Goal: Transaction & Acquisition: Purchase product/service

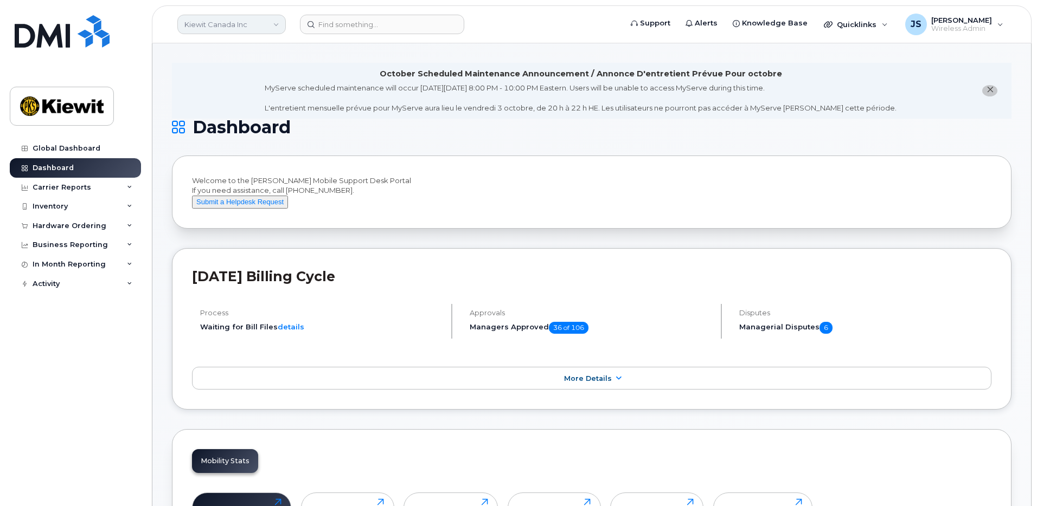
click at [277, 26] on link "Kiewit Canada Inc" at bounding box center [231, 25] width 108 height 20
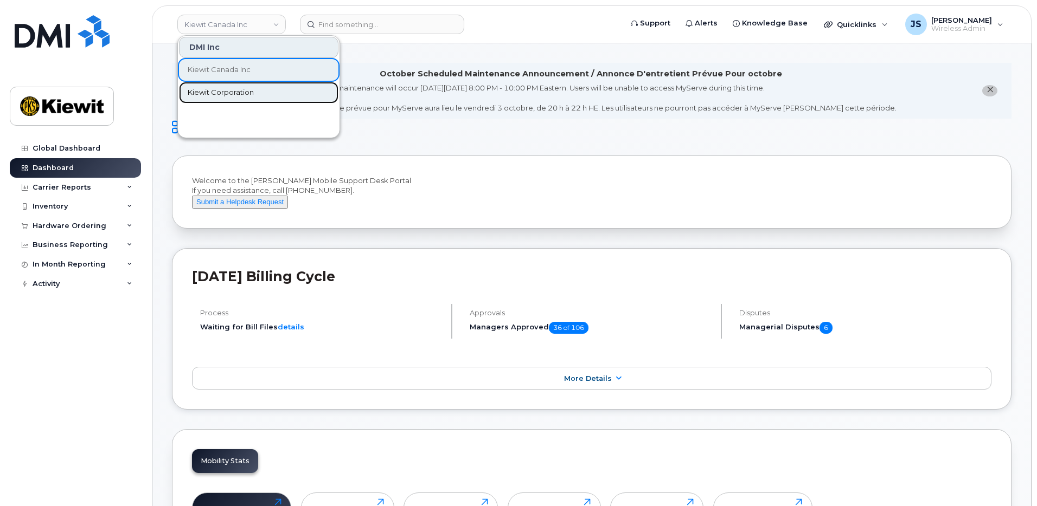
click at [232, 95] on span "Kiewit Corporation" at bounding box center [221, 92] width 66 height 11
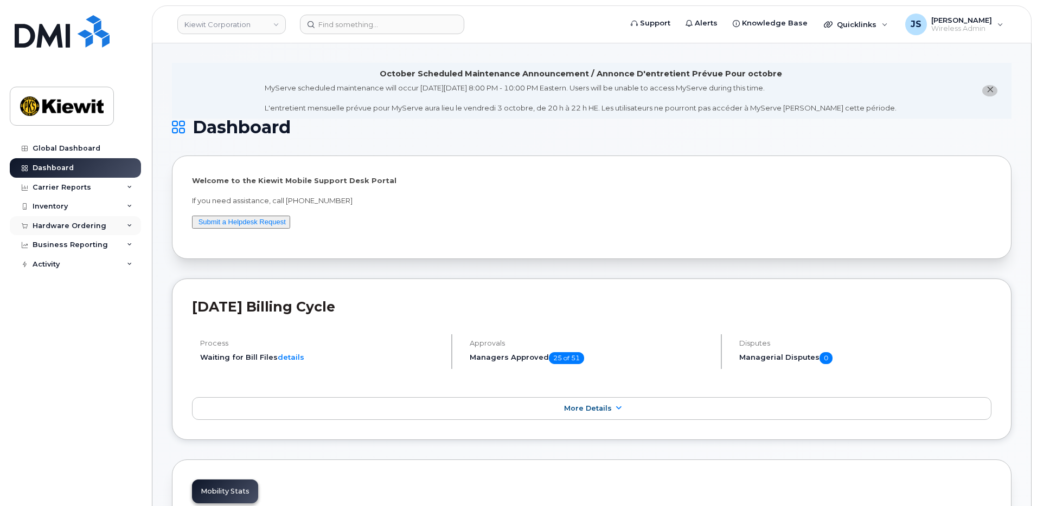
click at [60, 223] on div "Hardware Ordering" at bounding box center [70, 226] width 74 height 9
click at [44, 274] on link "Orders" at bounding box center [85, 266] width 112 height 21
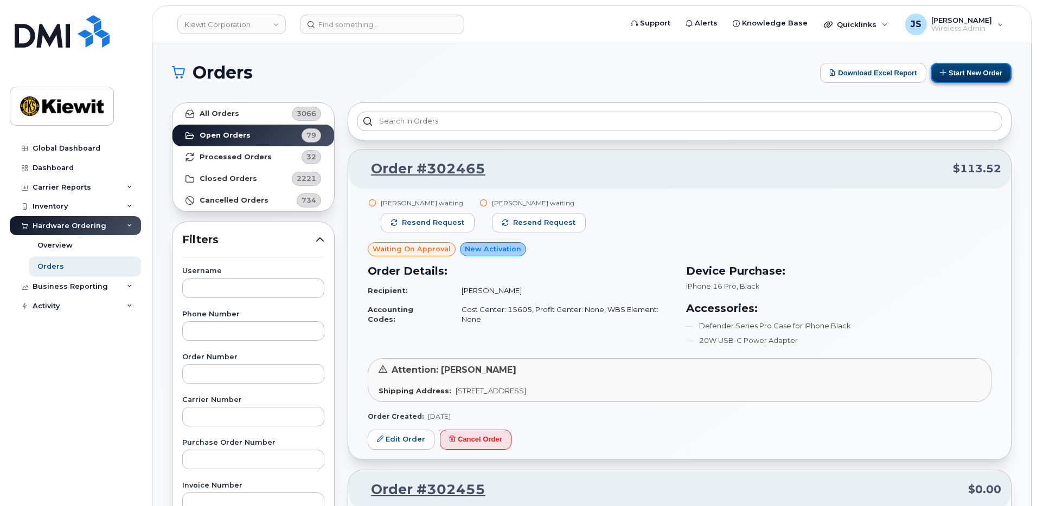
click at [978, 80] on button "Start New Order" at bounding box center [970, 73] width 81 height 20
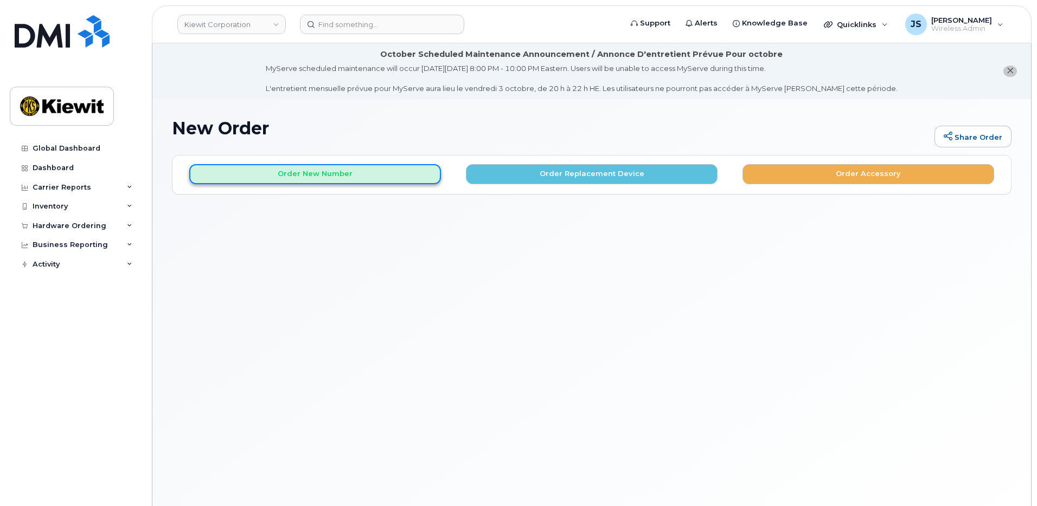
click at [408, 173] on button "Order New Number" at bounding box center [315, 174] width 252 height 20
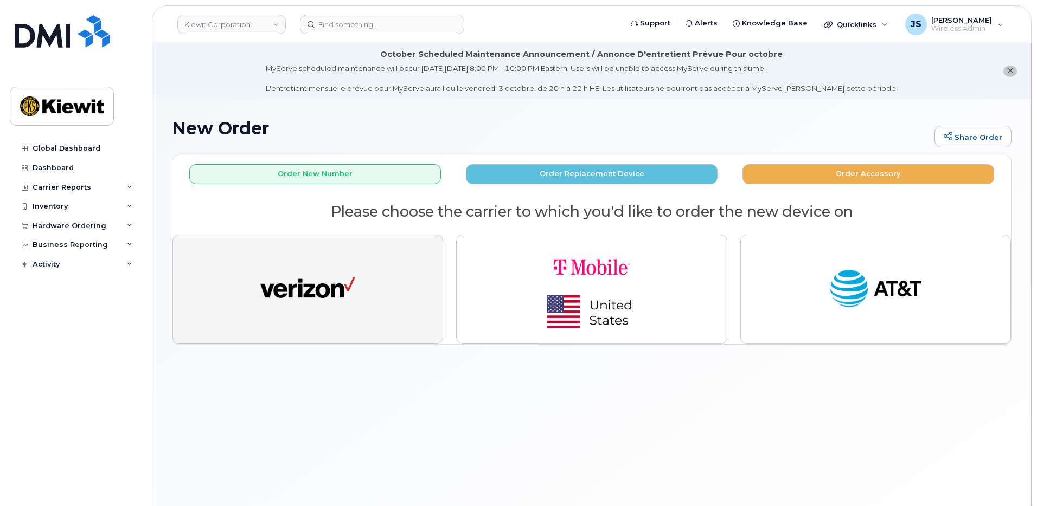
click at [278, 276] on img "button" at bounding box center [307, 289] width 95 height 49
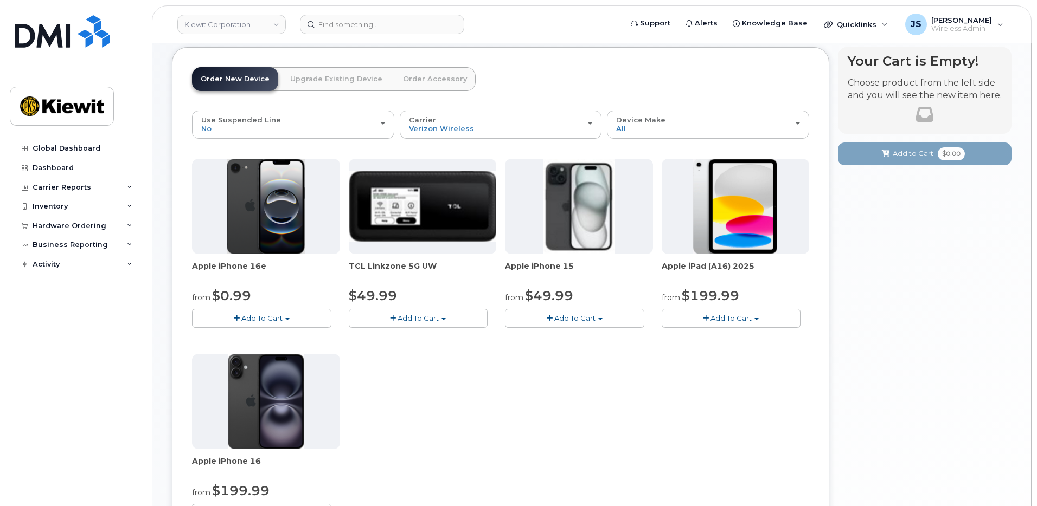
scroll to position [108, 0]
click at [278, 319] on span "Add To Cart" at bounding box center [261, 317] width 41 height 9
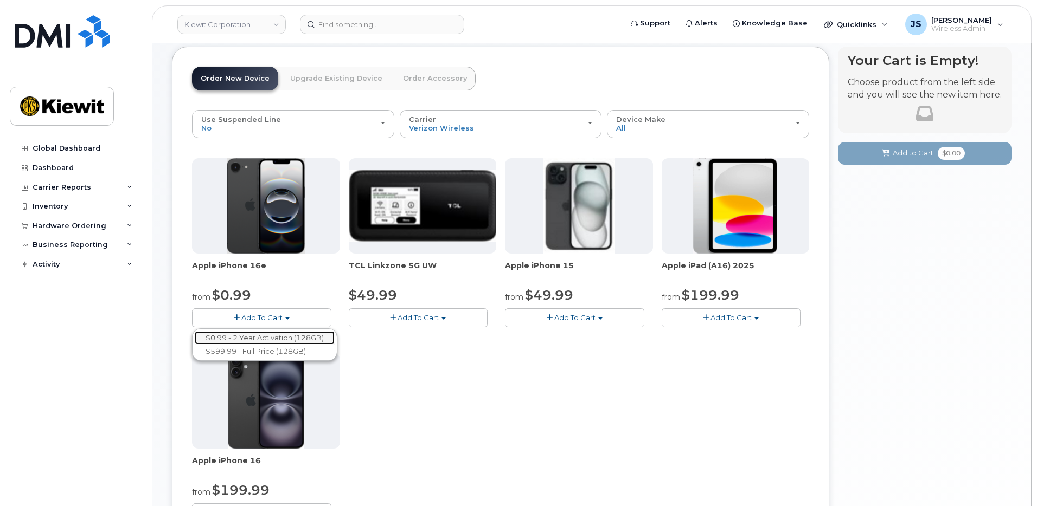
click at [275, 334] on link "$0.99 - 2 Year Activation (128GB)" at bounding box center [265, 338] width 140 height 14
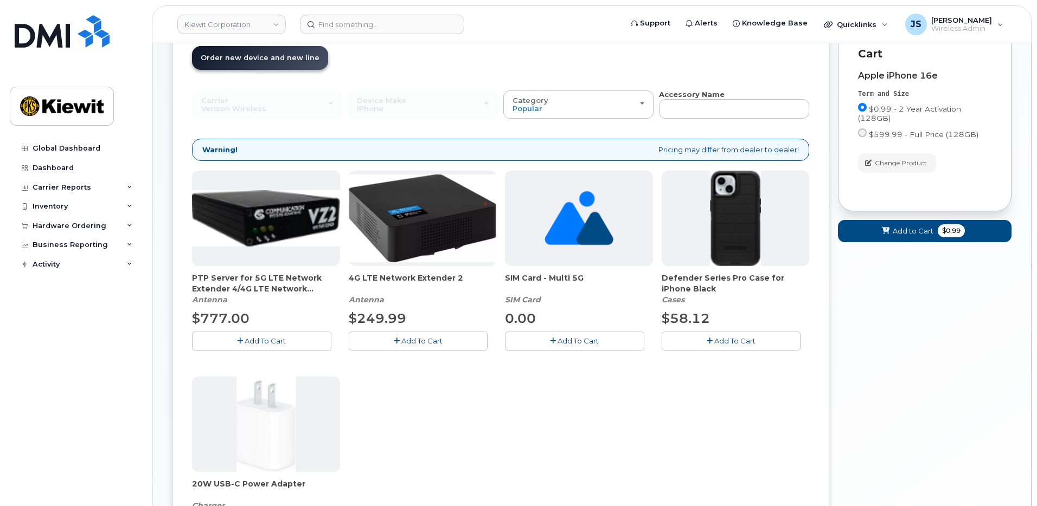
scroll to position [224, 0]
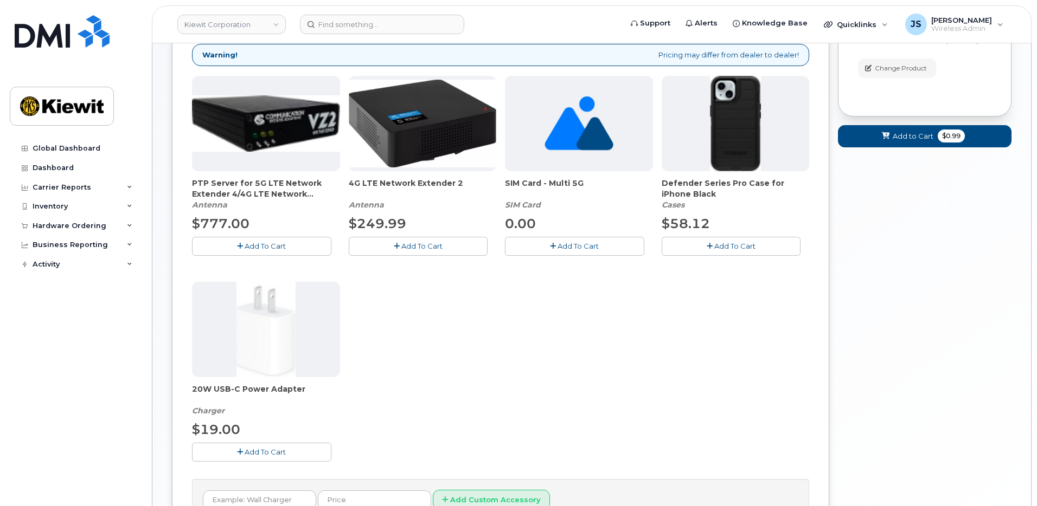
click at [695, 241] on button "Add To Cart" at bounding box center [730, 246] width 139 height 19
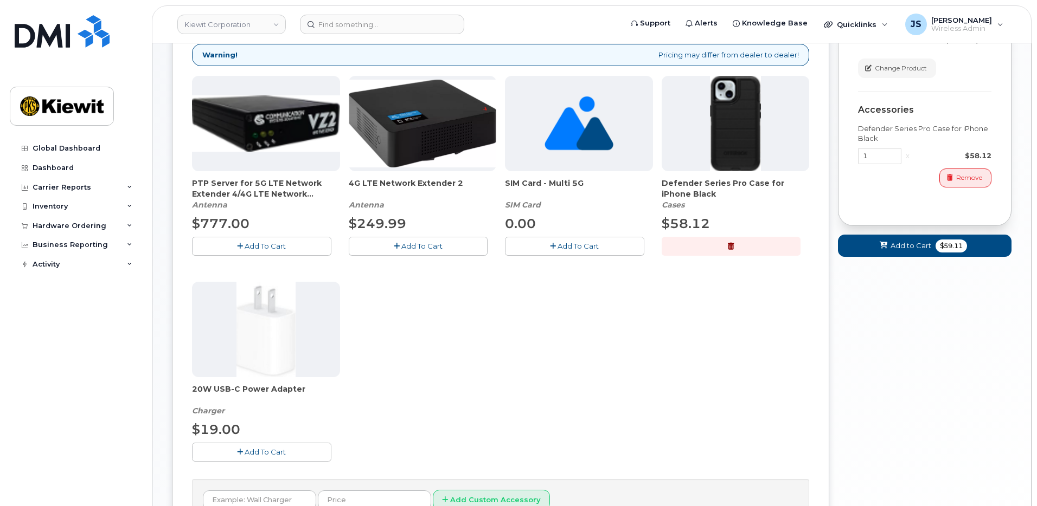
click at [221, 451] on button "Add To Cart" at bounding box center [261, 452] width 139 height 19
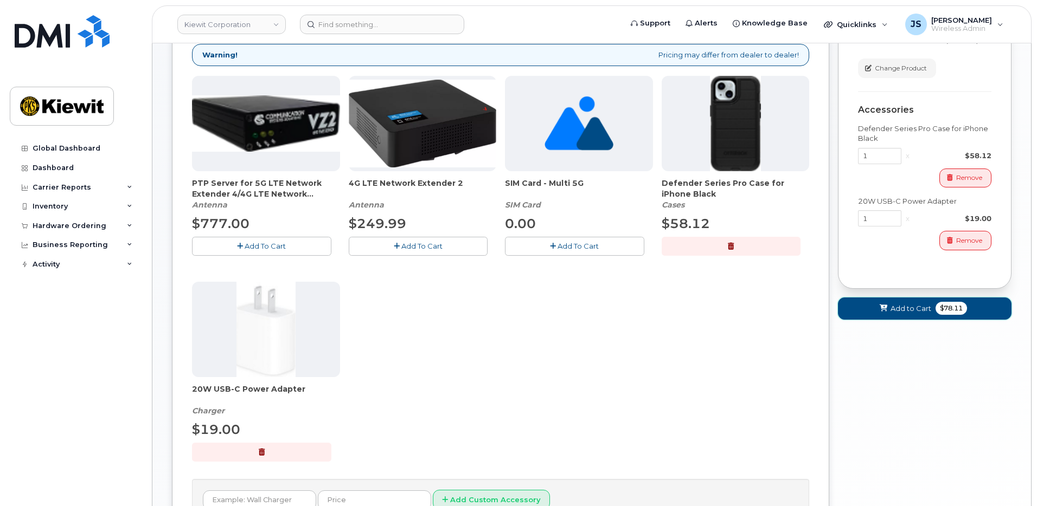
click at [908, 311] on span "Add to Cart" at bounding box center [910, 309] width 41 height 10
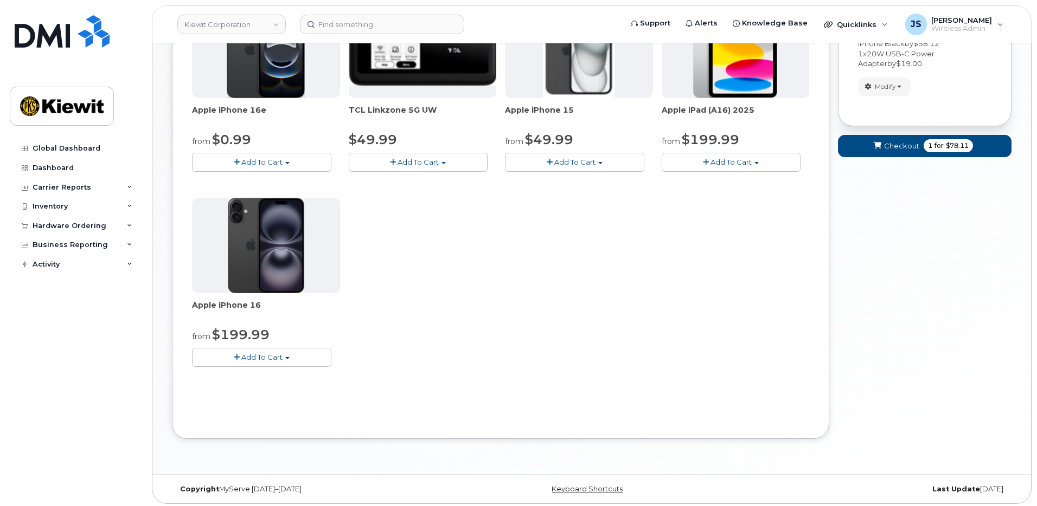
scroll to position [159, 0]
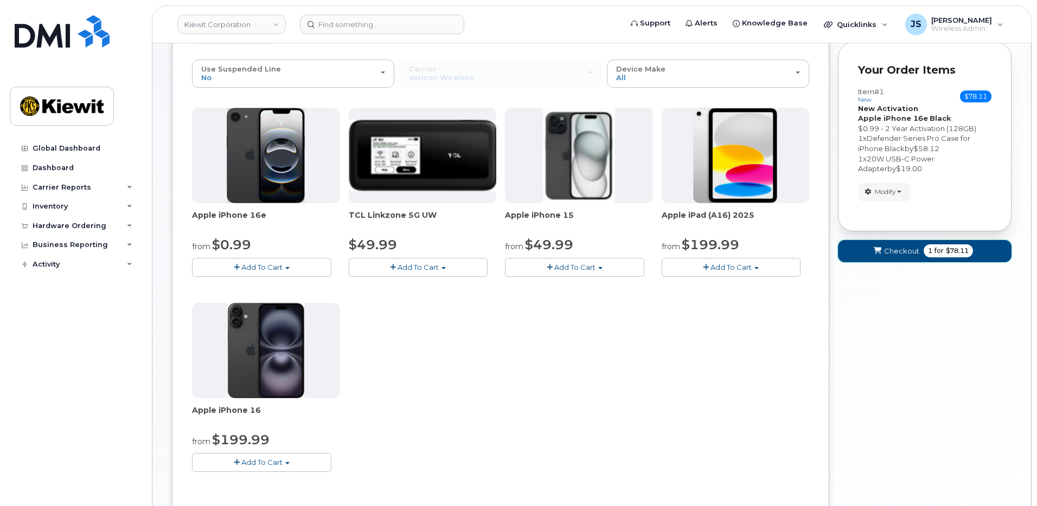
click at [874, 254] on icon "submit" at bounding box center [877, 251] width 8 height 7
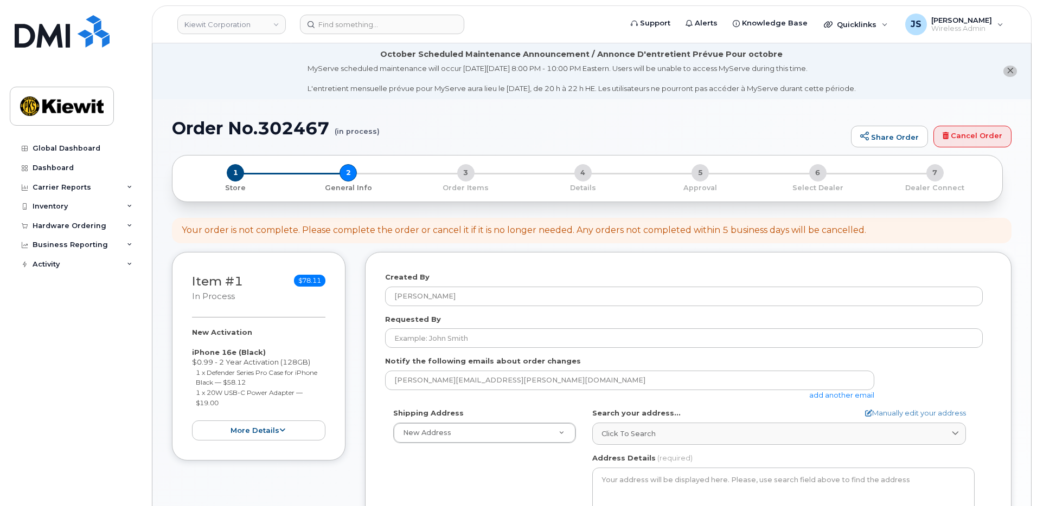
select select
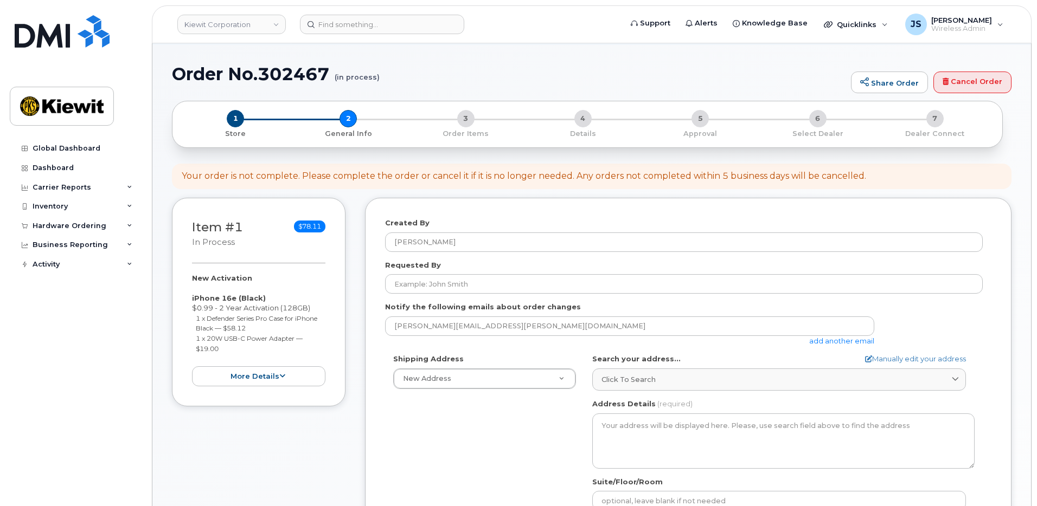
click at [830, 342] on link "add another email" at bounding box center [841, 341] width 65 height 9
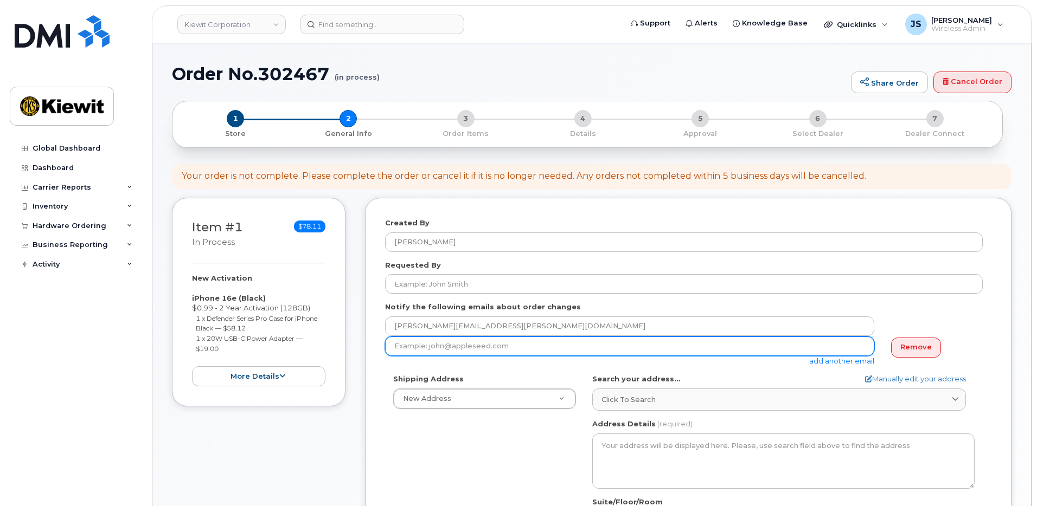
click at [532, 352] on input "email" at bounding box center [629, 347] width 489 height 20
paste input "Alejandro.Quintanill@kiewit.com"
type input "Alejandro.Quintanill@kiewit.com"
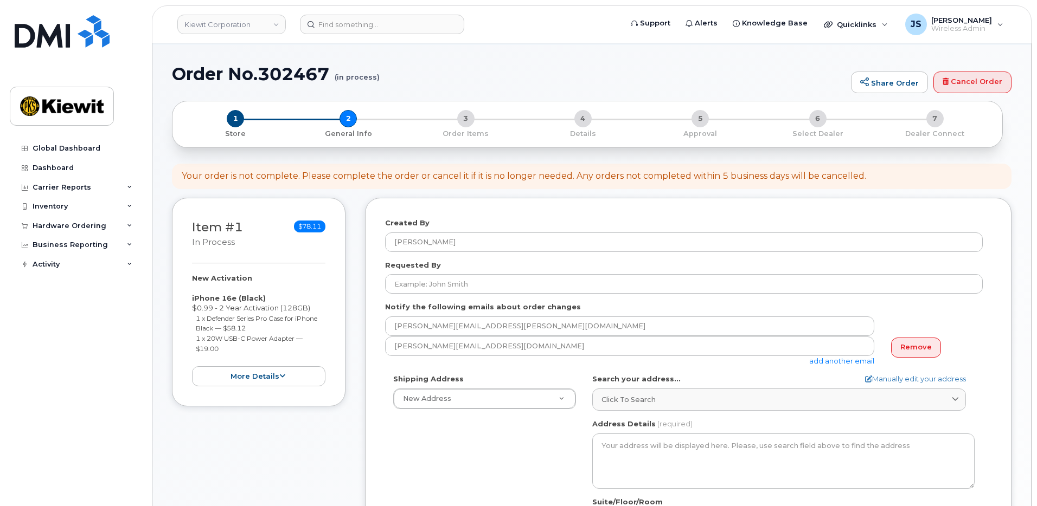
click at [824, 359] on link "add another email" at bounding box center [841, 361] width 65 height 9
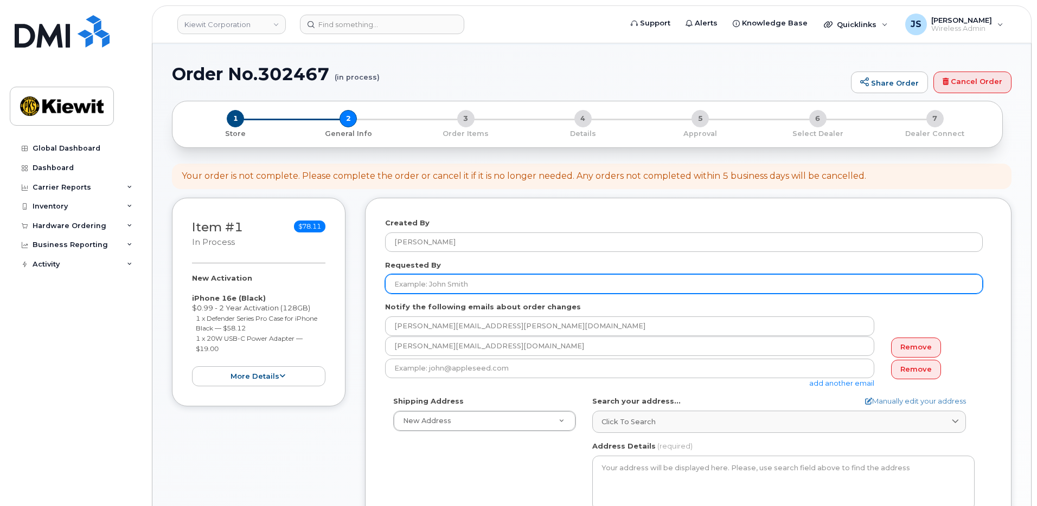
click at [491, 290] on input "Requested By" at bounding box center [684, 284] width 598 height 20
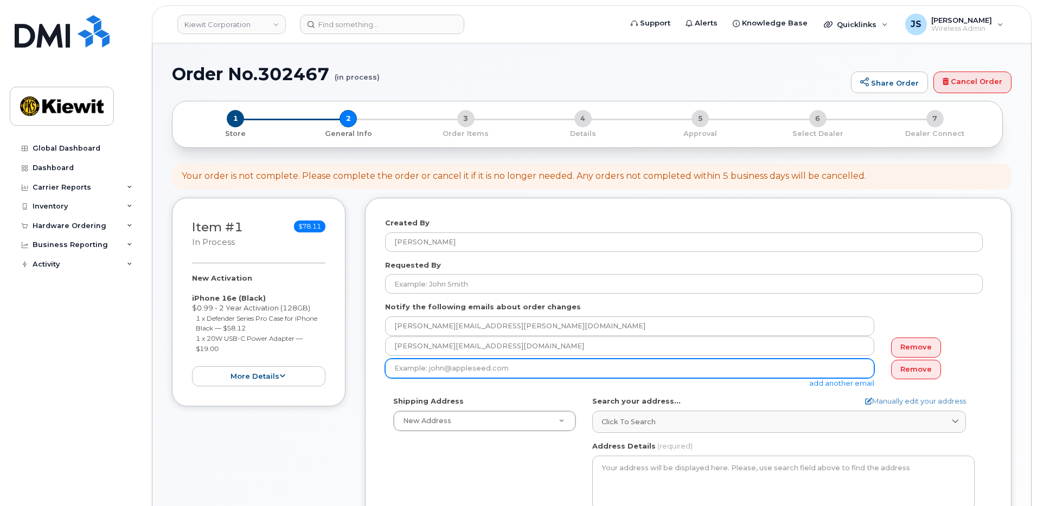
click at [481, 370] on input "email" at bounding box center [629, 369] width 489 height 20
click at [590, 370] on input "email" at bounding box center [629, 369] width 489 height 20
type input "Taylor.blagdon@kiewit.com"
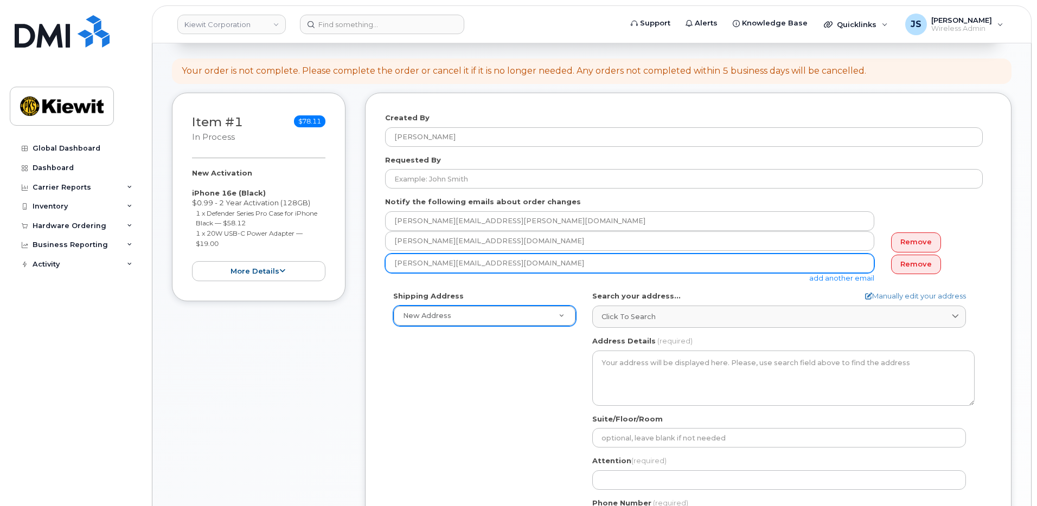
scroll to position [163, 0]
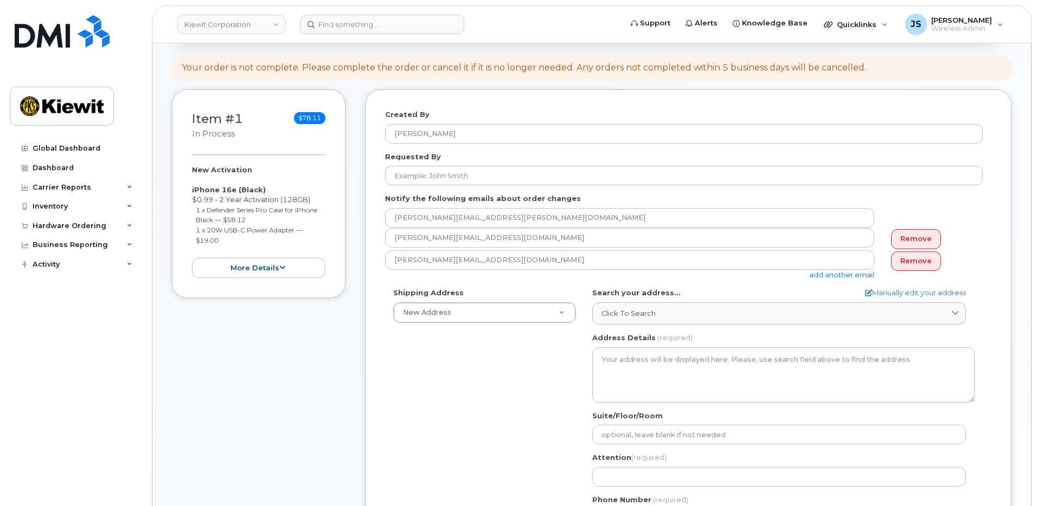
click at [489, 421] on div "Shipping Address New Address New Address 1135 Coteau Rd 5085 Foresta Rd. AB Sea…" at bounding box center [684, 412] width 598 height 249
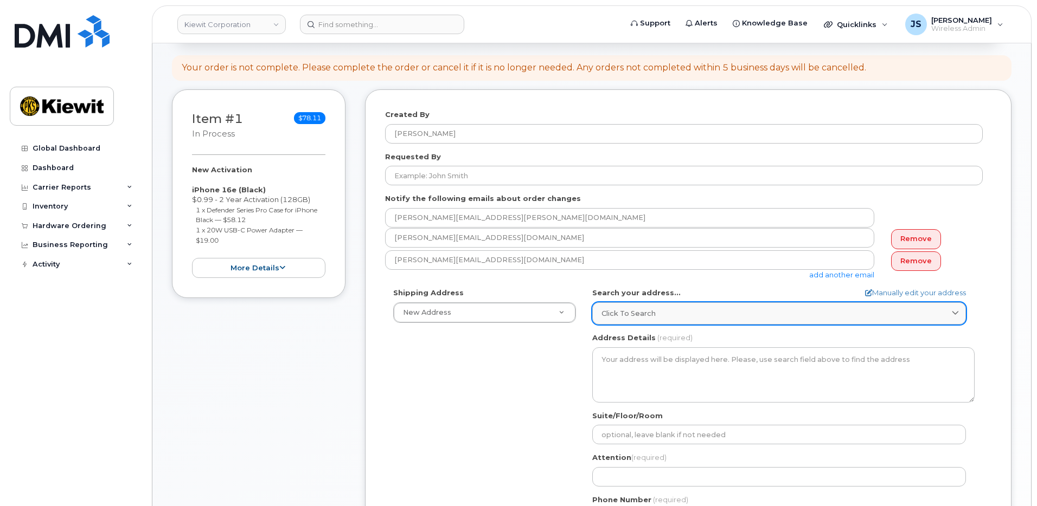
click at [683, 310] on div "Click to search" at bounding box center [778, 314] width 355 height 10
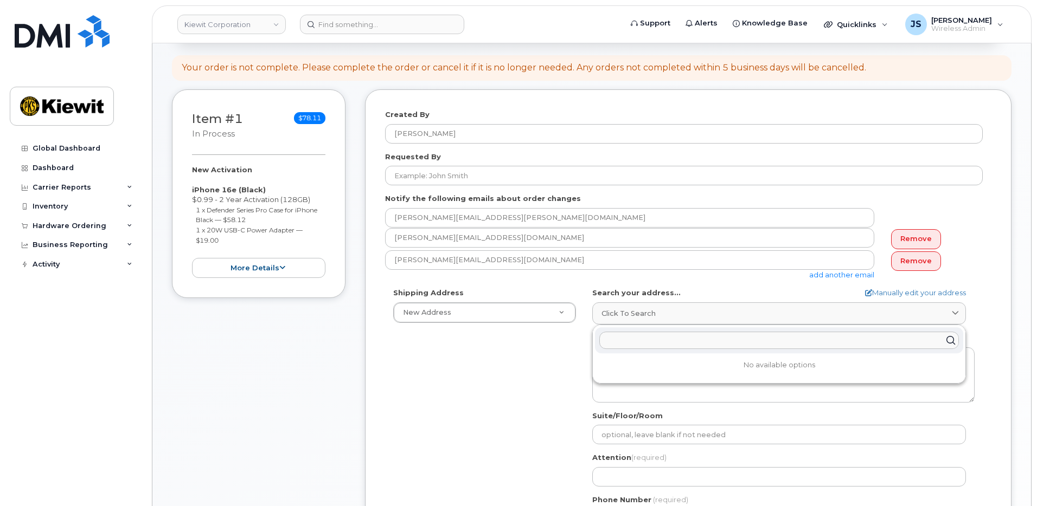
paste input "1401 Wilborn Ave. Ste. D South Boston, VA. 24592"
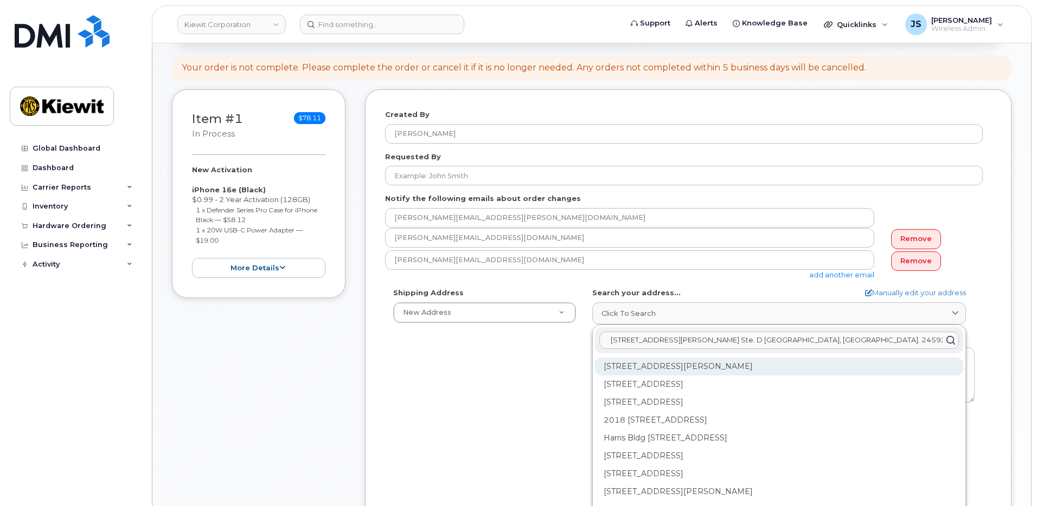
type input "1401 Wilborn Ave. Ste. D South Boston, VA. 24592"
click at [742, 364] on div "1401 Wilborn Ave South Boston VA 24592" at bounding box center [779, 367] width 368 height 18
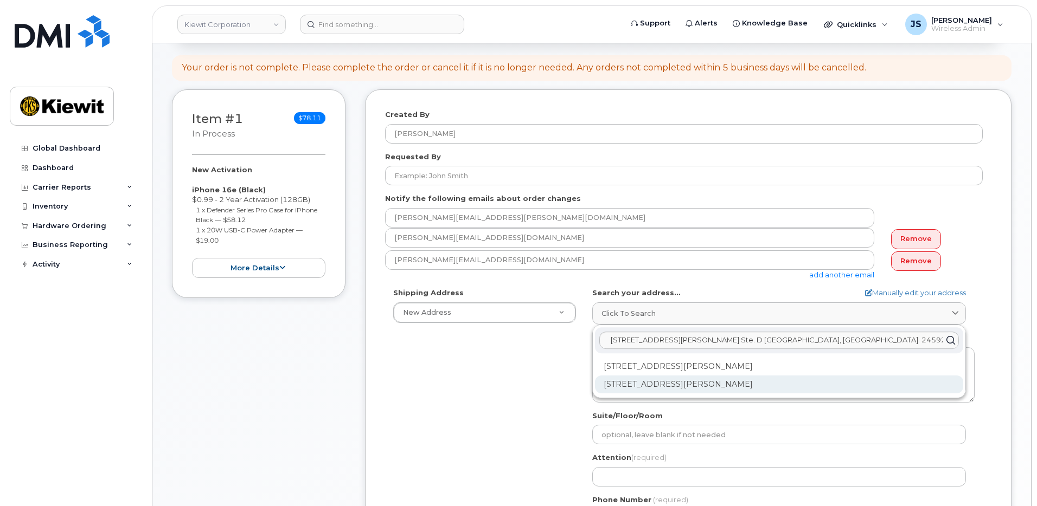
click at [776, 383] on div "1401 Wilborn Ave #D South Boston VA 24592-2423" at bounding box center [779, 385] width 368 height 18
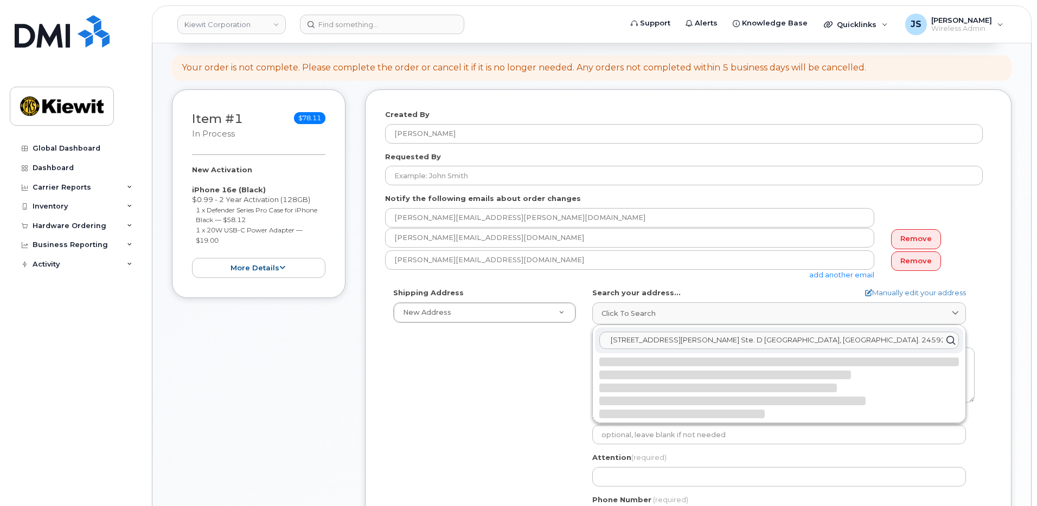
select select
type textarea "1401 Wilborn Ave #D SOUTH BOSTON VA 24592-2423 UNITED STATES"
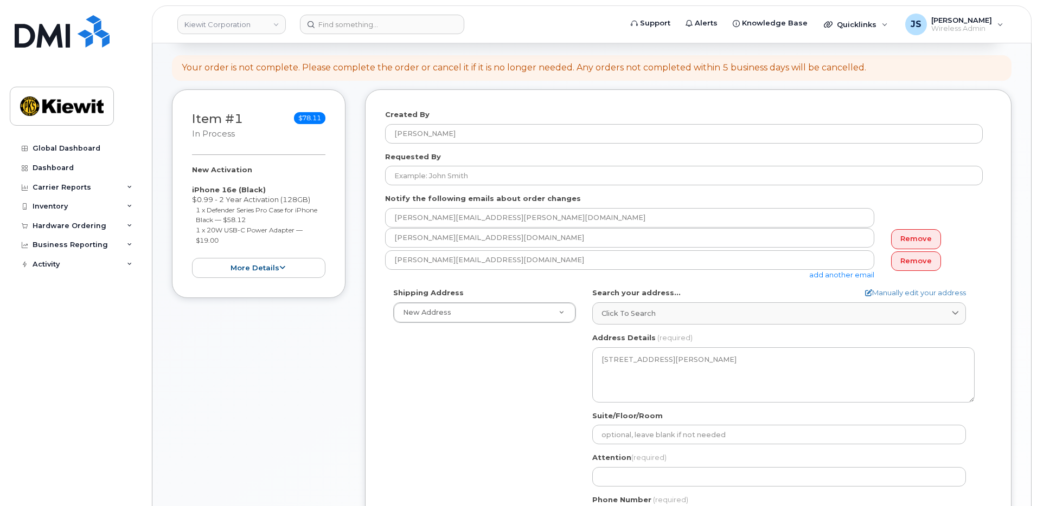
click at [559, 393] on div "Shipping Address New Address New Address 1135 Coteau Rd 5085 Foresta Rd. VA Sou…" at bounding box center [684, 412] width 598 height 249
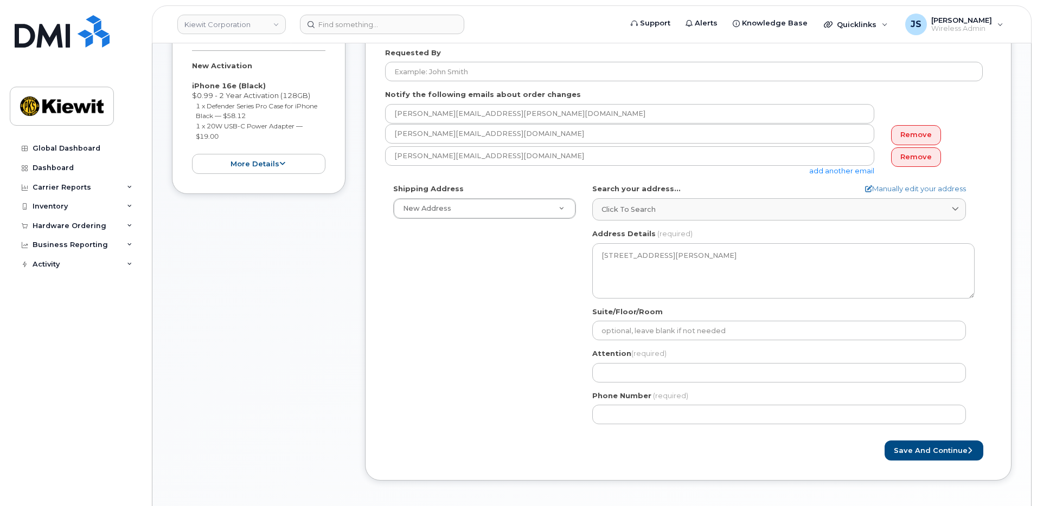
scroll to position [271, 0]
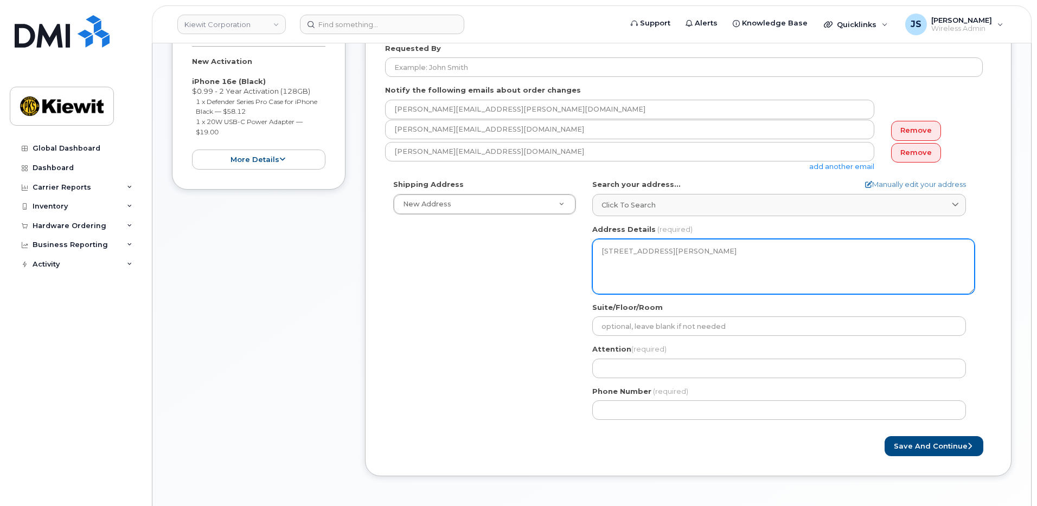
drag, startPoint x: 683, startPoint y: 251, endPoint x: 668, endPoint y: 251, distance: 14.6
click at [668, 251] on textarea "1401 Wilborn Ave #D SOUTH BOSTON VA 24592-2423 UNITED STATES" at bounding box center [783, 266] width 382 height 55
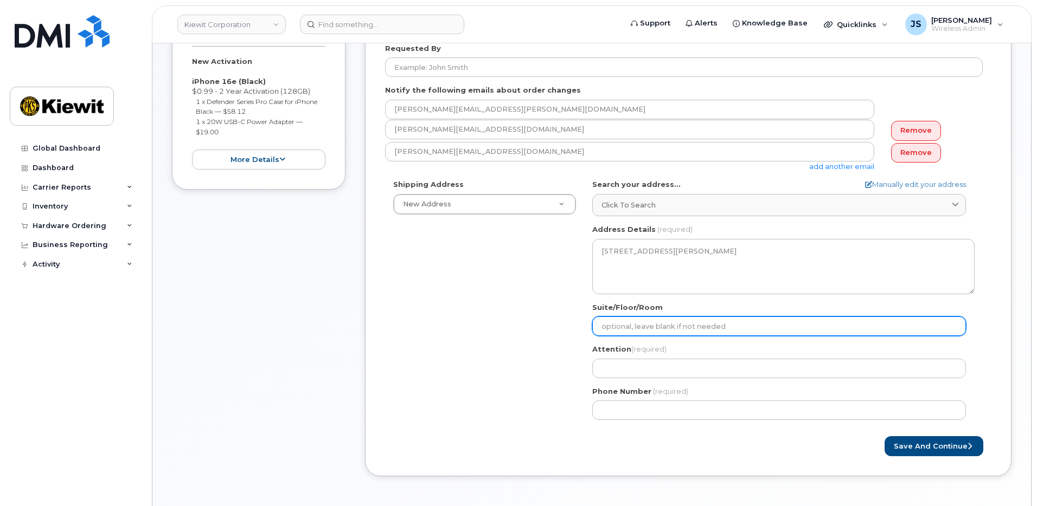
click at [684, 324] on input "Suite/Floor/Room" at bounding box center [779, 327] width 374 height 20
select select
type input "S"
select select
type input "ST"
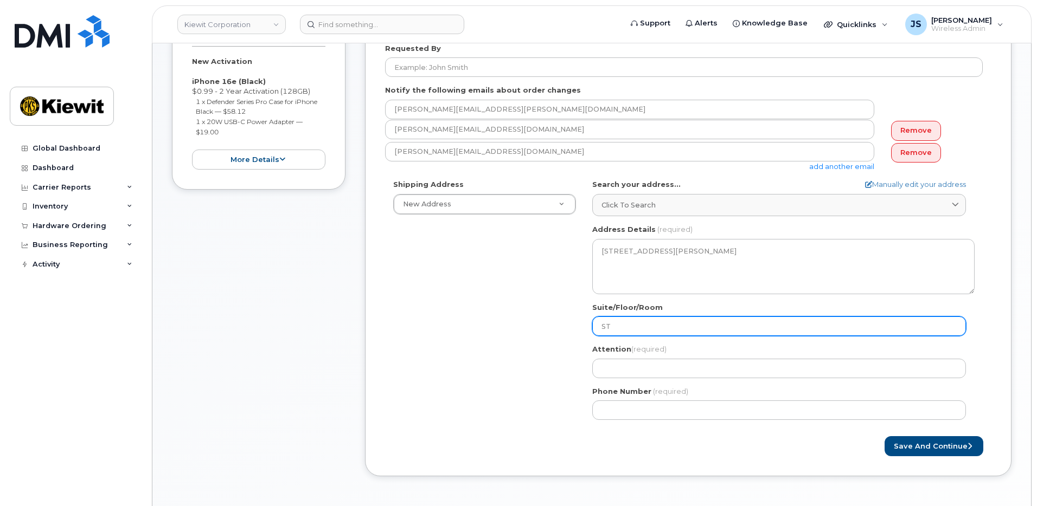
select select
type input "STE"
select select
type input "STE D"
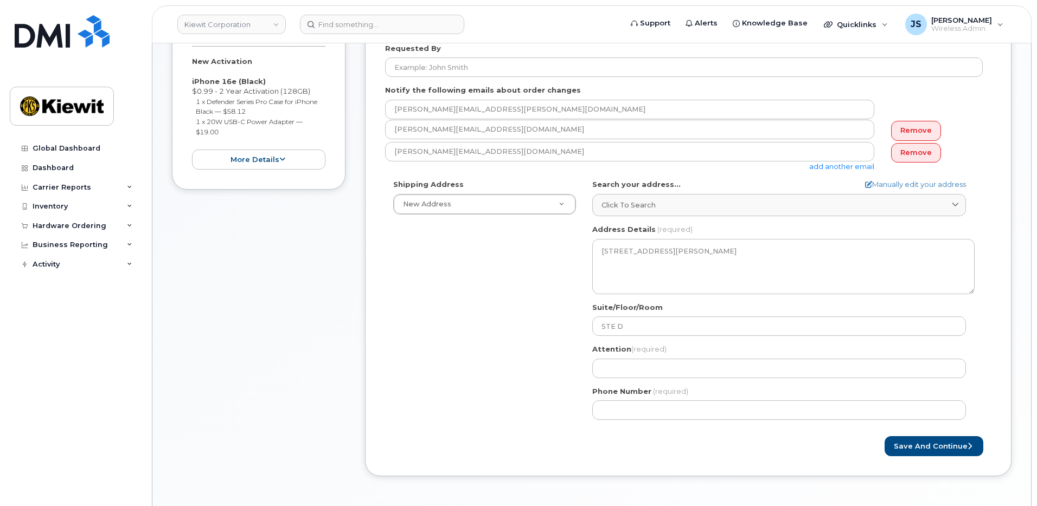
click at [535, 311] on div "Shipping Address New Address New Address 1135 Coteau Rd 5085 Foresta Rd. VA Sou…" at bounding box center [684, 303] width 598 height 249
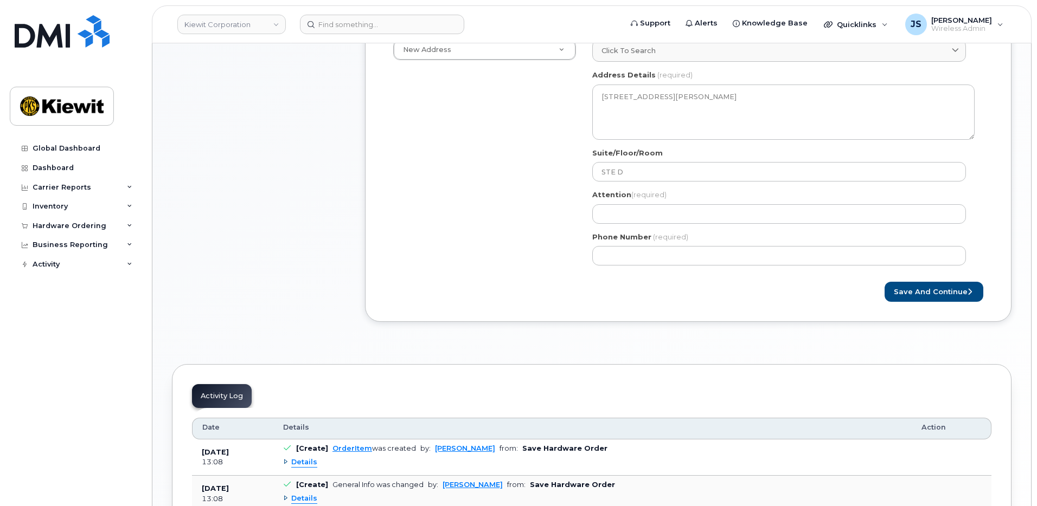
scroll to position [434, 0]
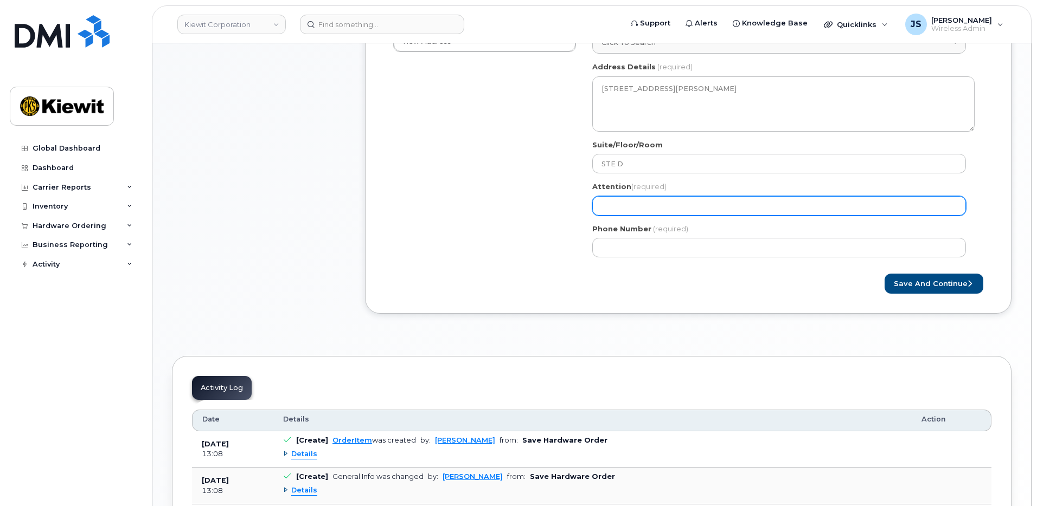
drag, startPoint x: 705, startPoint y: 199, endPoint x: 699, endPoint y: 203, distance: 7.1
click at [705, 199] on input "Attention (required)" at bounding box center [779, 206] width 374 height 20
paste input "Alejandro.Quintanill"
type input "Alejandro.Quintanill"
click at [676, 198] on input "Alejandro.Quintanill" at bounding box center [779, 206] width 374 height 20
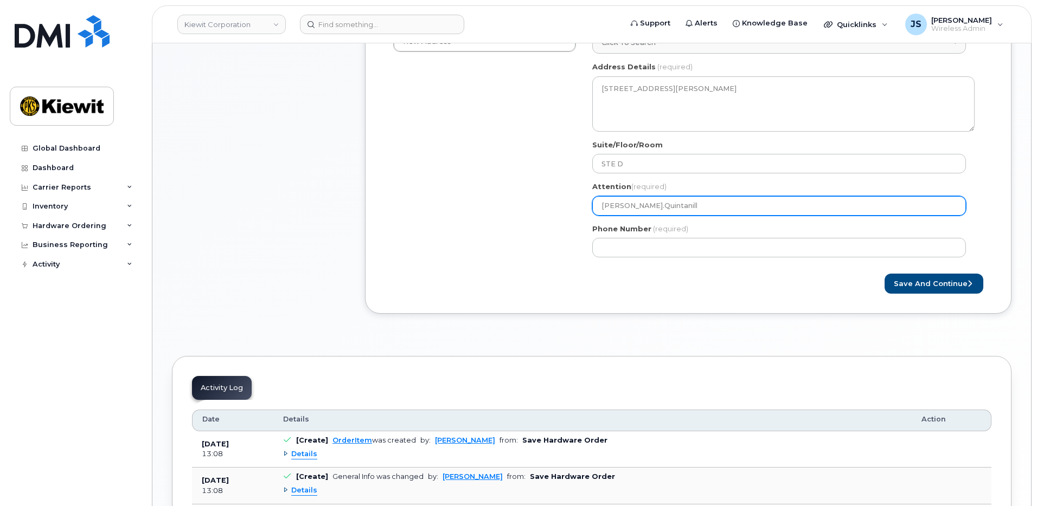
select select
type input "Alejandro.Quintanill/"
select select
type input "Alejandro.Quintanill/C"
select select
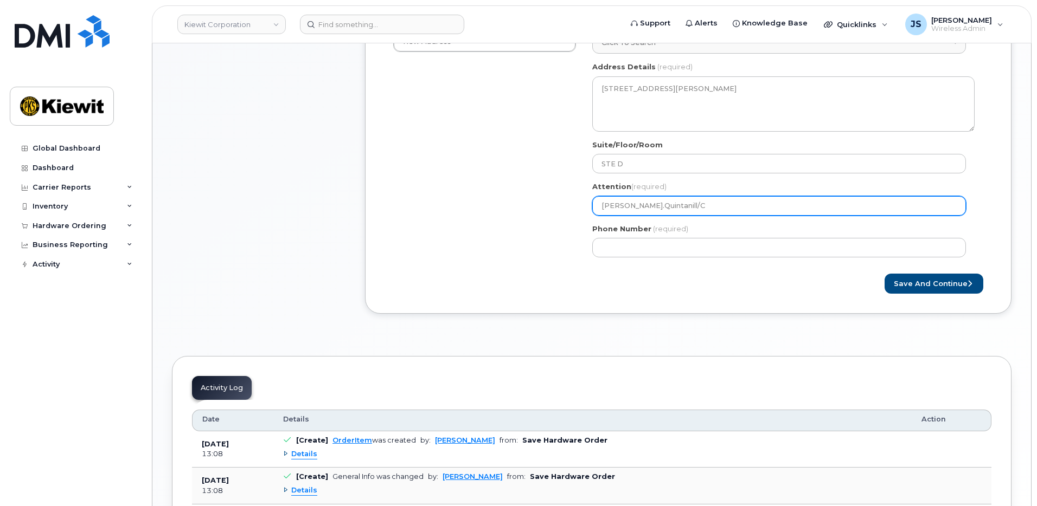
type input "Alejandro.Quintanill/Ca"
select select
type input "Alejandro.Quintanill/Car"
select select
type input "Alejandro.Quintanill/Carl"
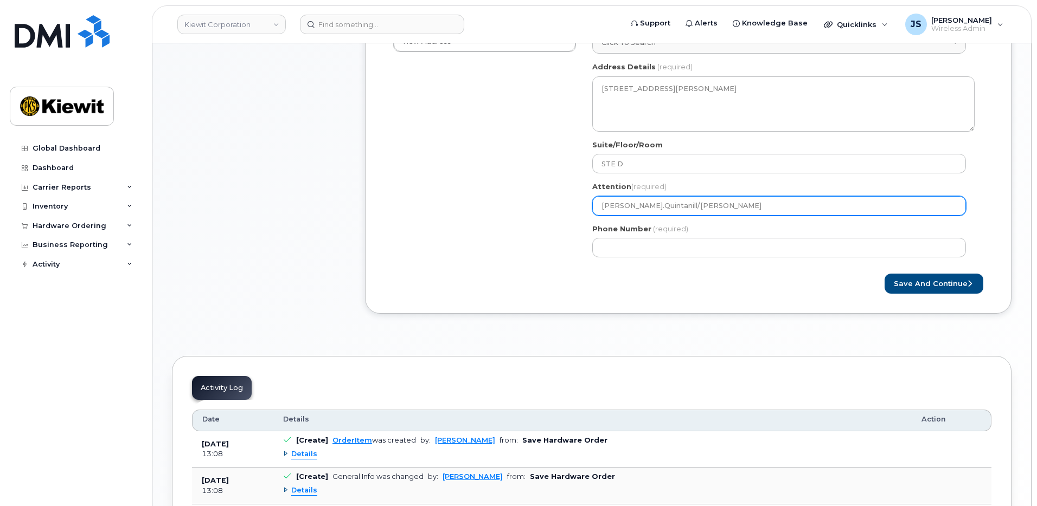
select select
type input "Alejandro.Quintanill/Carl."
select select
type input "Alejandro.Quintanill/Carl.C"
select select
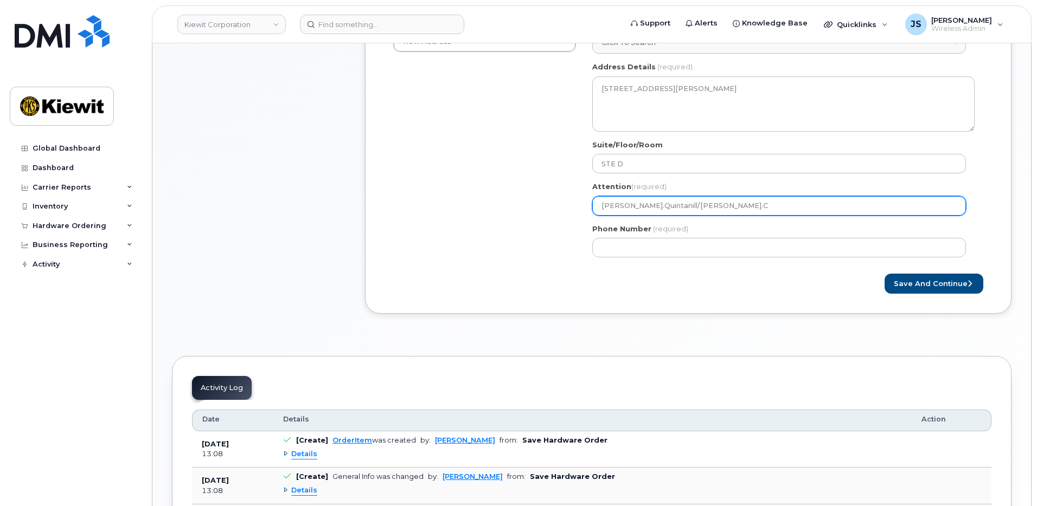
type input "Alejandro.Quintanill/Carl.Ce"
select select
type input "Alejandro.Quintanill/Carl.Cer"
select select
type input "Alejandro.Quintanill/Carl.Cert"
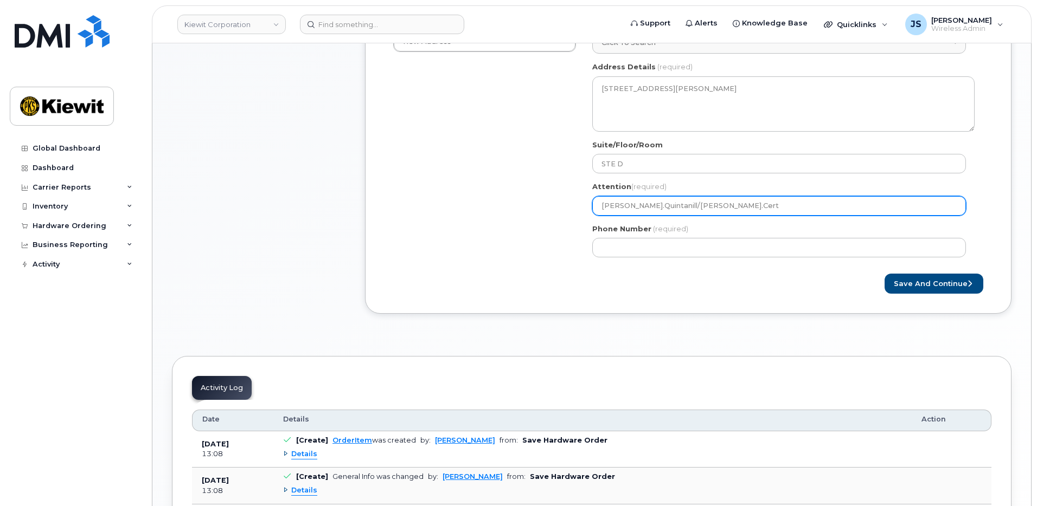
select select
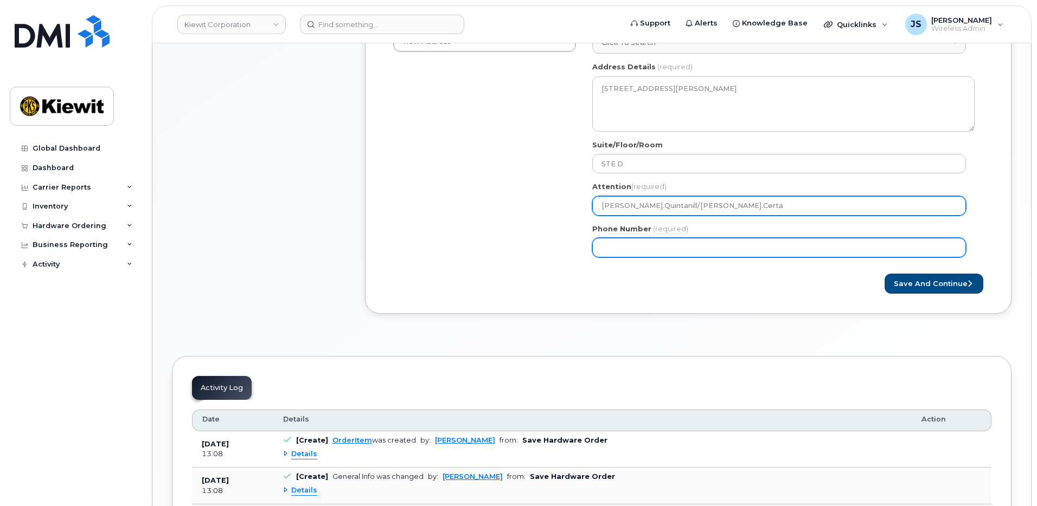
type input "Alejandro.Quintanill/Carl.Certa"
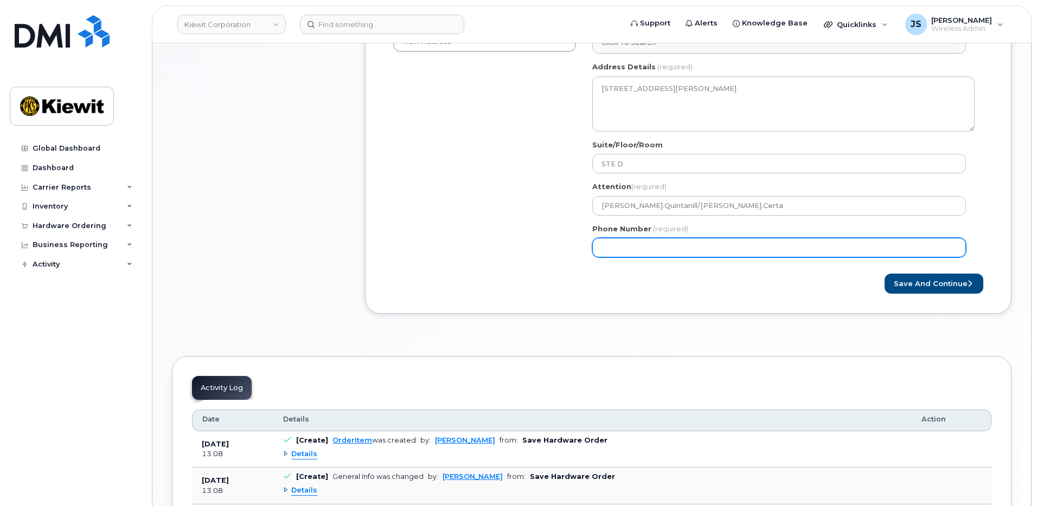
click at [662, 241] on input "Phone Number" at bounding box center [779, 248] width 374 height 20
type input "877772770"
select select
type input "8777727707"
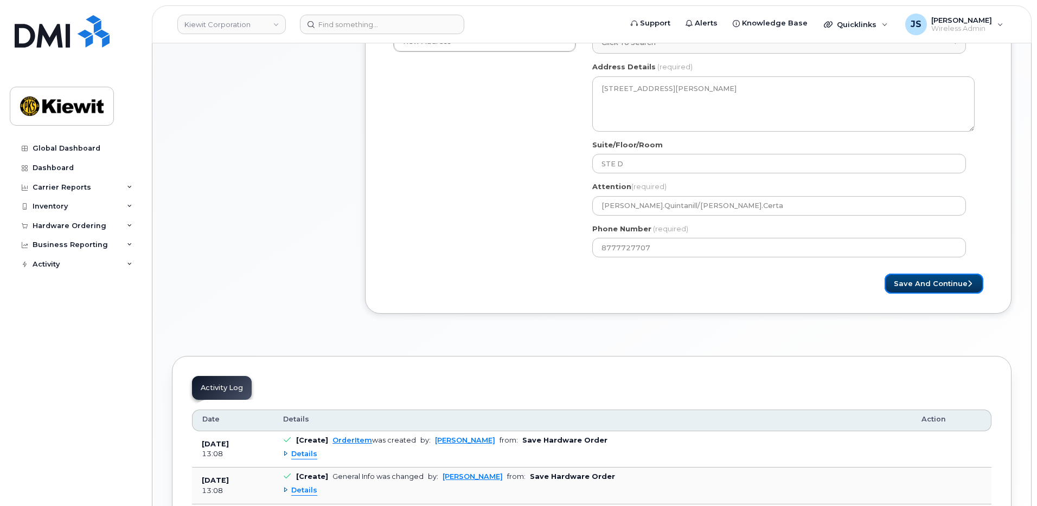
drag, startPoint x: 910, startPoint y: 278, endPoint x: 908, endPoint y: 270, distance: 8.1
click at [910, 277] on button "Save and Continue" at bounding box center [933, 284] width 99 height 20
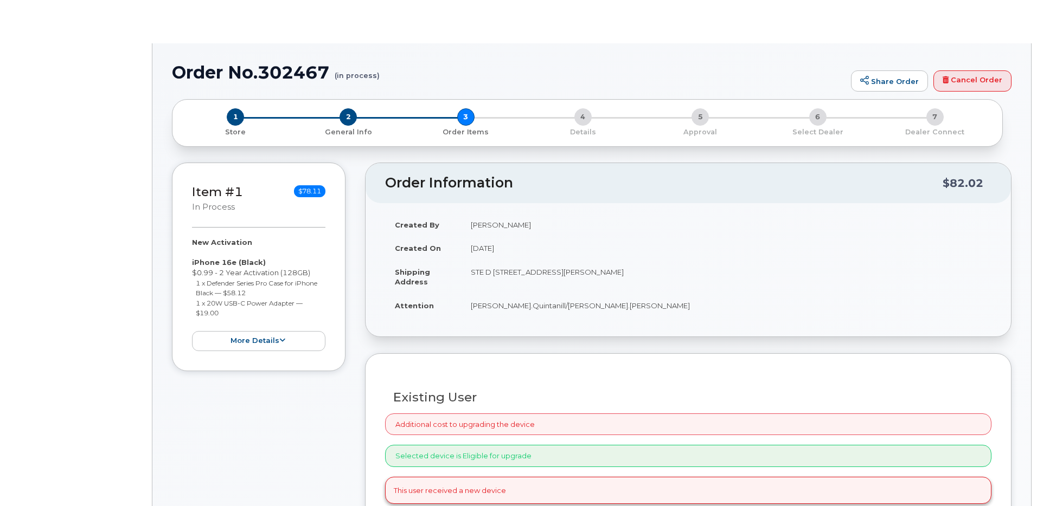
radio input "true"
select select
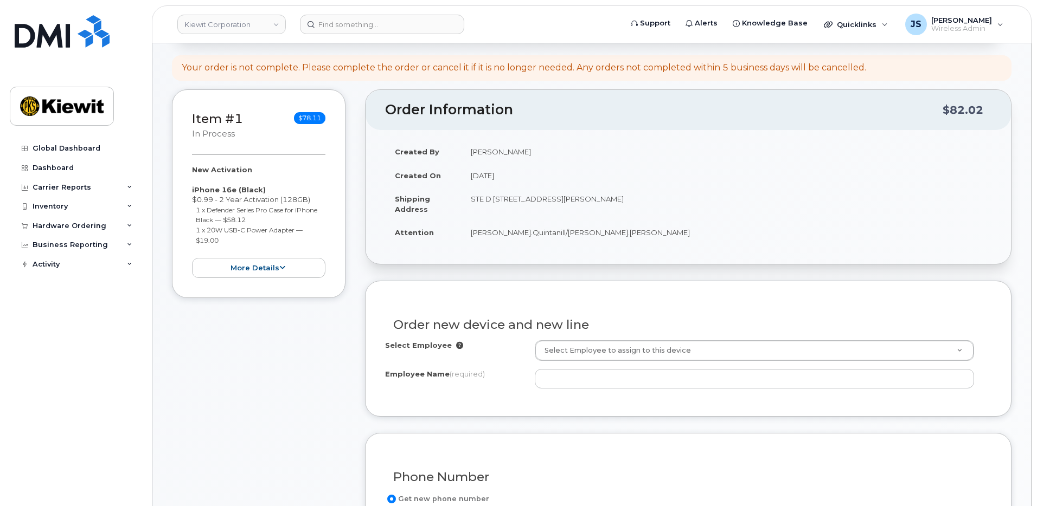
scroll to position [325, 0]
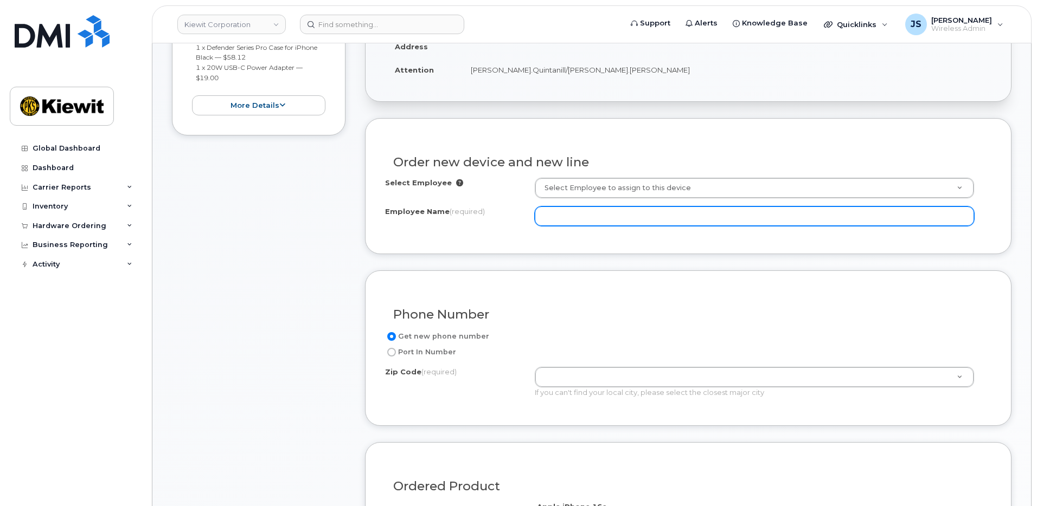
click at [596, 223] on input "Employee Name (required)" at bounding box center [755, 217] width 440 height 20
click at [555, 223] on input "Employee Name (required)" at bounding box center [755, 217] width 440 height 20
paste input "[PERSON_NAME].Certa"
type input "[PERSON_NAME].[PERSON_NAME]"
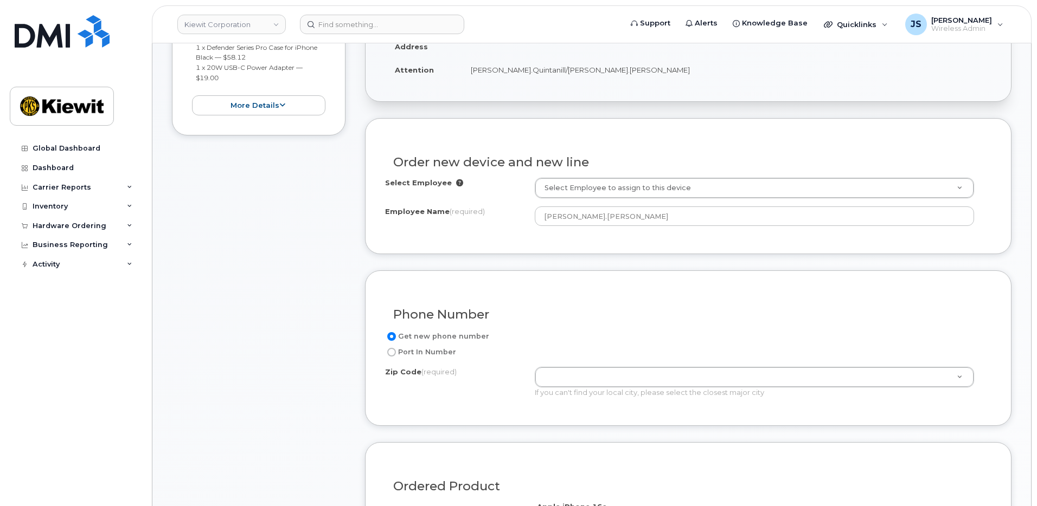
click at [678, 278] on div "Phone Number Get new phone number Port In Number Zip Code (required) Zip Code (…" at bounding box center [688, 349] width 646 height 156
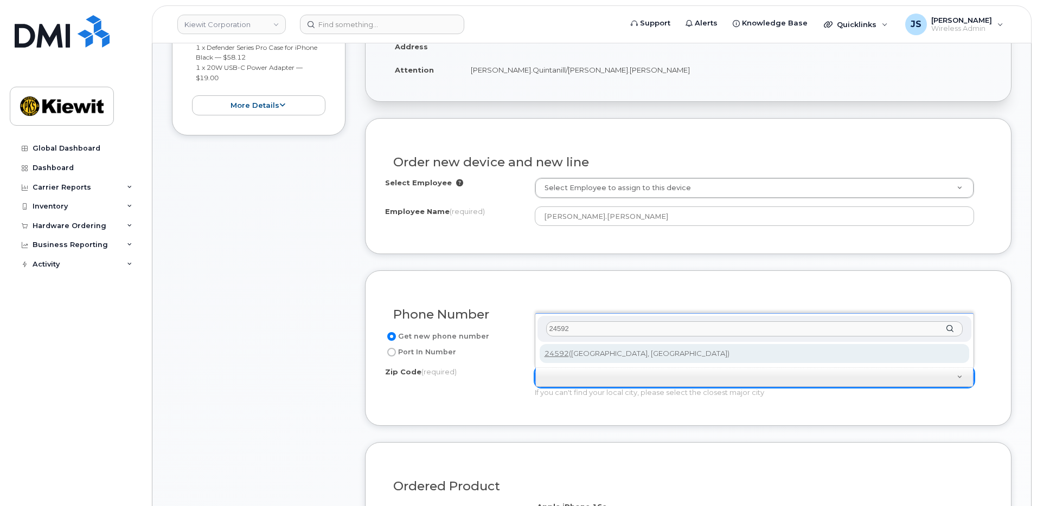
type input "24592"
type input "24592 (South Boston, VA)"
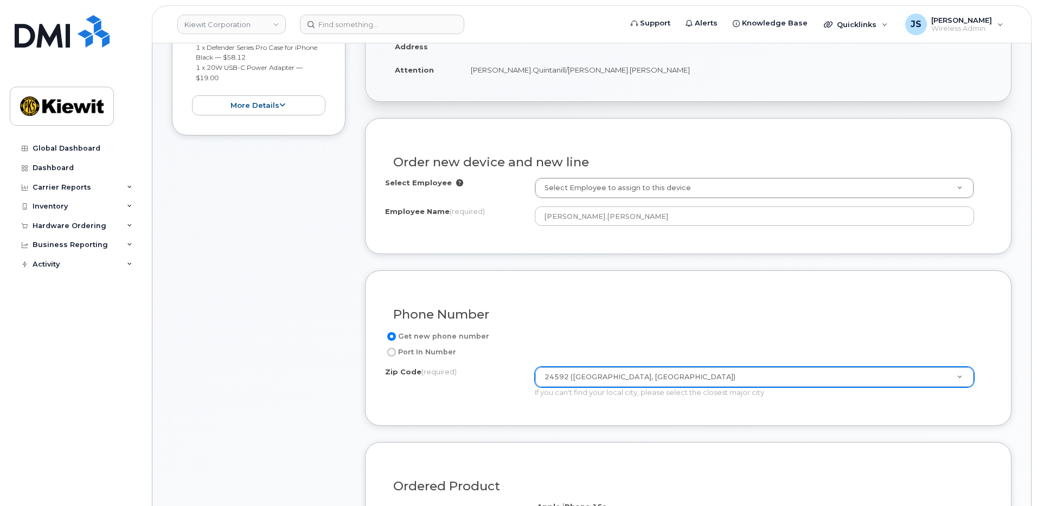
click at [492, 383] on div "Zip Code (required) 24592 (South Boston, VA) Zip Code (required) 24592 (South B…" at bounding box center [684, 382] width 598 height 31
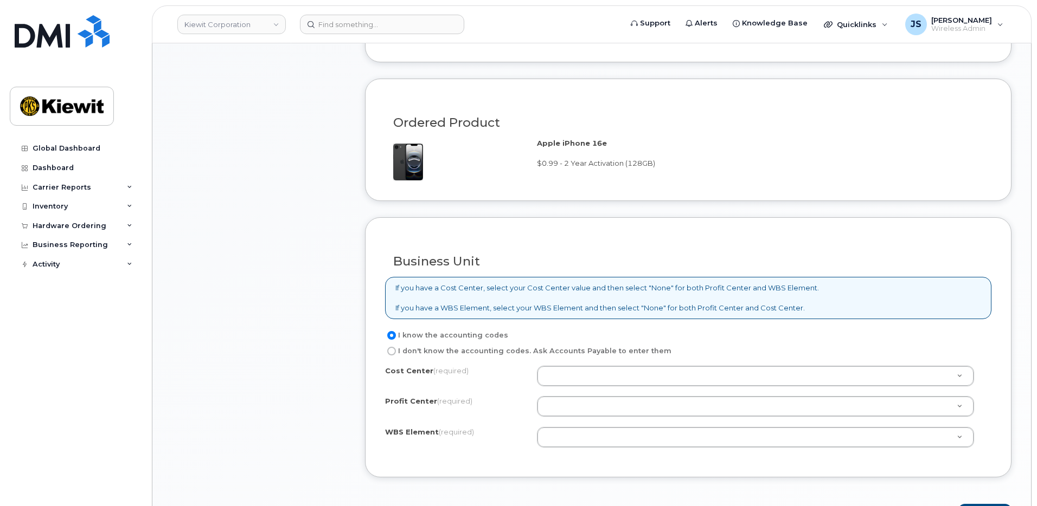
scroll to position [759, 0]
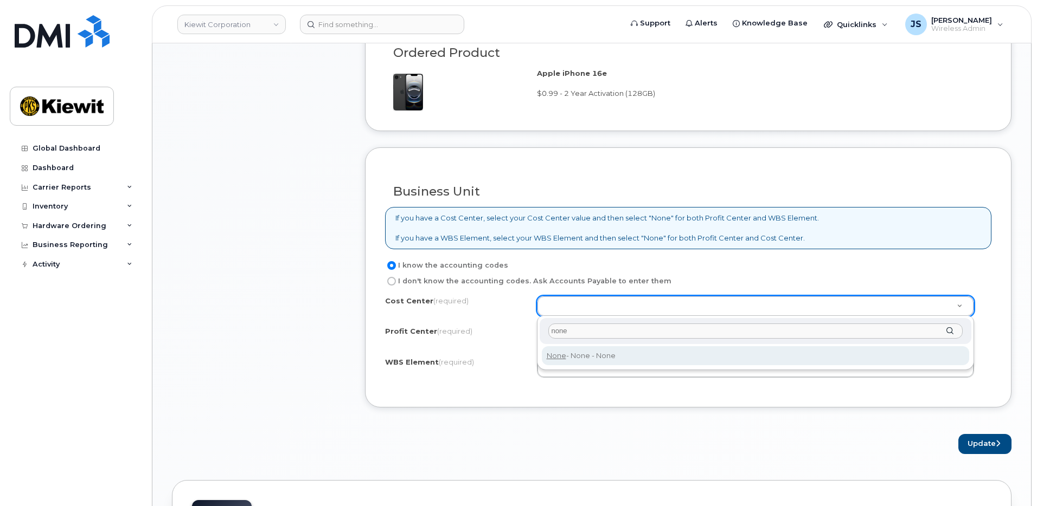
type input "none"
type input "None"
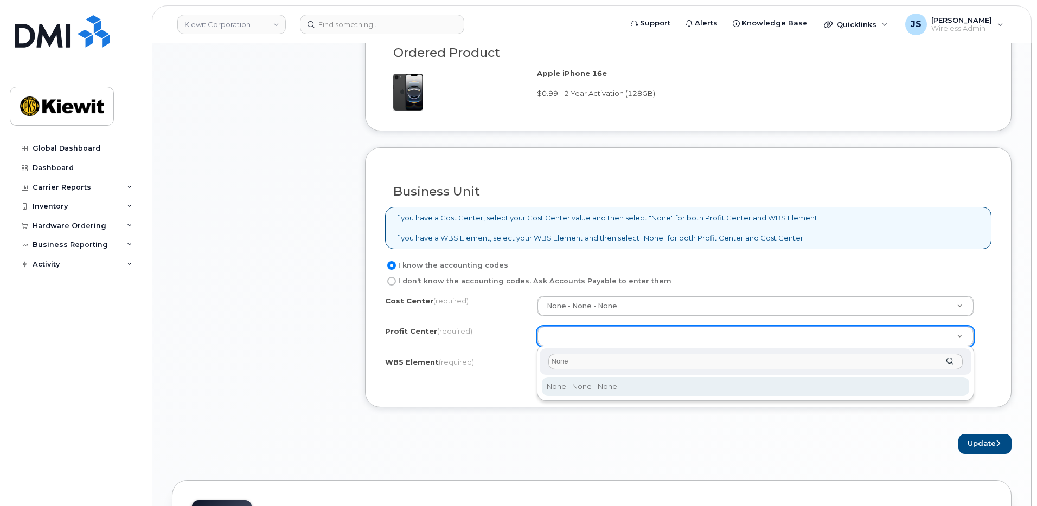
type input "None"
select select "None"
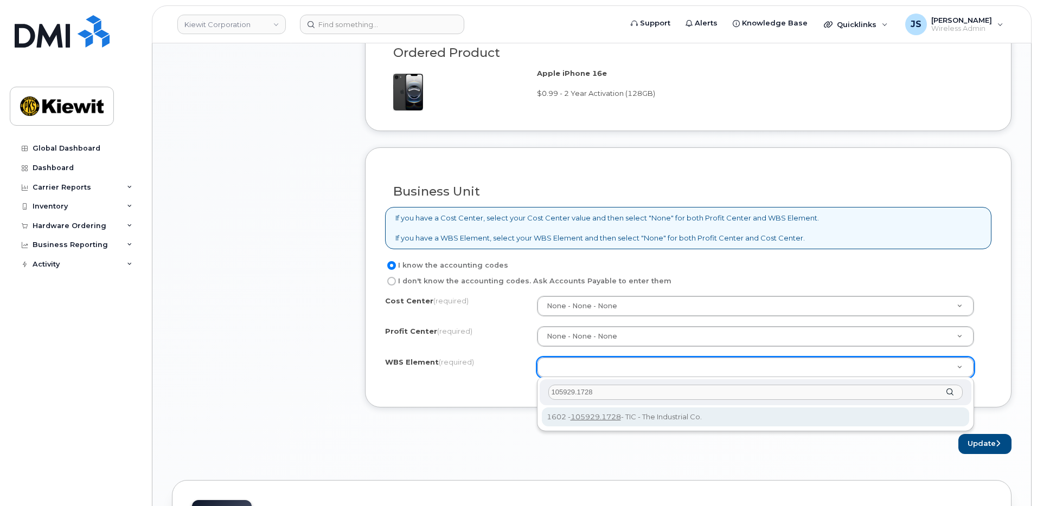
type input "105929.1728"
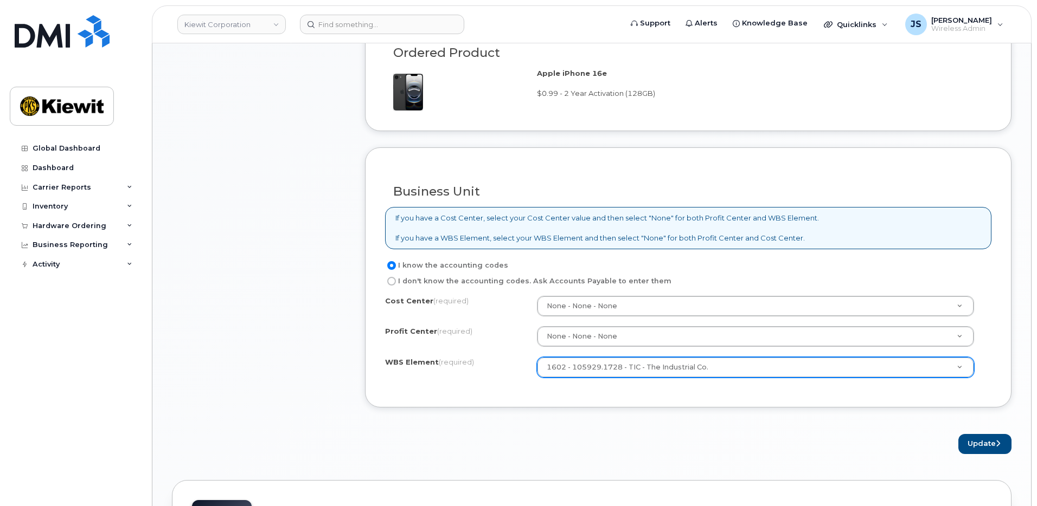
click at [889, 457] on div "× Share This Order If you want to allow others to create or edit orders, share …" at bounding box center [591, 197] width 839 height 1602
click at [964, 445] on button "Update" at bounding box center [984, 444] width 53 height 20
click at [966, 445] on div "Please wait..." at bounding box center [688, 444] width 646 height 20
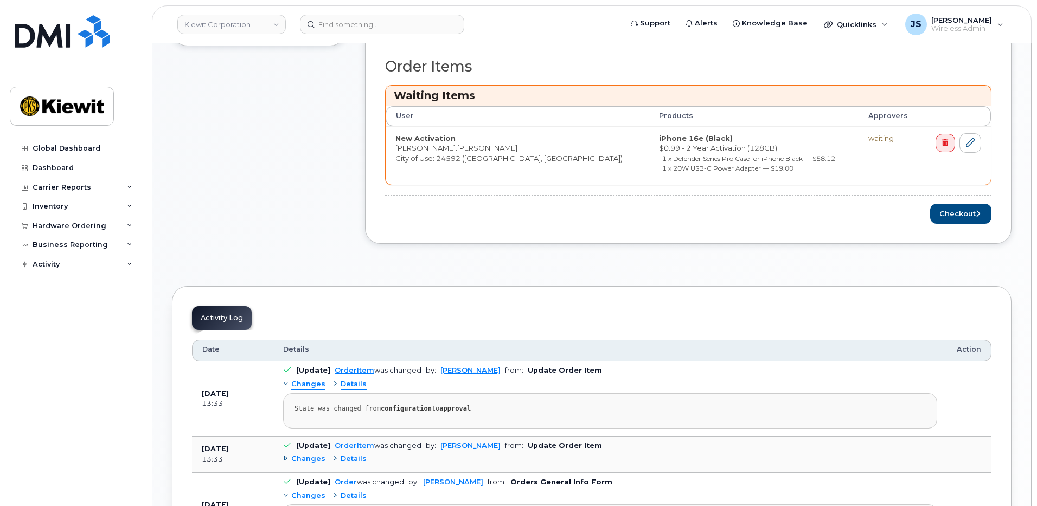
scroll to position [488, 0]
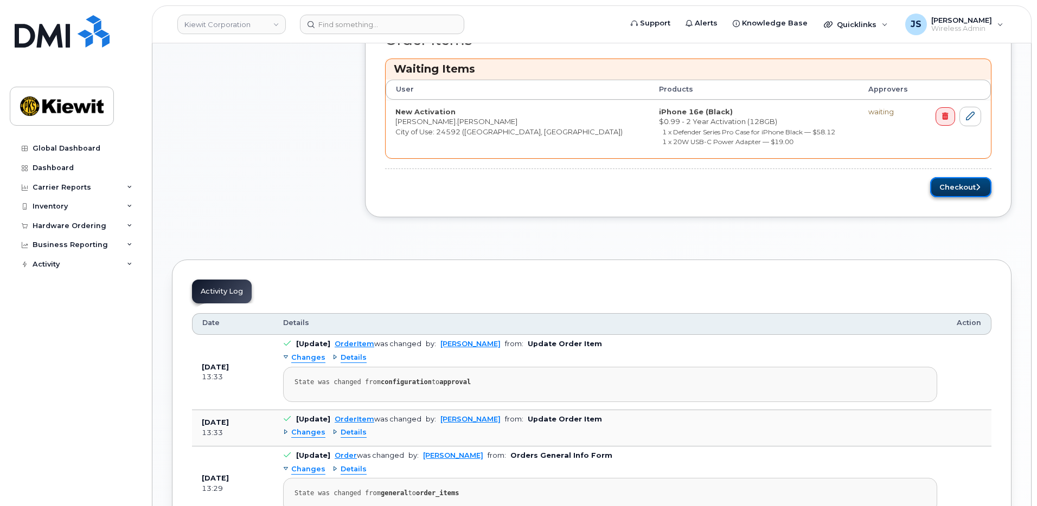
click at [973, 185] on button "Checkout" at bounding box center [960, 187] width 61 height 20
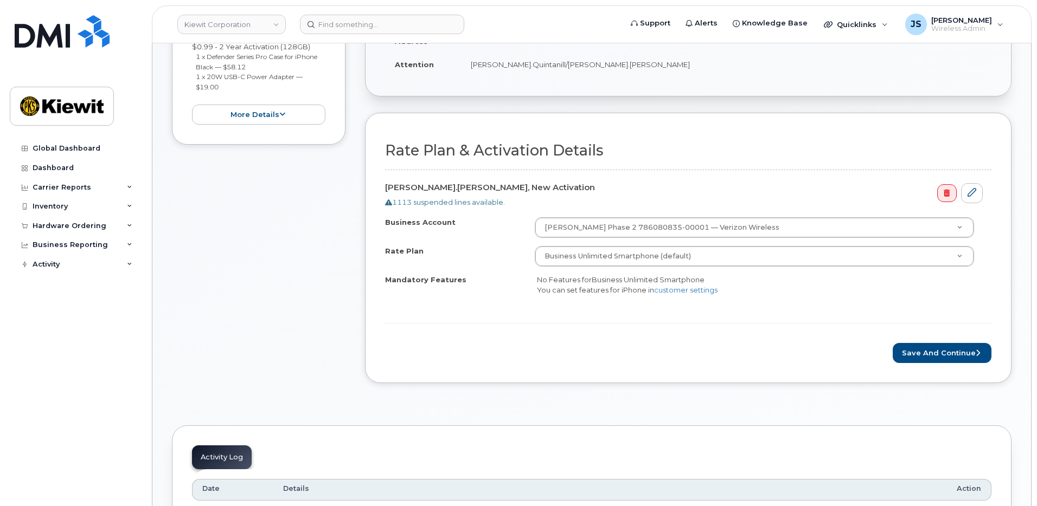
scroll to position [325, 0]
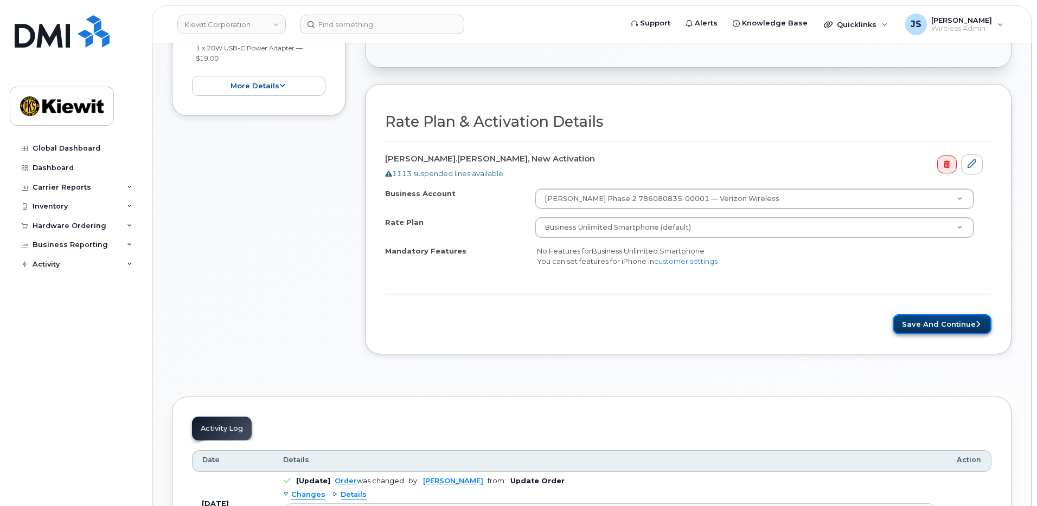
click at [952, 328] on button "Save and Continue" at bounding box center [941, 324] width 99 height 20
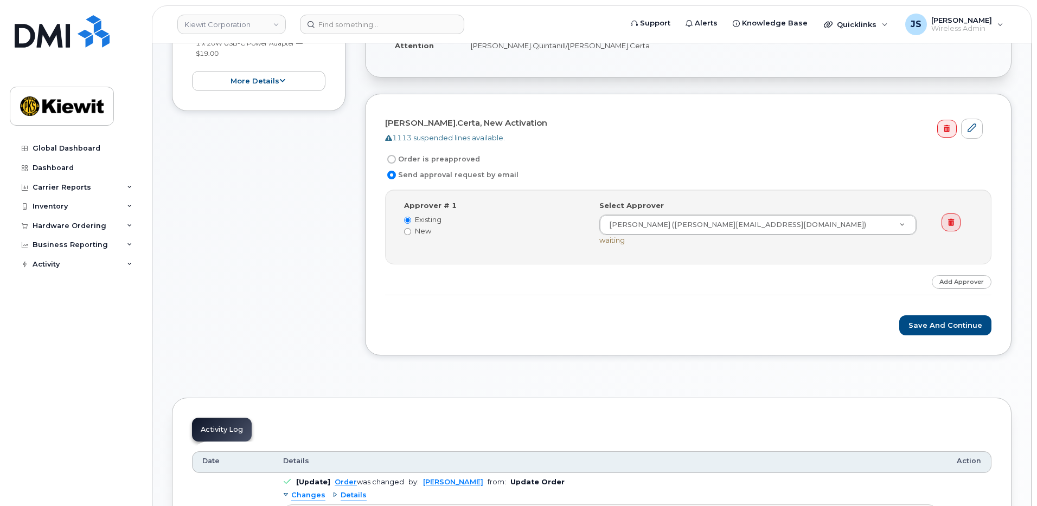
scroll to position [325, 0]
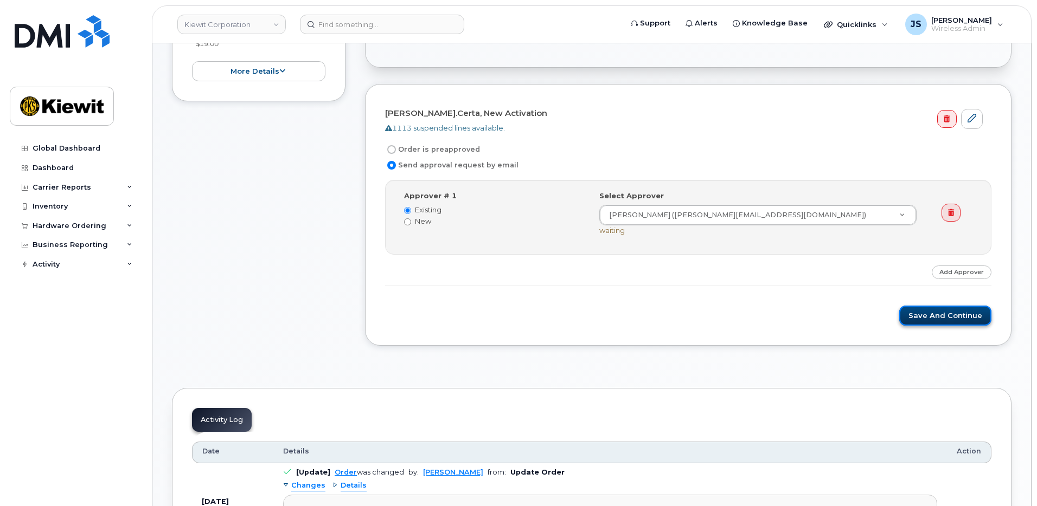
click at [934, 313] on button "Save and Continue" at bounding box center [945, 316] width 92 height 20
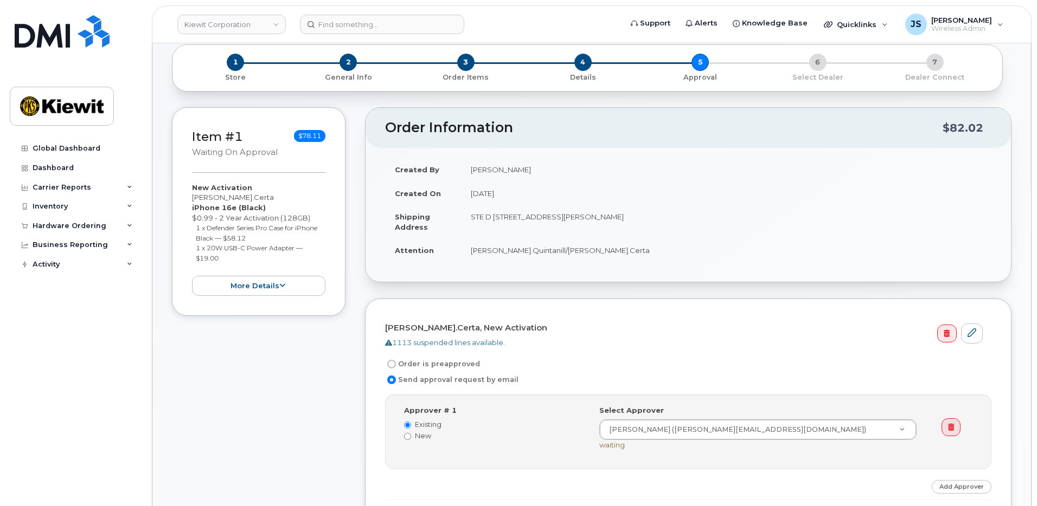
scroll to position [108, 0]
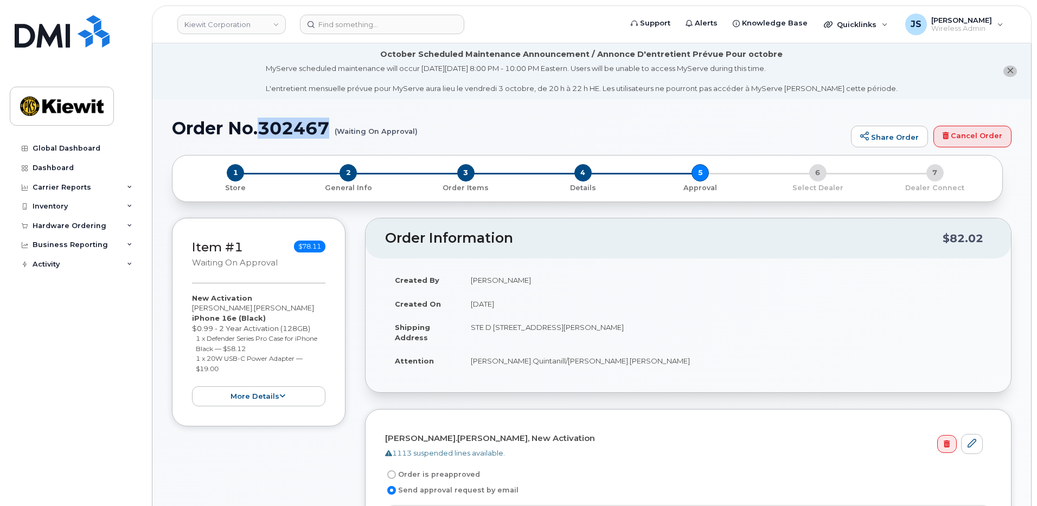
drag, startPoint x: 318, startPoint y: 129, endPoint x: 264, endPoint y: 127, distance: 54.3
click at [264, 127] on h1 "Order No.302467 (Waiting On Approval)" at bounding box center [508, 128] width 673 height 19
copy h1 "302467"
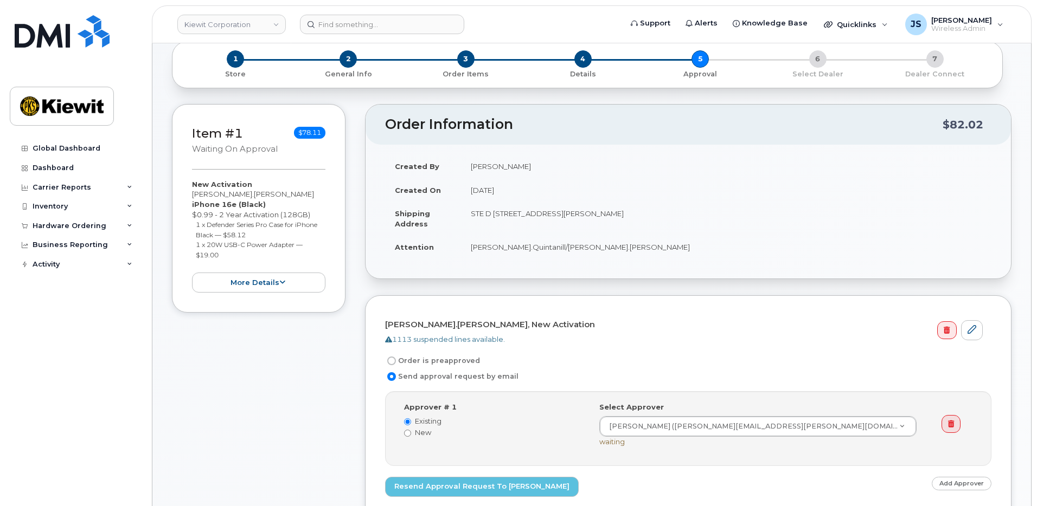
scroll to position [325, 0]
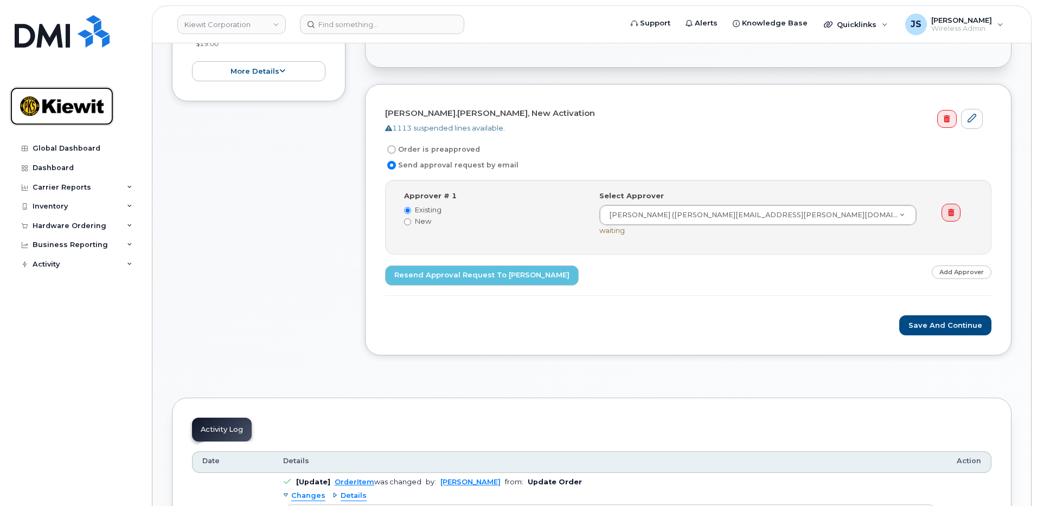
drag, startPoint x: 47, startPoint y: 110, endPoint x: 166, endPoint y: 126, distance: 119.9
click at [47, 110] on img at bounding box center [61, 106] width 83 height 31
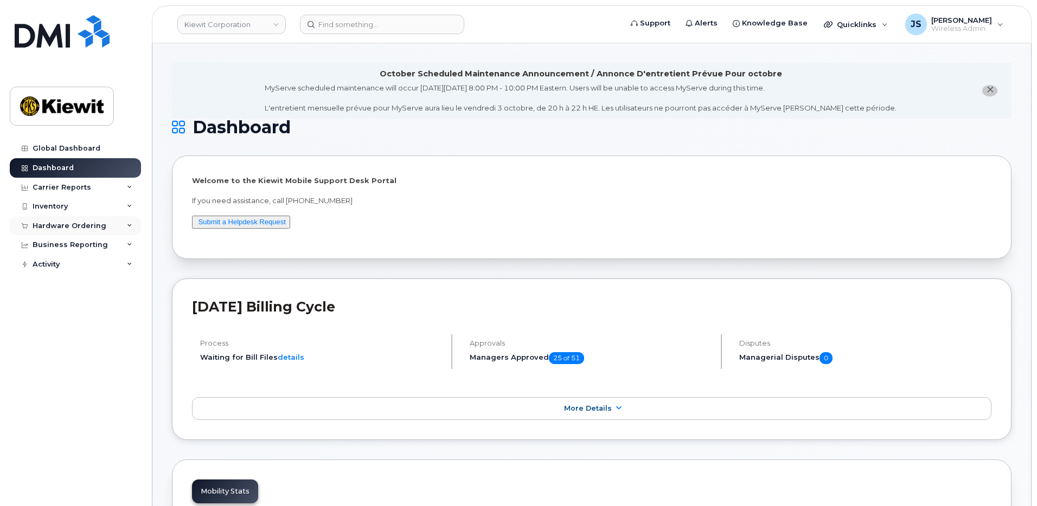
click at [57, 224] on div "Hardware Ordering" at bounding box center [70, 226] width 74 height 9
click at [67, 265] on link "Orders" at bounding box center [85, 266] width 112 height 21
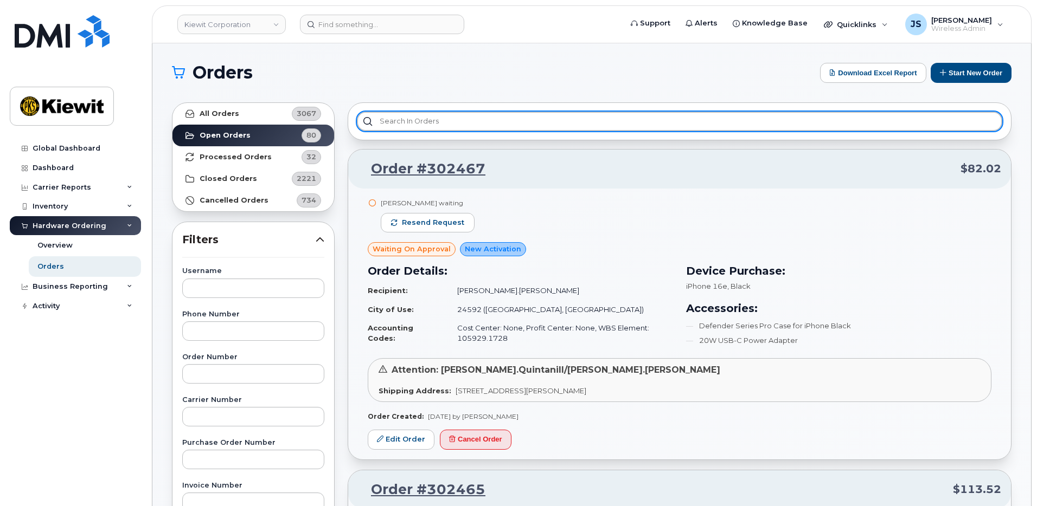
click at [449, 126] on input "text" at bounding box center [679, 122] width 645 height 20
paste input "301820"
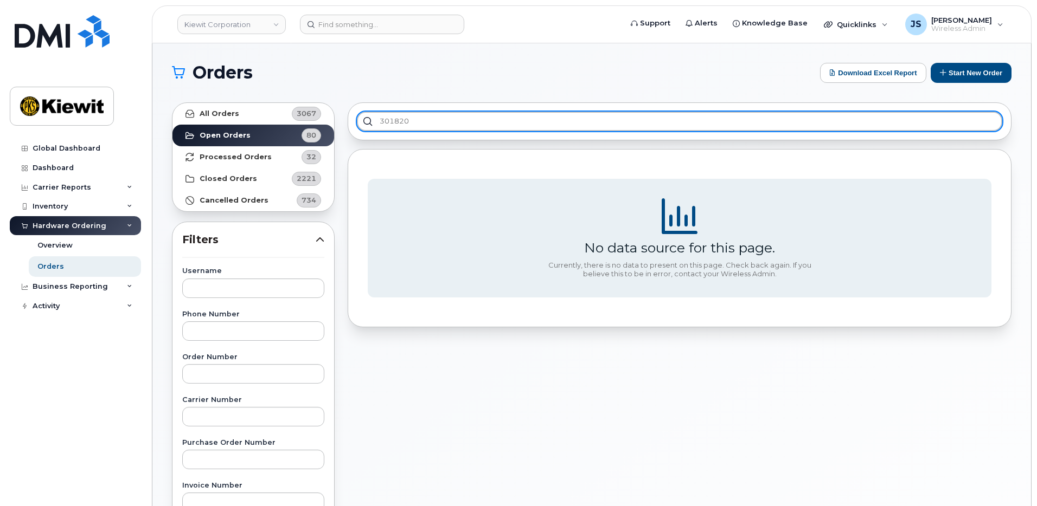
type input "301820"
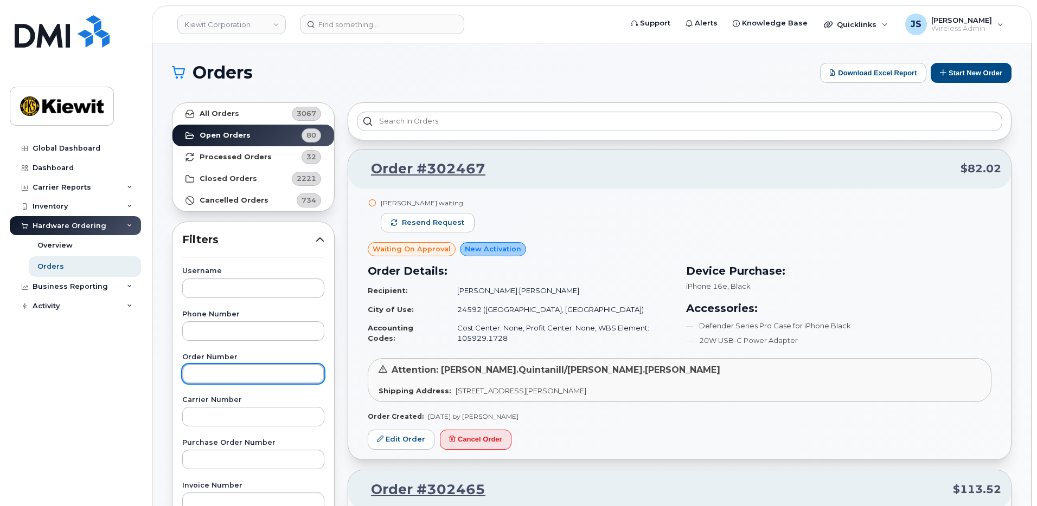
click at [216, 380] on input "text" at bounding box center [253, 374] width 142 height 20
click at [234, 103] on link "All Orders 3067" at bounding box center [253, 114] width 162 height 22
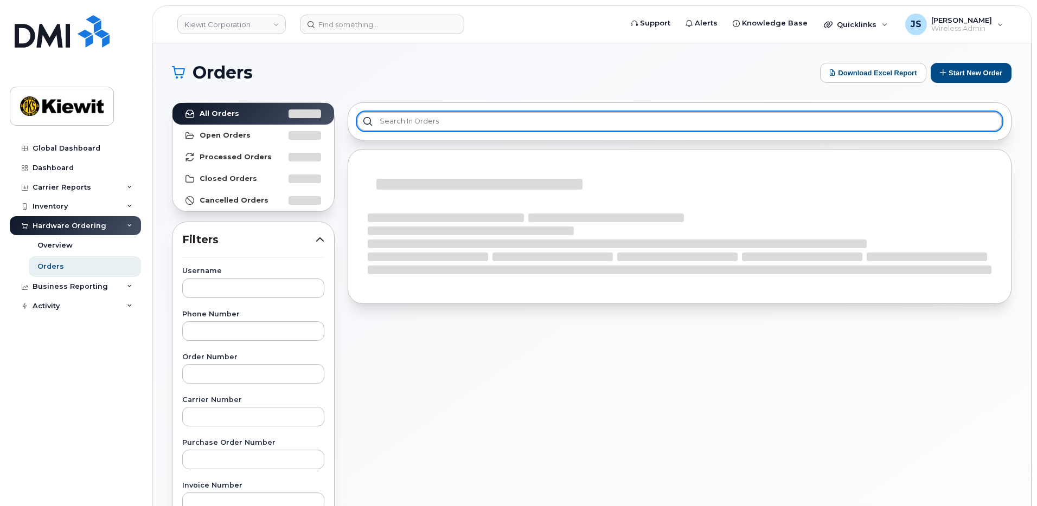
click at [441, 119] on input "text" at bounding box center [679, 122] width 645 height 20
paste input "301820"
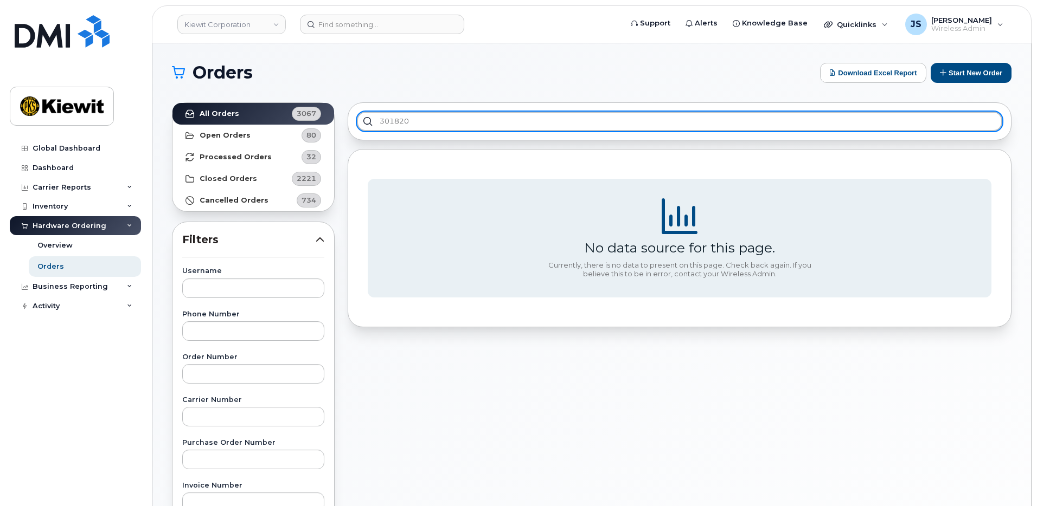
type input "301820"
drag, startPoint x: 441, startPoint y: 119, endPoint x: 261, endPoint y: 125, distance: 180.7
click at [260, 125] on div "All Orders 3067 Open Orders 80 Processed Orders 32 Closed Orders 2221 Cancelled…" at bounding box center [591, 477] width 852 height 762
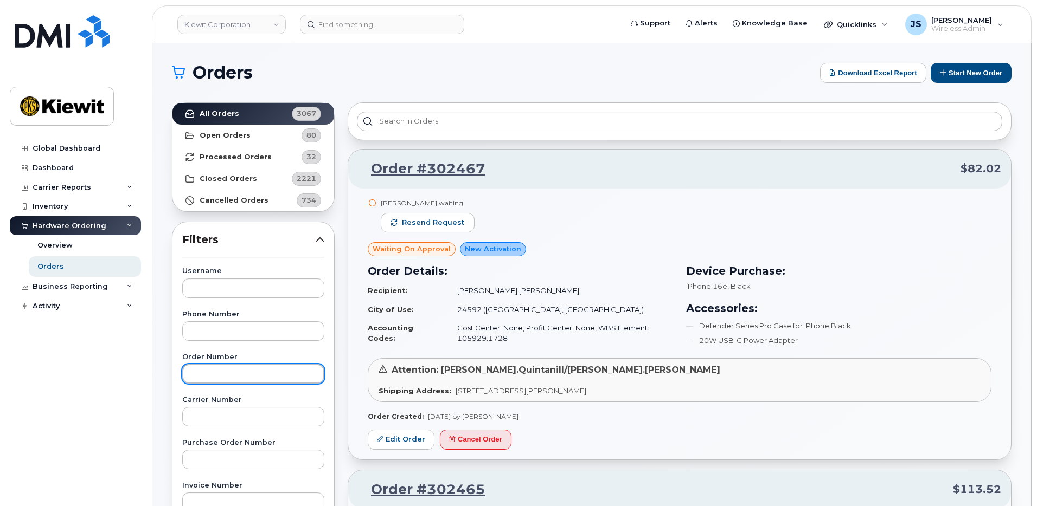
click at [211, 367] on input "text" at bounding box center [253, 374] width 142 height 20
paste input "301820"
type input "301820"
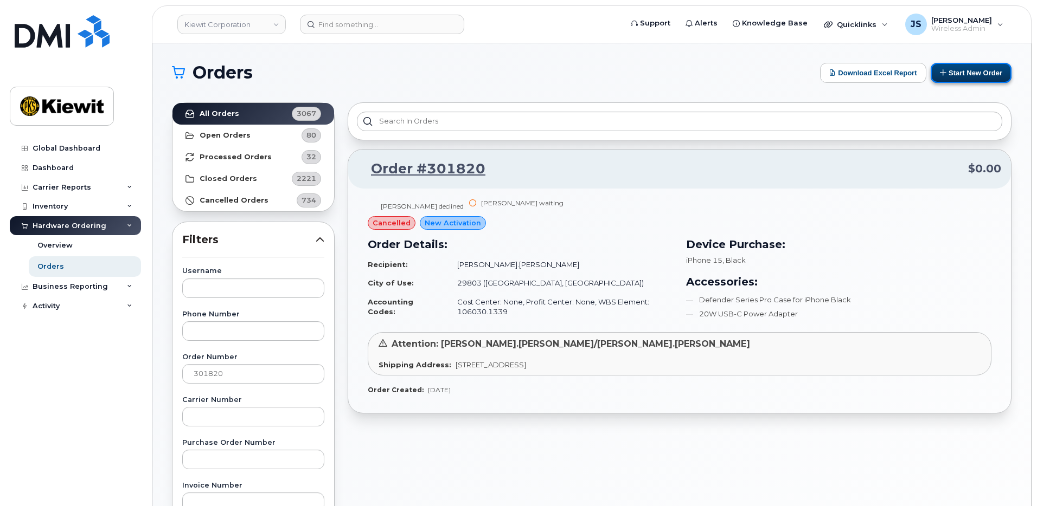
click at [968, 78] on button "Start New Order" at bounding box center [970, 73] width 81 height 20
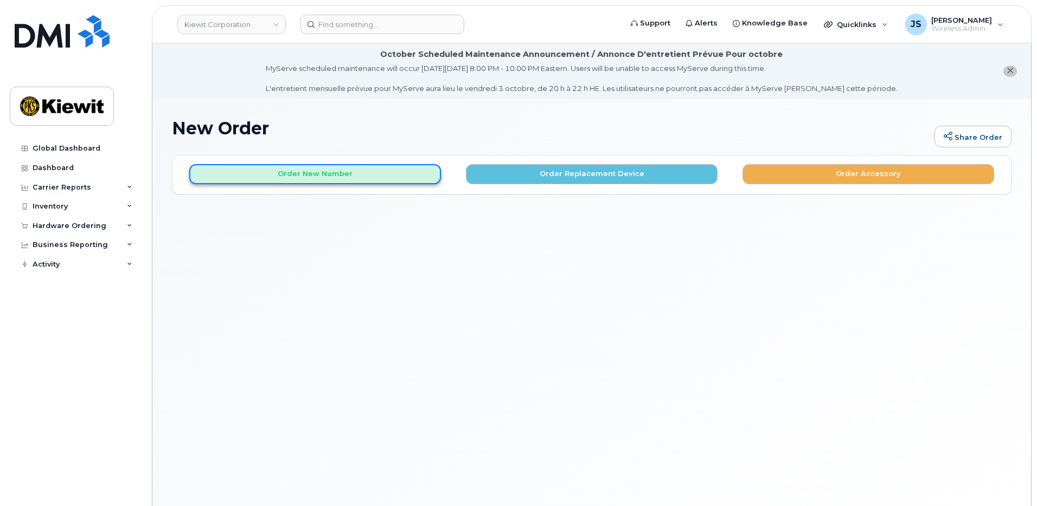
click at [307, 175] on button "Order New Number" at bounding box center [315, 174] width 252 height 20
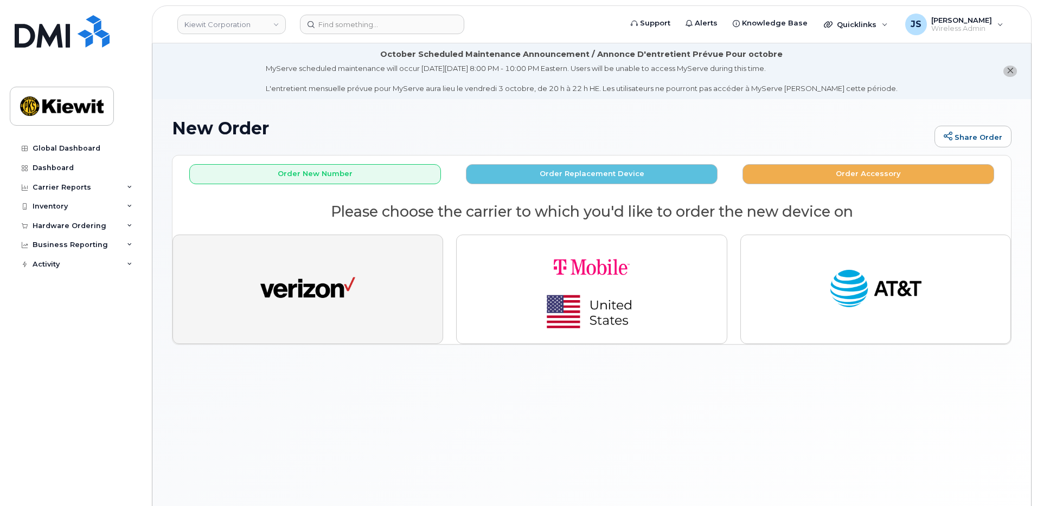
click at [320, 293] on img "button" at bounding box center [307, 289] width 95 height 49
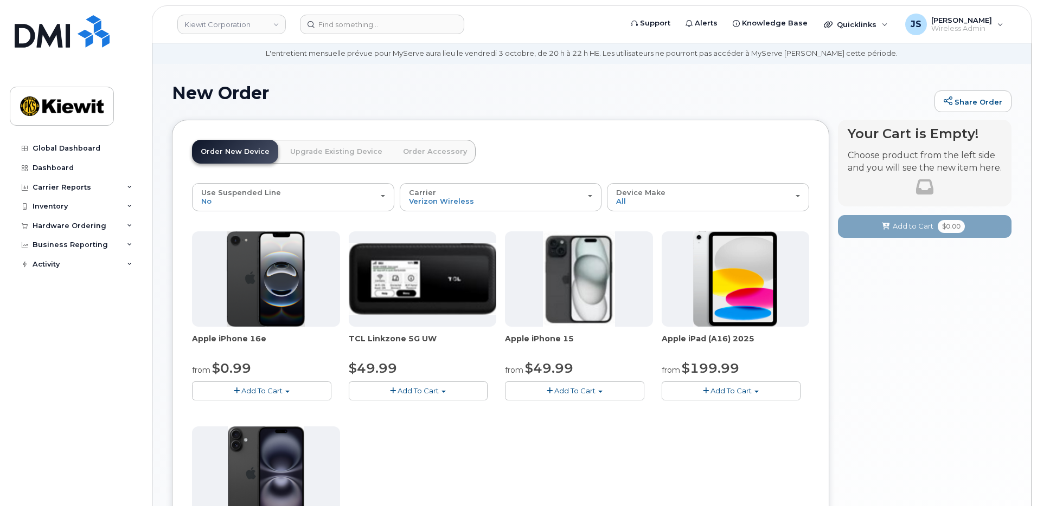
scroll to position [54, 0]
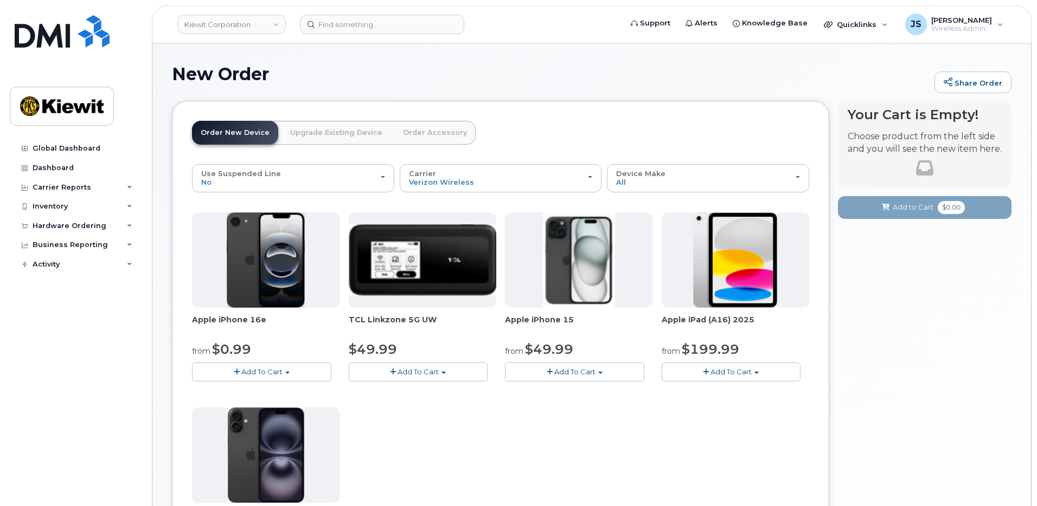
click at [288, 371] on button "Add To Cart" at bounding box center [261, 372] width 139 height 19
click at [286, 389] on link "$0.99 - 2 Year Activation (128GB)" at bounding box center [265, 393] width 140 height 14
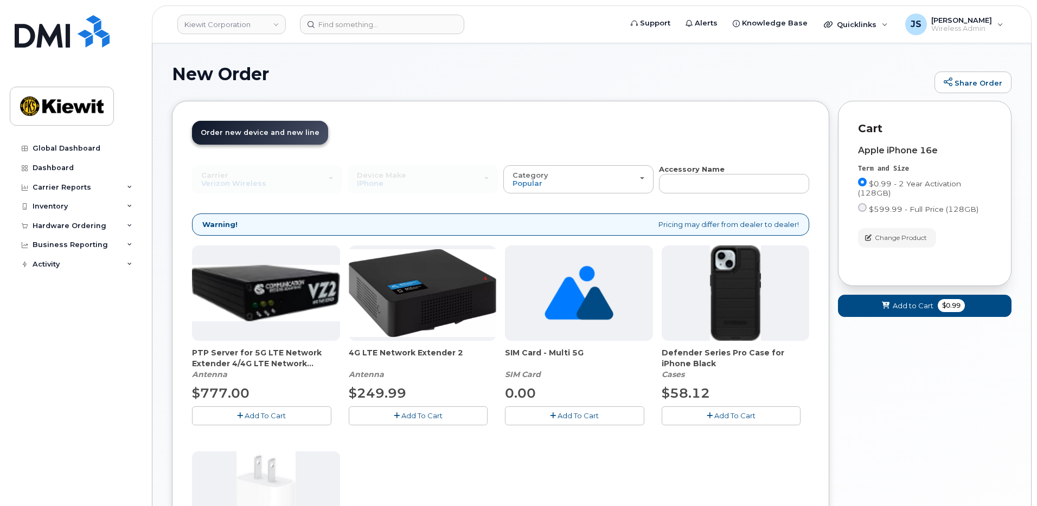
click at [701, 413] on button "Add To Cart" at bounding box center [730, 416] width 139 height 19
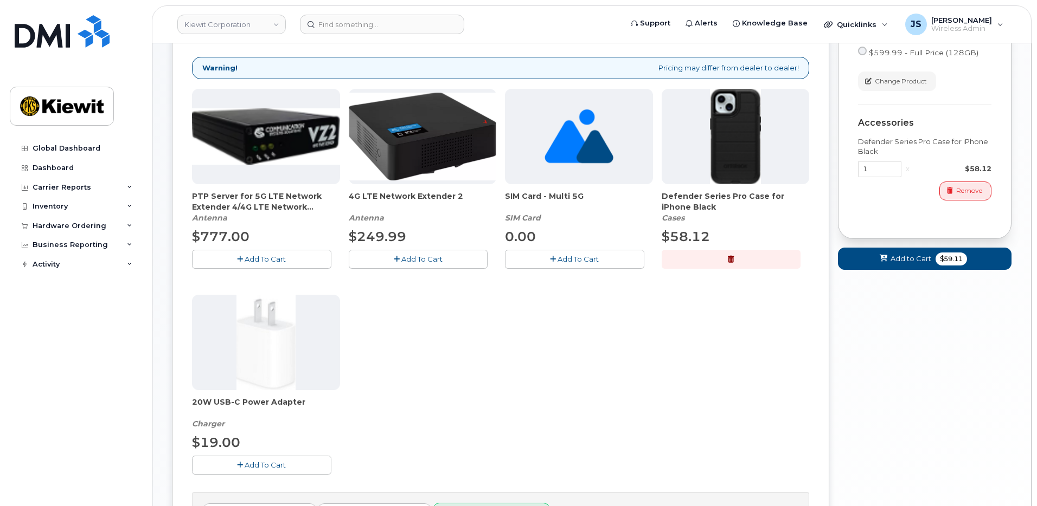
scroll to position [217, 0]
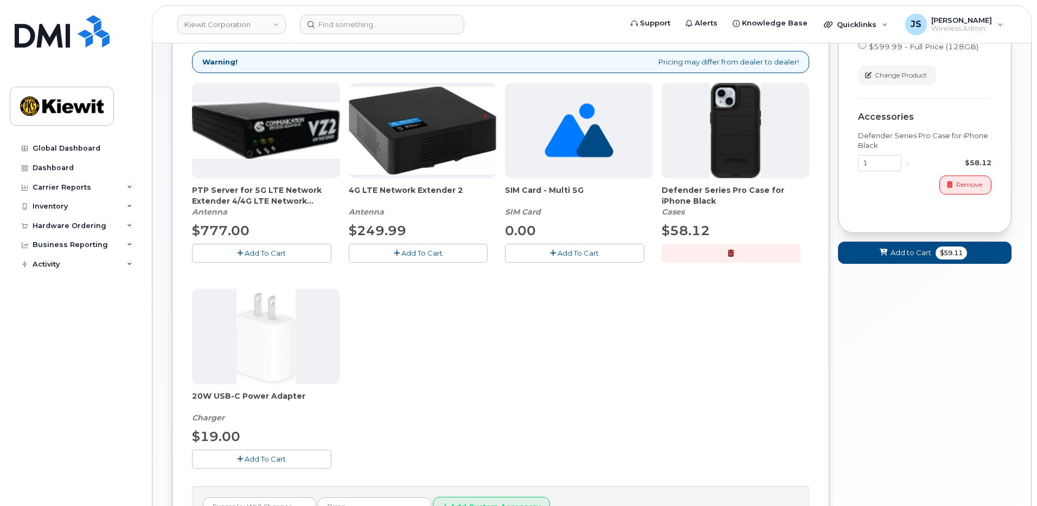
click at [295, 464] on button "Add To Cart" at bounding box center [261, 459] width 139 height 19
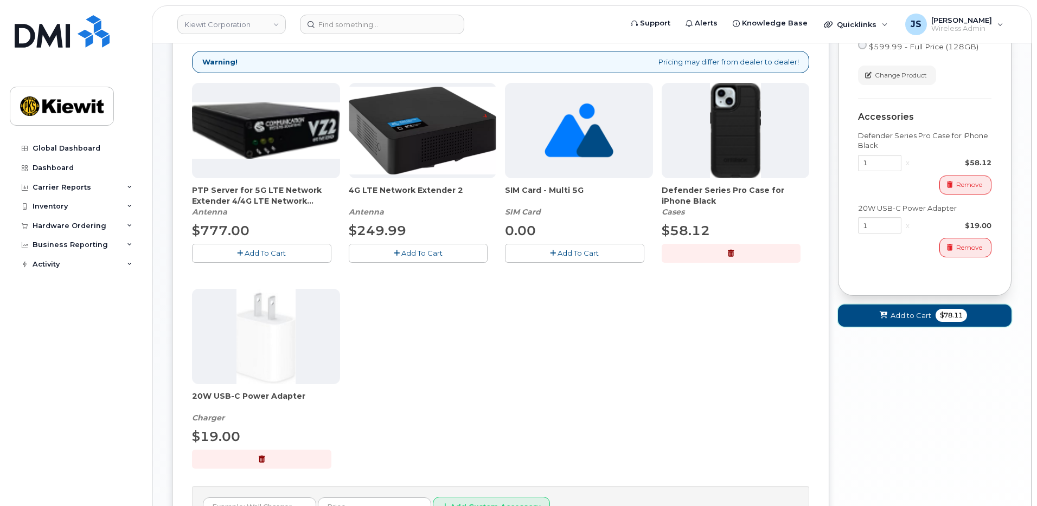
click at [911, 321] on button "Add to Cart $78.11" at bounding box center [925, 316] width 174 height 22
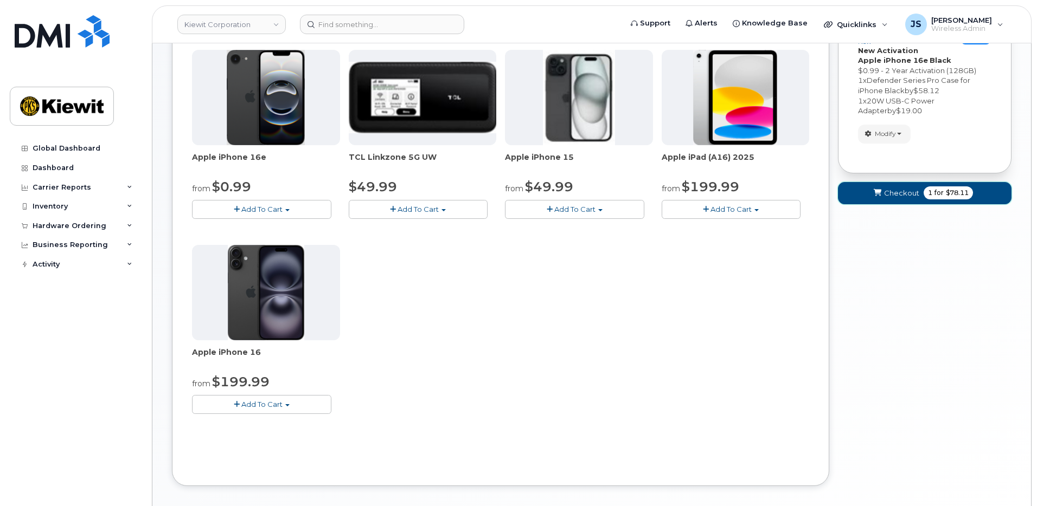
click at [889, 194] on span "Checkout" at bounding box center [901, 193] width 35 height 10
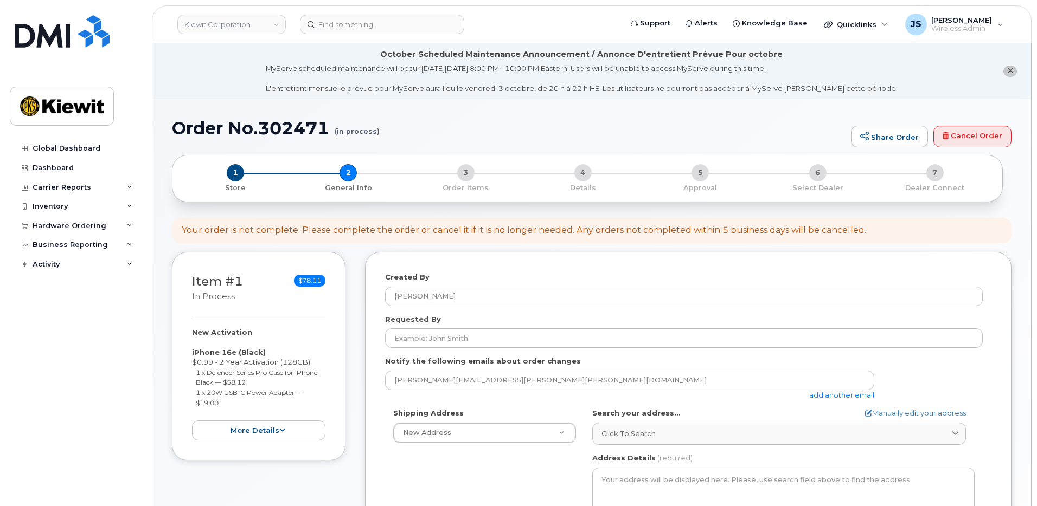
select select
click at [818, 402] on form "Created By [PERSON_NAME] Requested By Notify the following emails about order c…" at bounding box center [688, 478] width 606 height 413
click at [816, 396] on link "add another email" at bounding box center [841, 395] width 65 height 9
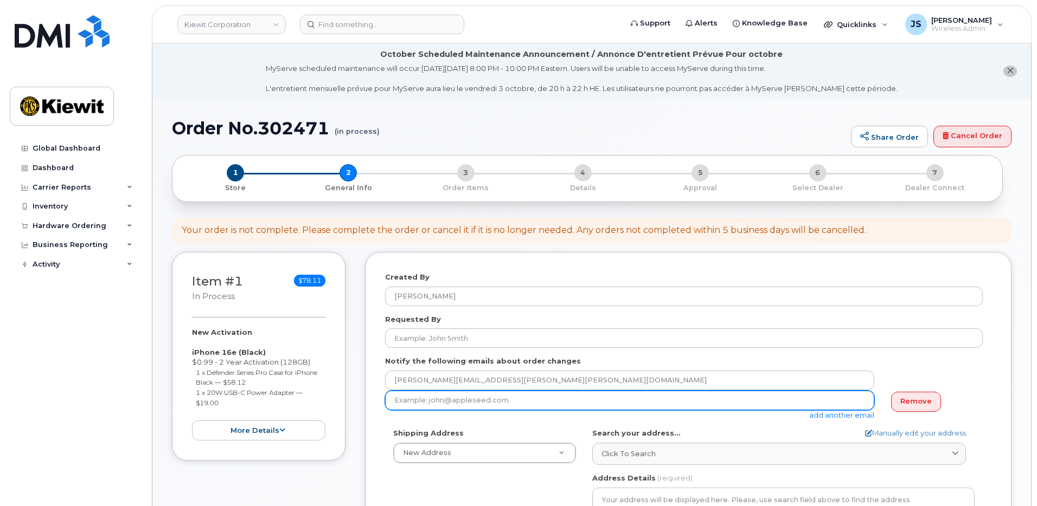
click at [544, 406] on input "email" at bounding box center [629, 401] width 489 height 20
type input "[PERSON_NAME][EMAIL_ADDRESS][PERSON_NAME][DOMAIN_NAME]"
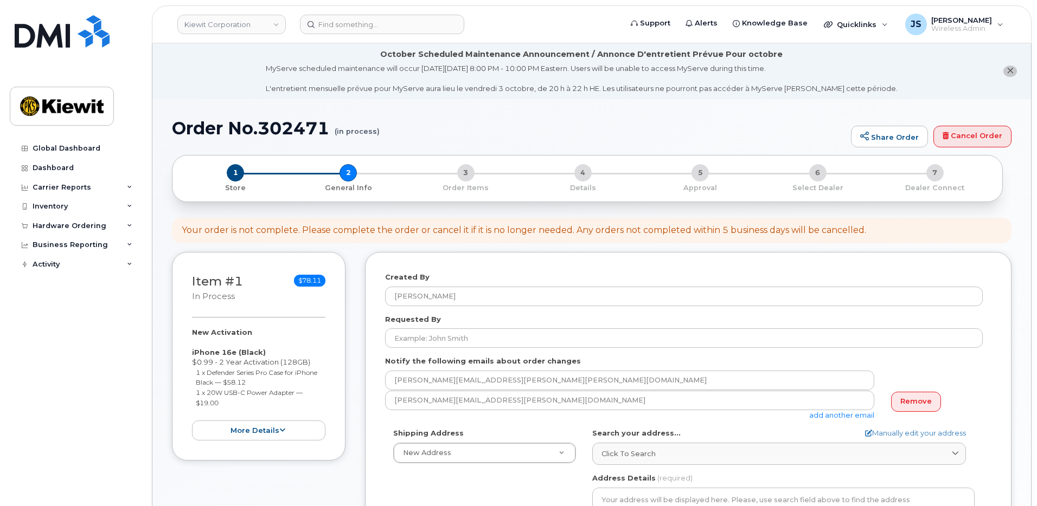
click at [834, 417] on link "add another email" at bounding box center [841, 415] width 65 height 9
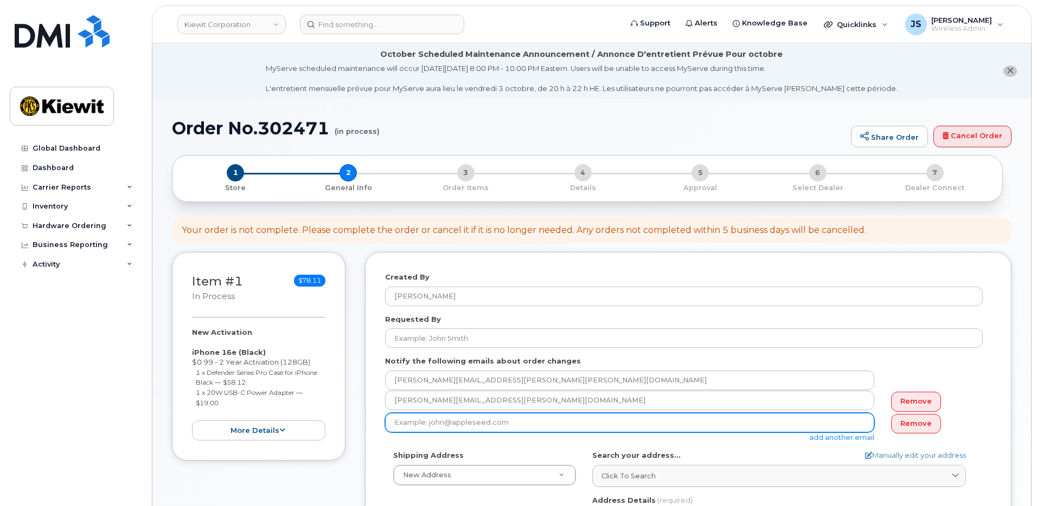
click at [584, 429] on input "email" at bounding box center [629, 423] width 489 height 20
paste input "Kevin.Hakenewerth"
type input "Kevin.Hakenewerth@kiewit.com"
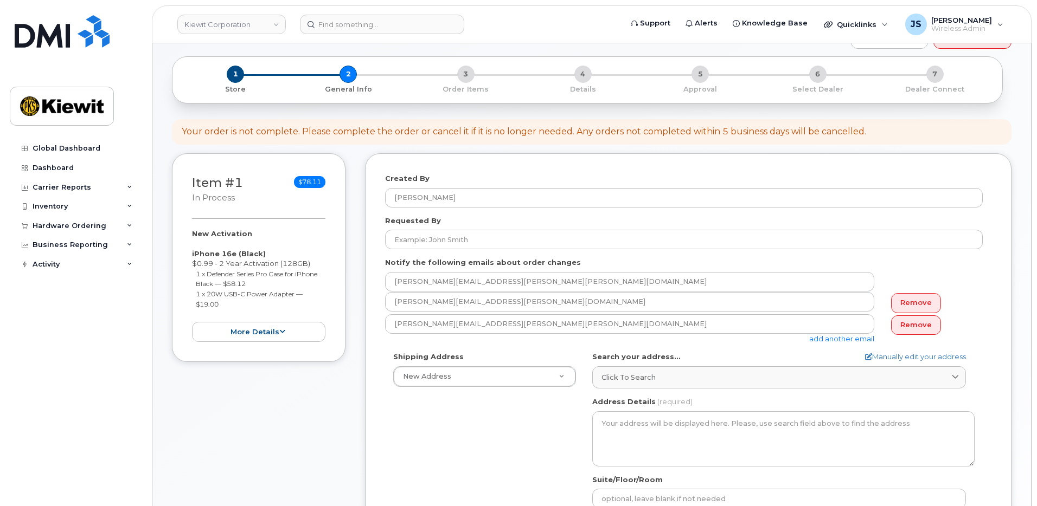
scroll to position [217, 0]
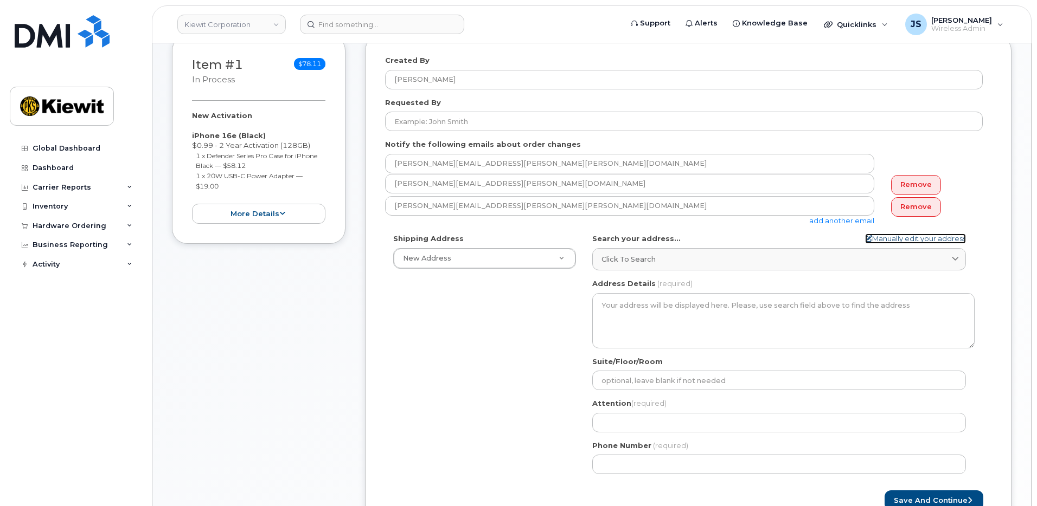
click at [870, 236] on link "Manually edit your address" at bounding box center [915, 239] width 101 height 10
select select
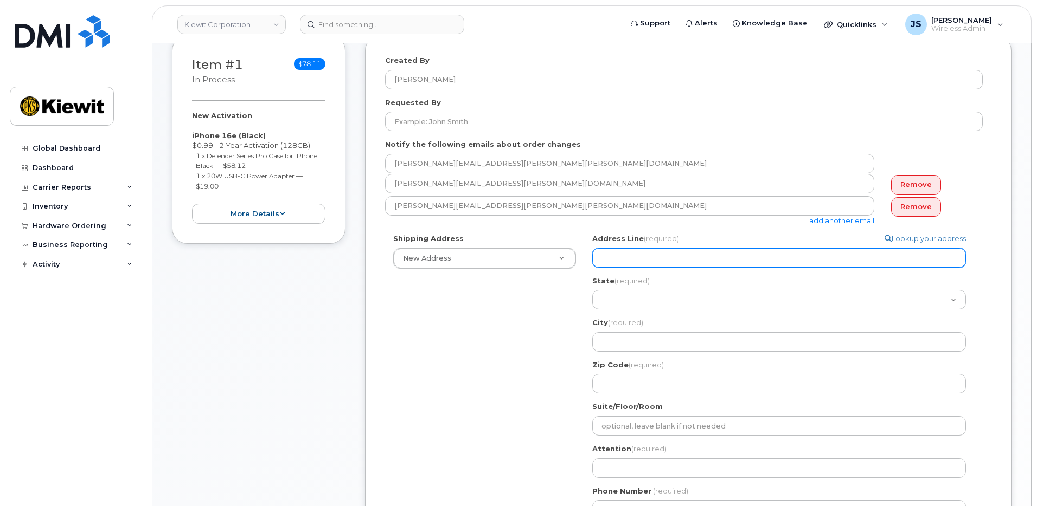
click at [613, 254] on input "Address Line (required)" at bounding box center [779, 258] width 374 height 20
paste input "137 Old Market St Suite 101 Aiken SC 29803"
type input "137 Old Market St Suite 101 Aiken SC 29803"
drag, startPoint x: 775, startPoint y: 258, endPoint x: 667, endPoint y: 257, distance: 108.4
click at [667, 257] on input "137 Old Market St Suite 101 Aiken SC 29803" at bounding box center [779, 258] width 374 height 20
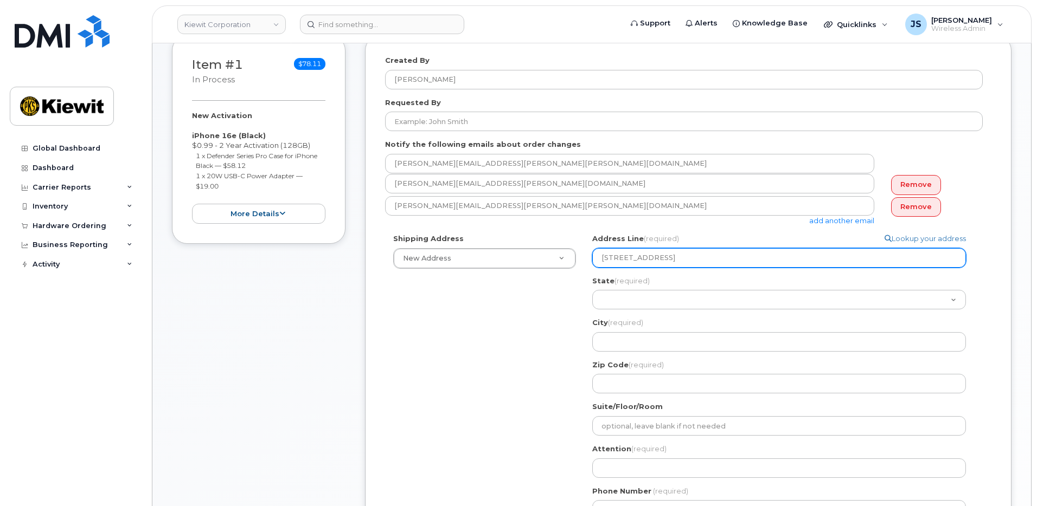
select select
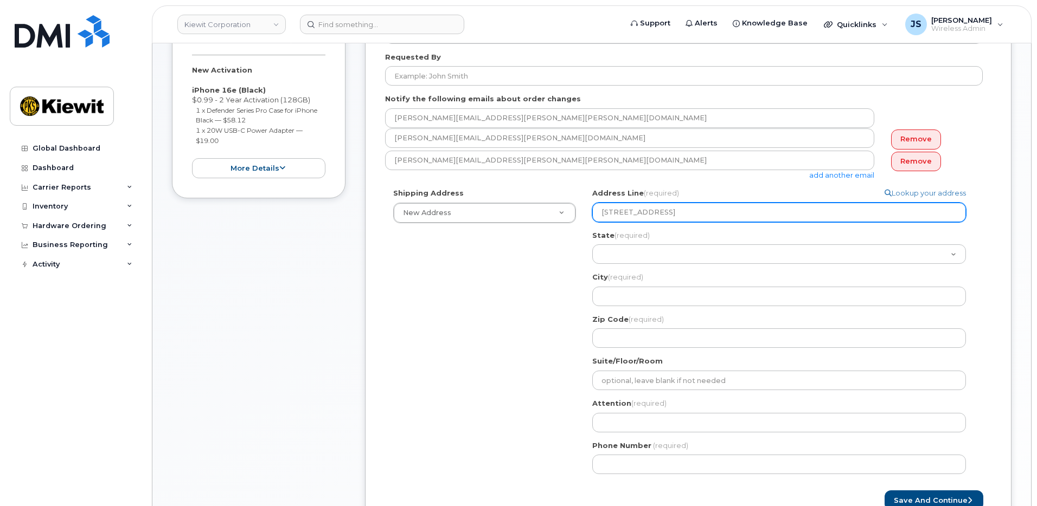
scroll to position [325, 0]
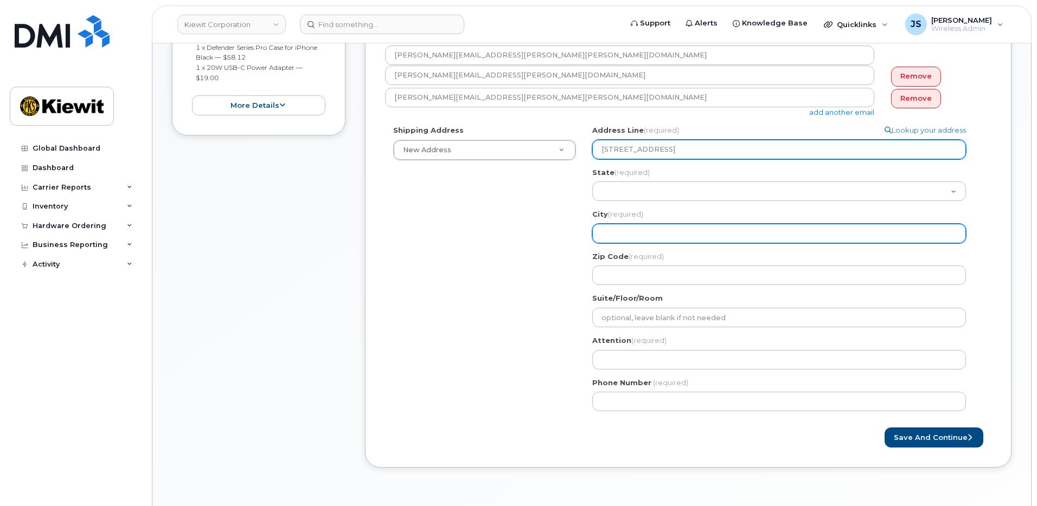
type input "137 Old Market St"
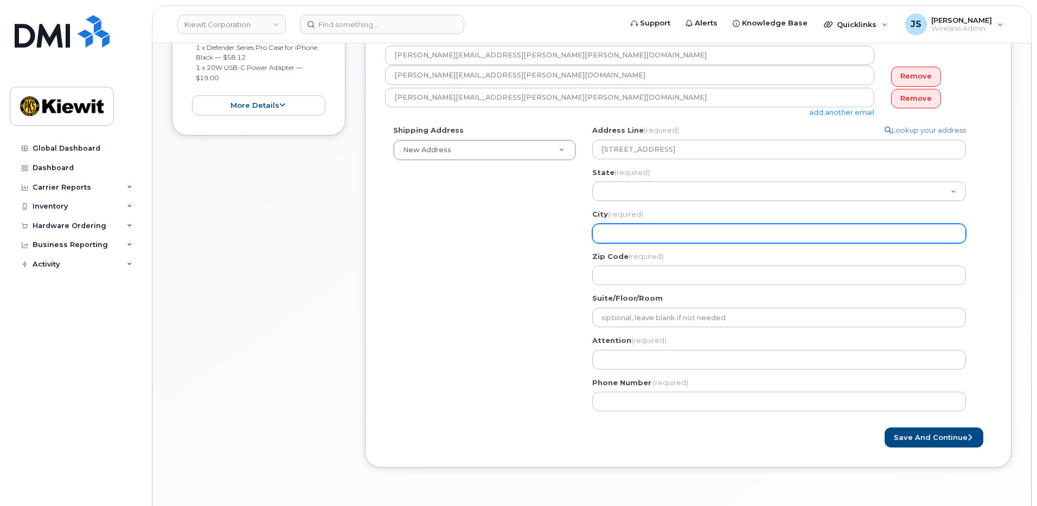
click at [651, 234] on input "City (required)" at bounding box center [779, 234] width 374 height 20
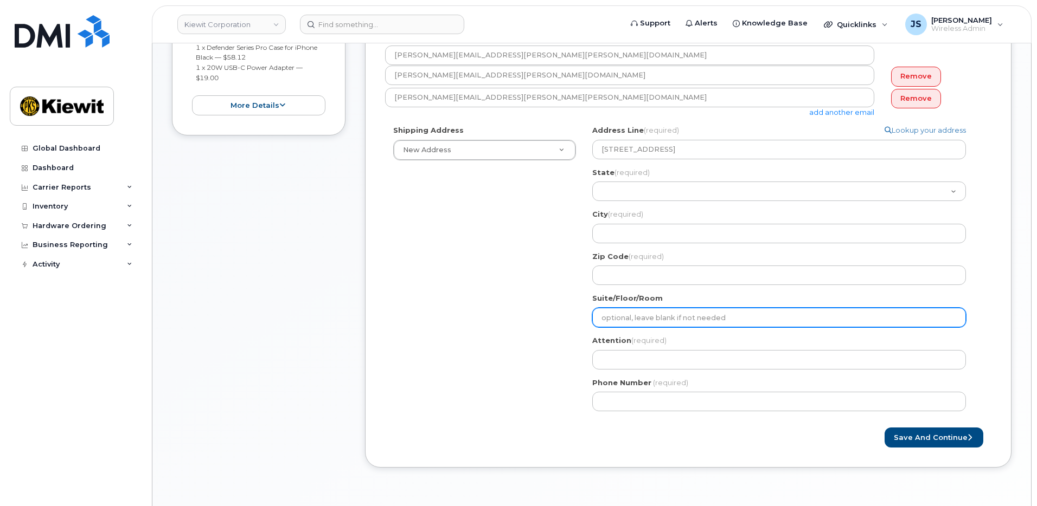
click at [637, 322] on input "Suite/Floor/Room" at bounding box center [779, 318] width 374 height 20
paste input "Suite 101 Aiken SC 29803"
type input "Suite 101 Aiken SC 29803"
drag, startPoint x: 716, startPoint y: 317, endPoint x: 640, endPoint y: 314, distance: 75.4
click at [640, 314] on input "Suite 101 Aiken SC 29803" at bounding box center [779, 318] width 374 height 20
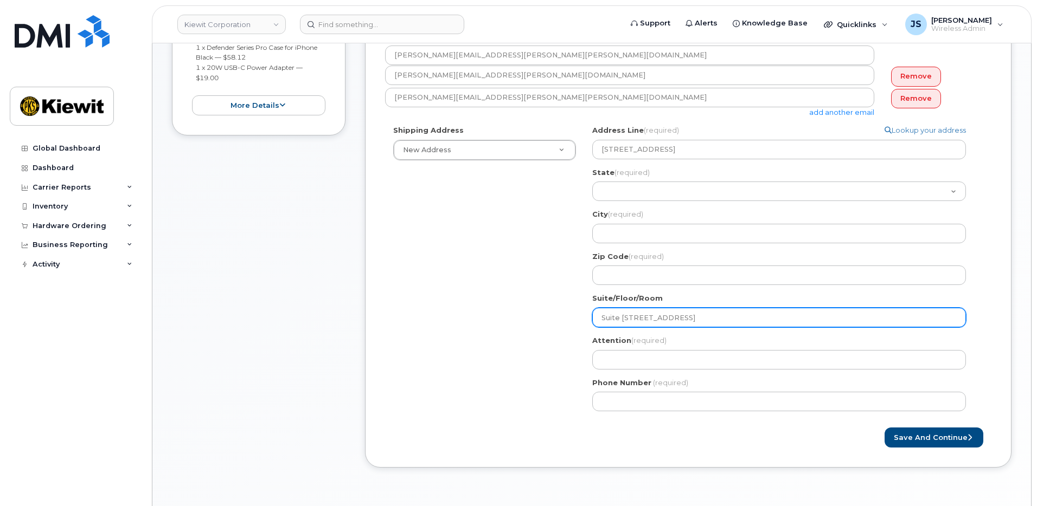
select select
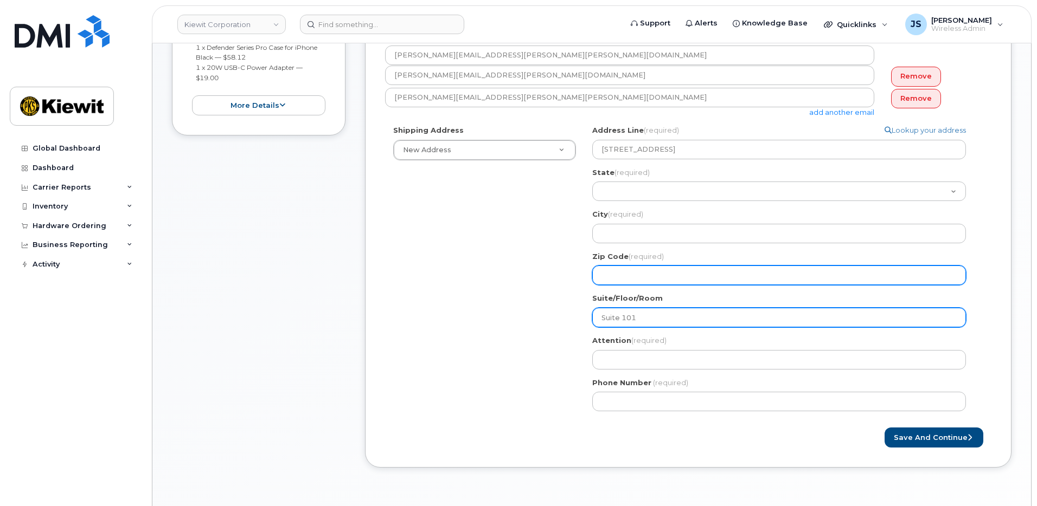
type input "Suite 101"
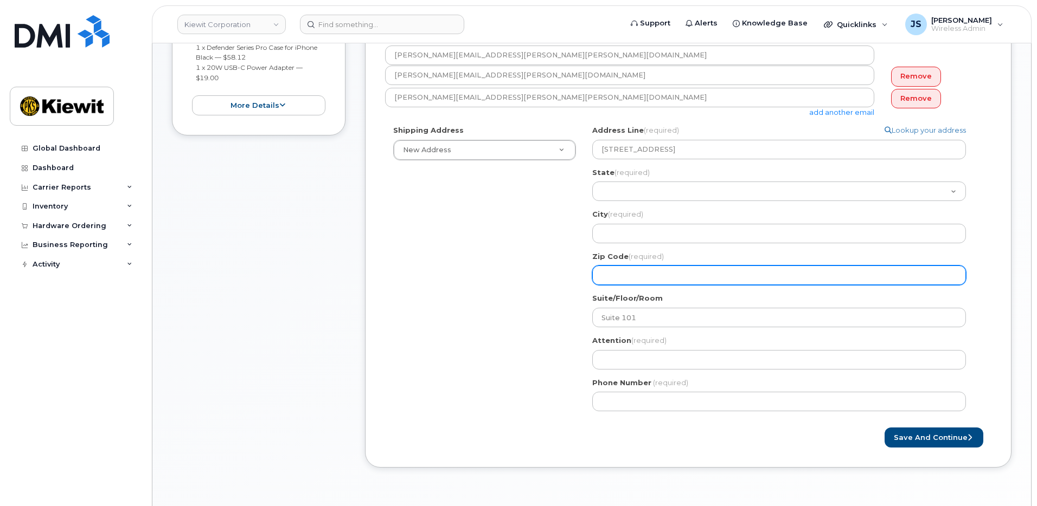
click at [649, 275] on input "Zip Code (required)" at bounding box center [779, 276] width 374 height 20
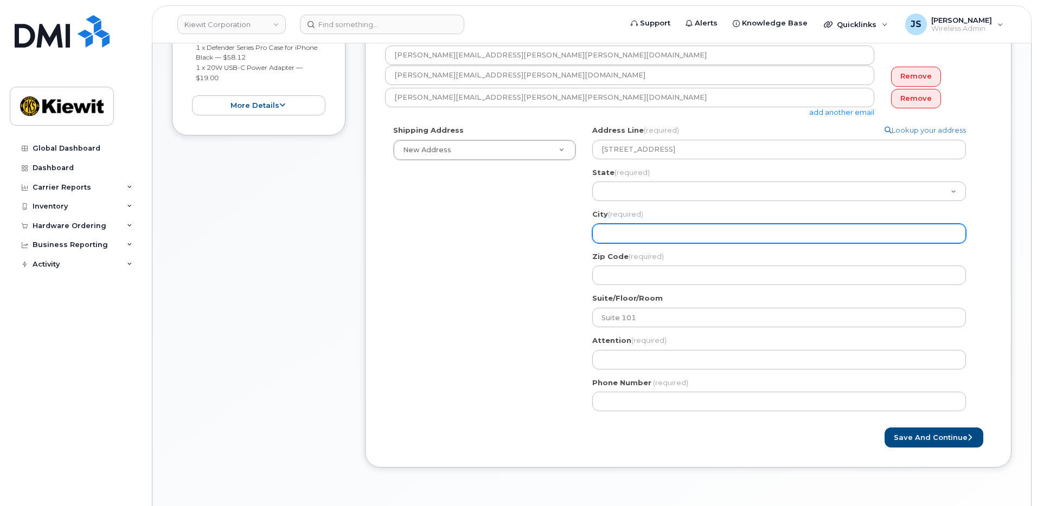
click at [650, 226] on input "City (required)" at bounding box center [779, 234] width 374 height 20
paste input "Aiken SC 29803"
type input "Aiken SC 29803"
drag, startPoint x: 668, startPoint y: 232, endPoint x: 635, endPoint y: 232, distance: 32.5
click at [635, 232] on input "Aiken SC 29803" at bounding box center [779, 234] width 374 height 20
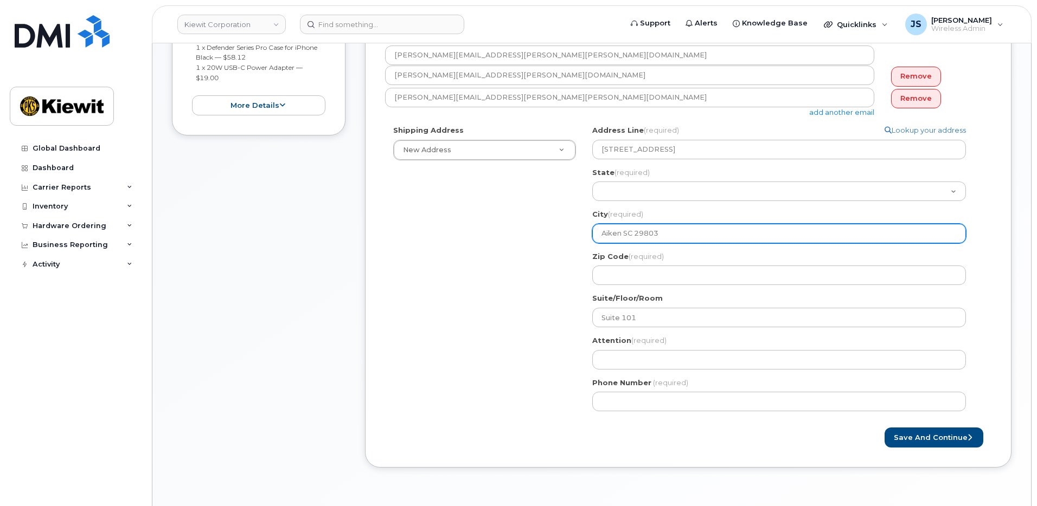
select select
type input "Aiken SC"
select select
type input "Aiken S"
select select
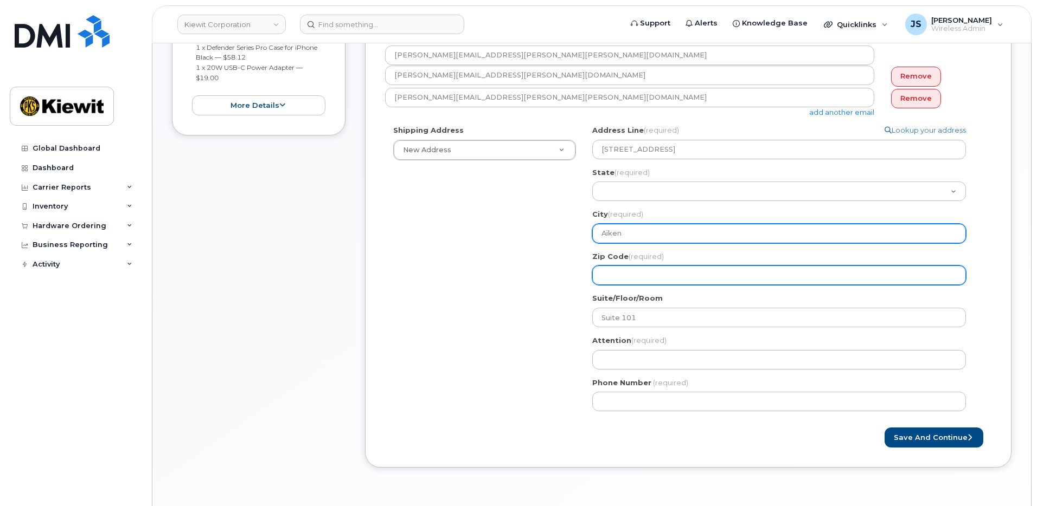
type input "Aiken"
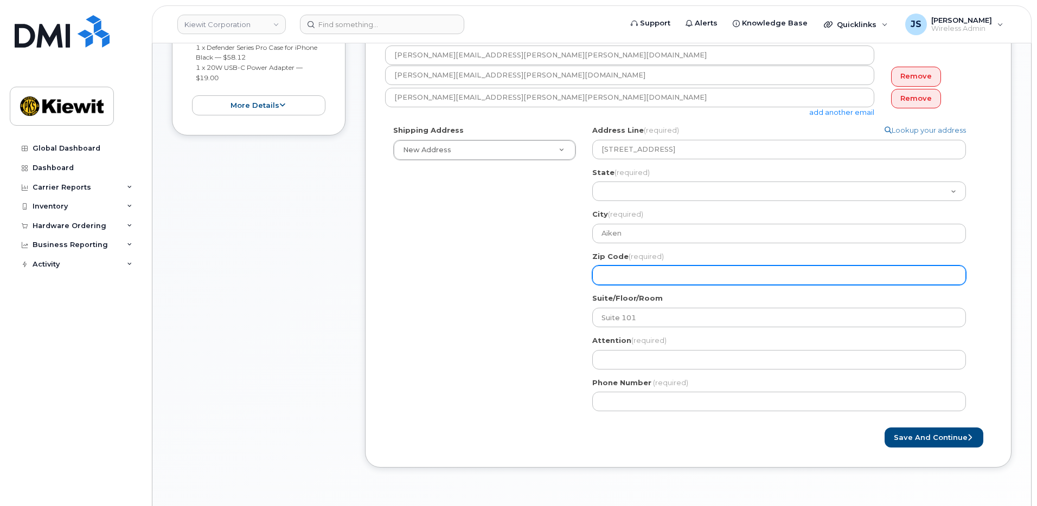
click at [638, 273] on input "Zip Code (required)" at bounding box center [779, 276] width 374 height 20
paste input "29803"
select select
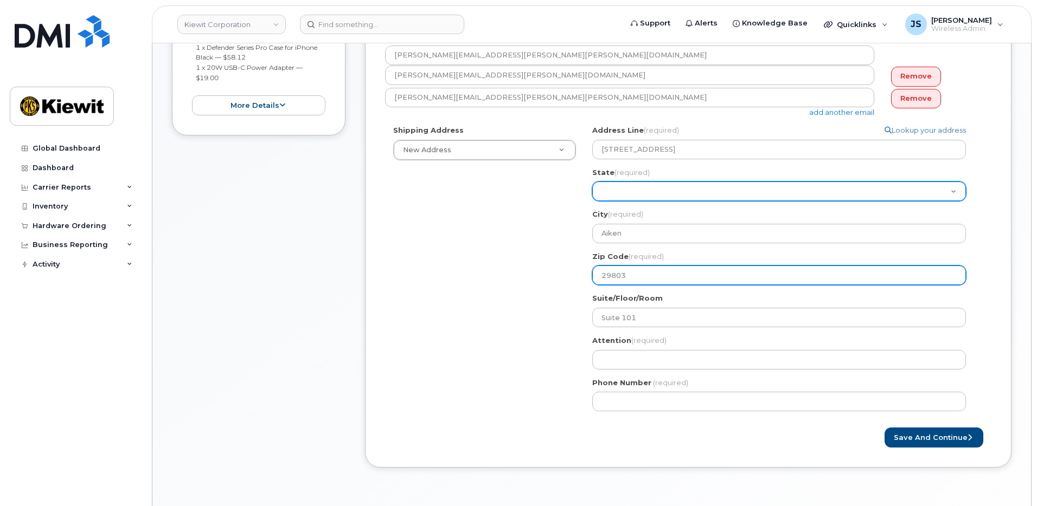
type input "29803"
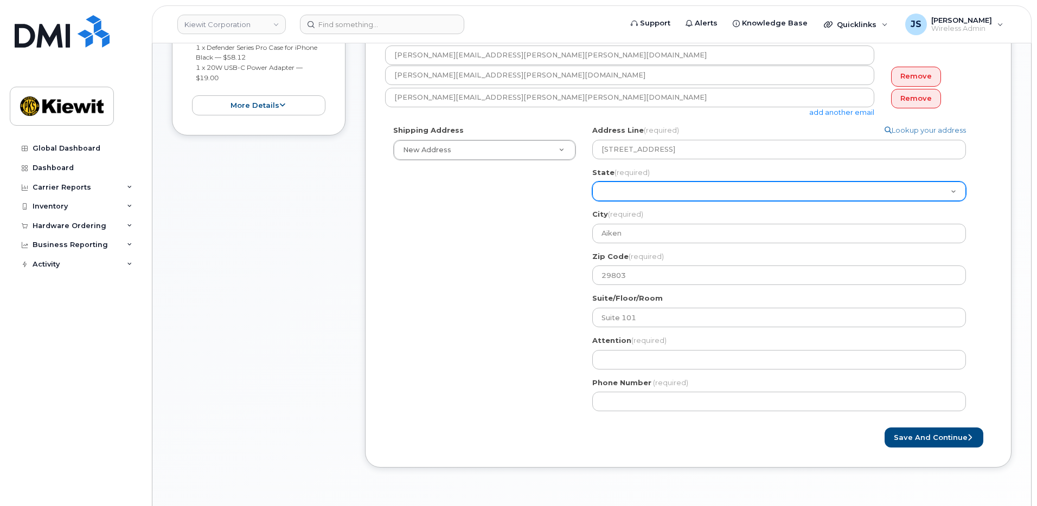
click at [640, 189] on select "Alabama Alaska American Samoa Arizona Arkansas California Colorado Connecticut …" at bounding box center [779, 192] width 374 height 20
select select "SC"
click at [592, 182] on select "Alabama Alaska American Samoa Arizona Arkansas California Colorado Connecticut …" at bounding box center [779, 192] width 374 height 20
select select
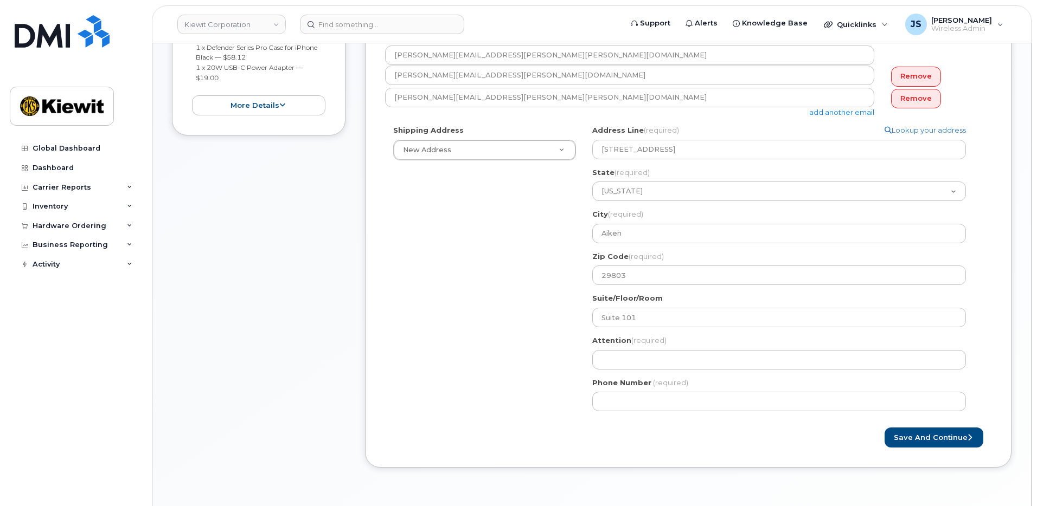
click at [455, 293] on div "Shipping Address New Address New Address 1401 Wilborn Ave #D 1135 Coteau Rd 508…" at bounding box center [684, 272] width 598 height 294
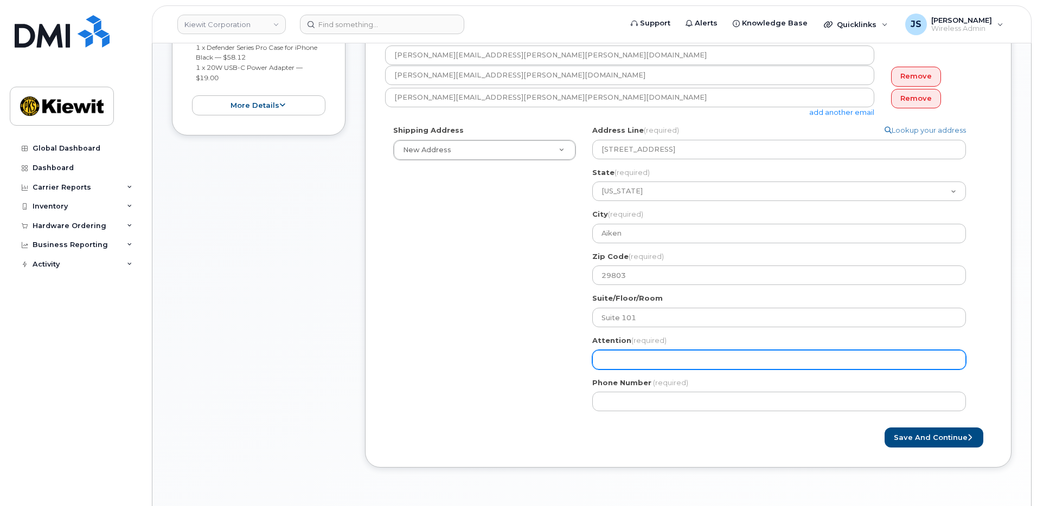
click at [658, 358] on input "Attention (required)" at bounding box center [779, 360] width 374 height 20
click at [653, 362] on input "Attention (required)" at bounding box center [779, 360] width 374 height 20
paste input "Kevin.Hakenewerth"
type input "Kevin.Hakenewerth"
select select
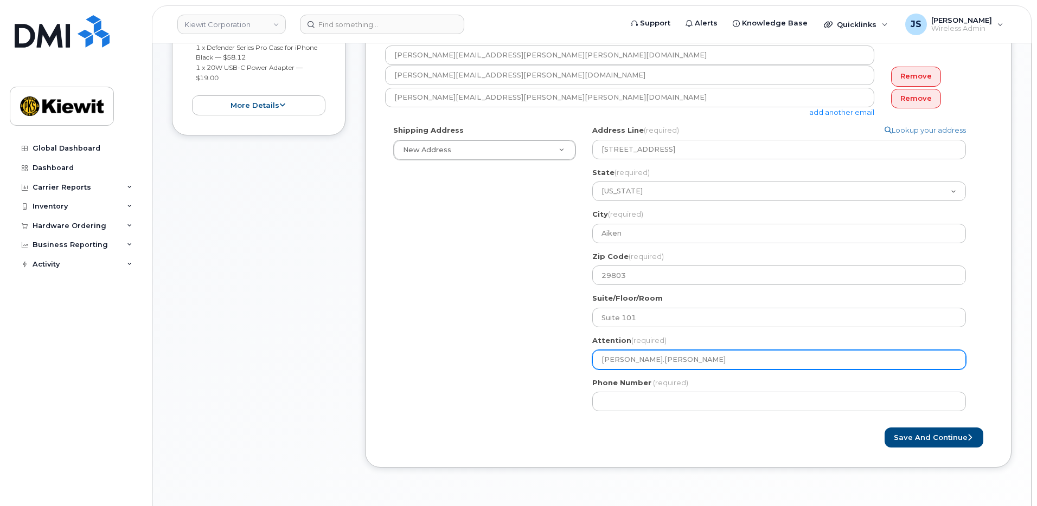
type input "Kevin.Hakenewerth/"
select select
type input "Kevin.Hakenewerth/T"
select select
type input "Kevin.Hakenewerth/Tr"
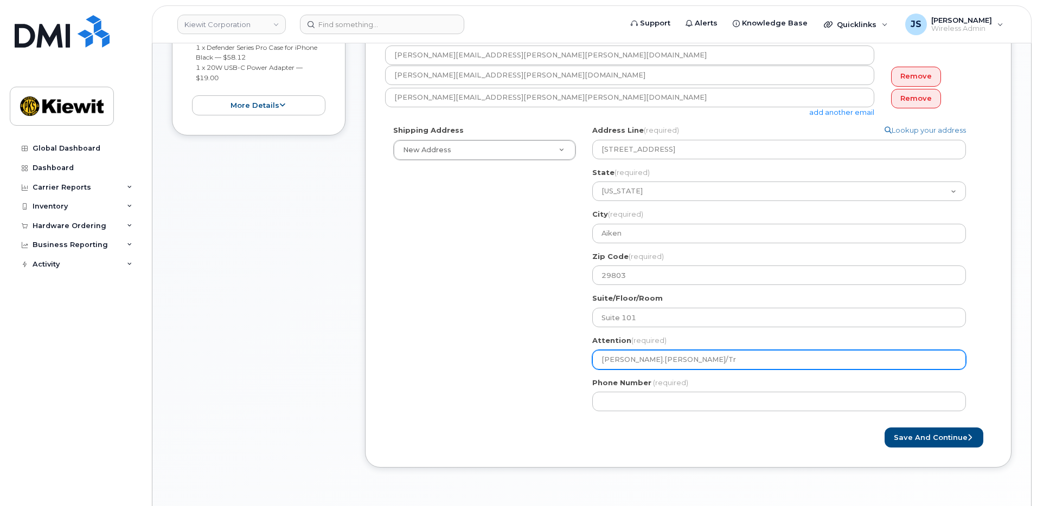
select select
type input "Kevin.Hakenewerth/Tra"
select select
type input "Kevin.Hakenewerth/Trav"
select select
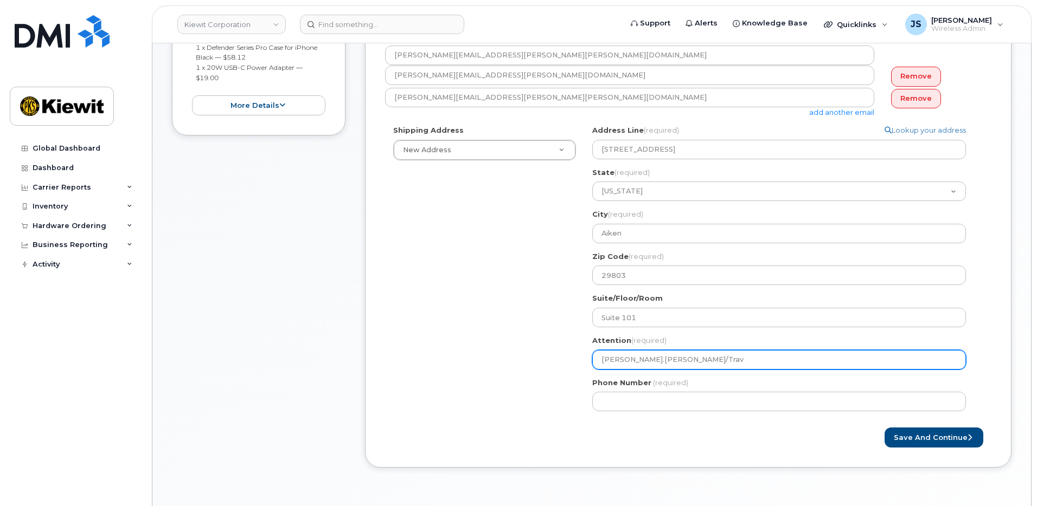
type input "Kevin.Hakenewerth/Travi"
select select
type input "Kevin.Hakenewerth/Travis"
select select
type input "Kevin.Hakenewerth/Travis W"
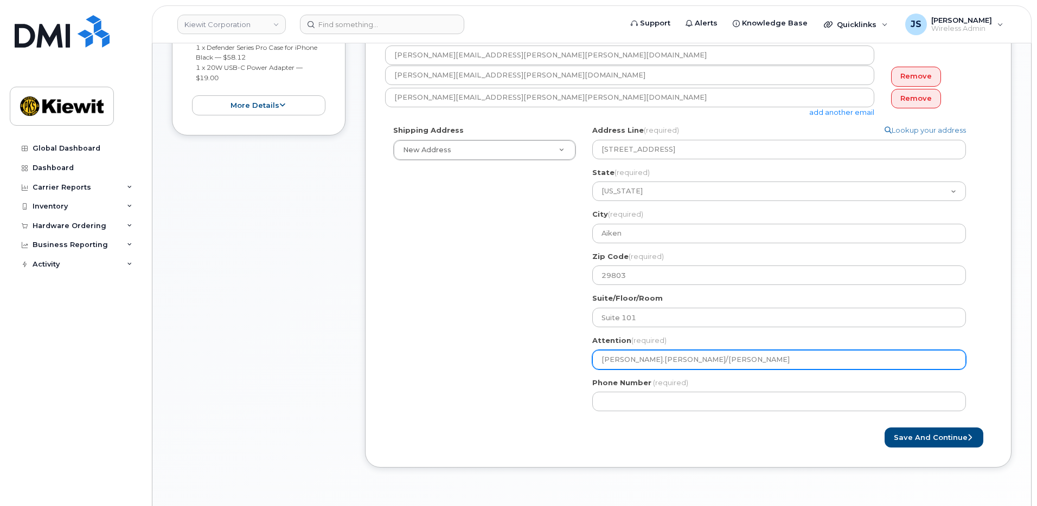
select select
type input "Kevin.Hakenewerth/Travis Wo"
select select
type input "Kevin.Hakenewerth/Travis Woo"
select select
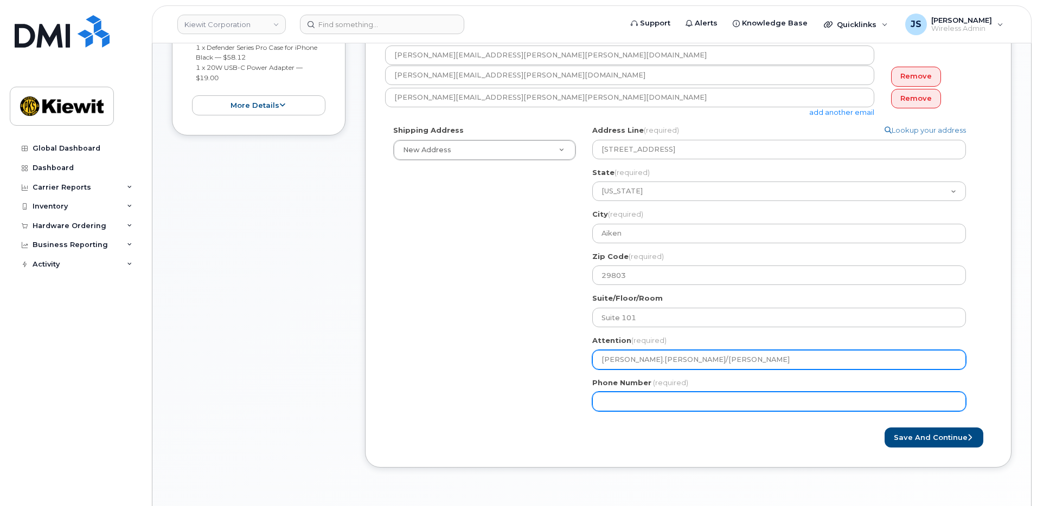
type input "Kevin.Hakenewerth/Travis Wood"
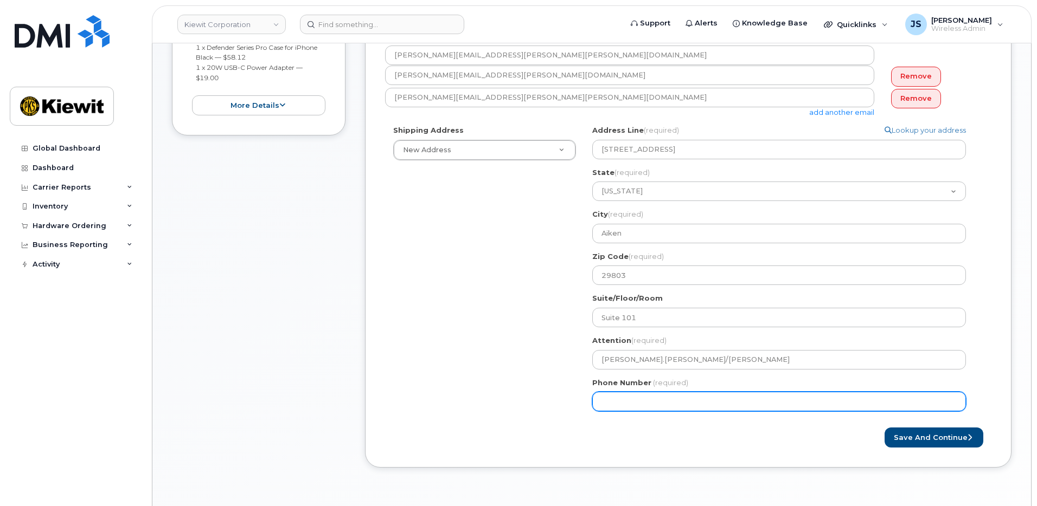
click at [638, 394] on input "Phone Number" at bounding box center [779, 402] width 374 height 20
type input "877772770"
select select
type input "8777727707"
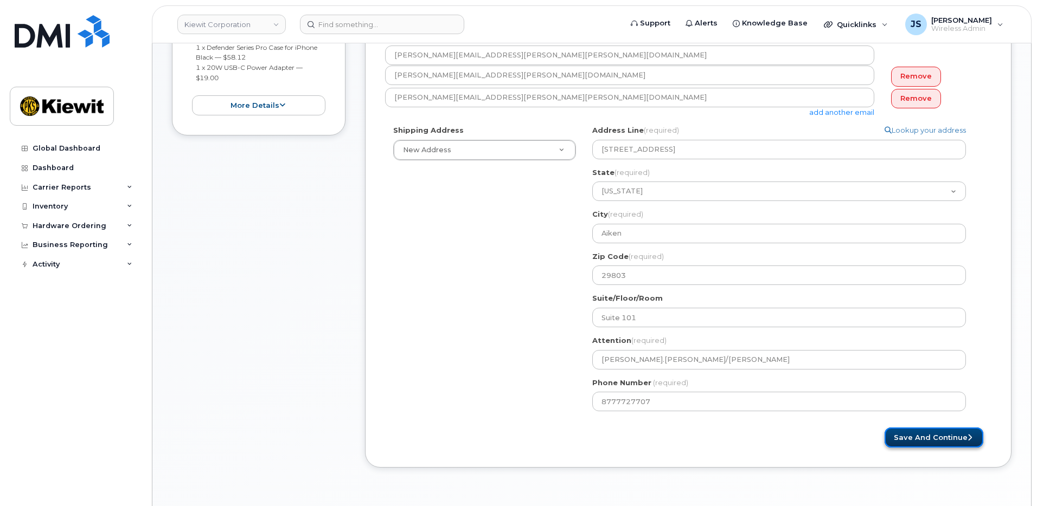
click at [955, 440] on button "Save and Continue" at bounding box center [933, 438] width 99 height 20
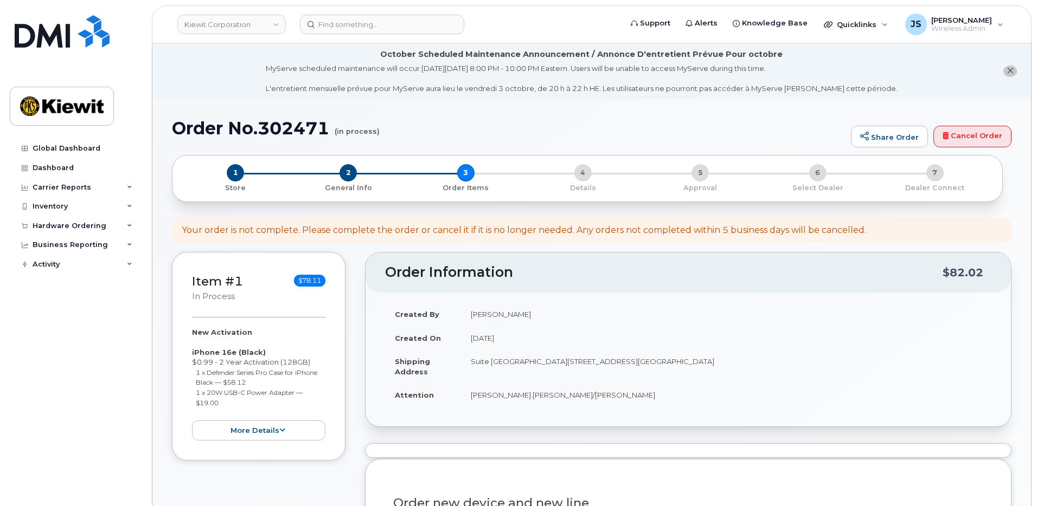
select select
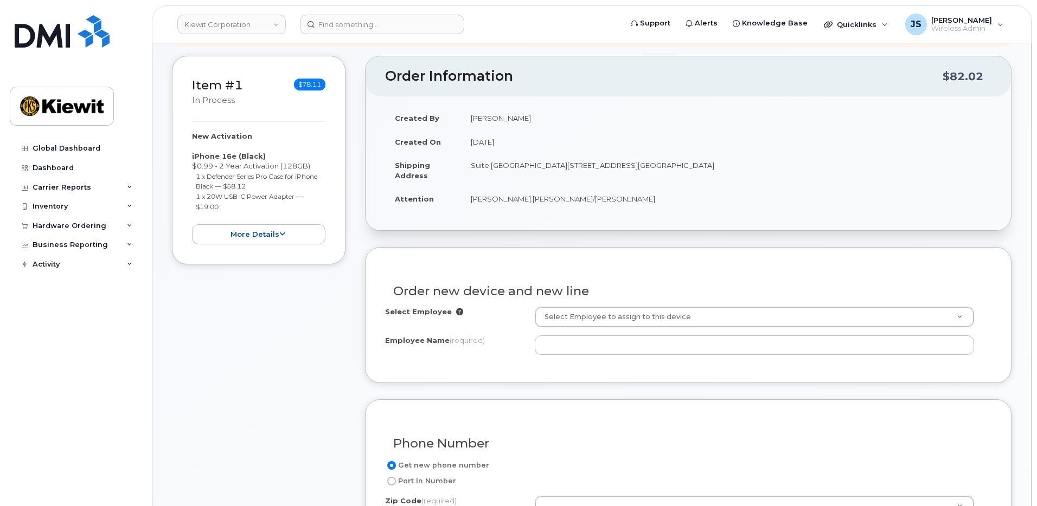
scroll to position [217, 0]
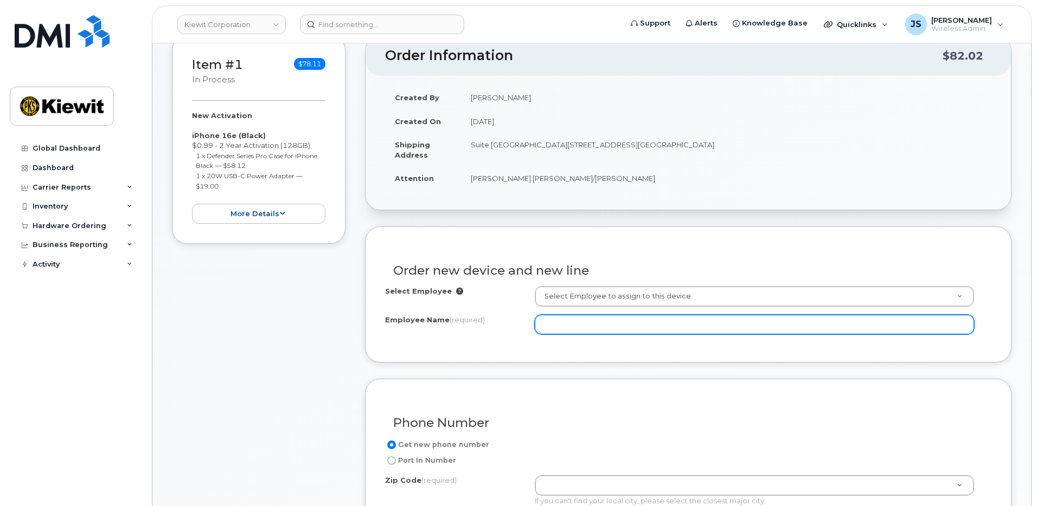
click at [636, 325] on input "Employee Name (required)" at bounding box center [755, 325] width 440 height 20
type input "[PERSON_NAME]"
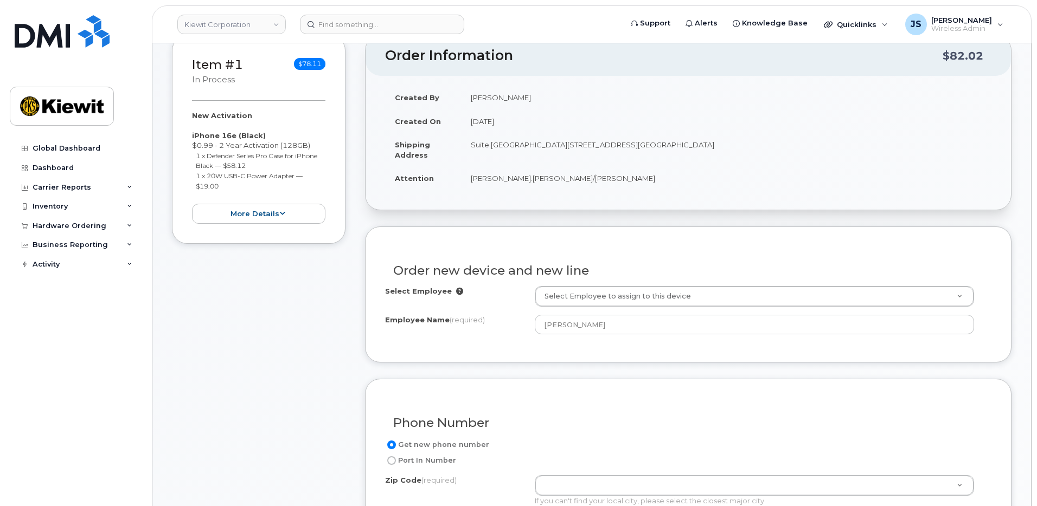
click at [250, 357] on div "Item #1 in process $78.11 New Activation iPhone 16e (Black) $0.99 - 2 Year Acti…" at bounding box center [259, 515] width 174 height 961
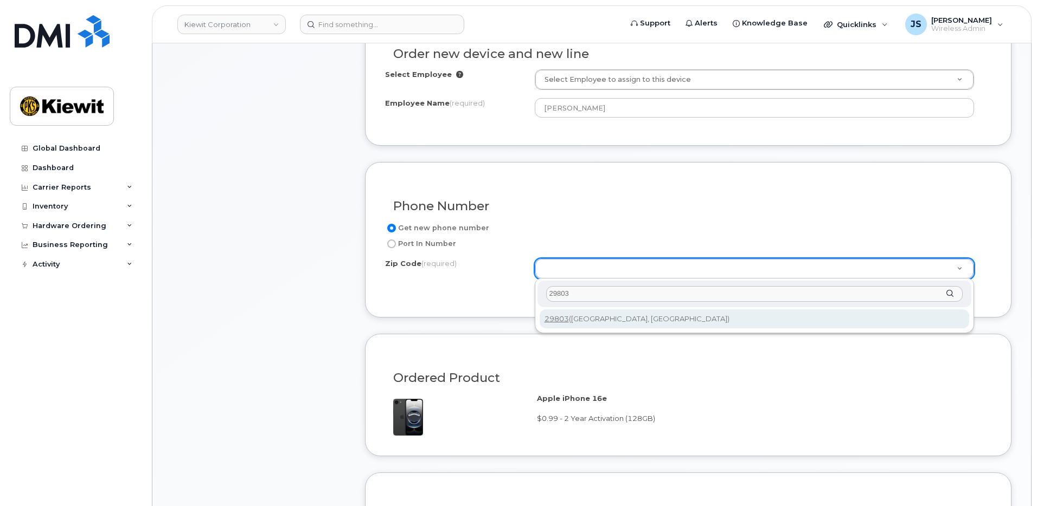
type input "29803"
type input "29803 (Aiken, SC)"
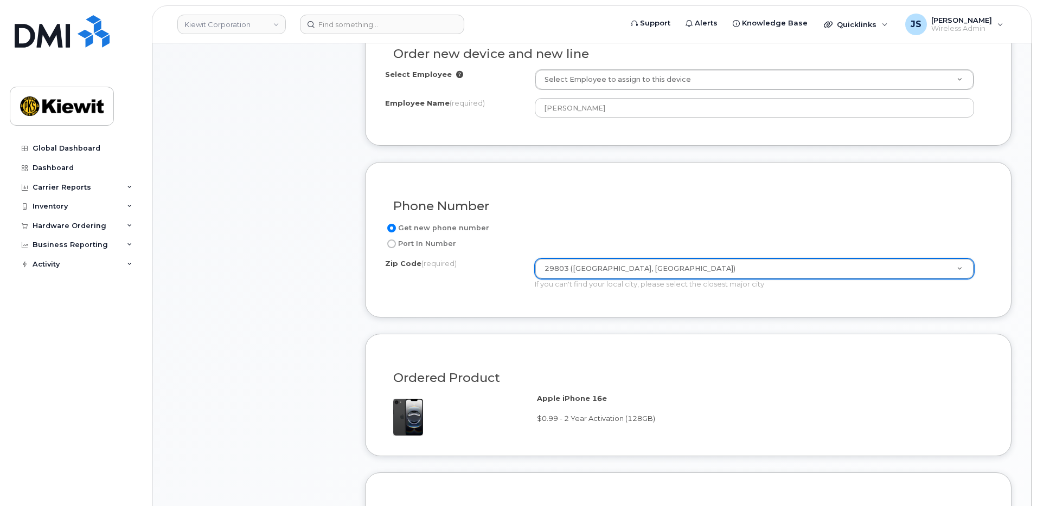
click at [280, 282] on div "Item #1 in process $78.11 New Activation iPhone 16e (Black) $0.99 - 2 Year Acti…" at bounding box center [259, 298] width 174 height 961
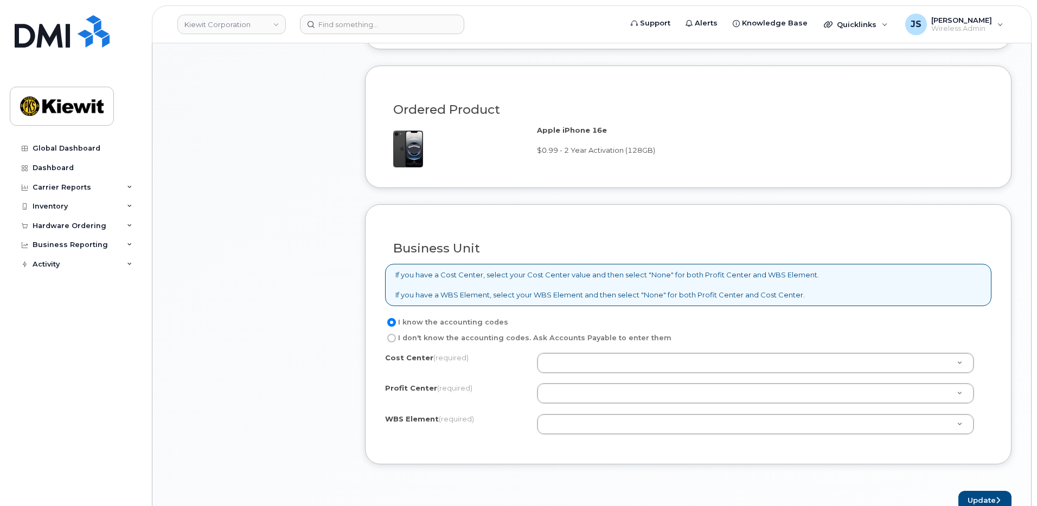
scroll to position [813, 0]
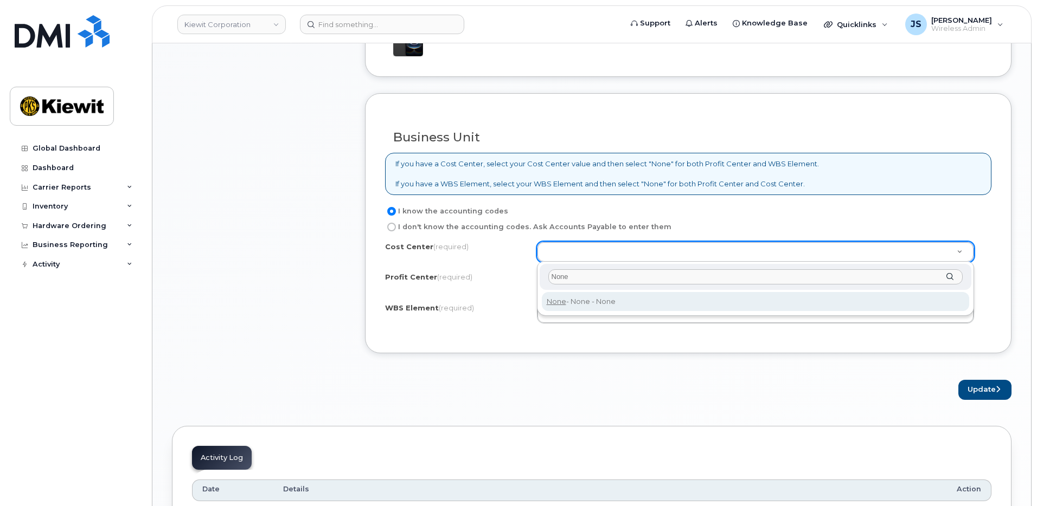
type input "None"
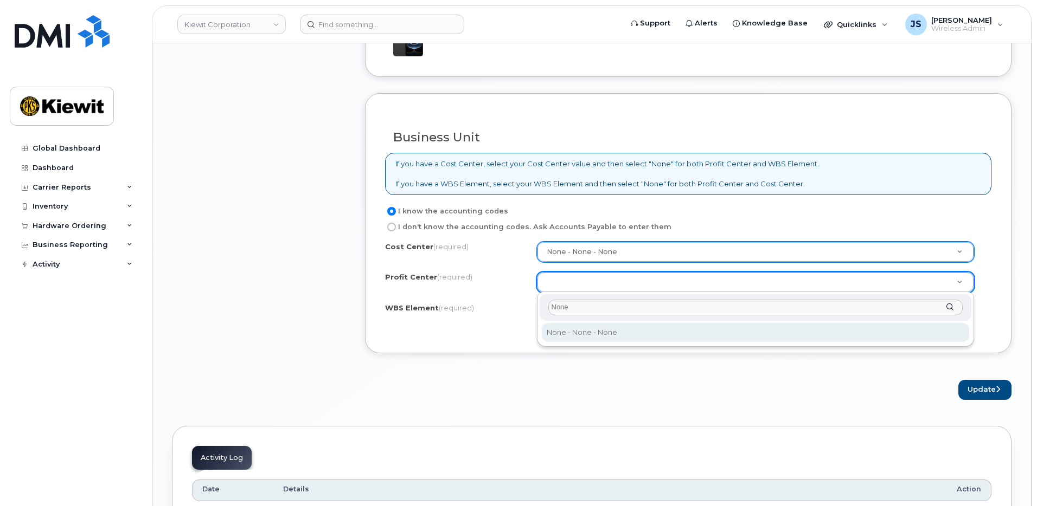
type input "None"
select select "None"
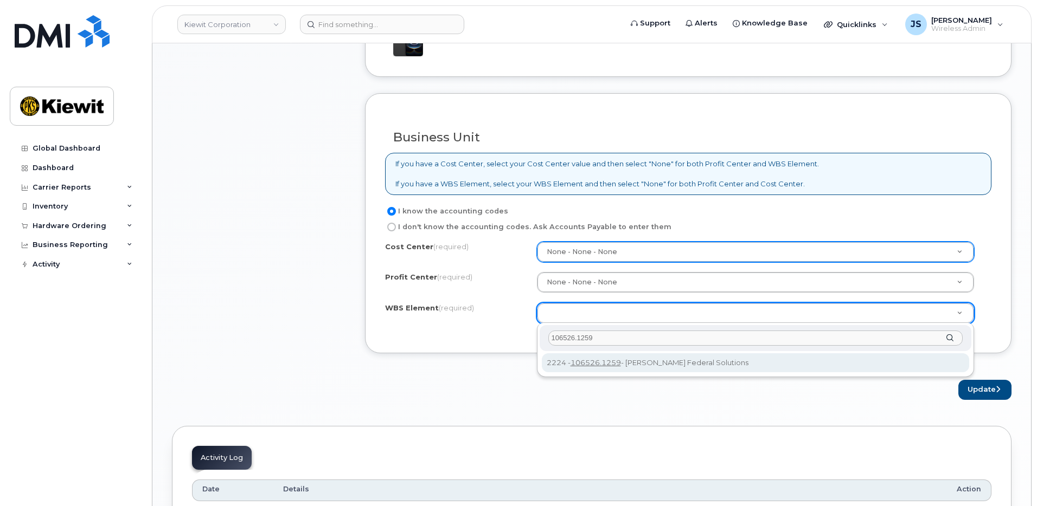
type input "106526.1259"
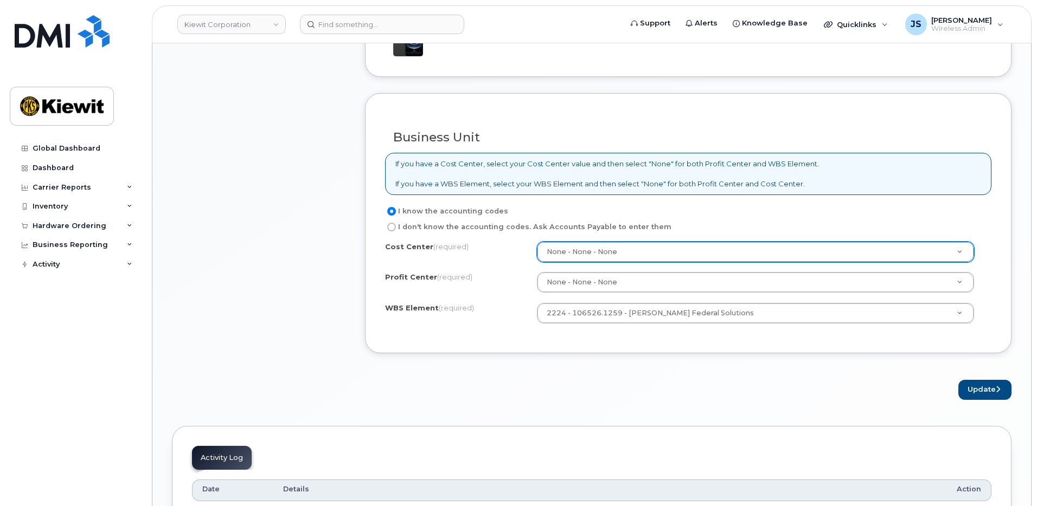
drag, startPoint x: 690, startPoint y: 395, endPoint x: 870, endPoint y: 391, distance: 179.5
click at [692, 395] on div "Update" at bounding box center [688, 390] width 646 height 20
click at [1007, 391] on button "Update" at bounding box center [984, 390] width 53 height 20
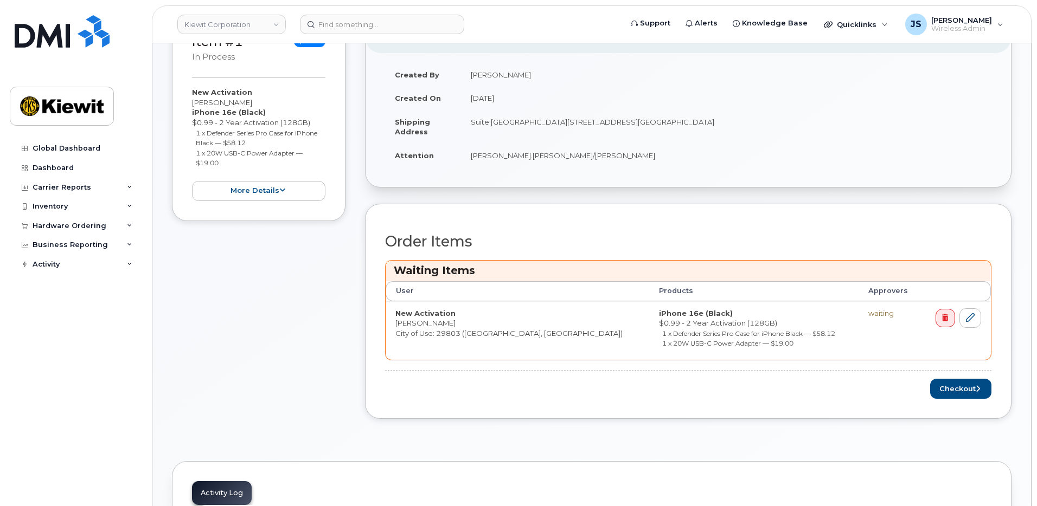
scroll to position [271, 0]
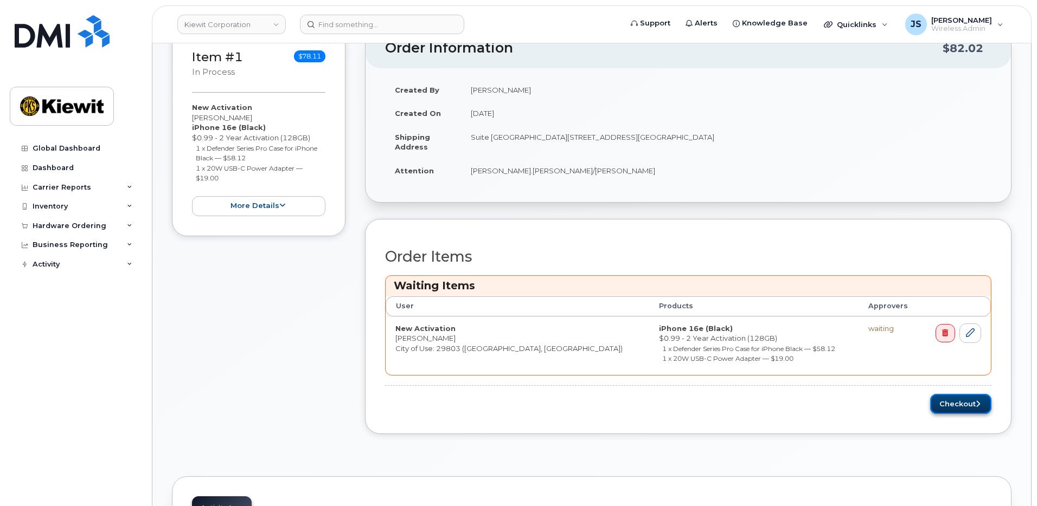
click at [941, 409] on button "Checkout" at bounding box center [960, 404] width 61 height 20
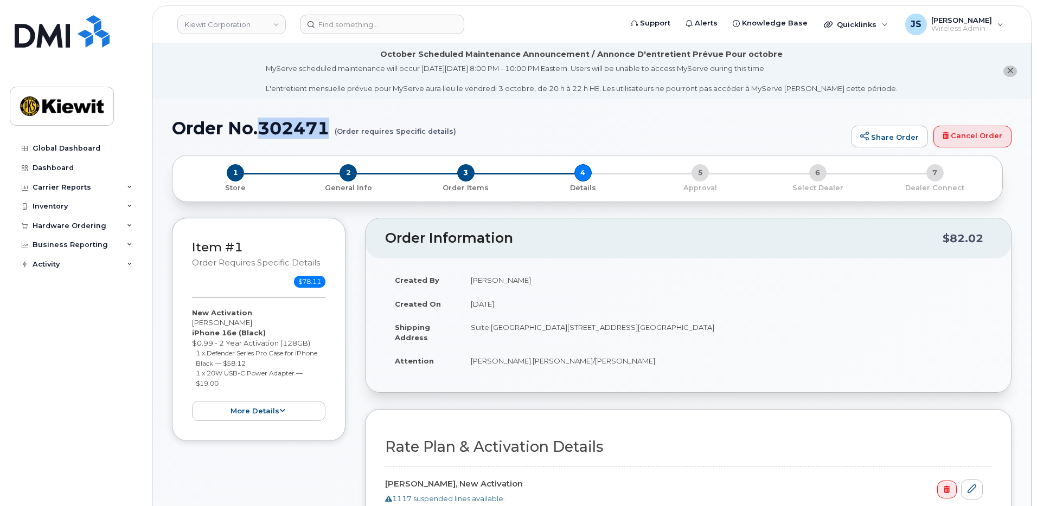
drag, startPoint x: 333, startPoint y: 131, endPoint x: 264, endPoint y: 129, distance: 69.4
click at [264, 129] on h1 "Order No.302471 (Order requires Specific details)" at bounding box center [508, 128] width 673 height 19
copy h1 "302471"
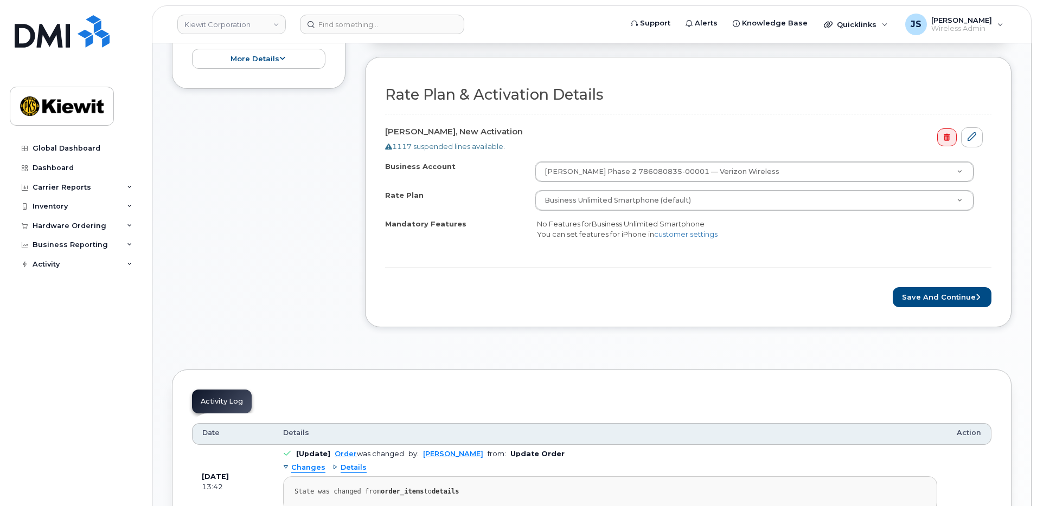
scroll to position [325, 0]
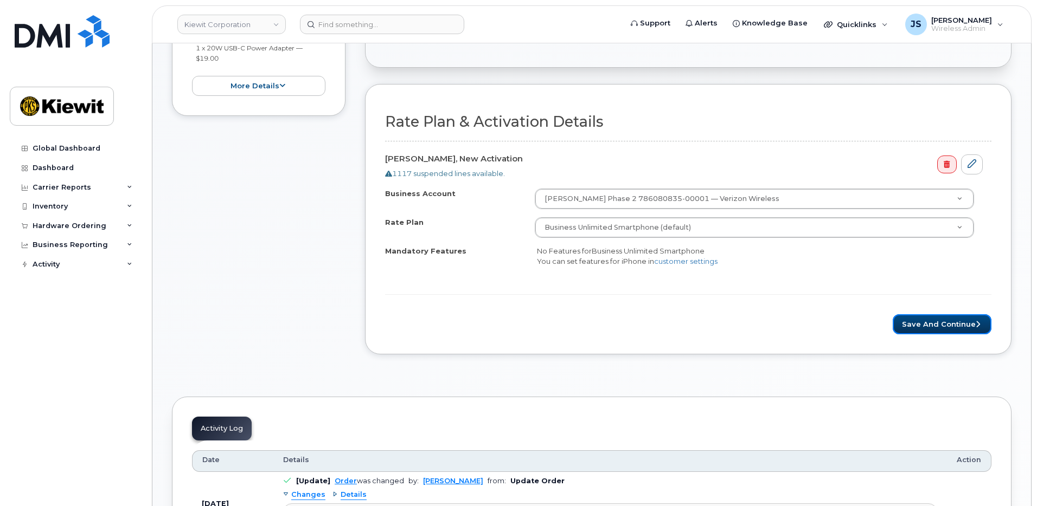
drag, startPoint x: 932, startPoint y: 320, endPoint x: 509, endPoint y: 243, distance: 429.9
click at [932, 320] on button "Save and Continue" at bounding box center [941, 324] width 99 height 20
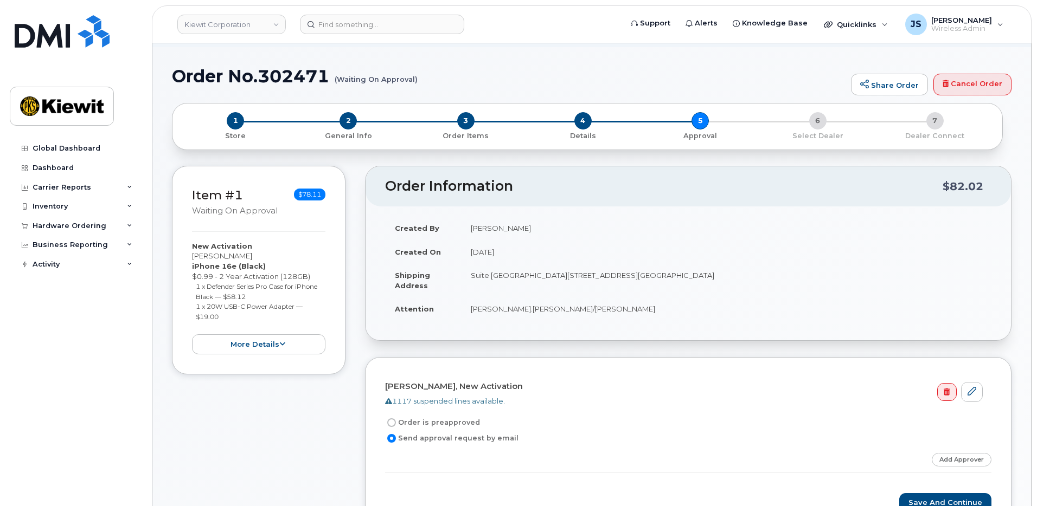
scroll to position [163, 0]
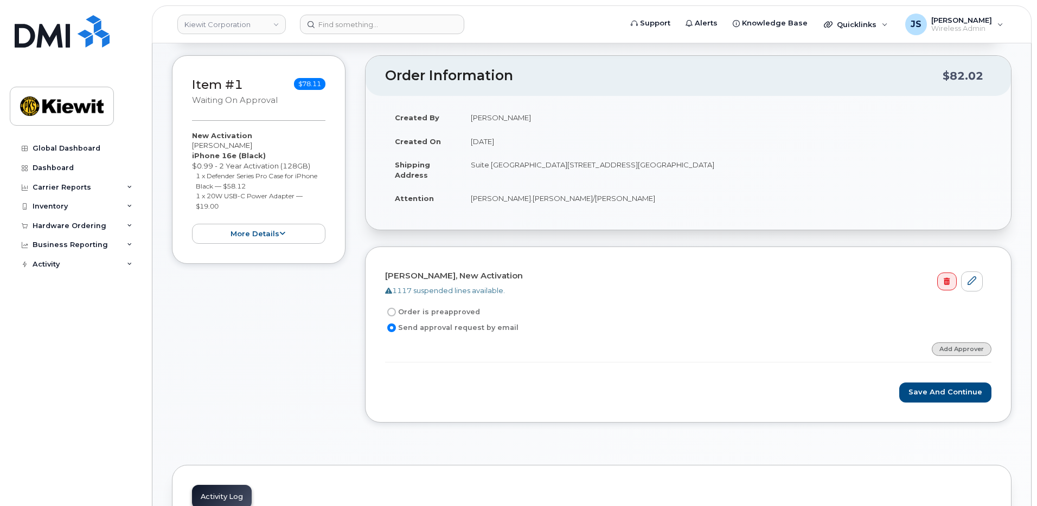
click at [953, 348] on link "Add Approver" at bounding box center [962, 350] width 60 height 14
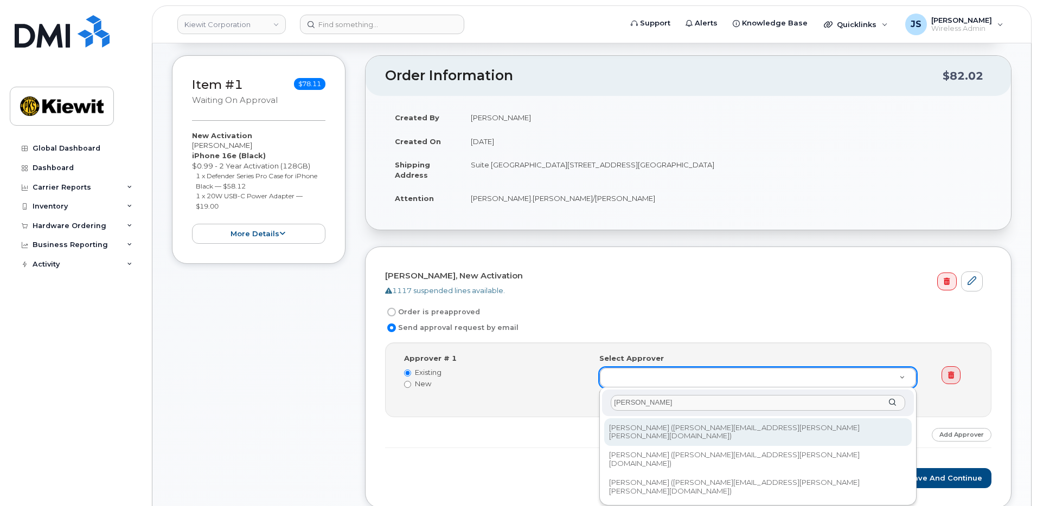
type input "[PERSON_NAME]"
type input "2146672"
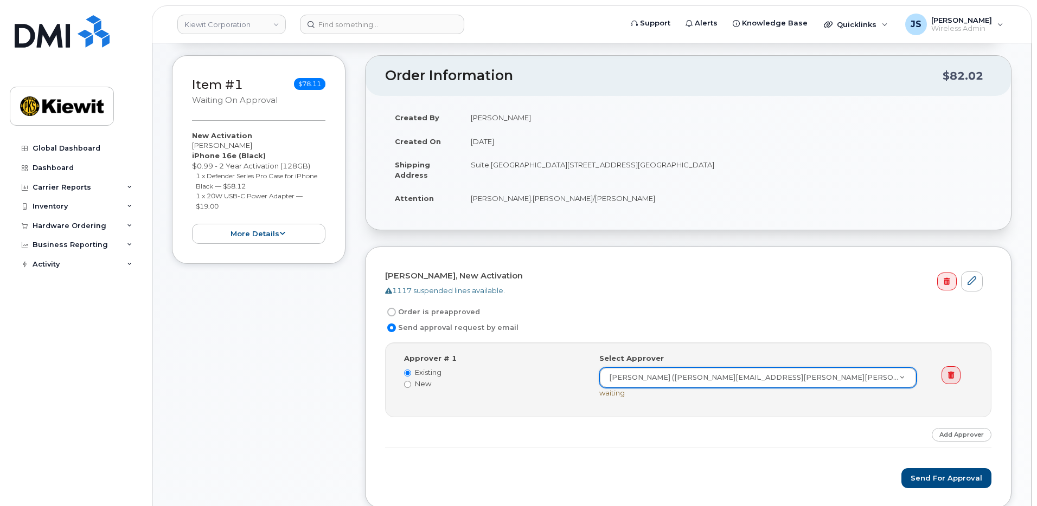
click at [844, 419] on div "Step-by-step approvals: [PERSON_NAME] » Approved Approver # 1 Existing New Sele…" at bounding box center [688, 396] width 606 height 106
click at [924, 480] on button "Send for Approval" at bounding box center [946, 478] width 90 height 20
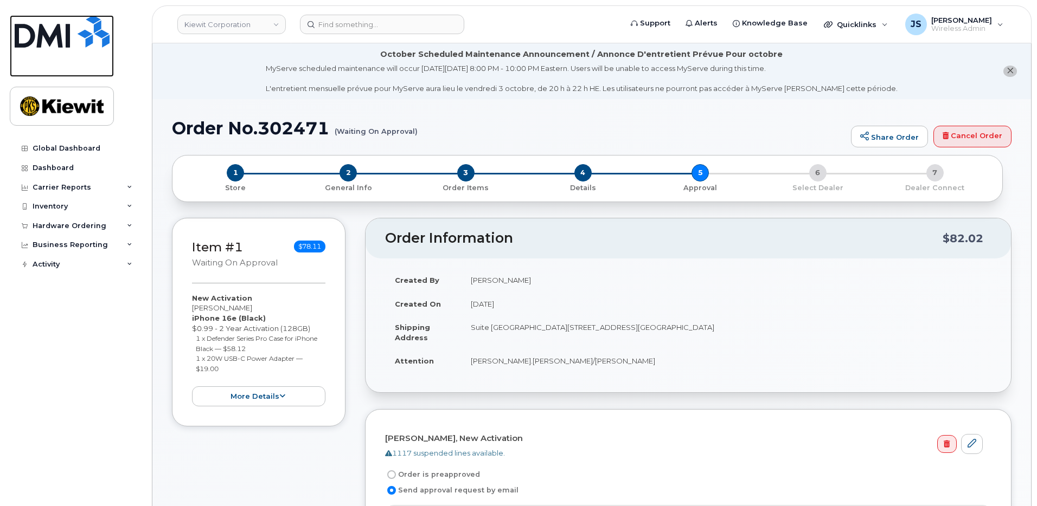
click at [59, 28] on img at bounding box center [62, 31] width 95 height 33
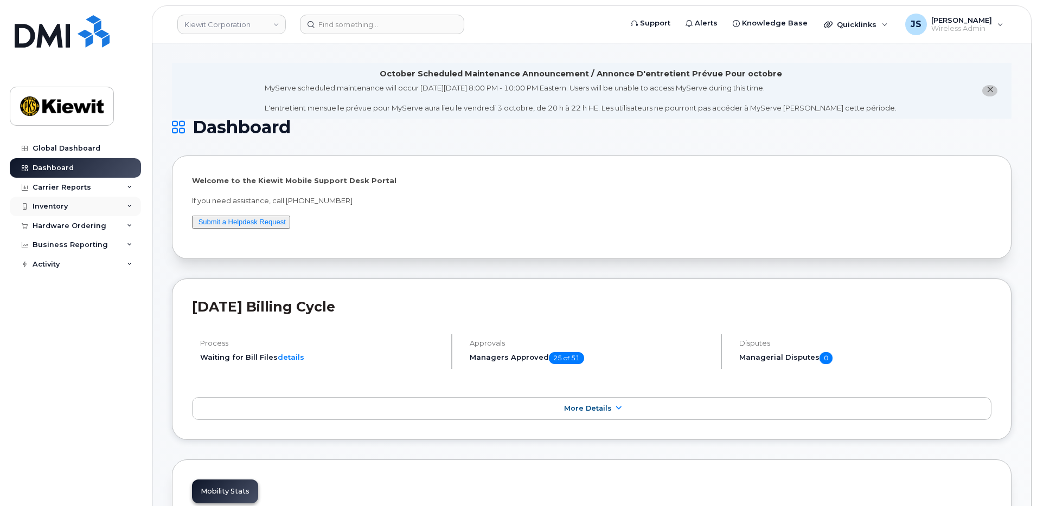
click at [58, 208] on div "Inventory" at bounding box center [50, 206] width 35 height 9
click at [44, 328] on div "Hardware Ordering" at bounding box center [70, 329] width 74 height 9
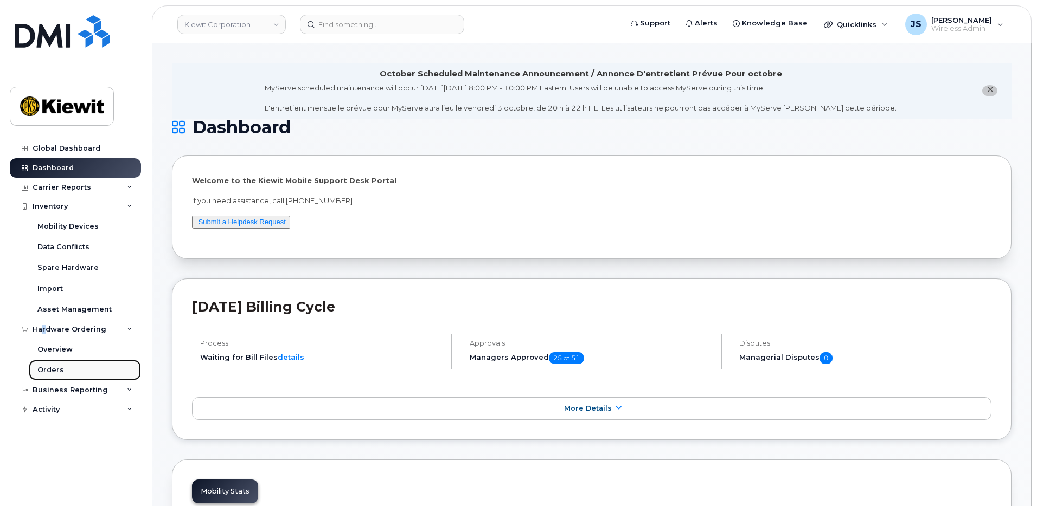
click at [55, 373] on div "Orders" at bounding box center [50, 370] width 27 height 10
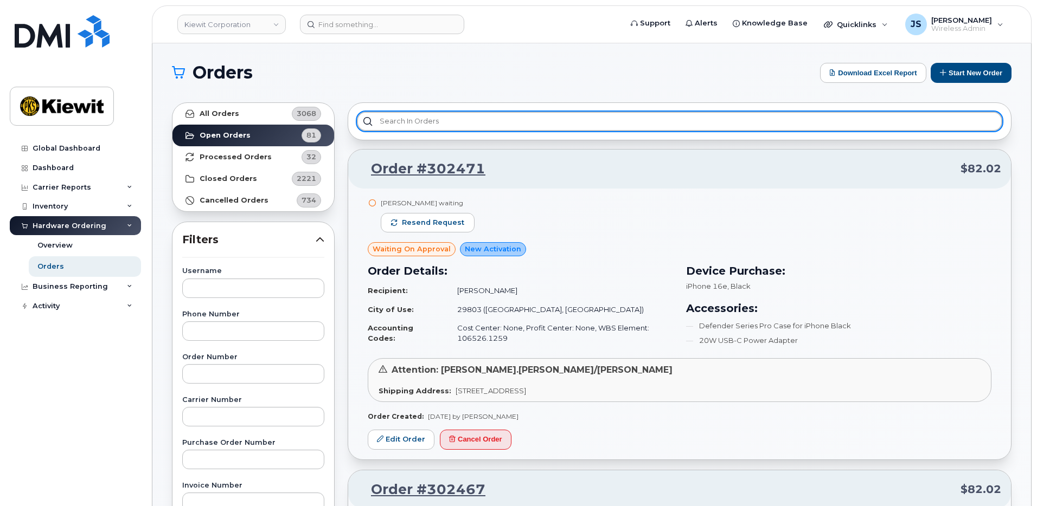
click at [393, 126] on input "text" at bounding box center [679, 122] width 645 height 20
paste input "302173"
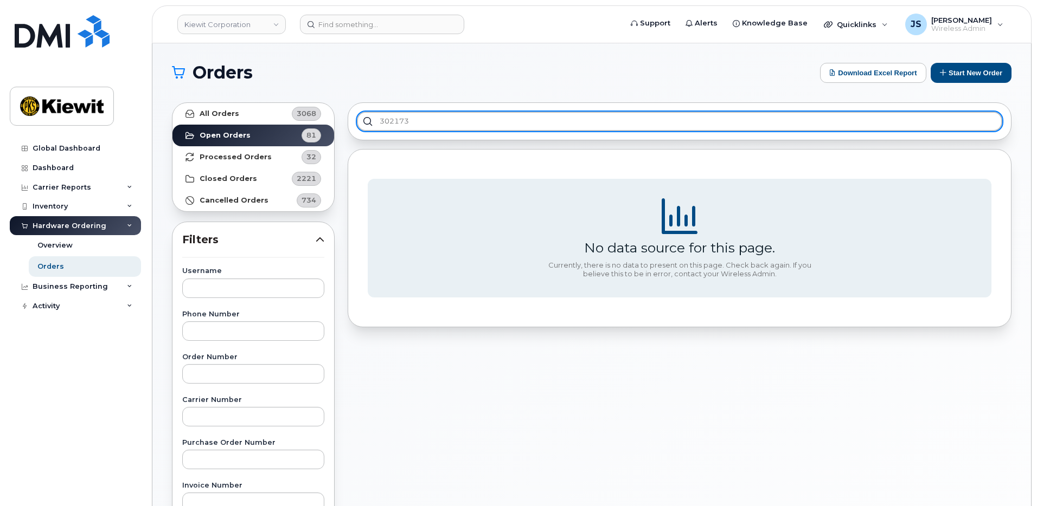
type input "302173"
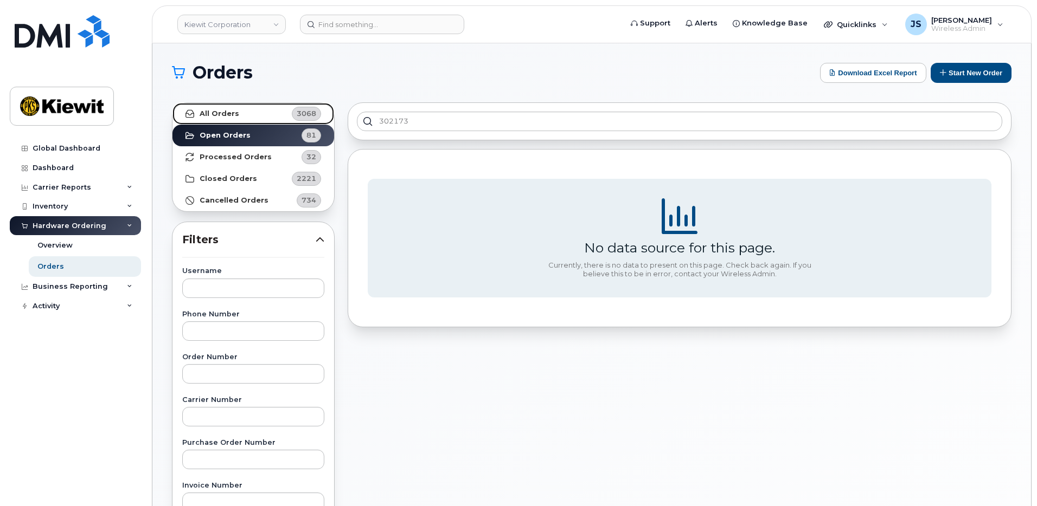
click at [269, 114] on link "All Orders 3068" at bounding box center [253, 114] width 162 height 22
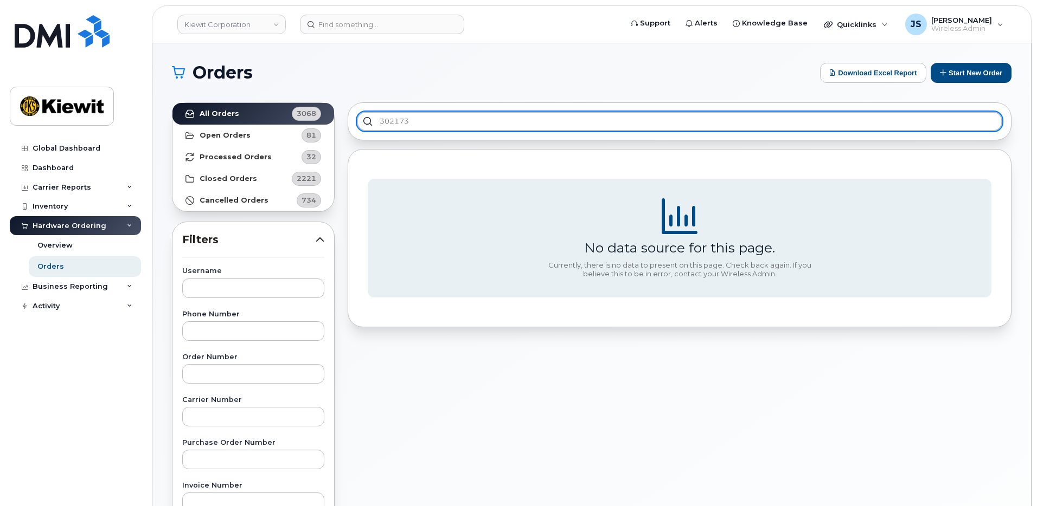
drag, startPoint x: 429, startPoint y: 120, endPoint x: 304, endPoint y: 117, distance: 125.3
click at [304, 117] on div "All Orders 3068 Open Orders 81 Processed Orders 32 Closed Orders 2221 Cancelled…" at bounding box center [591, 477] width 852 height 762
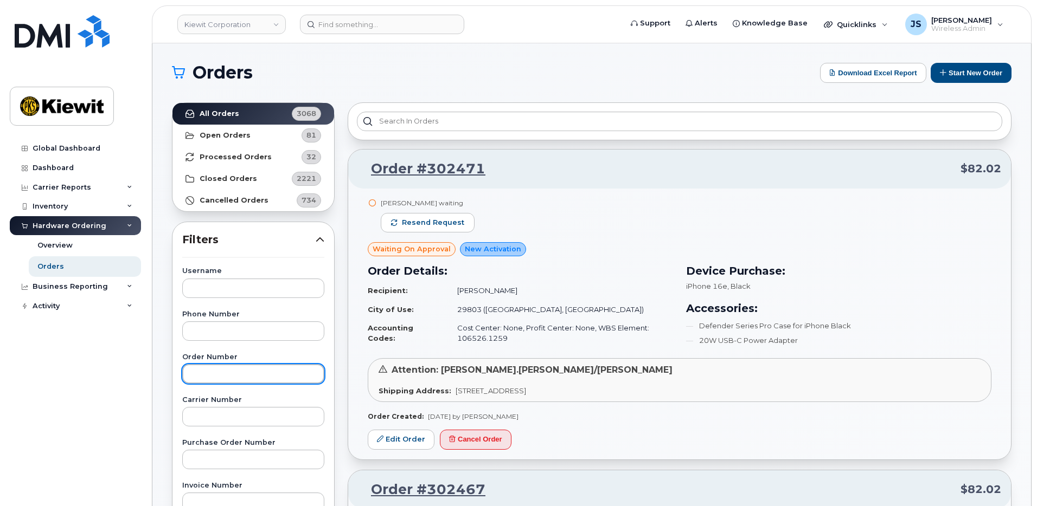
click at [204, 378] on input "text" at bounding box center [253, 374] width 142 height 20
paste input "302173"
type input "302173"
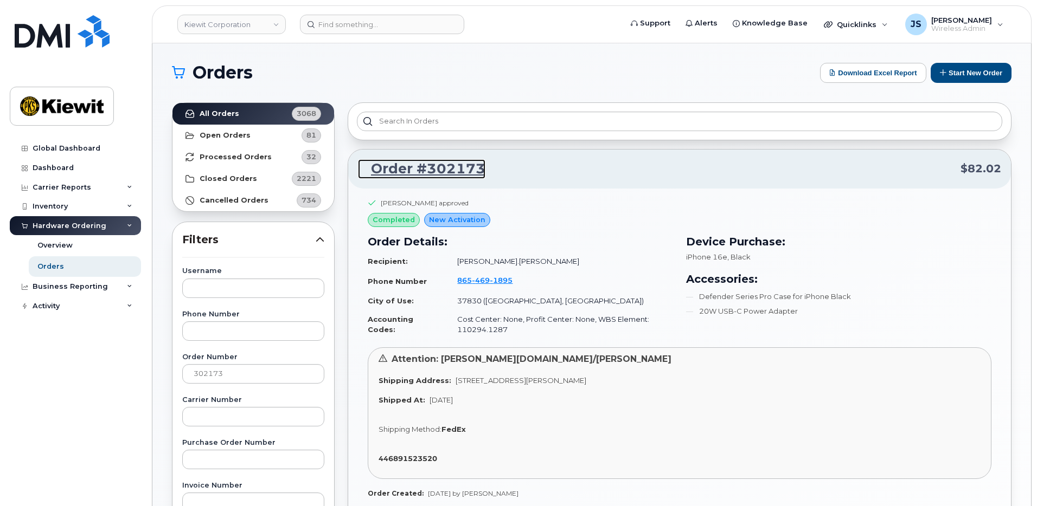
click at [441, 166] on link "Order #302173" at bounding box center [421, 169] width 127 height 20
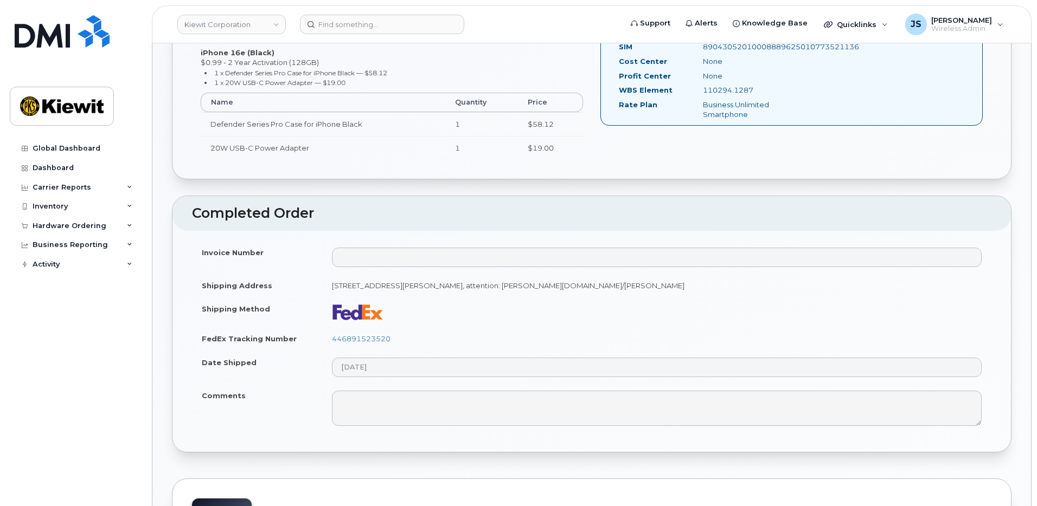
scroll to position [488, 0]
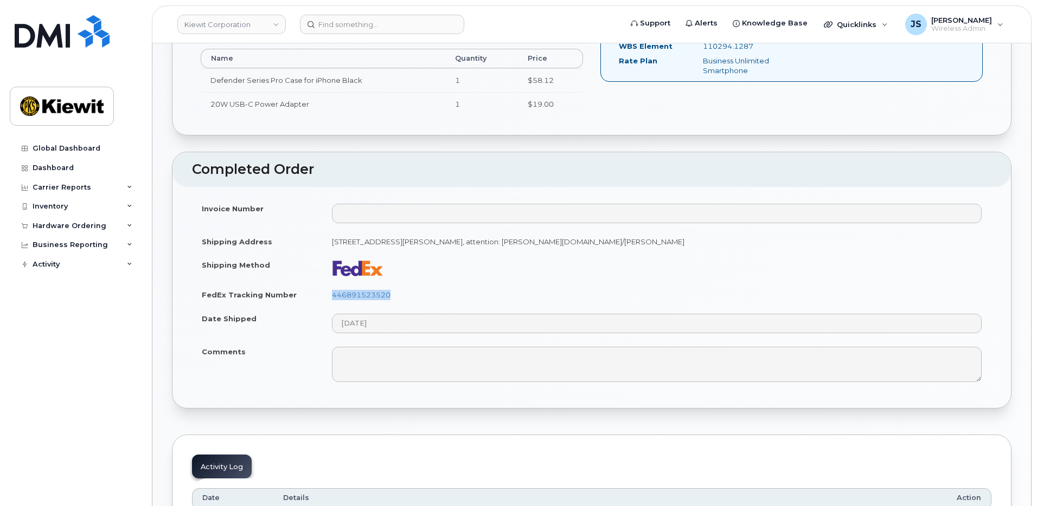
drag, startPoint x: 428, startPoint y: 296, endPoint x: 322, endPoint y: 299, distance: 106.3
click at [322, 299] on tr "FedEx Tracking Number 446891523520" at bounding box center [591, 295] width 799 height 24
copy tr "446891523520"
click at [248, 28] on link "Kiewit Corporation" at bounding box center [231, 25] width 108 height 20
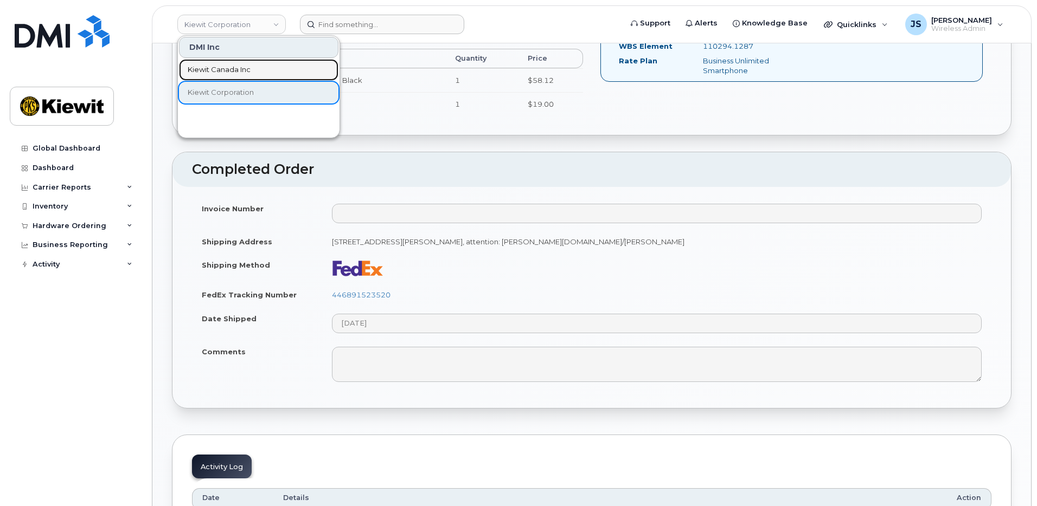
drag, startPoint x: 241, startPoint y: 68, endPoint x: 435, endPoint y: 21, distance: 200.3
click at [241, 68] on span "Kiewit Canada Inc" at bounding box center [219, 70] width 63 height 11
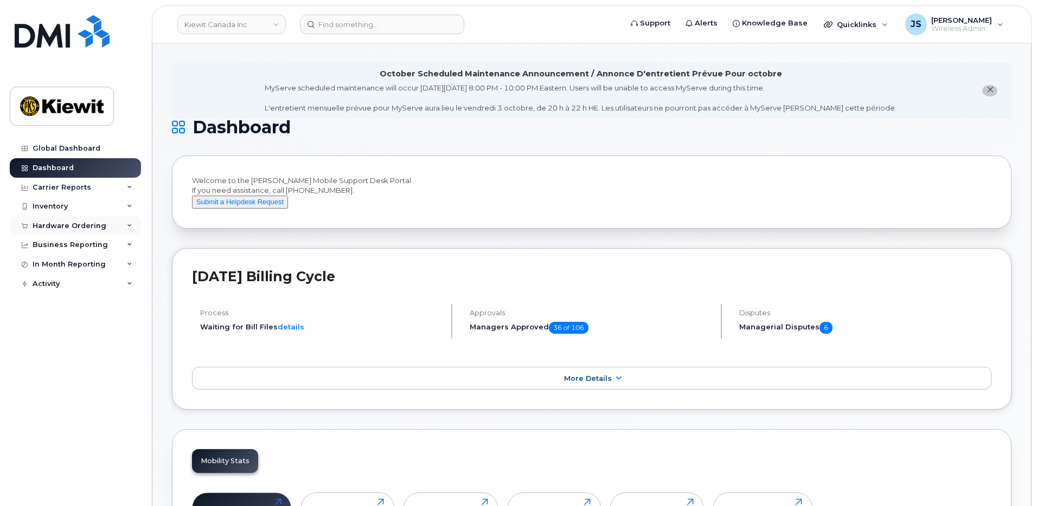
click at [49, 223] on div "Hardware Ordering" at bounding box center [70, 226] width 74 height 9
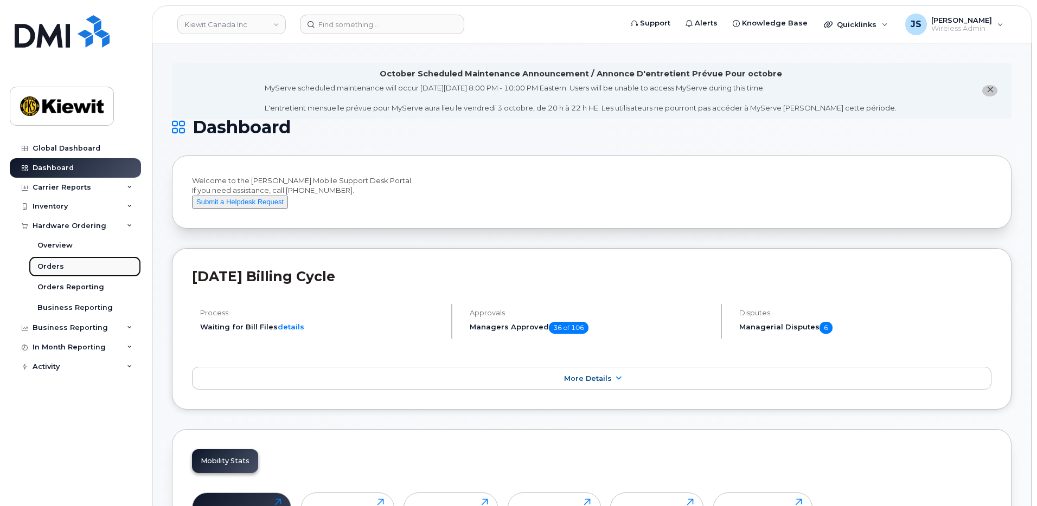
click at [66, 265] on link "Orders" at bounding box center [85, 266] width 112 height 21
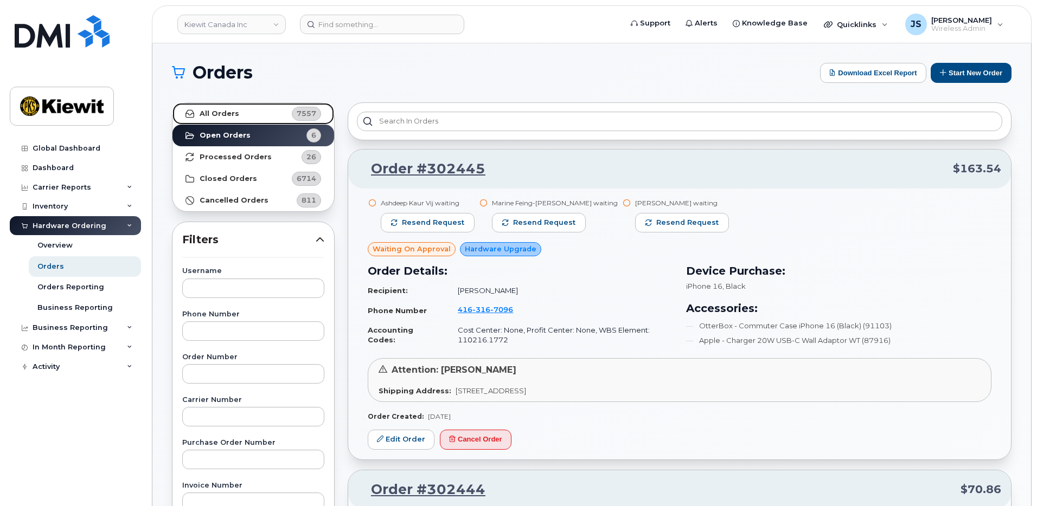
click at [233, 113] on strong "All Orders" at bounding box center [220, 114] width 40 height 9
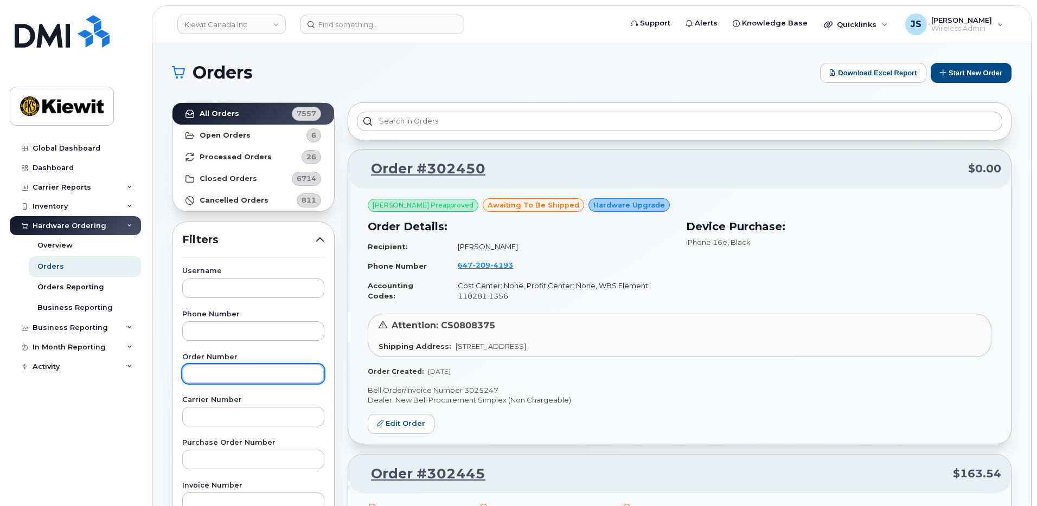
click at [222, 378] on input "text" at bounding box center [253, 374] width 142 height 20
paste input "302169"
type input "302169"
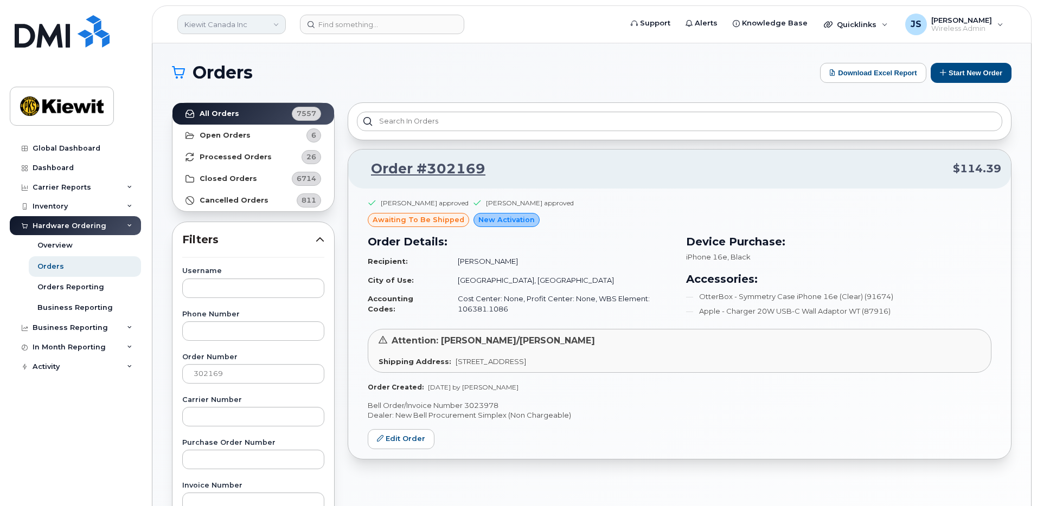
click at [260, 16] on link "Kiewit Canada Inc" at bounding box center [231, 25] width 108 height 20
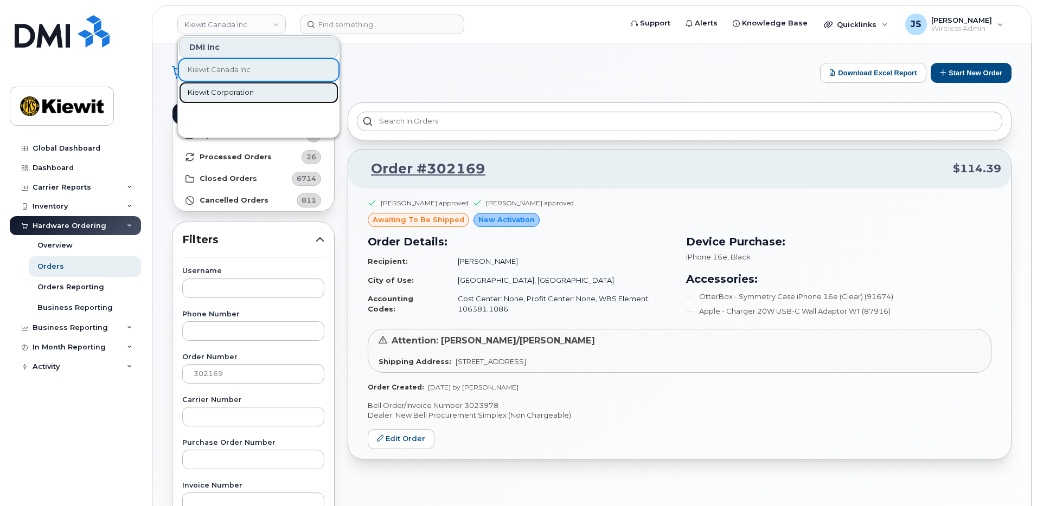
click at [237, 90] on span "Kiewit Corporation" at bounding box center [221, 92] width 66 height 11
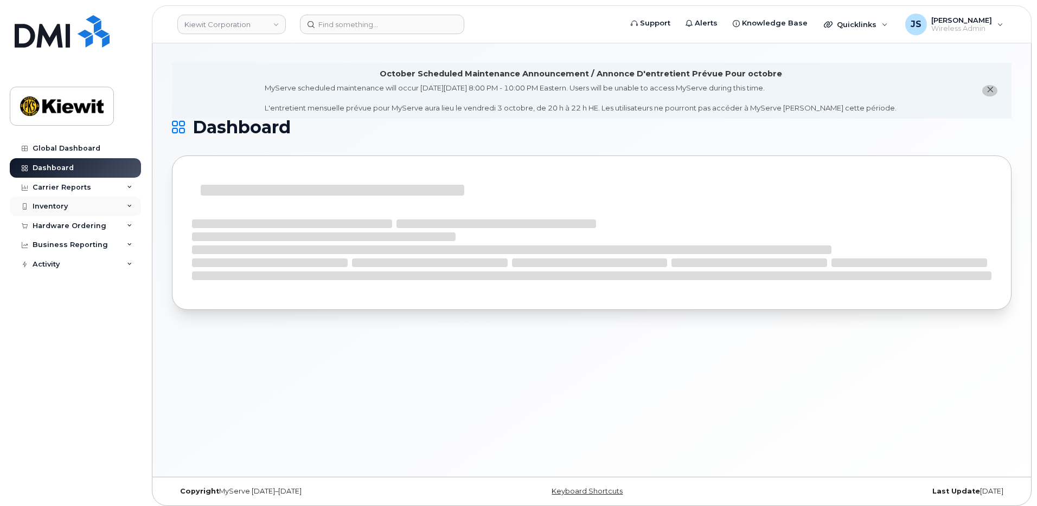
click at [73, 209] on div "Inventory" at bounding box center [75, 207] width 131 height 20
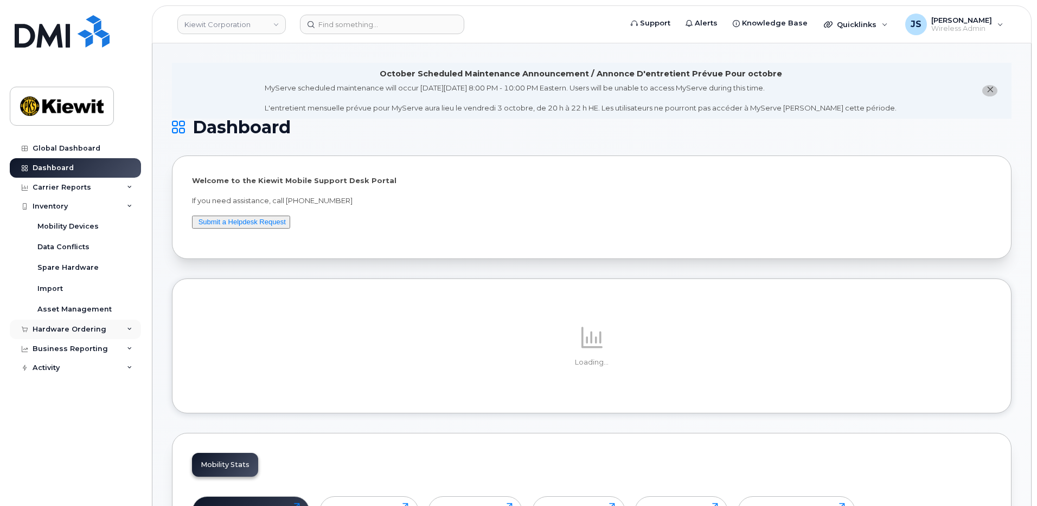
click at [59, 330] on div "Hardware Ordering" at bounding box center [70, 329] width 74 height 9
click at [52, 371] on div "Orders" at bounding box center [50, 370] width 27 height 10
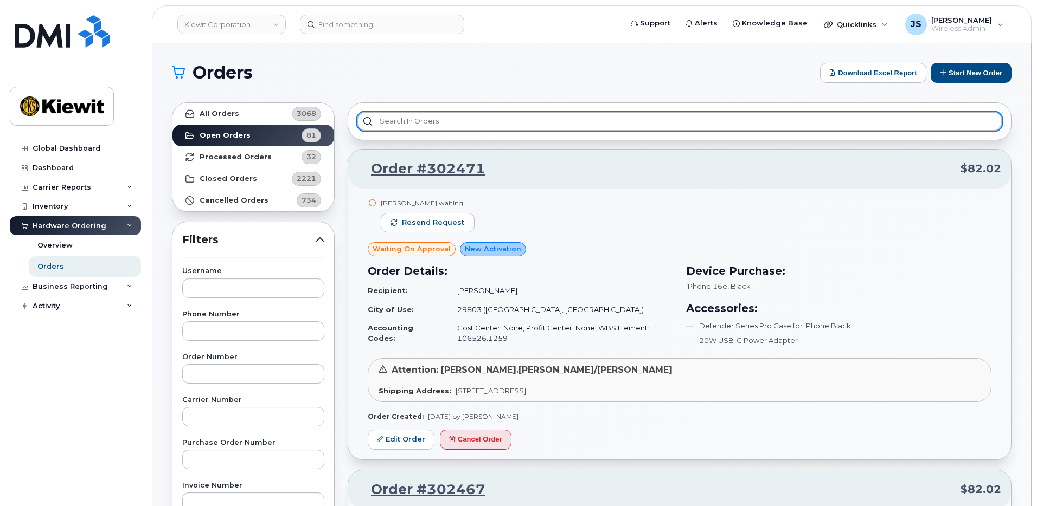
click at [419, 126] on input "text" at bounding box center [679, 122] width 645 height 20
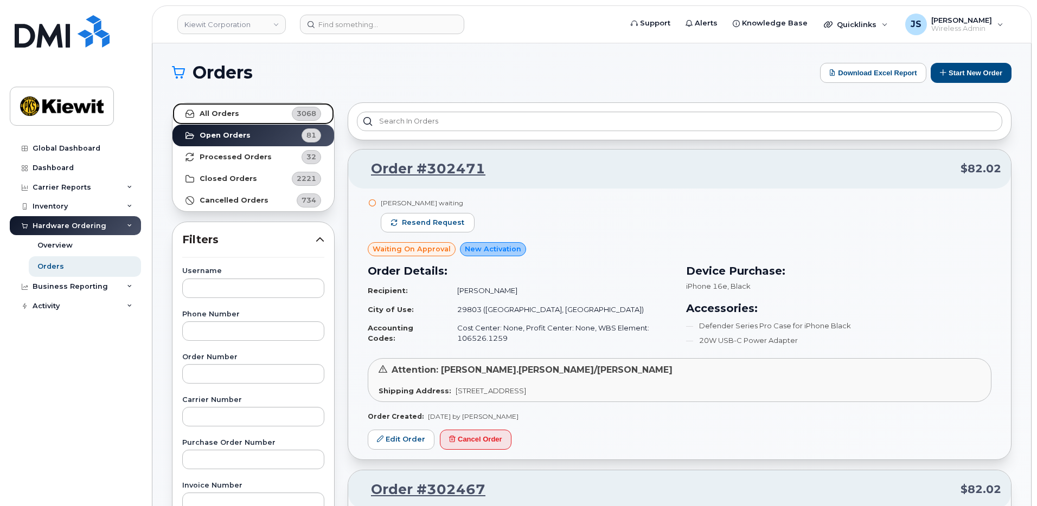
click at [227, 110] on strong "All Orders" at bounding box center [220, 114] width 40 height 9
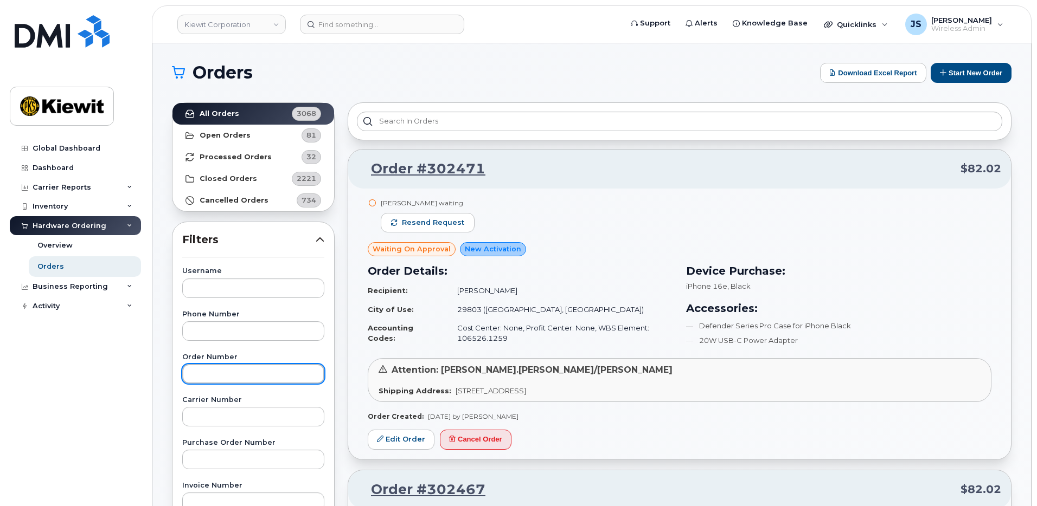
click at [193, 374] on input "text" at bounding box center [253, 374] width 142 height 20
type input "0"
type input "301825"
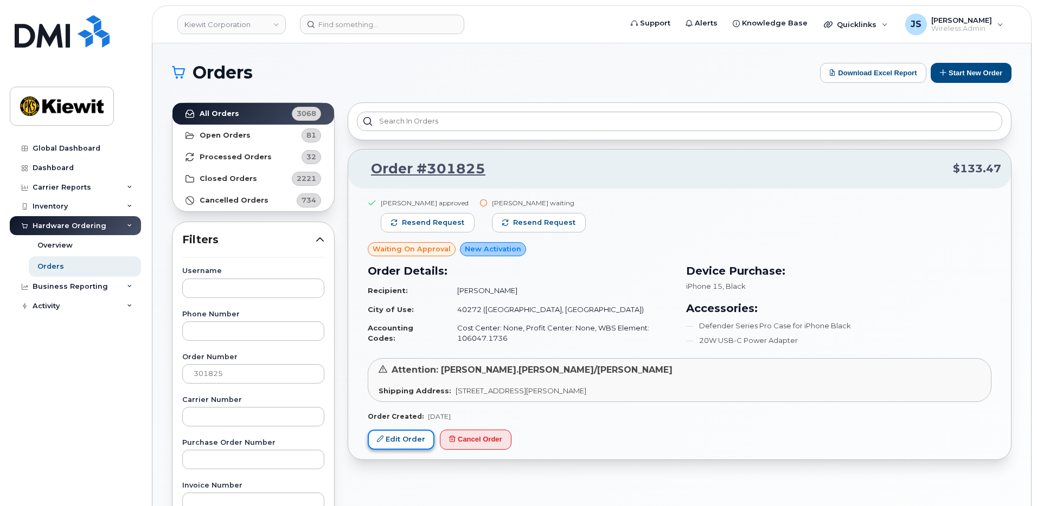
click at [390, 446] on link "Edit Order" at bounding box center [401, 440] width 67 height 20
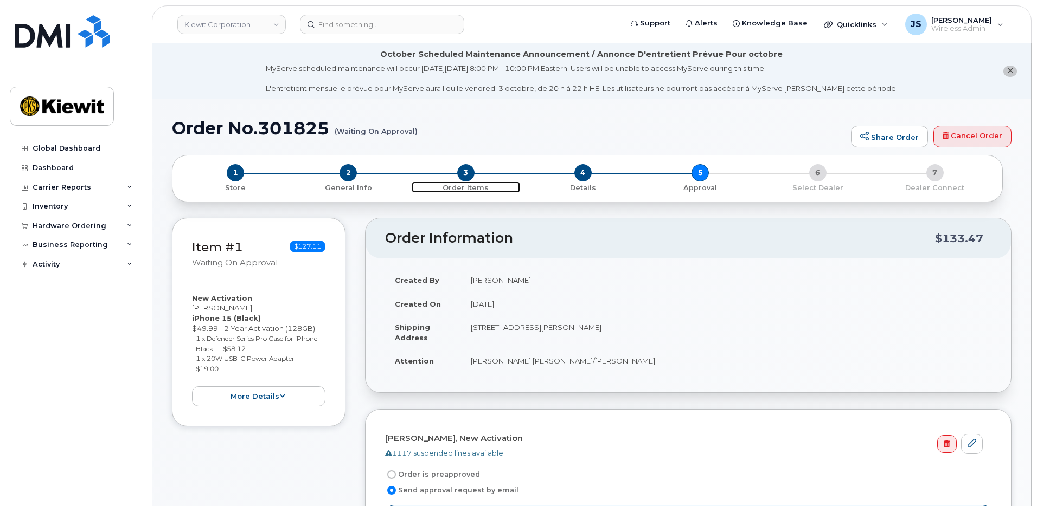
click at [464, 175] on span "3" at bounding box center [465, 172] width 17 height 17
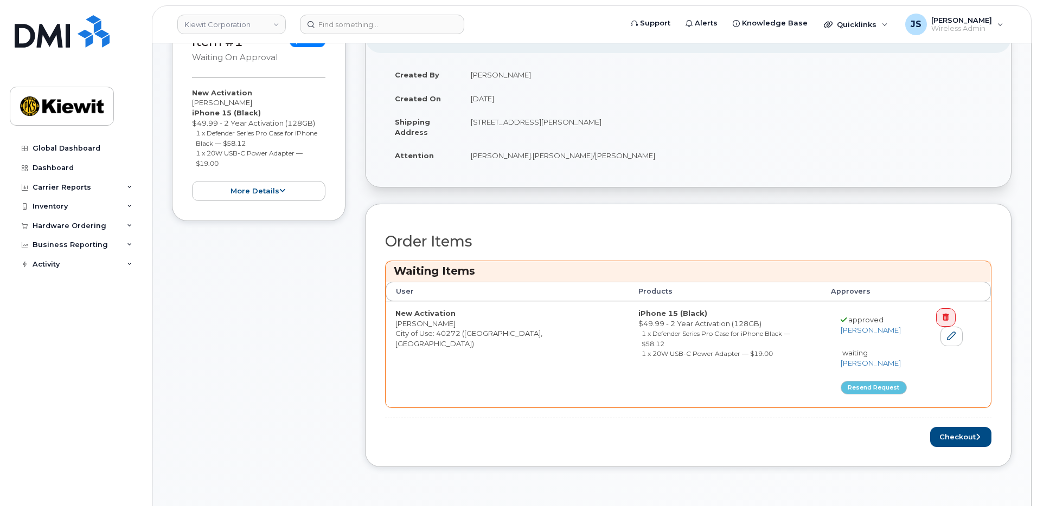
scroll to position [54, 0]
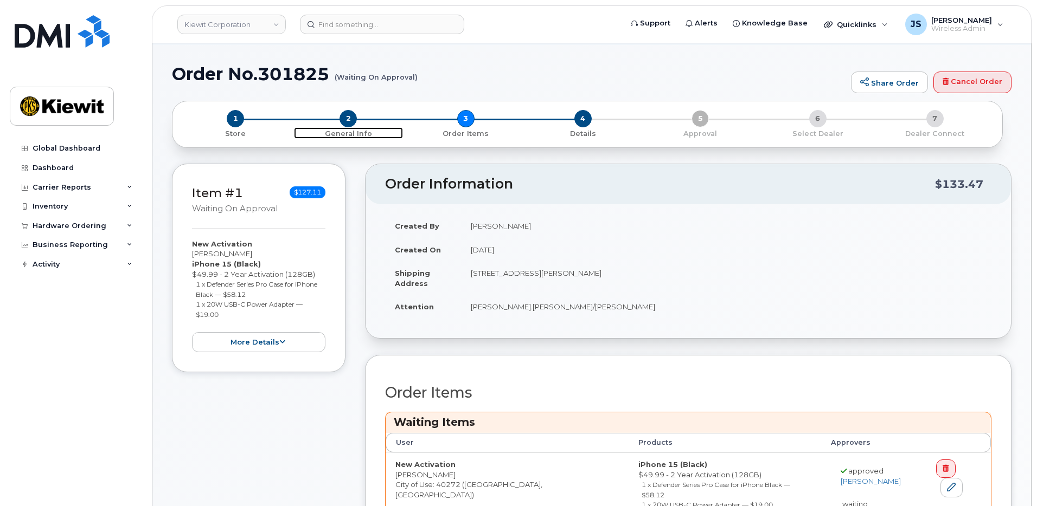
click at [342, 112] on span "2" at bounding box center [347, 118] width 17 height 17
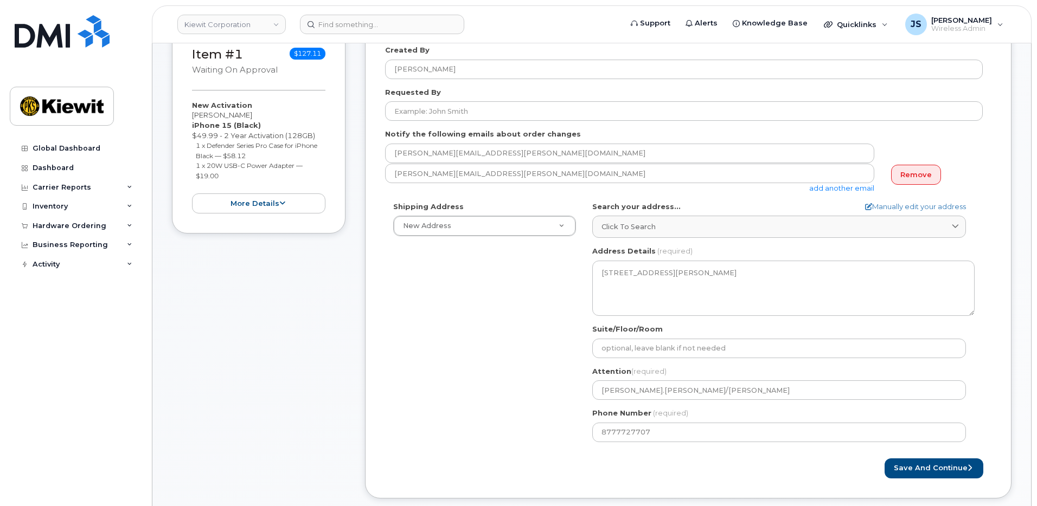
scroll to position [217, 0]
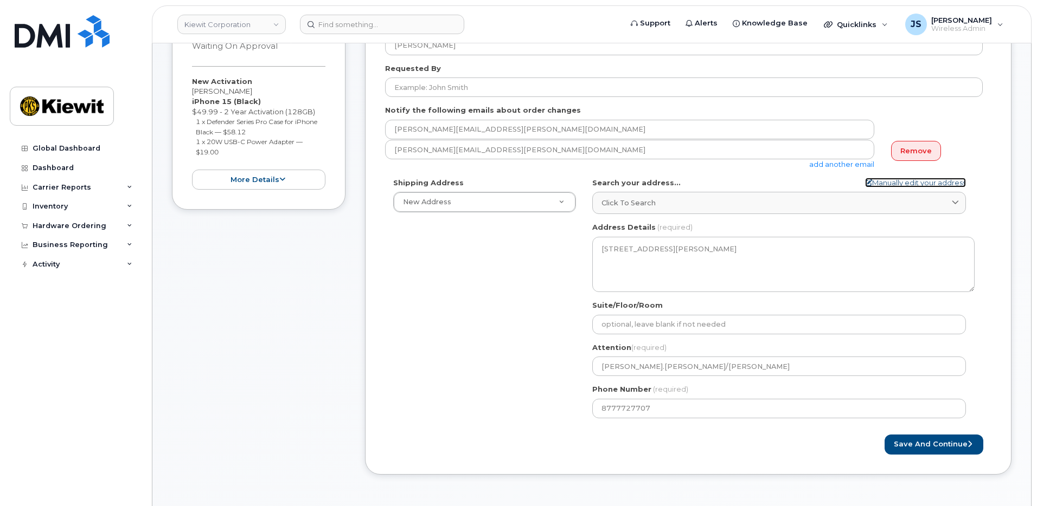
click at [879, 185] on link "Manually edit your address" at bounding box center [915, 183] width 101 height 10
select select
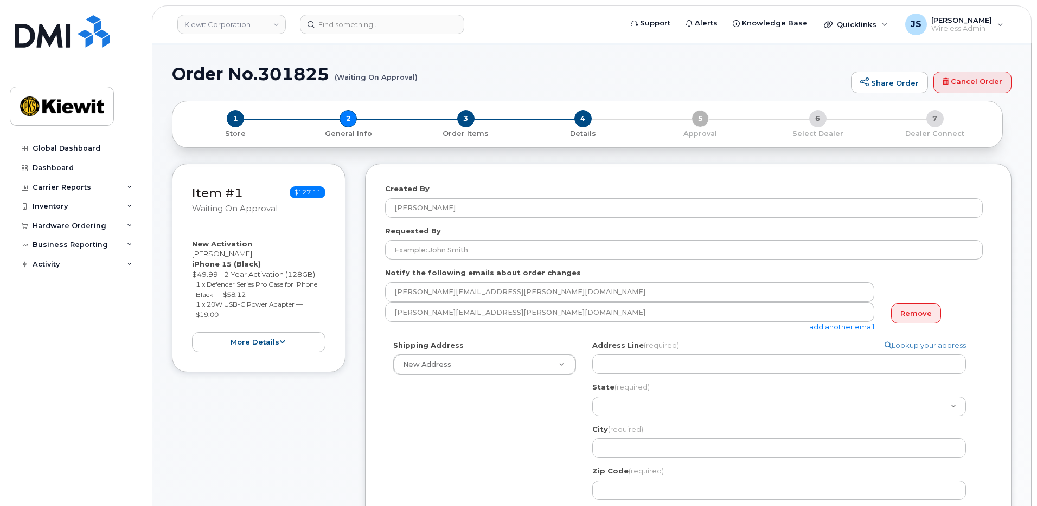
scroll to position [0, 0]
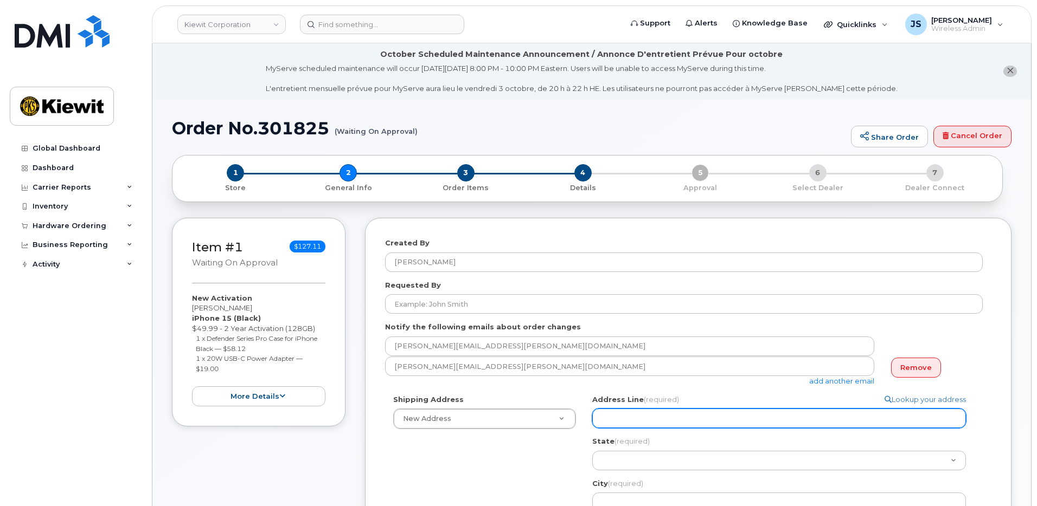
click at [669, 421] on input "Address Line (required)" at bounding box center [779, 419] width 374 height 20
paste input "16301 Texas 249 Access Rd Houston, TX 77064"
type input "16301 Texas 249 Access Rd Houston, TX 77064"
select select
type input "16301 Texas 249 Access Rd Houston, TX 77064"
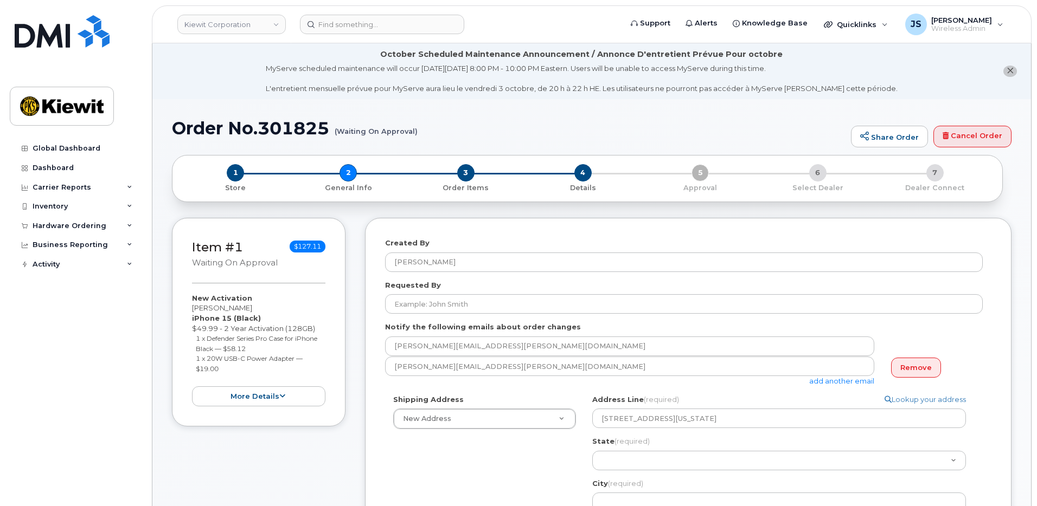
click at [797, 434] on div "Address Line (required) Lookup your address 16301 Texas 249 Access Rd Houston, …" at bounding box center [783, 475] width 382 height 160
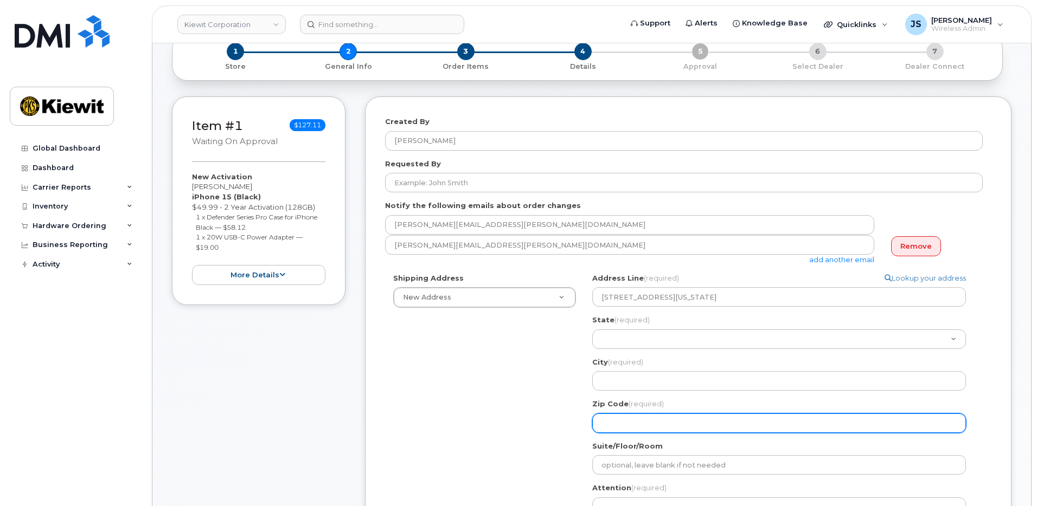
scroll to position [163, 0]
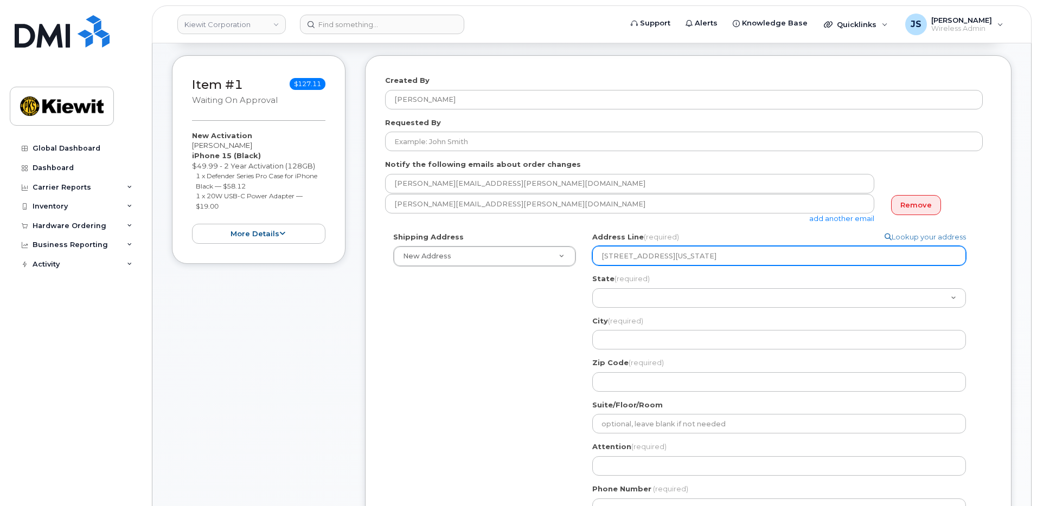
drag, startPoint x: 783, startPoint y: 250, endPoint x: 701, endPoint y: 256, distance: 82.6
click at [701, 256] on input "16301 Texas 249 Access Rd Houston, TX 77064" at bounding box center [779, 256] width 374 height 20
select select
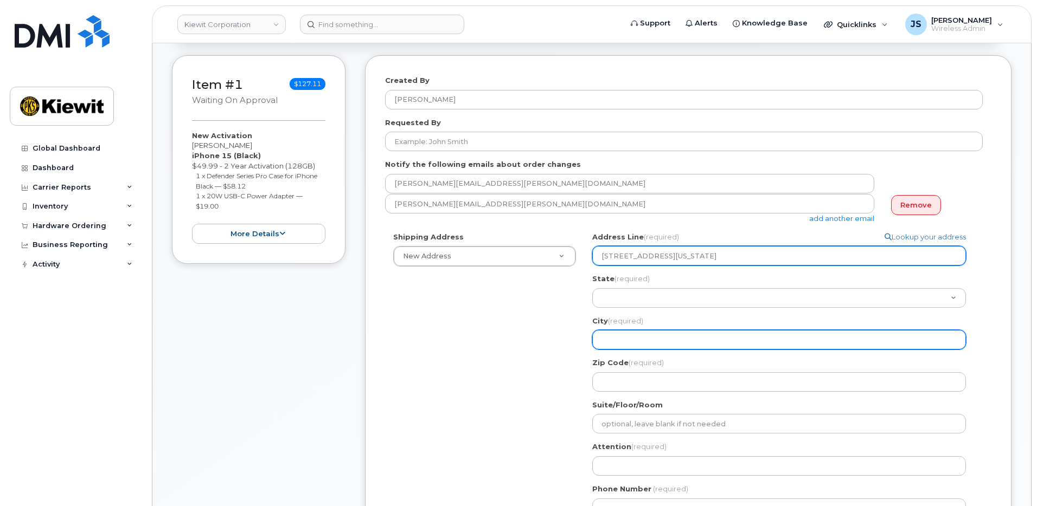
type input "16301 Texas 249 Access Rd"
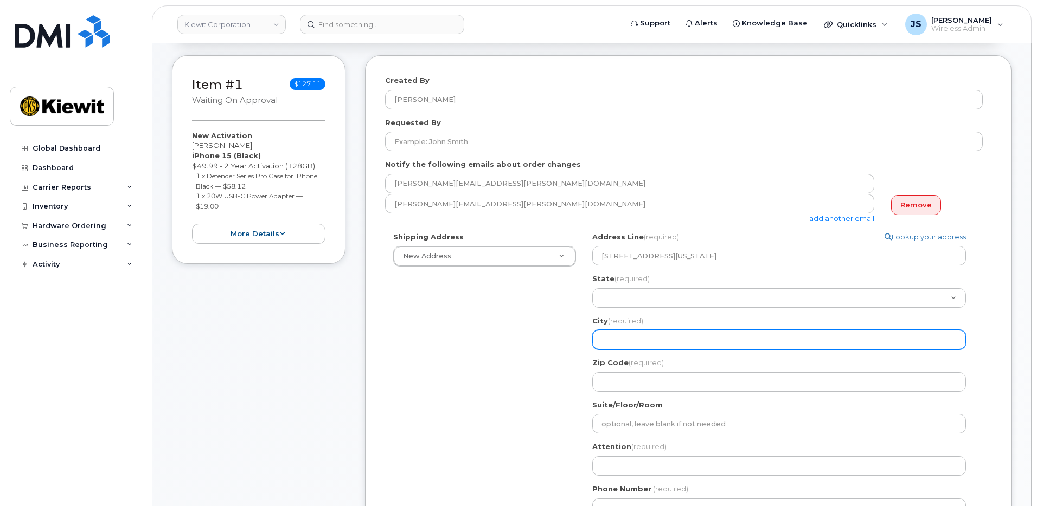
drag, startPoint x: 640, startPoint y: 348, endPoint x: 664, endPoint y: 344, distance: 23.5
click at [640, 348] on input "City (required)" at bounding box center [779, 340] width 374 height 20
paste input "Houston, TX 77064"
type input "Houston, TX 77064"
drag, startPoint x: 685, startPoint y: 337, endPoint x: 649, endPoint y: 337, distance: 36.3
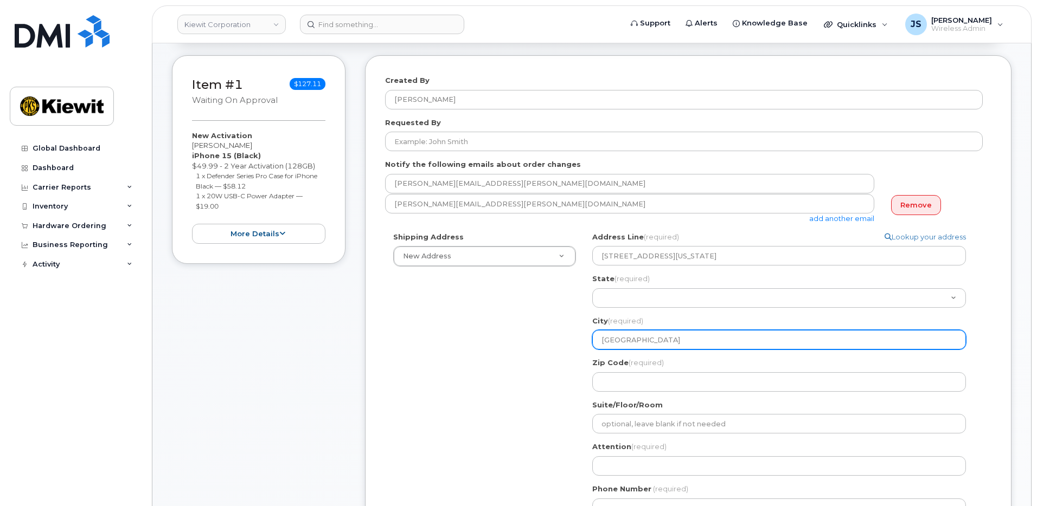
click at [649, 337] on input "Houston, TX 77064" at bounding box center [779, 340] width 374 height 20
select select
type input "Houston, TX"
select select
type input "Houston, T"
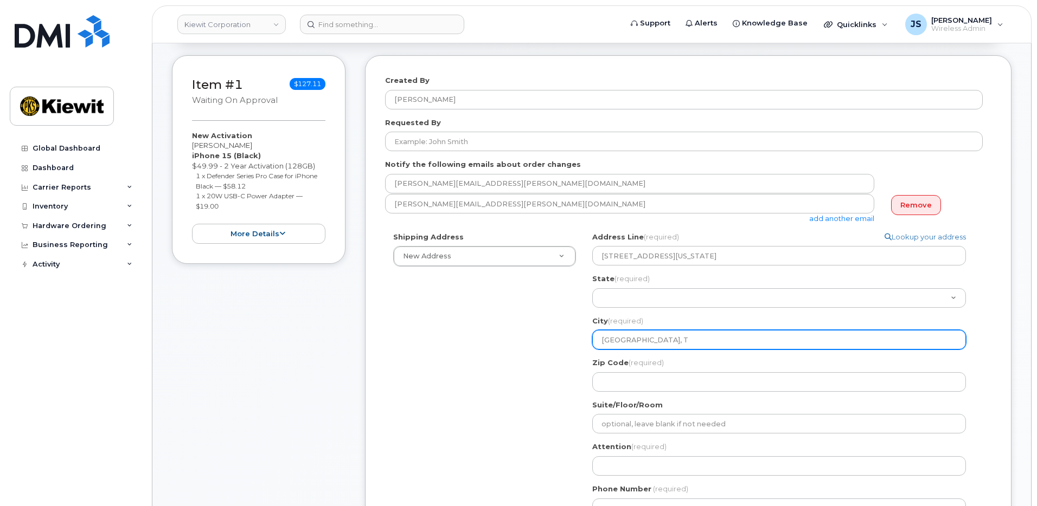
select select
type input "Houston,"
select select
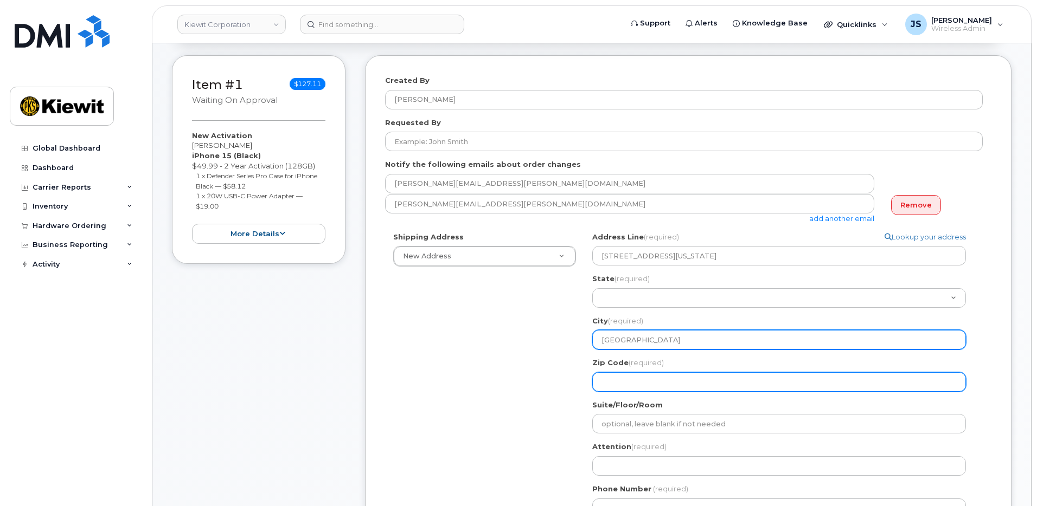
type input "Houston"
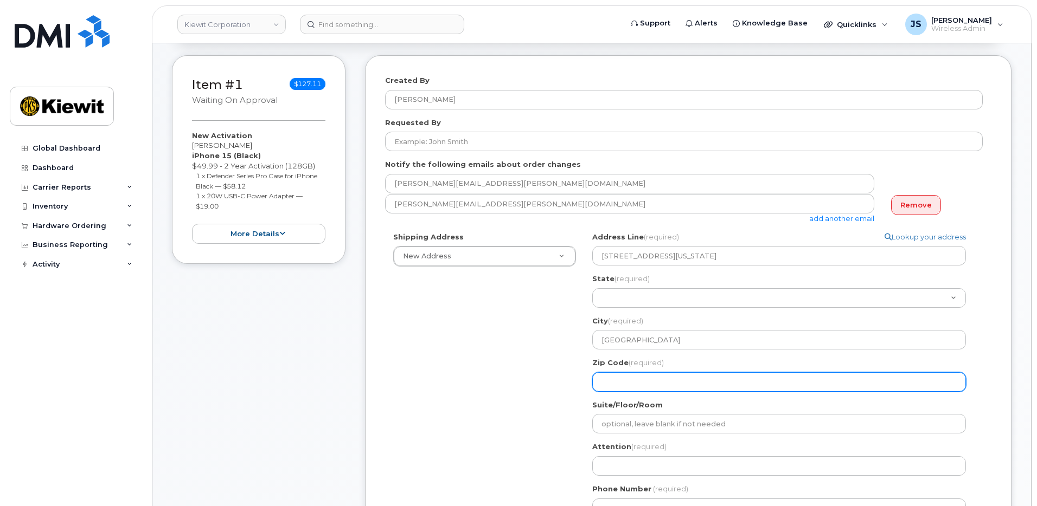
click at [647, 382] on input "Zip Code (required)" at bounding box center [779, 382] width 374 height 20
paste input "77064"
select select
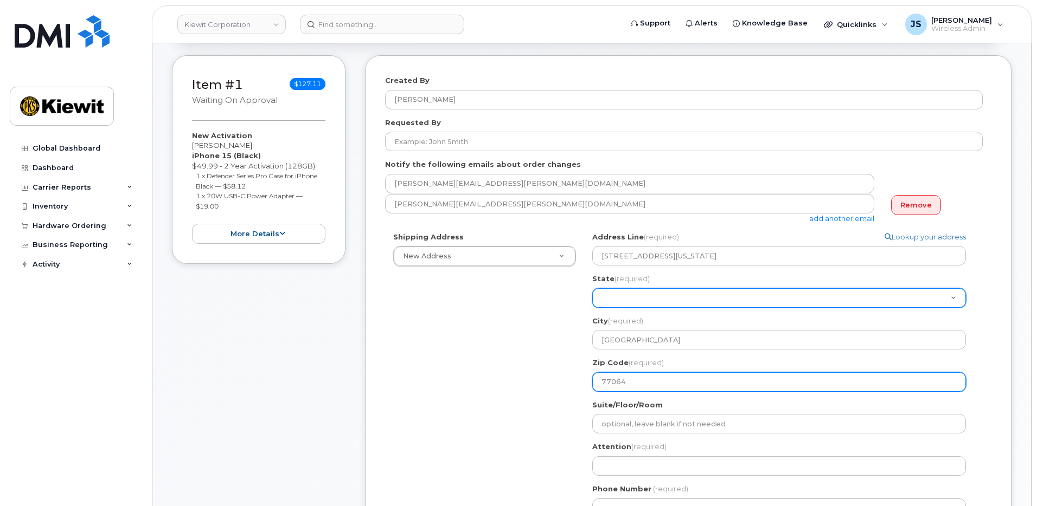
type input "77064"
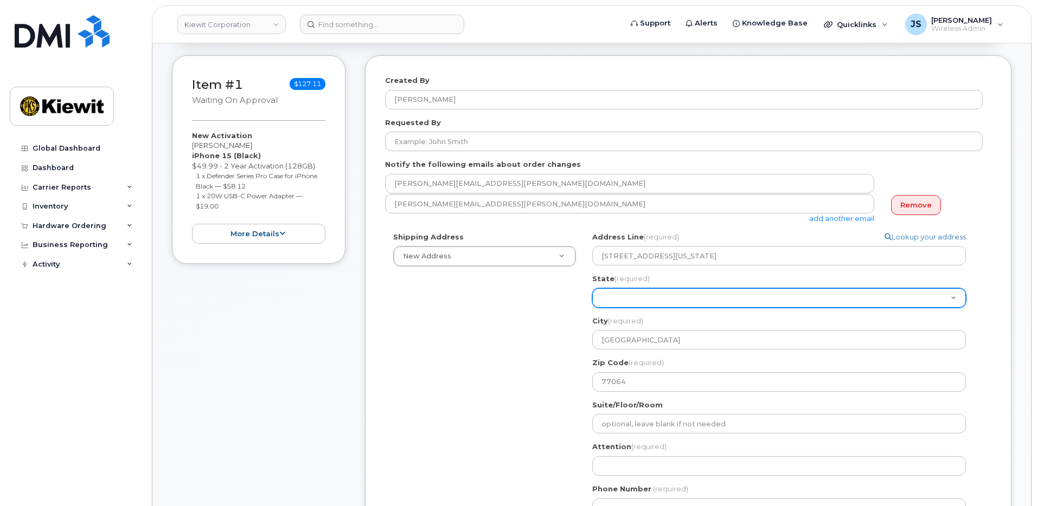
click at [677, 294] on select "Alabama Alaska American Samoa Arizona Arkansas California Colorado Connecticut …" at bounding box center [779, 298] width 374 height 20
select select "TX"
click at [592, 288] on select "Alabama Alaska American Samoa Arizona Arkansas California Colorado Connecticut …" at bounding box center [779, 298] width 374 height 20
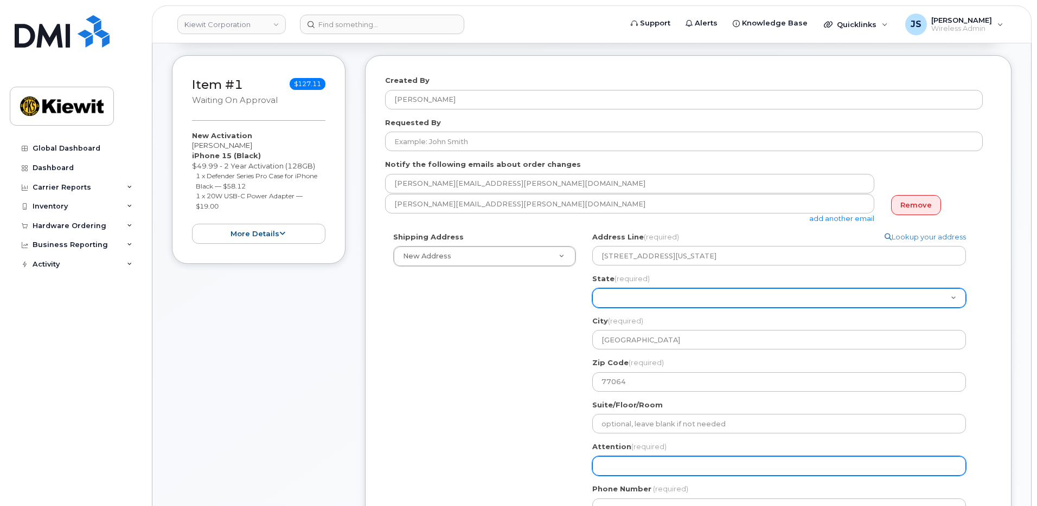
select select
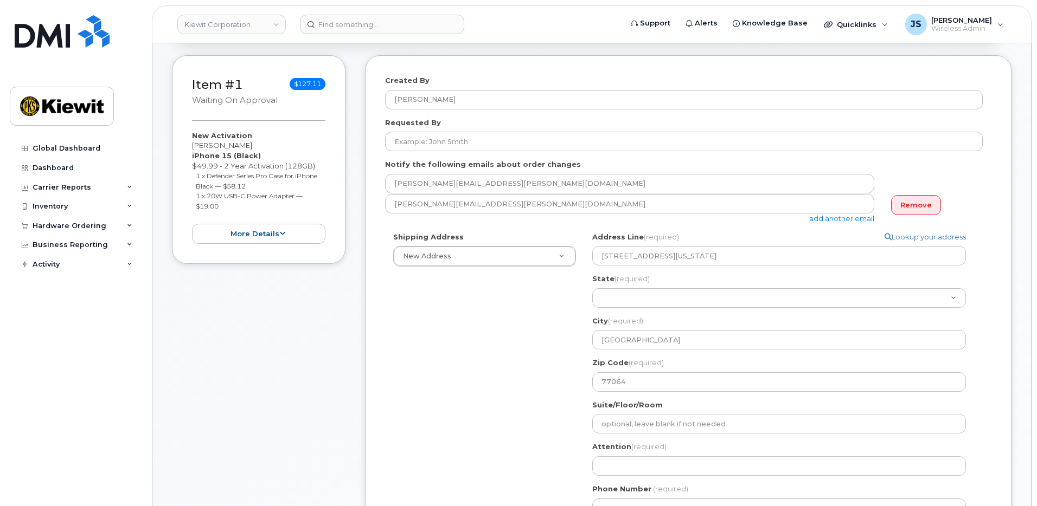
click at [510, 385] on div "Shipping Address New Address New Address 137 Old Market St 1401 Wilborn Ave #D …" at bounding box center [684, 379] width 598 height 294
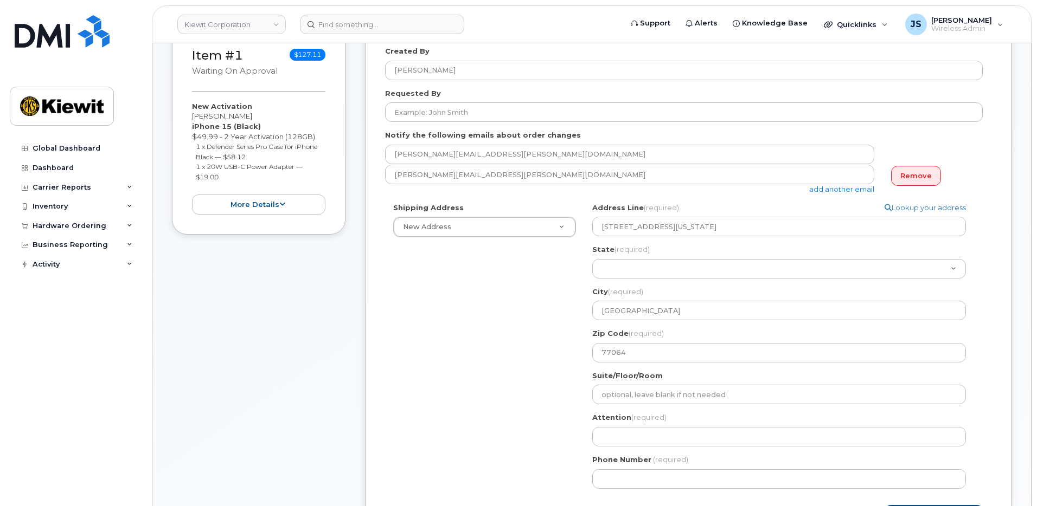
scroll to position [217, 0]
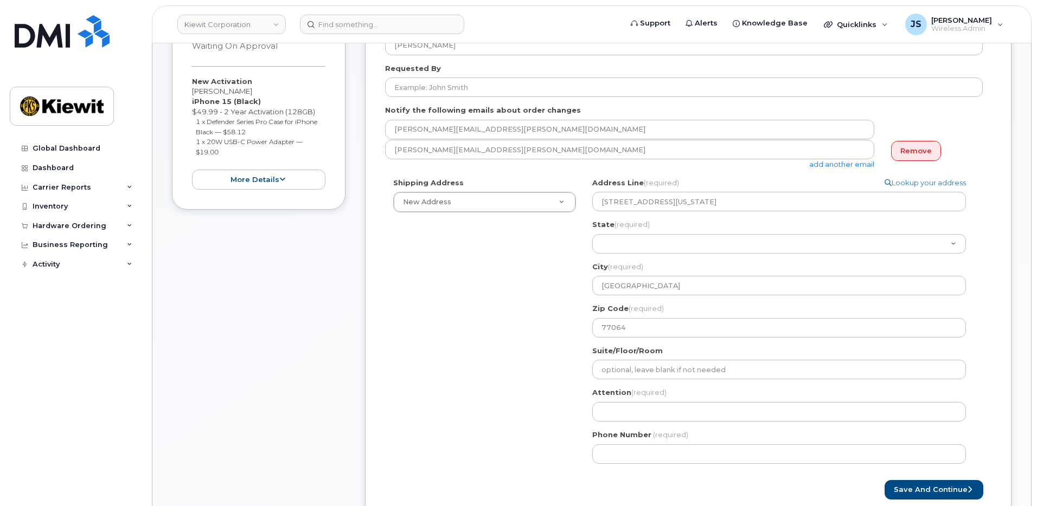
click at [522, 326] on div "Shipping Address New Address New Address 137 Old Market St 1401 Wilborn Ave #D …" at bounding box center [684, 325] width 598 height 294
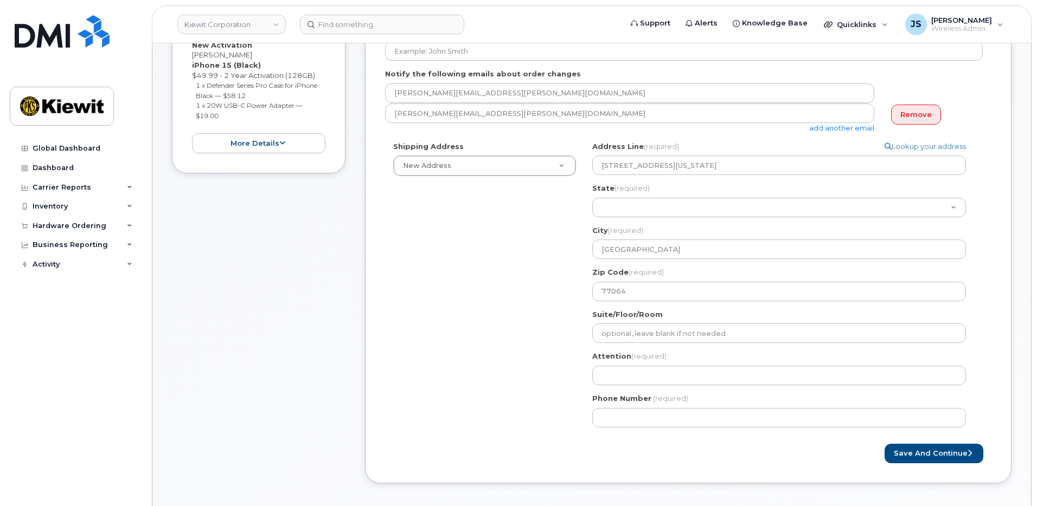
scroll to position [271, 0]
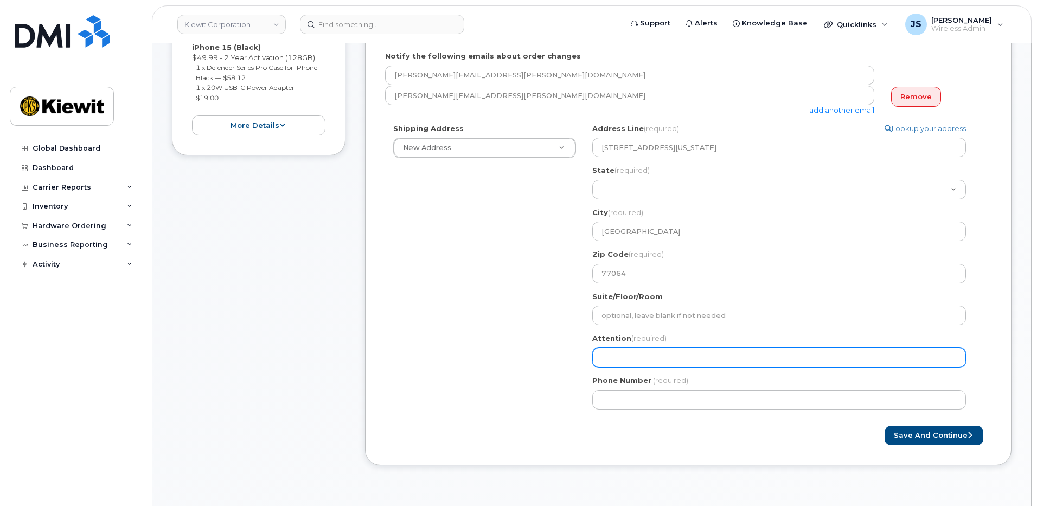
drag, startPoint x: 624, startPoint y: 364, endPoint x: 641, endPoint y: 357, distance: 19.0
click at [624, 364] on input "Attention (required)" at bounding box center [779, 358] width 374 height 20
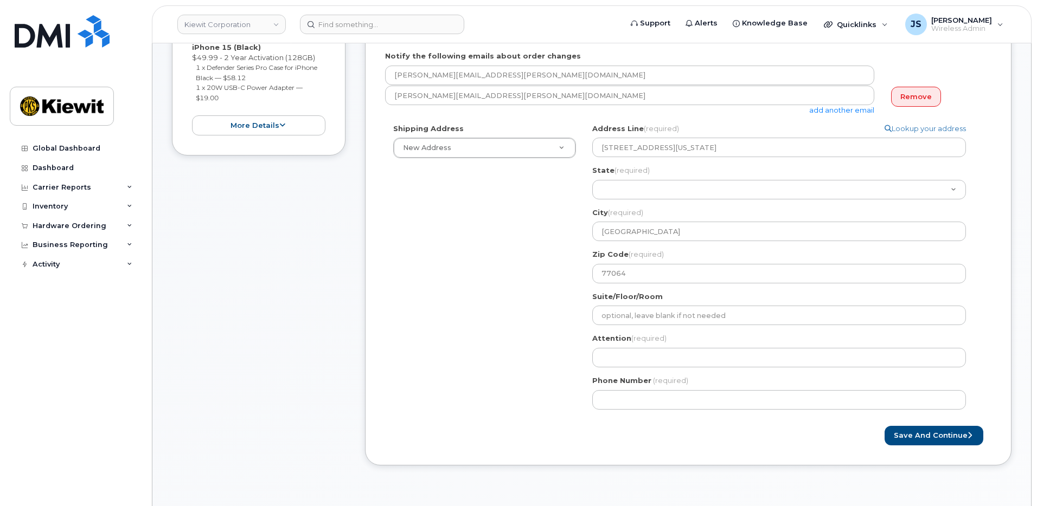
click at [615, 346] on div "Attention (required)" at bounding box center [783, 350] width 382 height 34
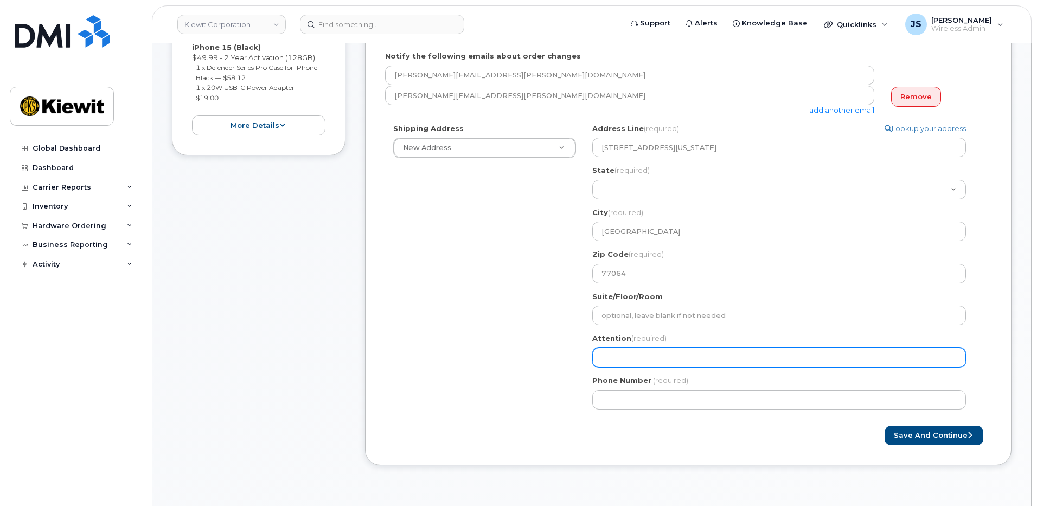
click at [617, 350] on input "Attention (required)" at bounding box center [779, 358] width 374 height 20
paste input "Justin.Brickey"
type input "Justin.Brickey"
select select
type input "Justin.Brickey/"
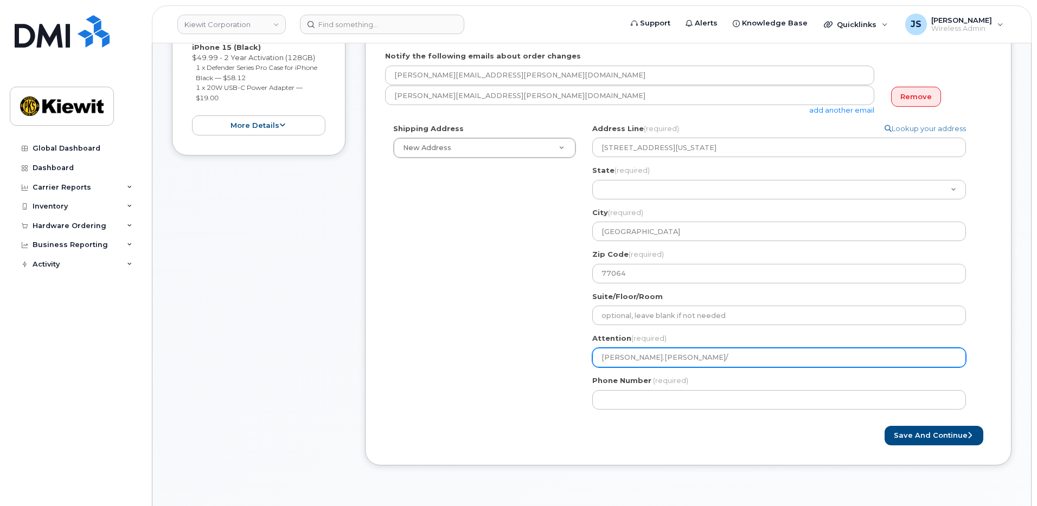
select select
type input "Justin.Brickey/S"
select select
type input "Justin.Brickey/Sh"
select select
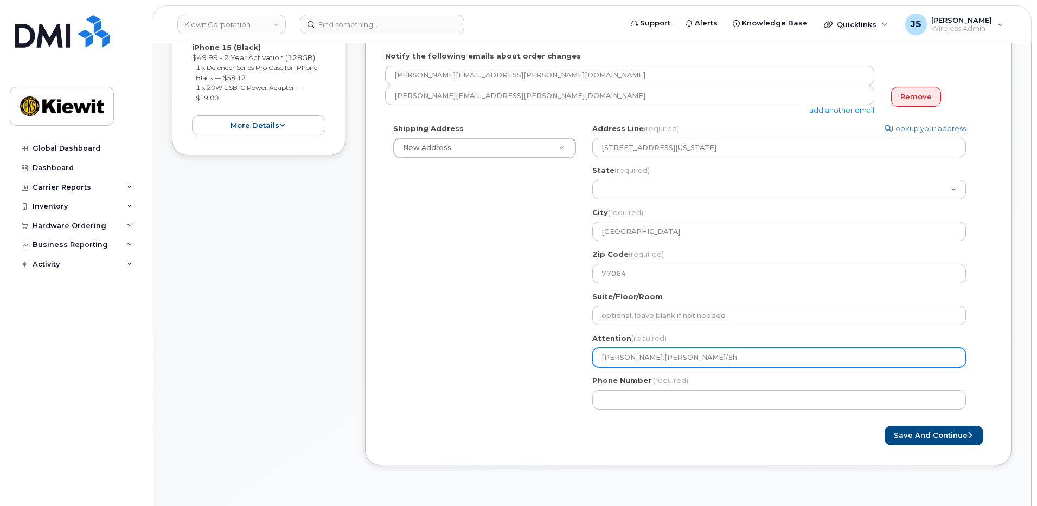
type input "Justin.Brickey/Sha"
select select
type input "Justin.Brickey/Shan"
select select
type input "Justin.Brickey/Shann"
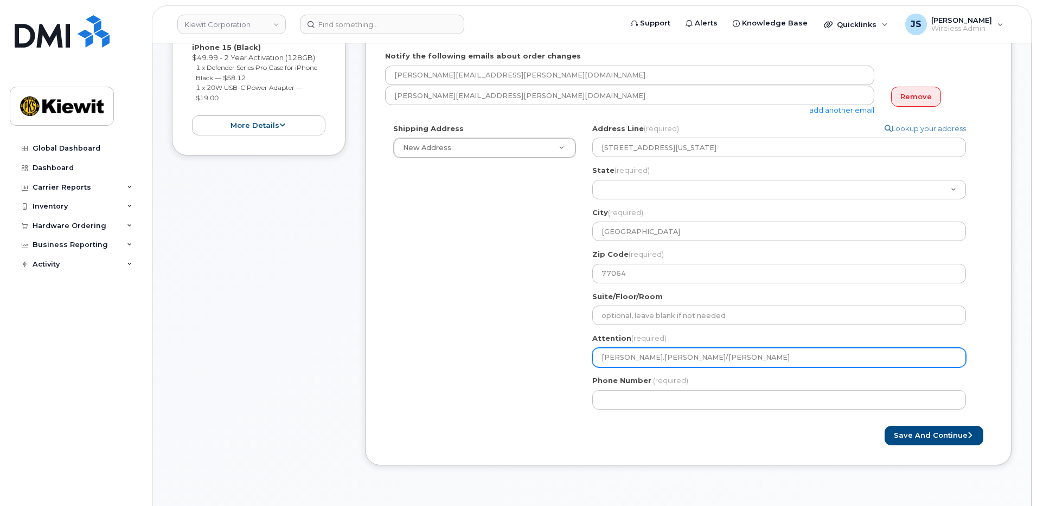
select select
type input "Justin.Brickey/Shanno"
select select
type input "Justin.Brickey/Shannon"
select select
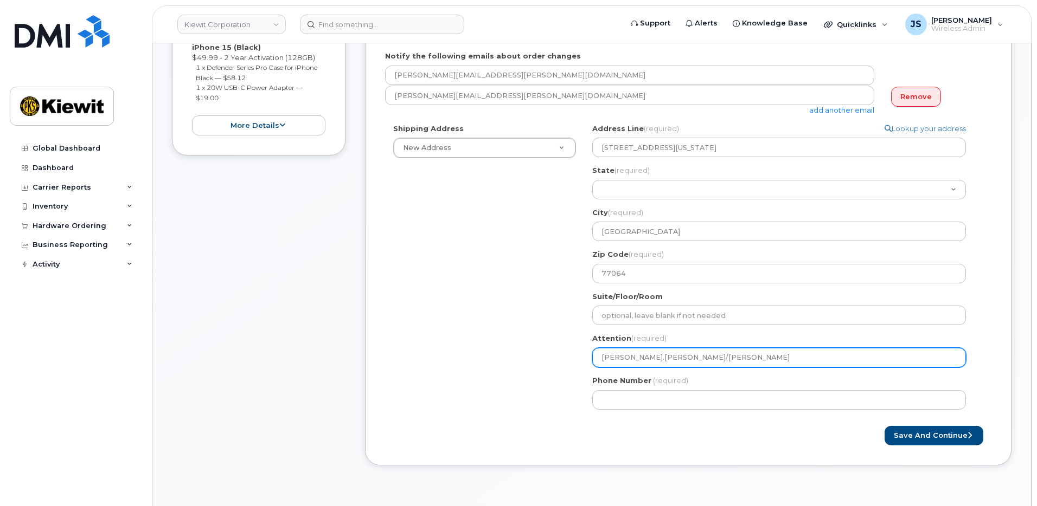
type input "Justin.Brickey/Shannon F"
select select
type input "Justin.Brickey/Shannon Fa"
select select
type input "Justin.Brickey/Shannon Far"
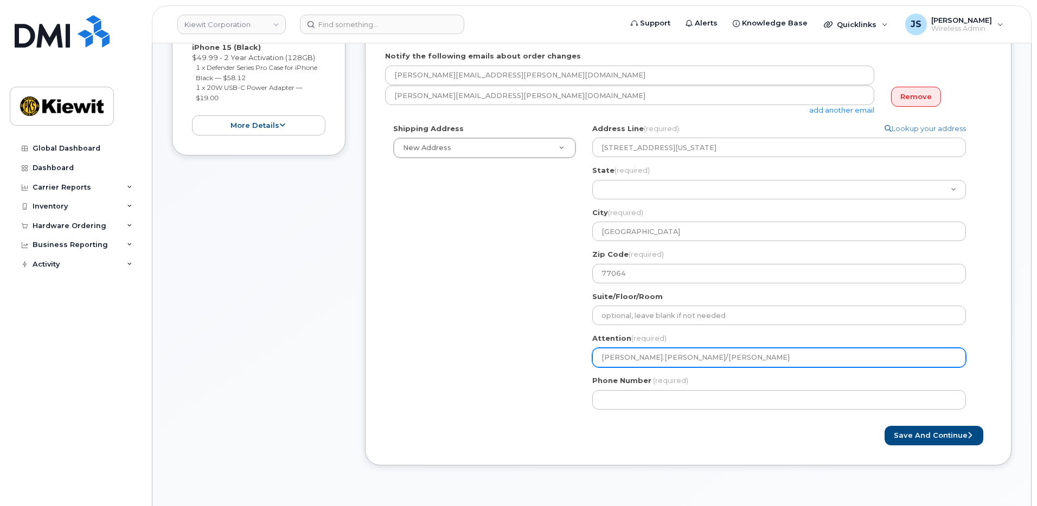
select select
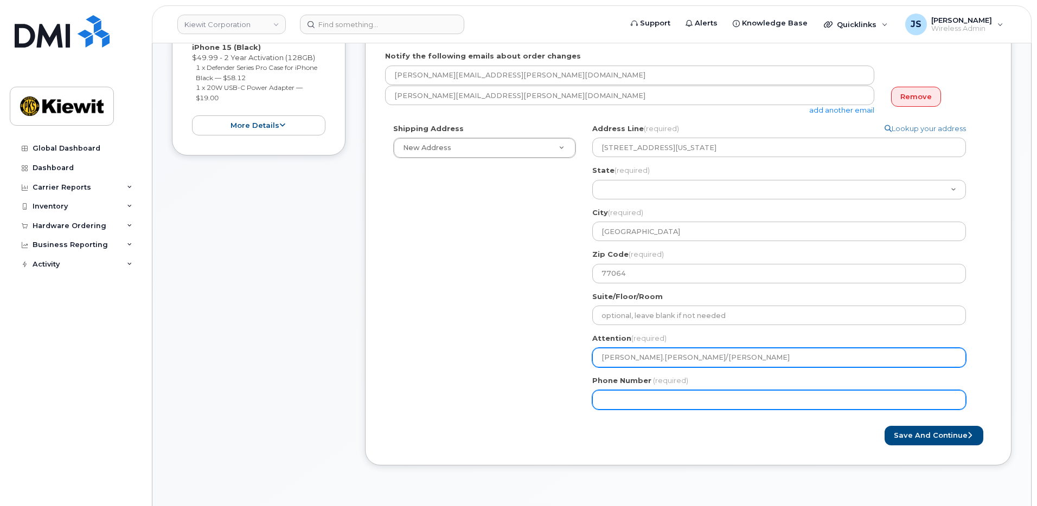
type input "Justin.Brickey/Shannon Farr"
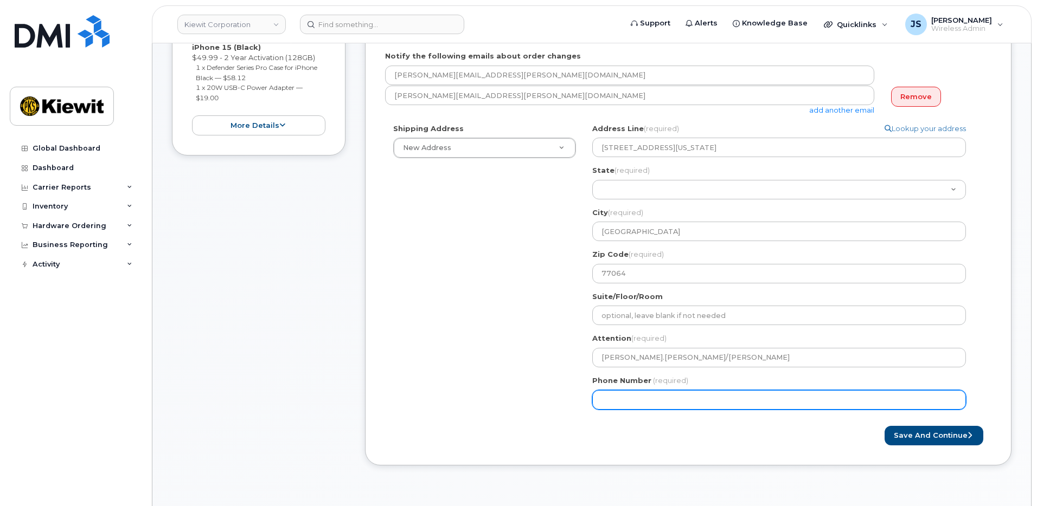
click at [664, 398] on input "Phone Number" at bounding box center [779, 400] width 374 height 20
type input "877772770"
select select
type input "8777727707"
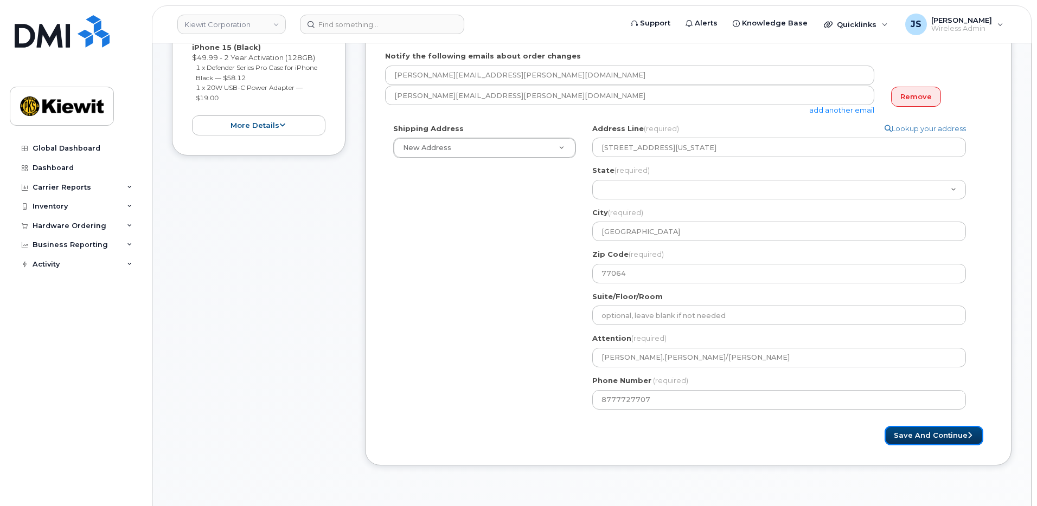
drag, startPoint x: 907, startPoint y: 438, endPoint x: 878, endPoint y: 425, distance: 31.8
click at [907, 437] on button "Save and Continue" at bounding box center [933, 436] width 99 height 20
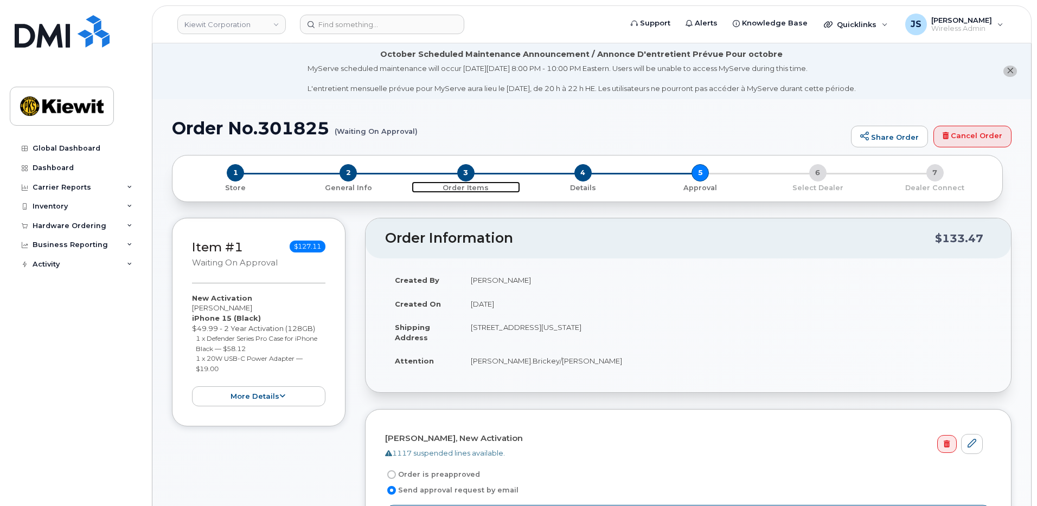
click at [460, 177] on span "3" at bounding box center [465, 172] width 17 height 17
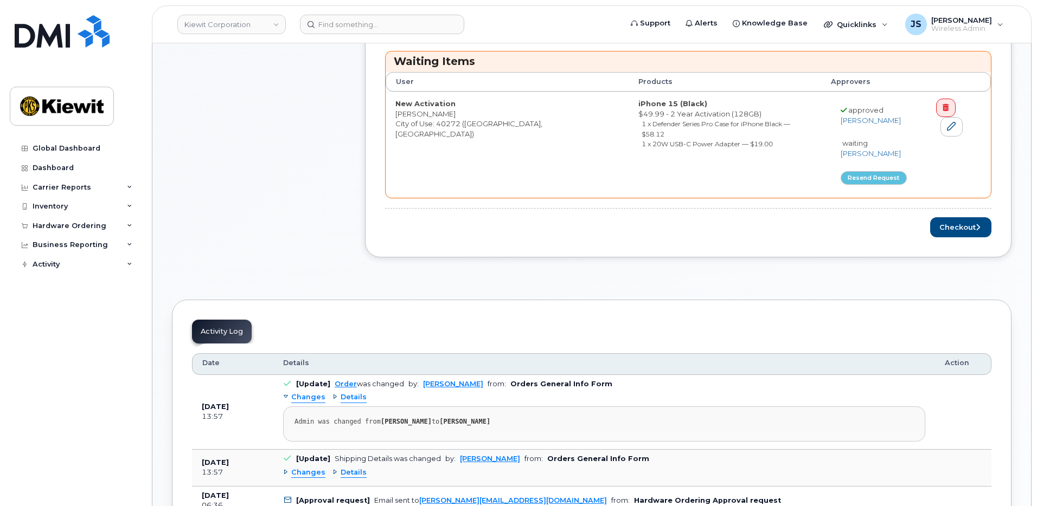
scroll to position [325, 0]
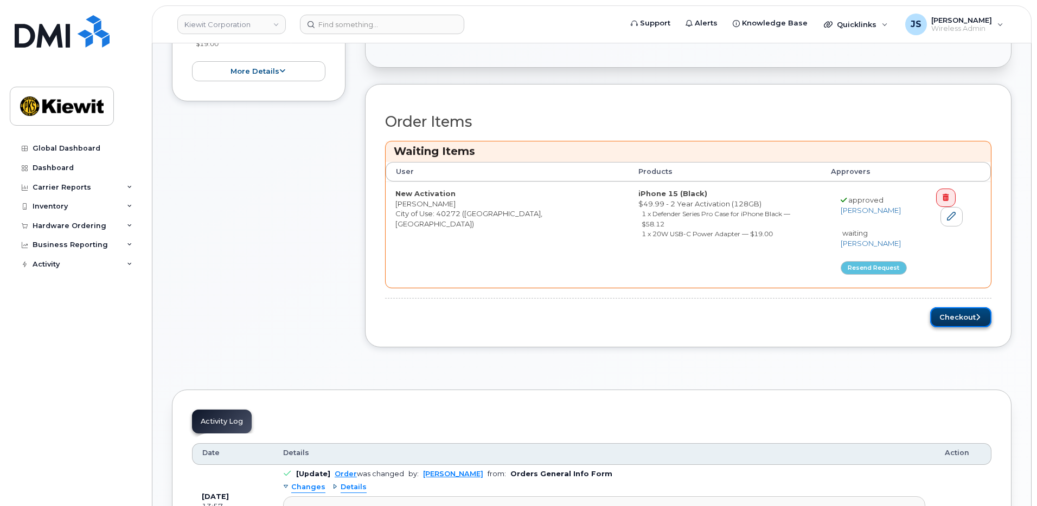
click at [948, 314] on button "Checkout" at bounding box center [960, 317] width 61 height 20
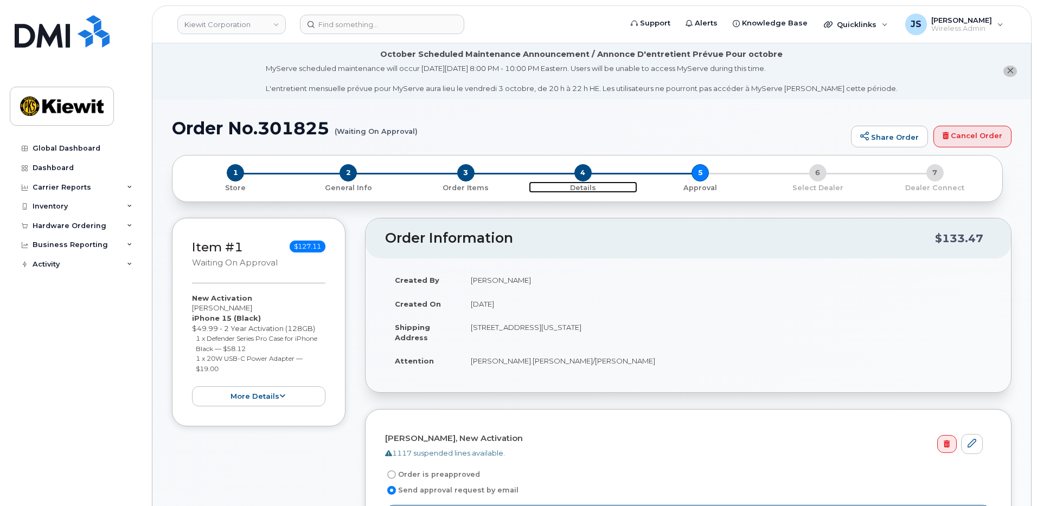
click at [590, 171] on span "4" at bounding box center [582, 172] width 17 height 17
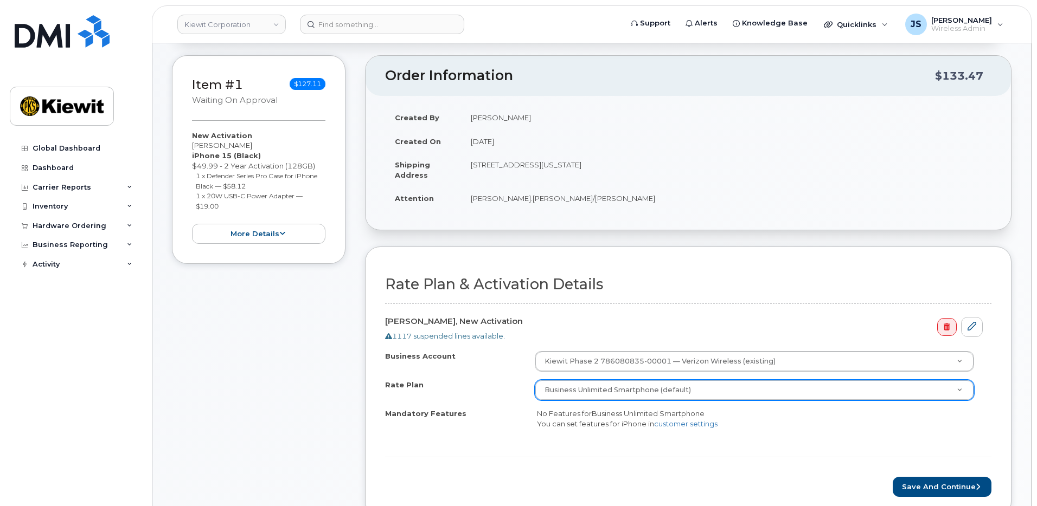
scroll to position [271, 0]
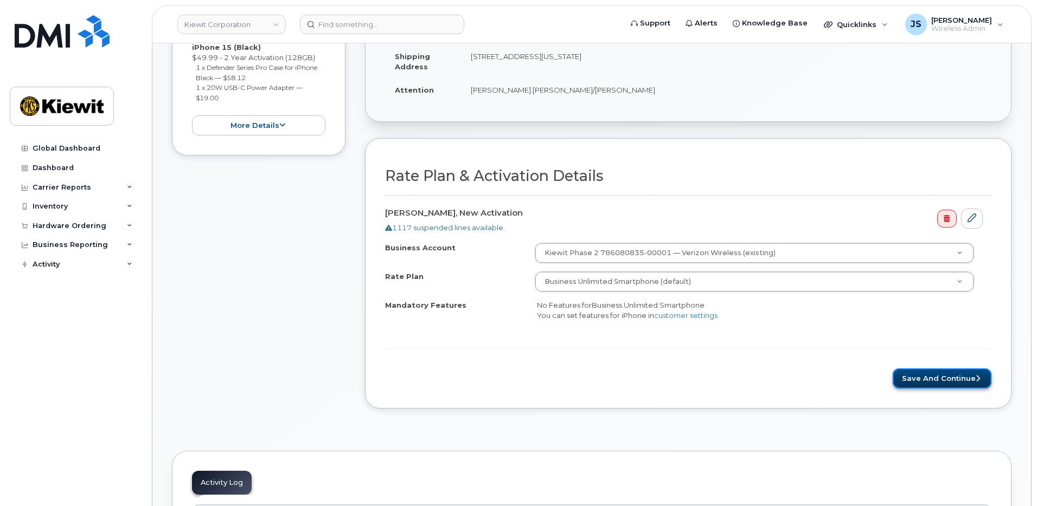
click at [920, 374] on button "Save and Continue" at bounding box center [941, 379] width 99 height 20
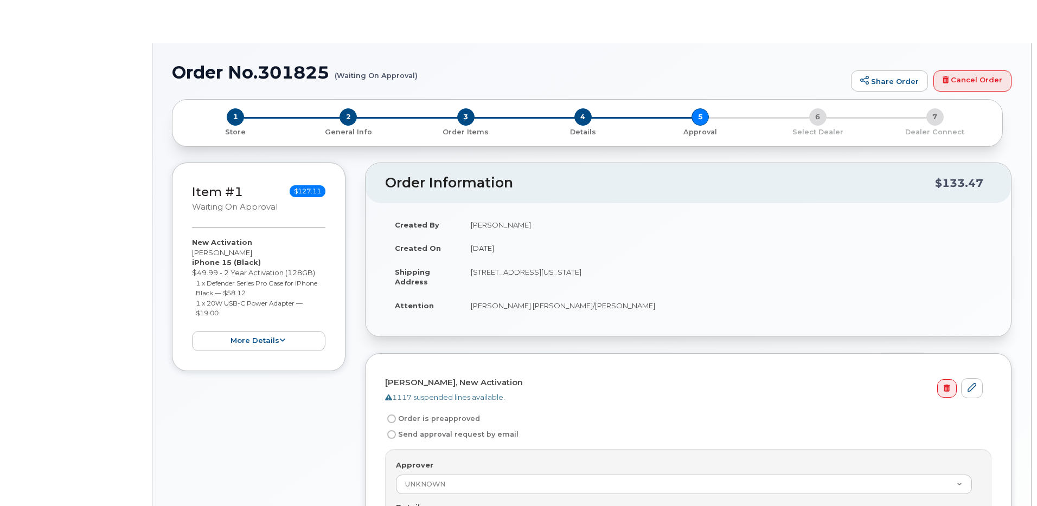
radio input "true"
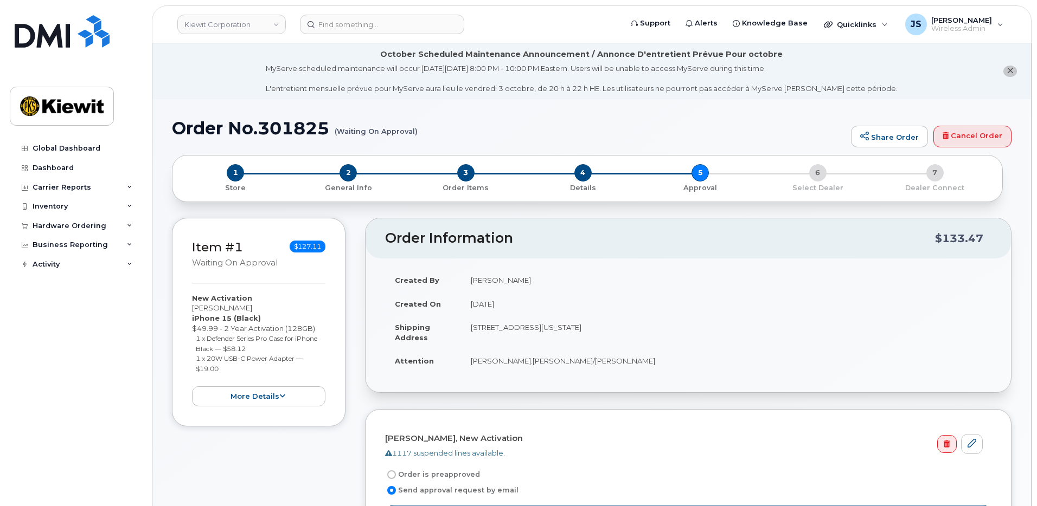
click at [554, 231] on h2 "Order Information" at bounding box center [660, 238] width 550 height 15
click at [269, 391] on button "more details" at bounding box center [258, 397] width 133 height 20
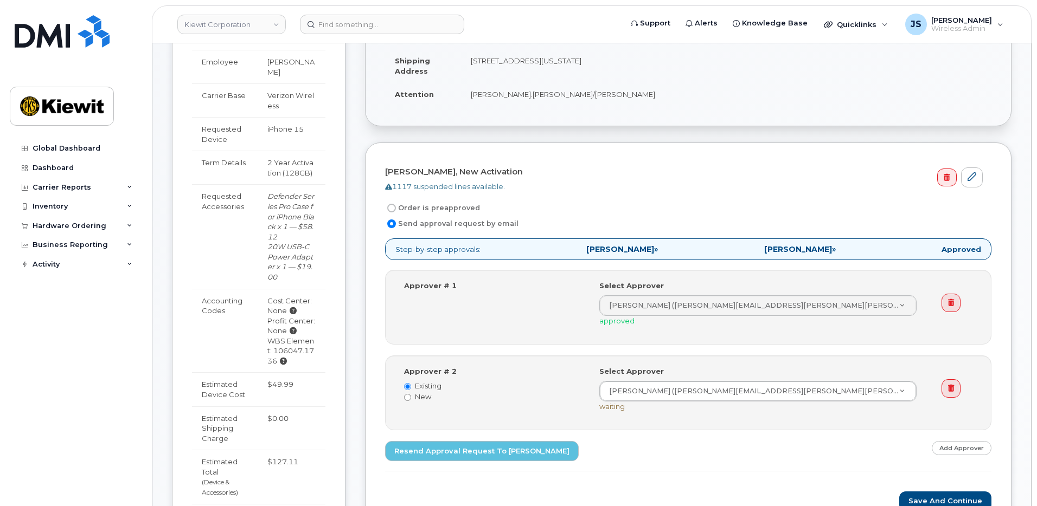
scroll to position [271, 0]
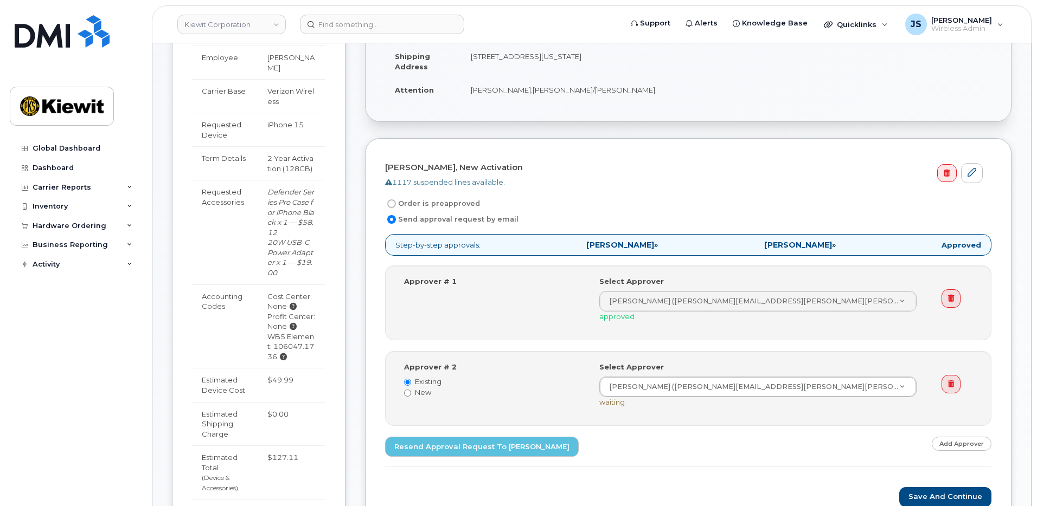
click at [228, 290] on td "Accounting Codes" at bounding box center [225, 327] width 66 height 84
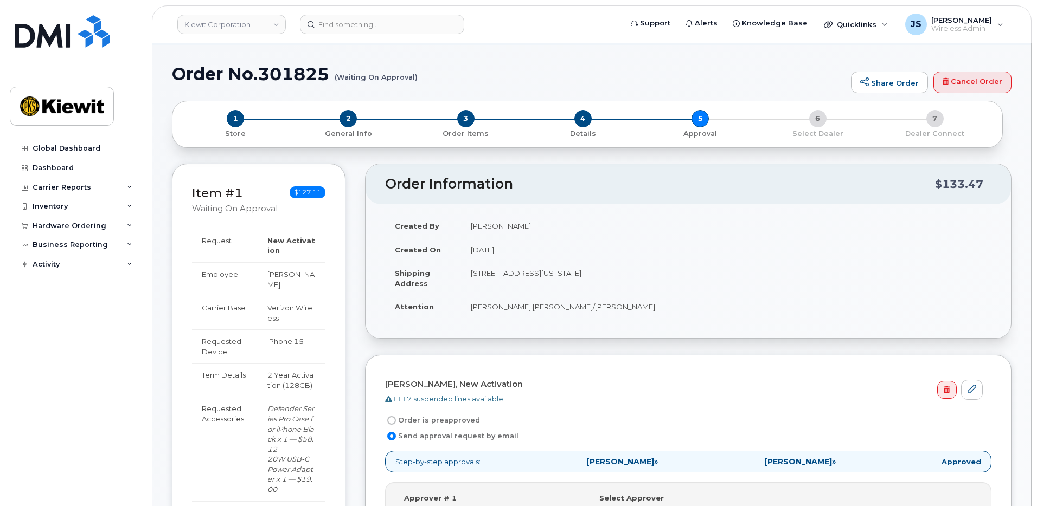
scroll to position [0, 0]
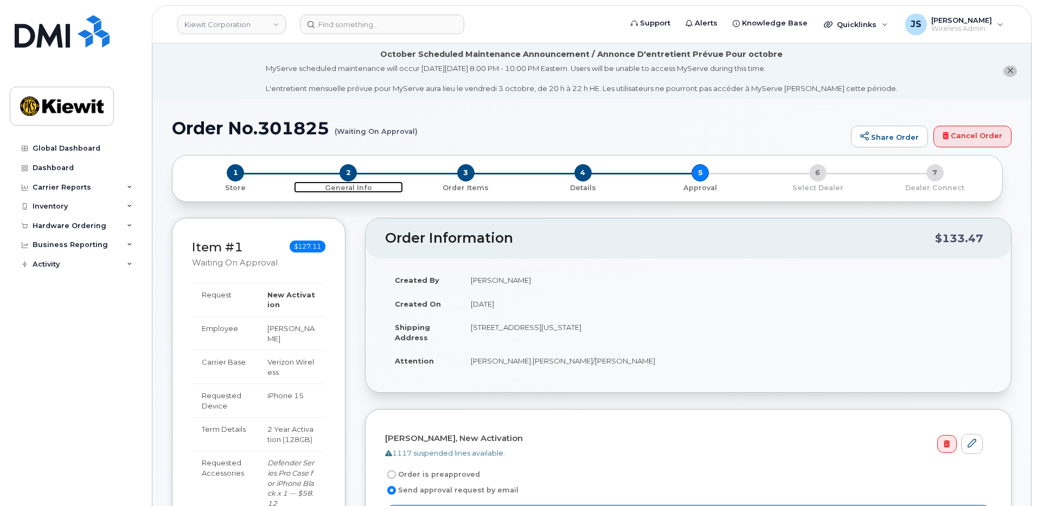
click at [342, 176] on span "2" at bounding box center [347, 172] width 17 height 17
click at [349, 172] on span "2" at bounding box center [347, 172] width 17 height 17
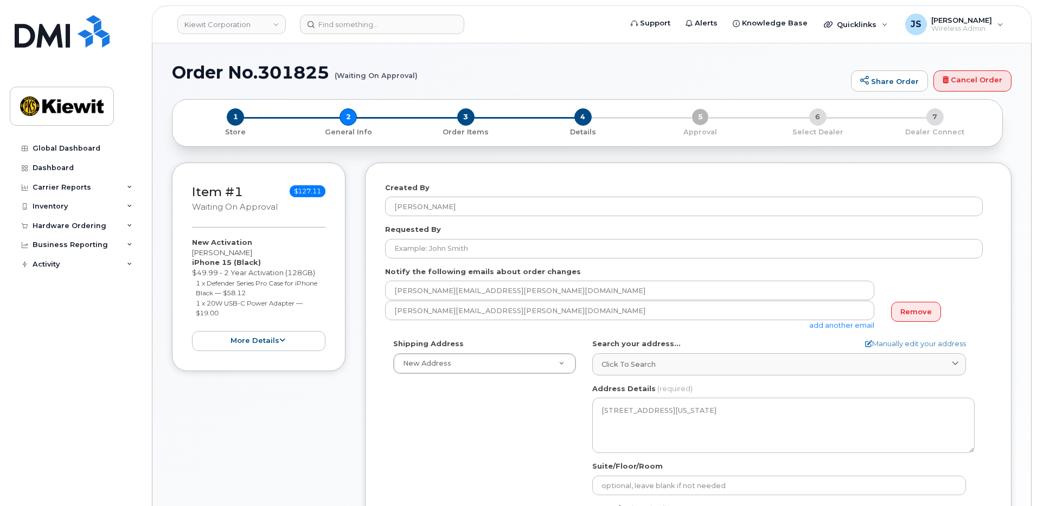
select select
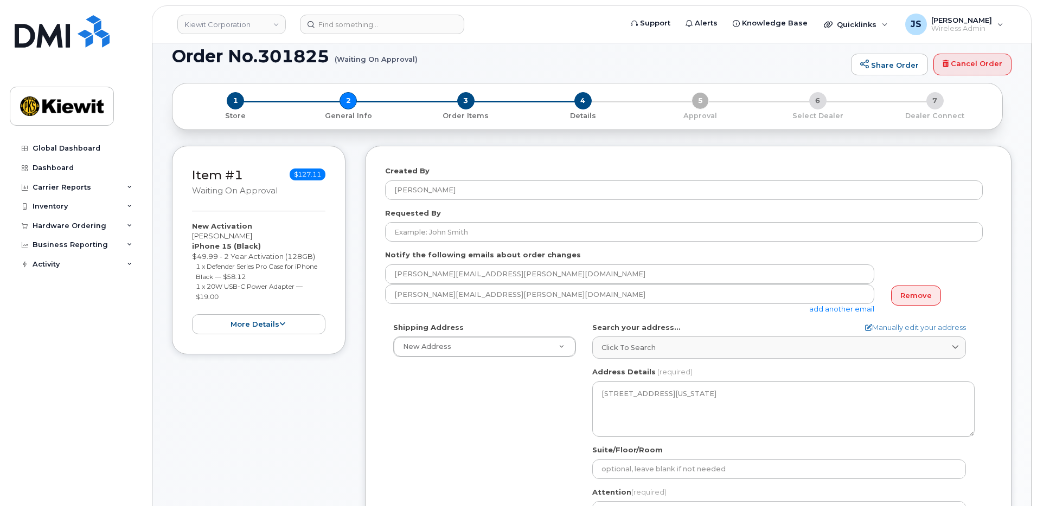
scroll to position [54, 0]
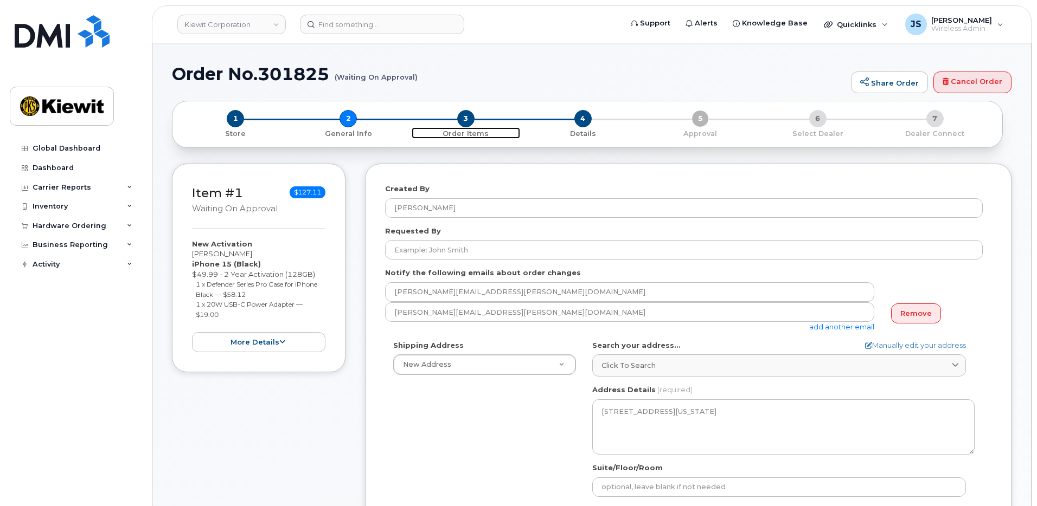
click at [471, 123] on span "3" at bounding box center [465, 118] width 17 height 17
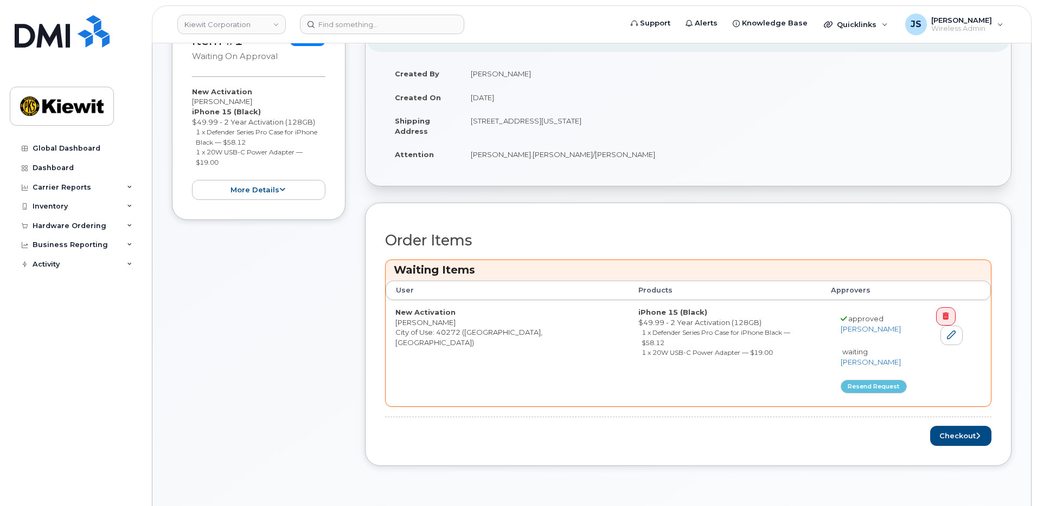
scroll to position [217, 0]
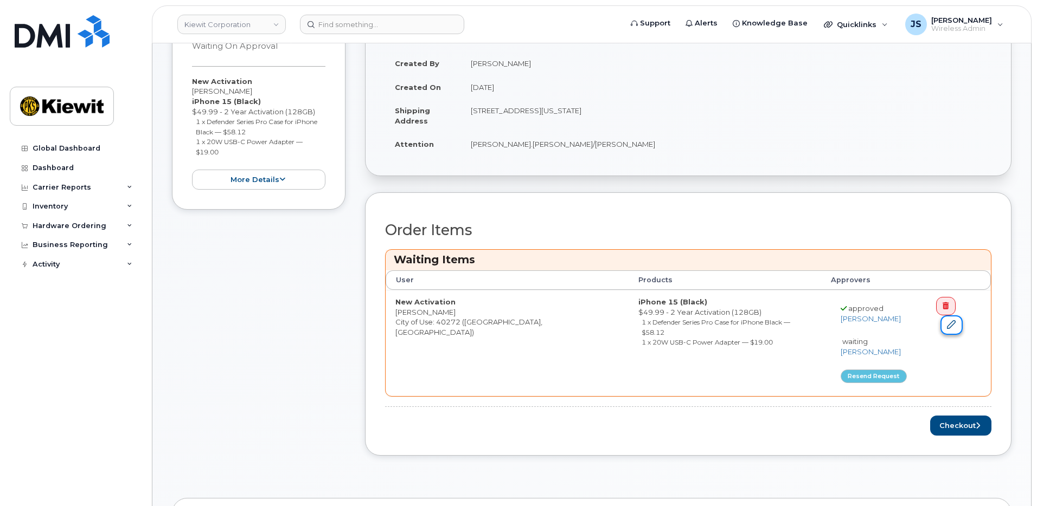
click at [962, 316] on link at bounding box center [951, 326] width 22 height 20
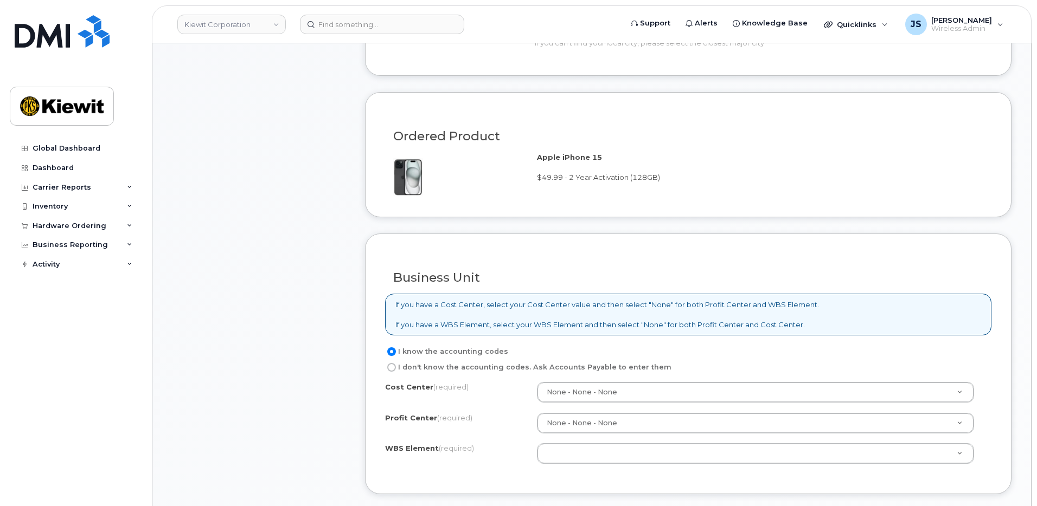
scroll to position [652, 0]
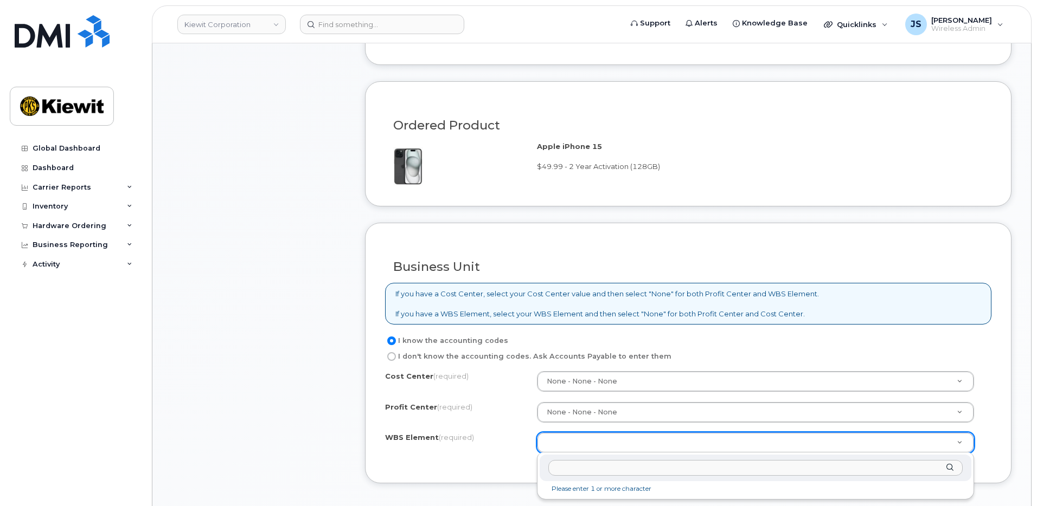
click at [607, 466] on input "text" at bounding box center [755, 468] width 415 height 16
paste input "105933.2235"
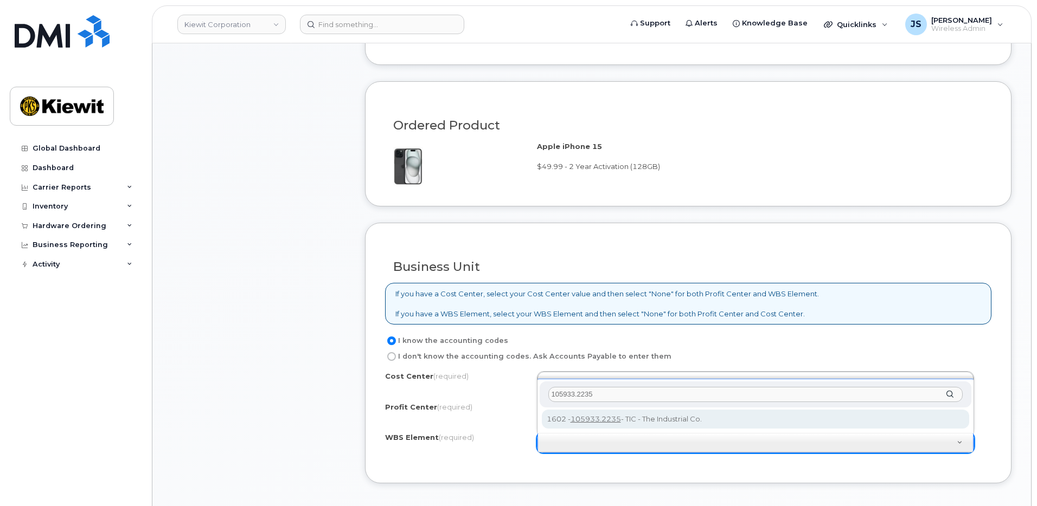
type input "105933.2235"
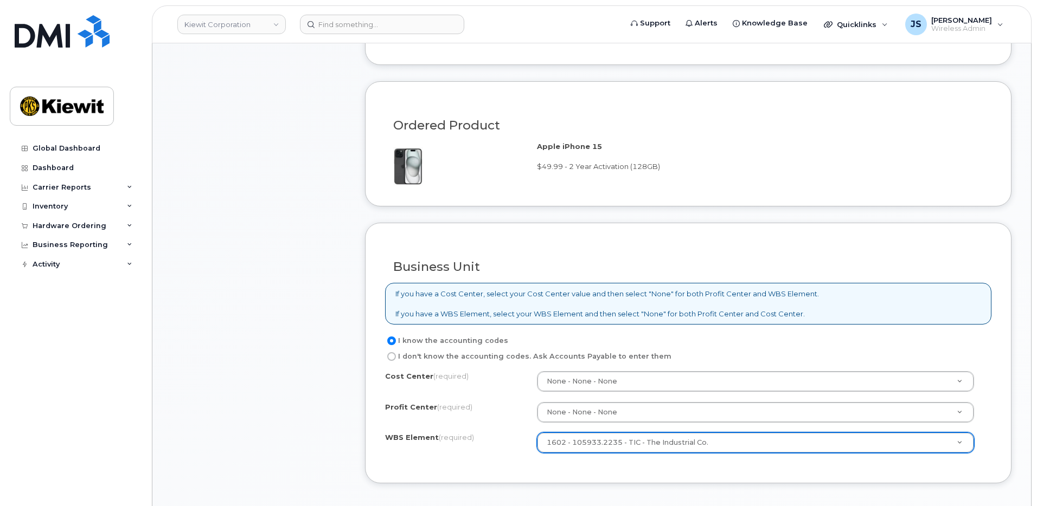
click at [408, 454] on div "Cost Center (required) None - None - None None Profit Center (required) None - …" at bounding box center [688, 417] width 606 height 92
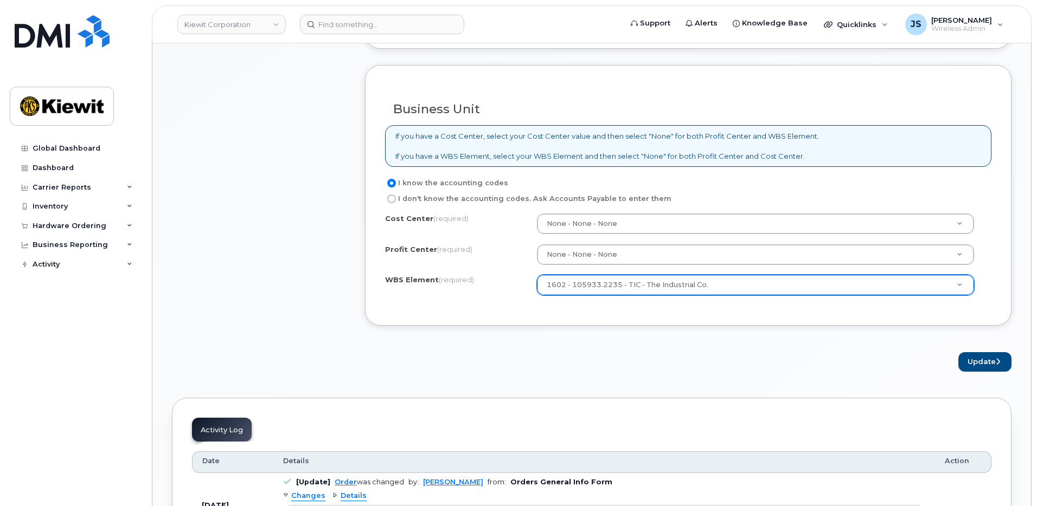
scroll to position [815, 0]
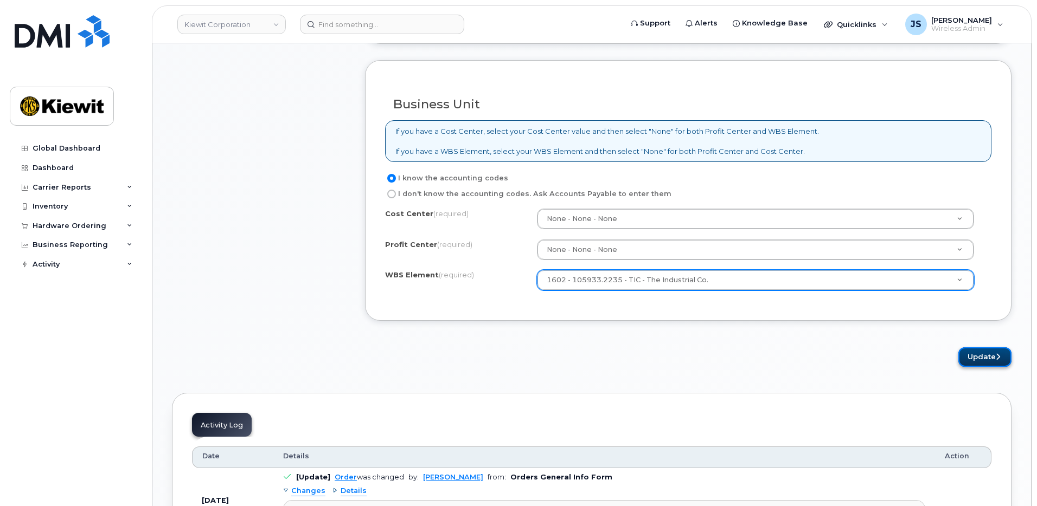
click at [980, 353] on button "Update" at bounding box center [984, 358] width 53 height 20
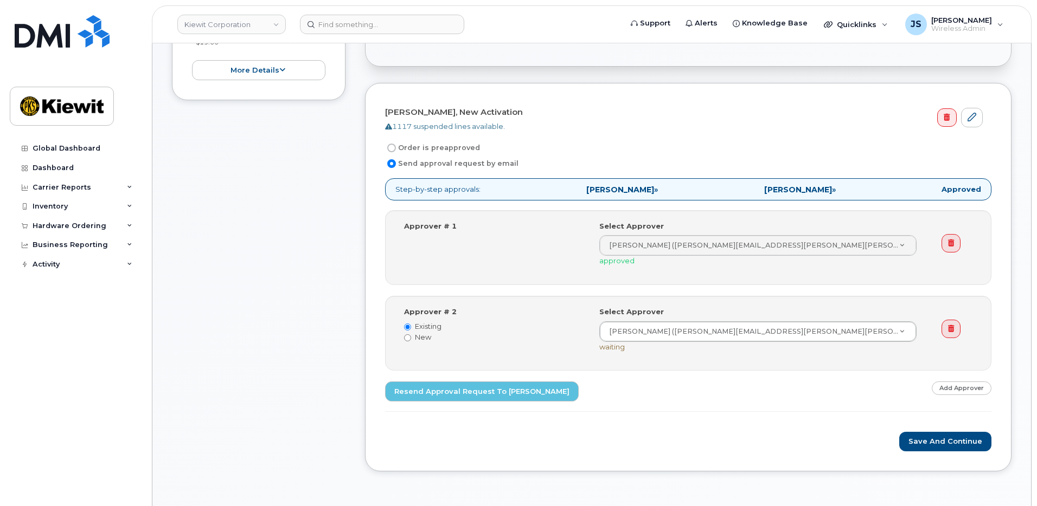
scroll to position [380, 0]
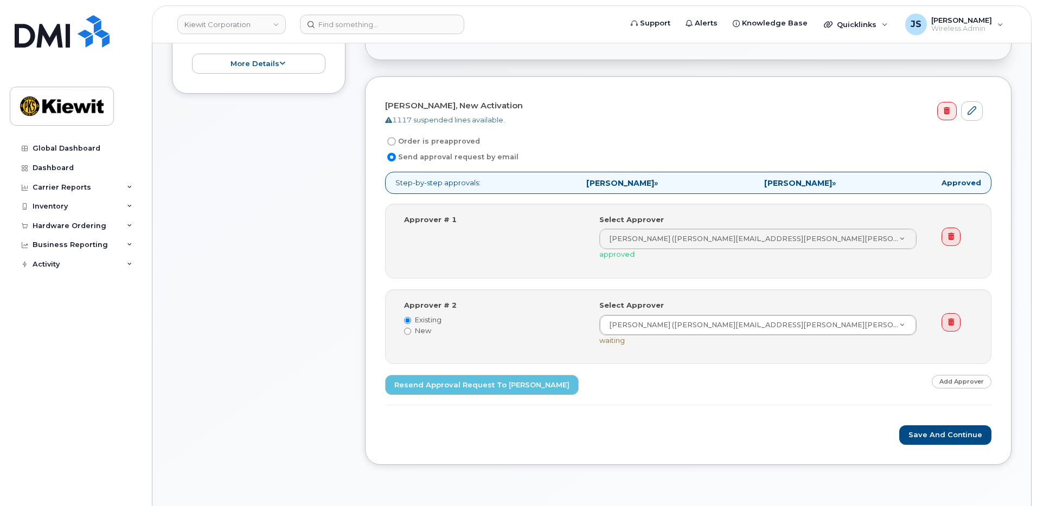
click at [394, 138] on input "Order is preapproved" at bounding box center [391, 141] width 9 height 9
radio input "true"
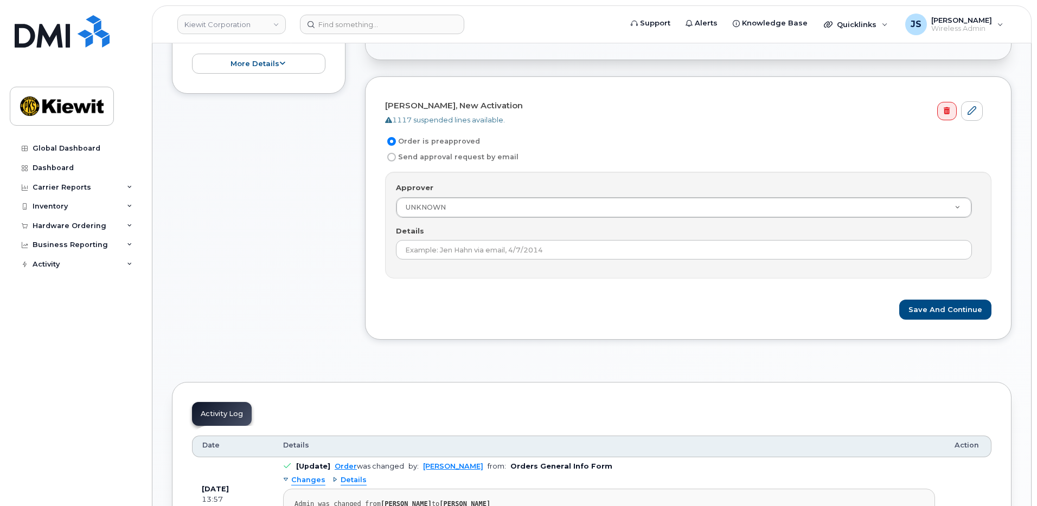
click at [391, 157] on input "Send approval request by email" at bounding box center [391, 157] width 9 height 9
radio input "true"
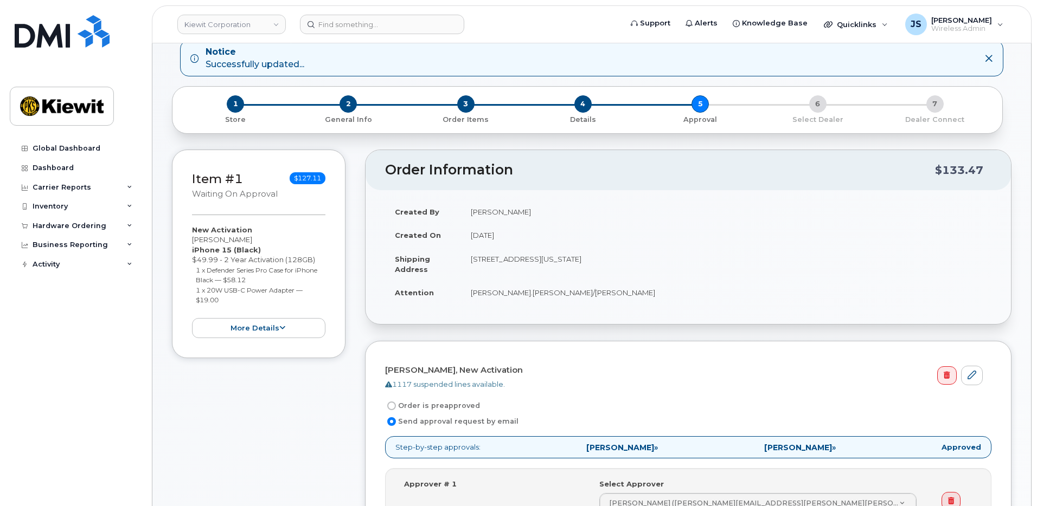
scroll to position [0, 0]
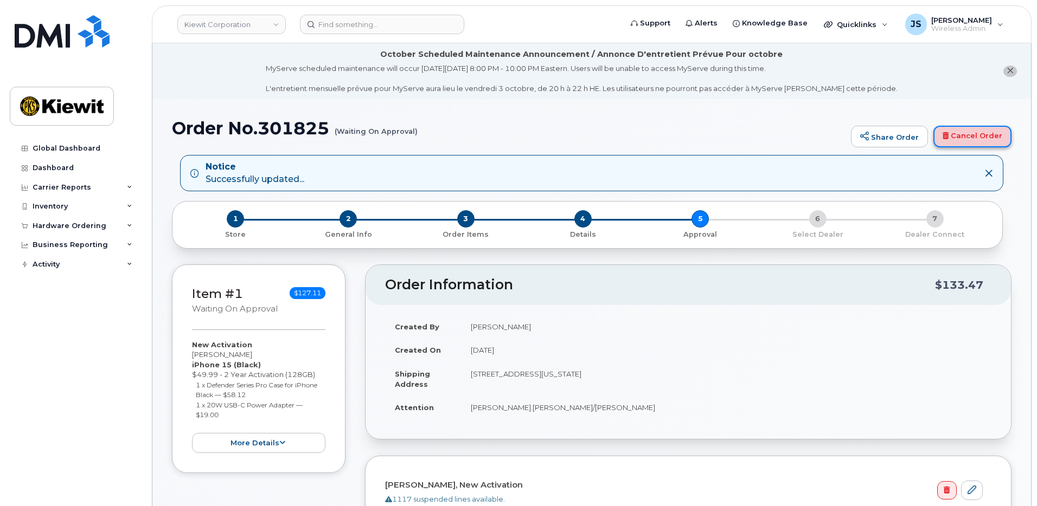
click at [979, 137] on link "Cancel Order" at bounding box center [972, 137] width 78 height 22
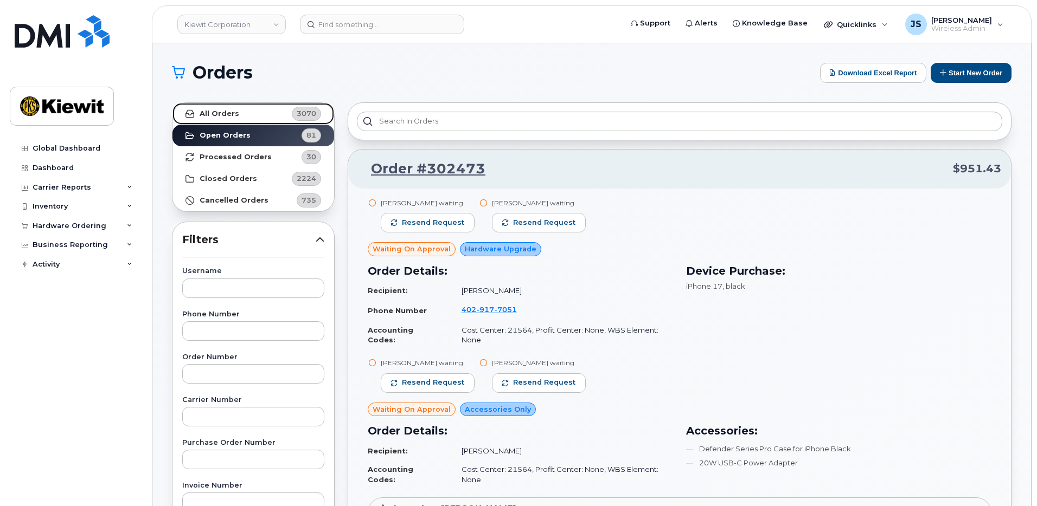
click at [242, 116] on link "All Orders 3070" at bounding box center [253, 114] width 162 height 22
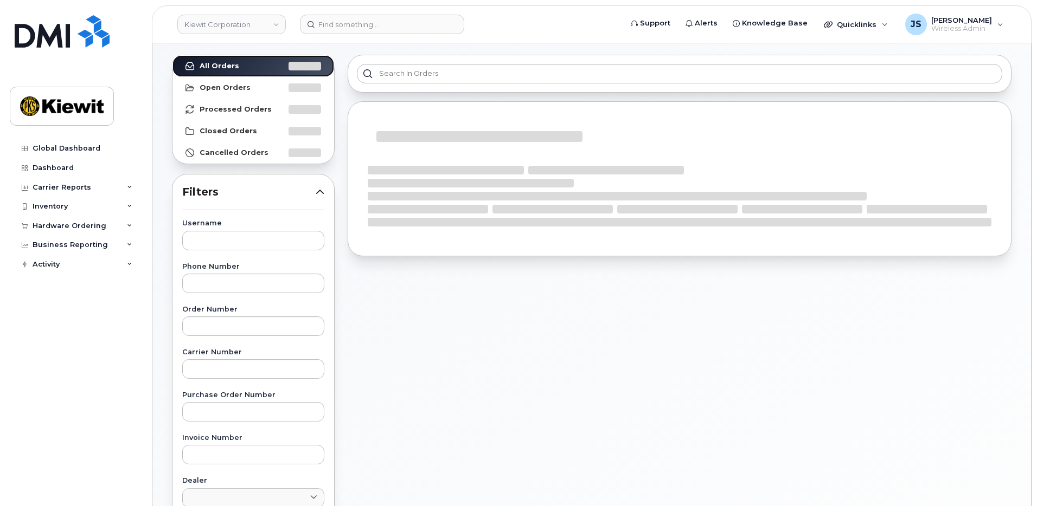
scroll to position [217, 0]
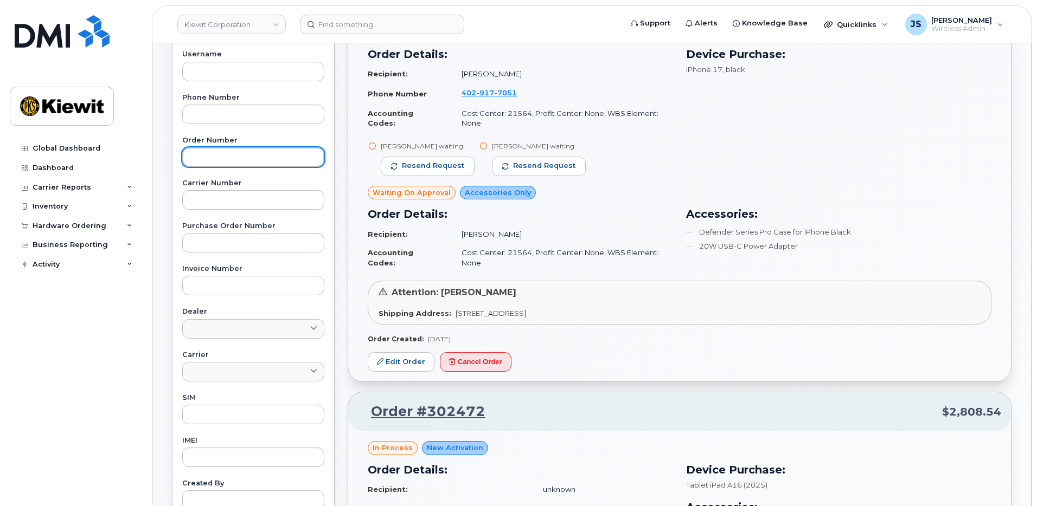
click at [246, 166] on input "text" at bounding box center [253, 157] width 142 height 20
paste input "301825"
type input "301825"
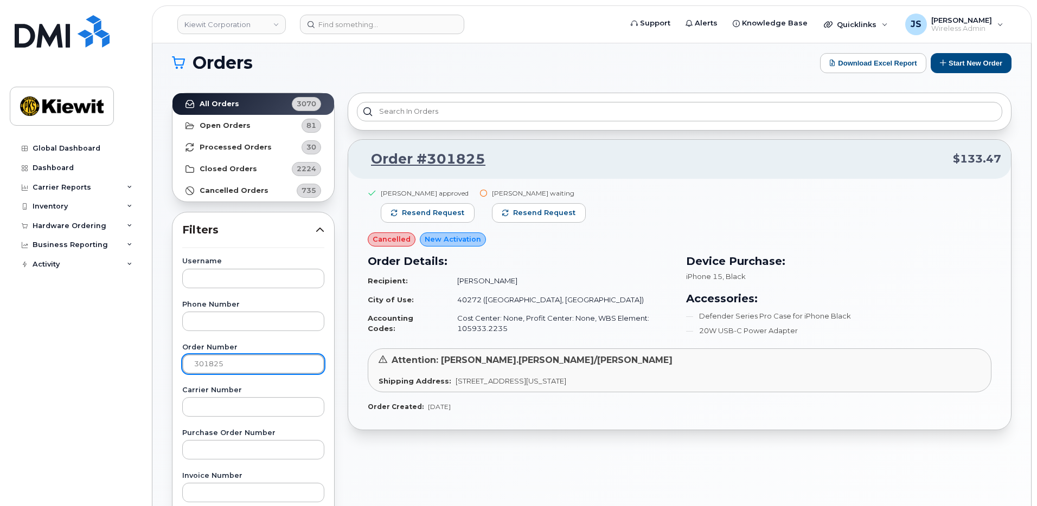
scroll to position [0, 0]
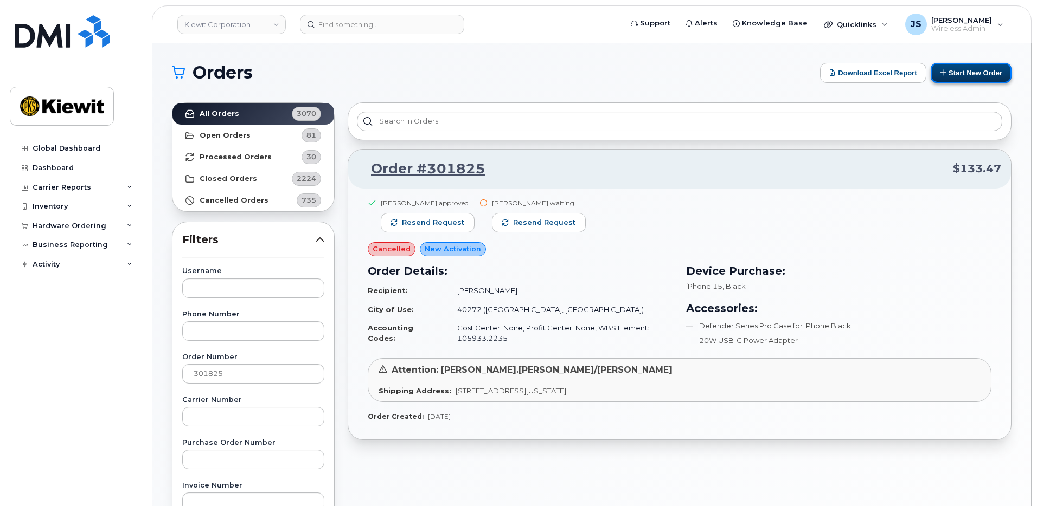
click at [978, 65] on button "Start New Order" at bounding box center [970, 73] width 81 height 20
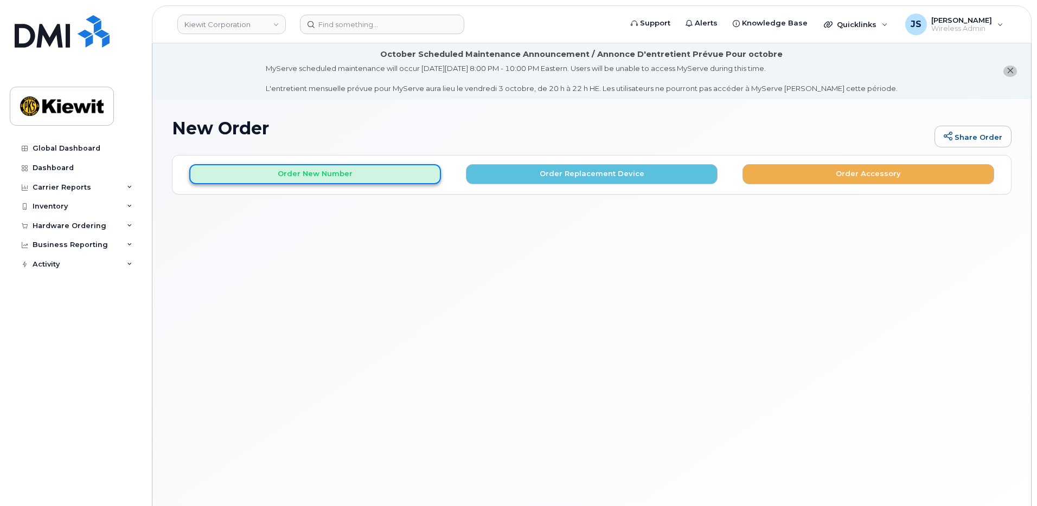
click at [317, 170] on button "Order New Number" at bounding box center [315, 174] width 252 height 20
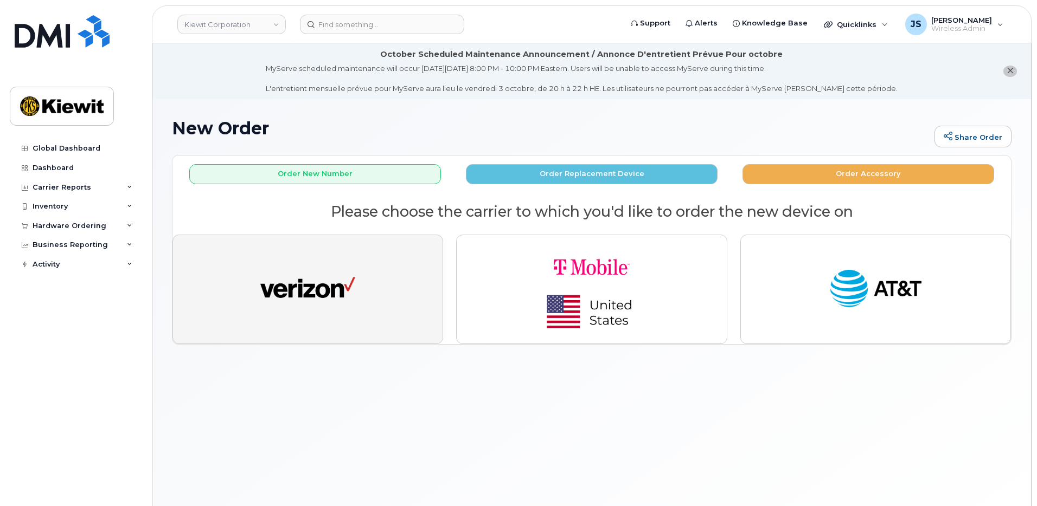
click at [325, 274] on img "button" at bounding box center [307, 289] width 95 height 49
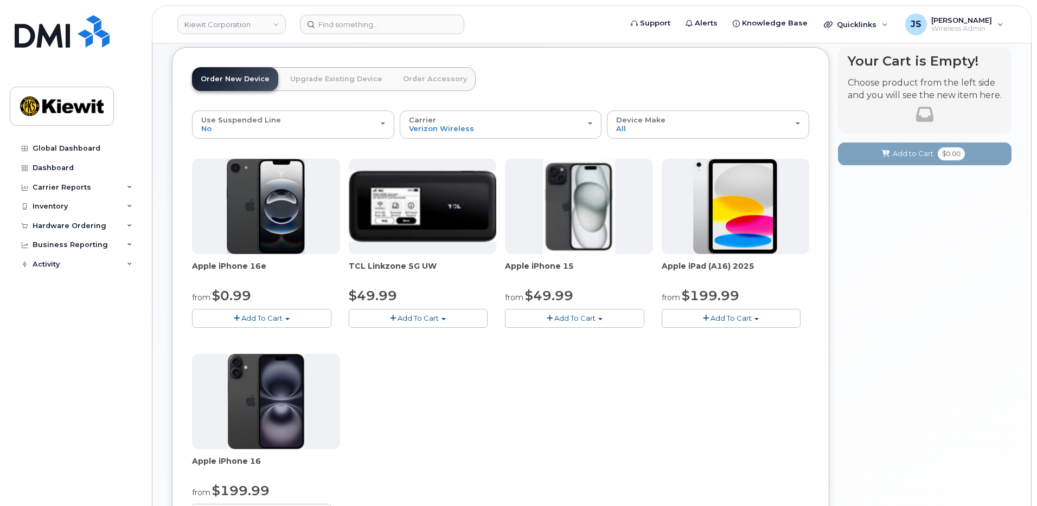
scroll to position [108, 0]
click at [261, 320] on span "Add To Cart" at bounding box center [261, 317] width 41 height 9
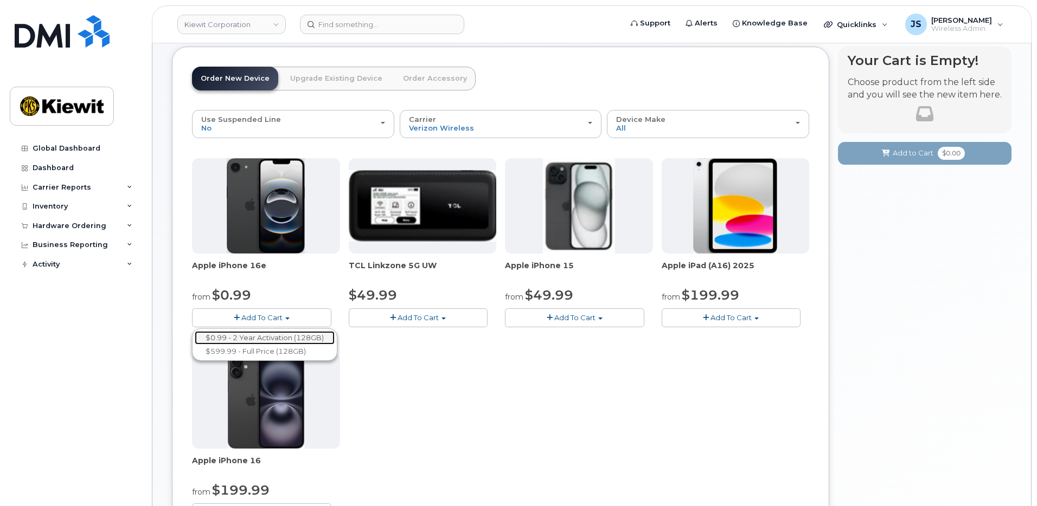
click at [268, 339] on link "$0.99 - 2 Year Activation (128GB)" at bounding box center [265, 338] width 140 height 14
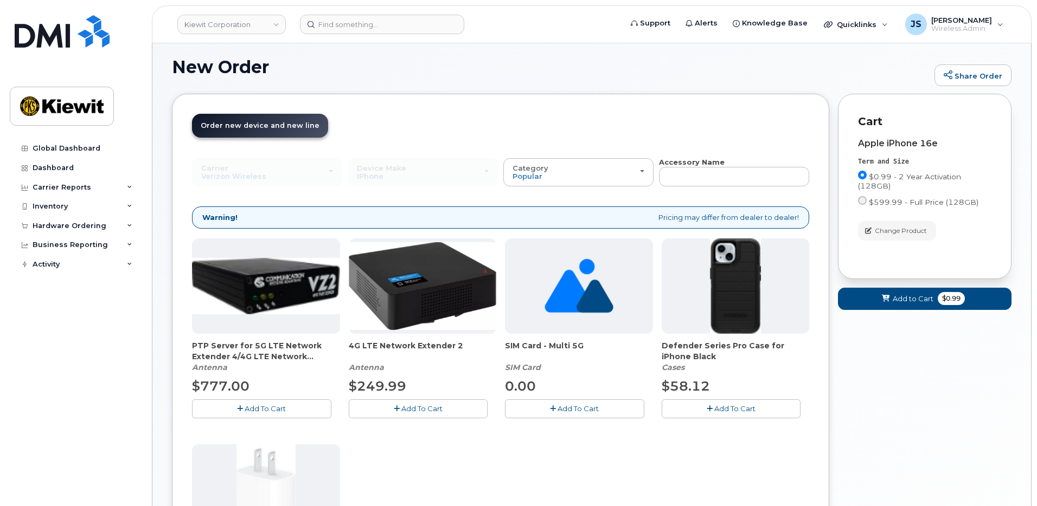
scroll to position [224, 0]
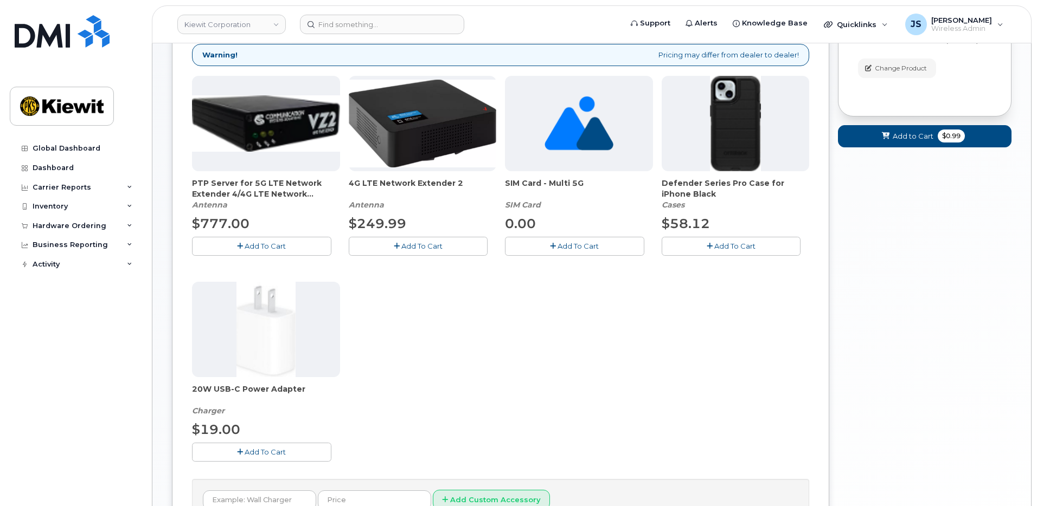
click at [705, 246] on button "Add To Cart" at bounding box center [730, 246] width 139 height 19
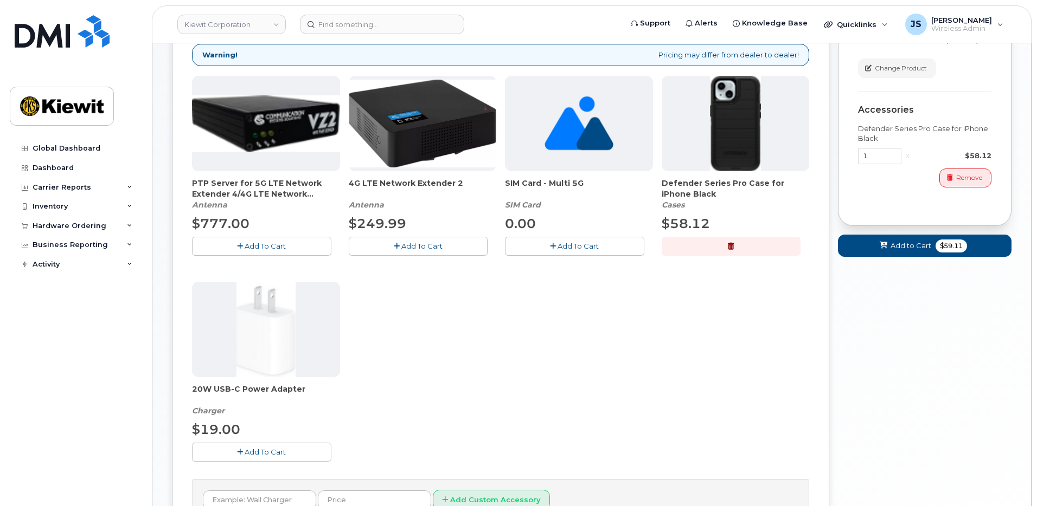
click at [276, 449] on span "Add To Cart" at bounding box center [265, 452] width 41 height 9
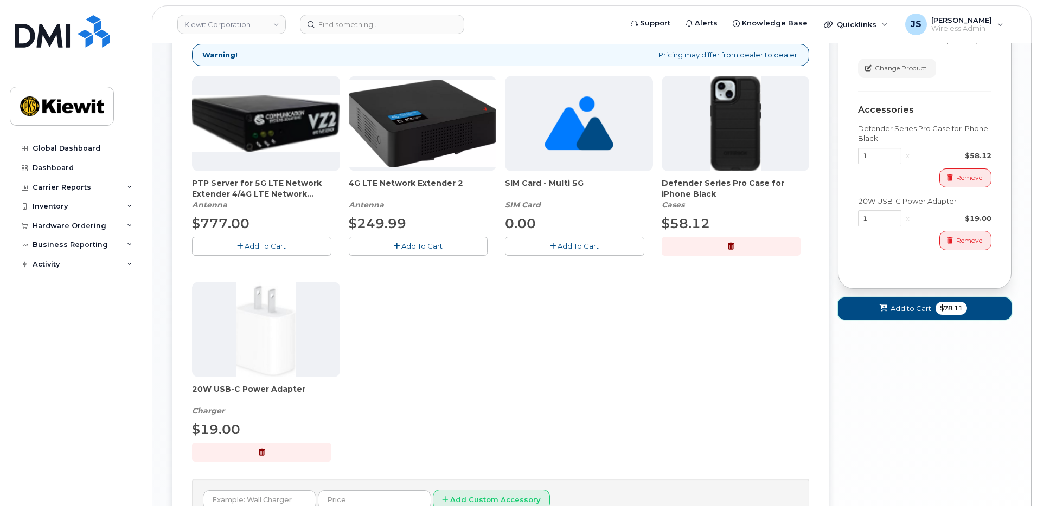
click at [905, 304] on span "Add to Cart" at bounding box center [910, 309] width 41 height 10
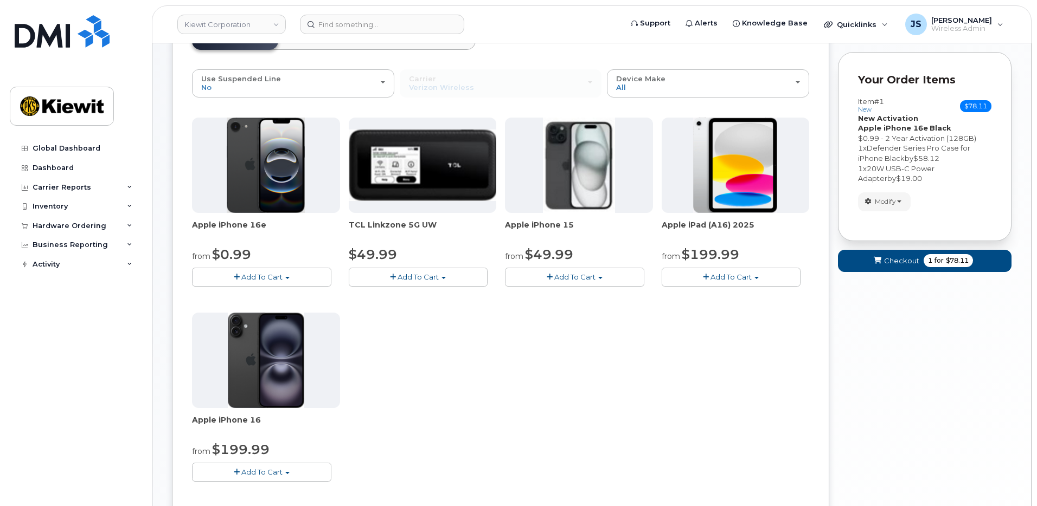
scroll to position [159, 0]
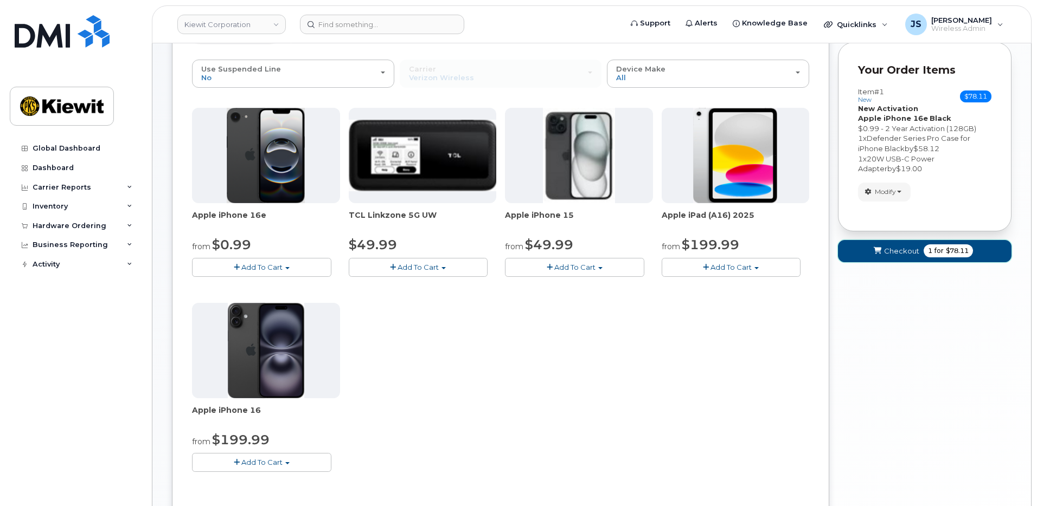
click at [990, 256] on button "Checkout 1 for $78.11" at bounding box center [925, 251] width 174 height 22
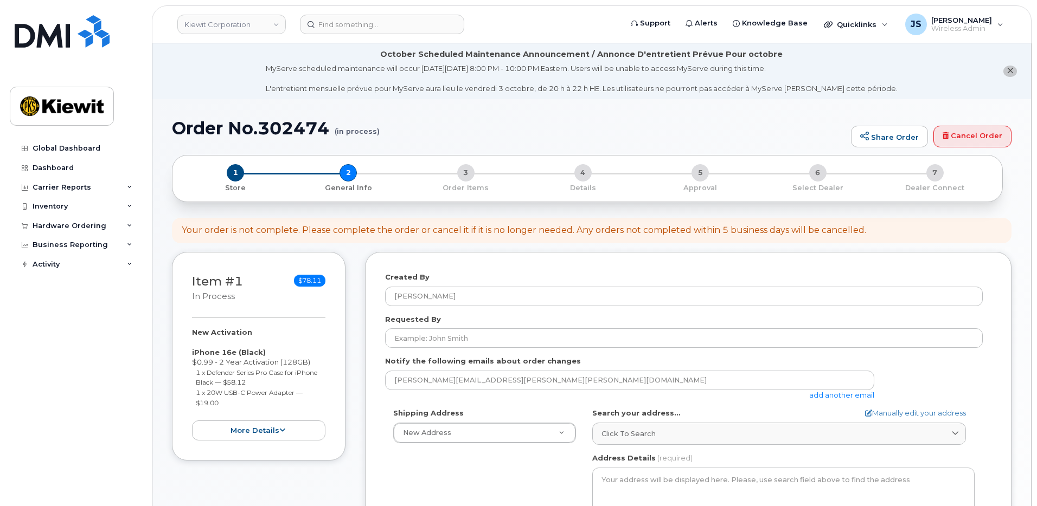
select select
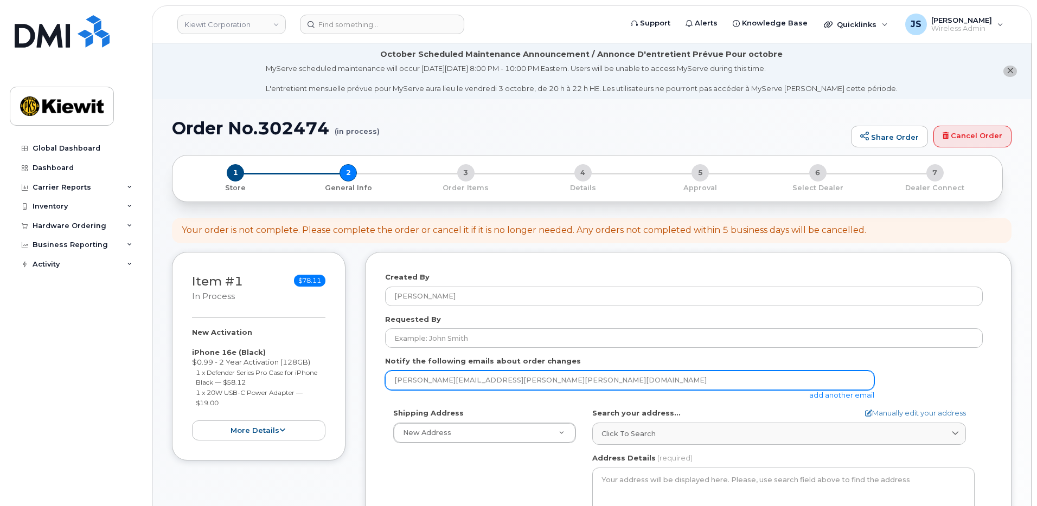
click at [836, 389] on input "[PERSON_NAME][EMAIL_ADDRESS][PERSON_NAME][PERSON_NAME][DOMAIN_NAME]" at bounding box center [629, 381] width 489 height 20
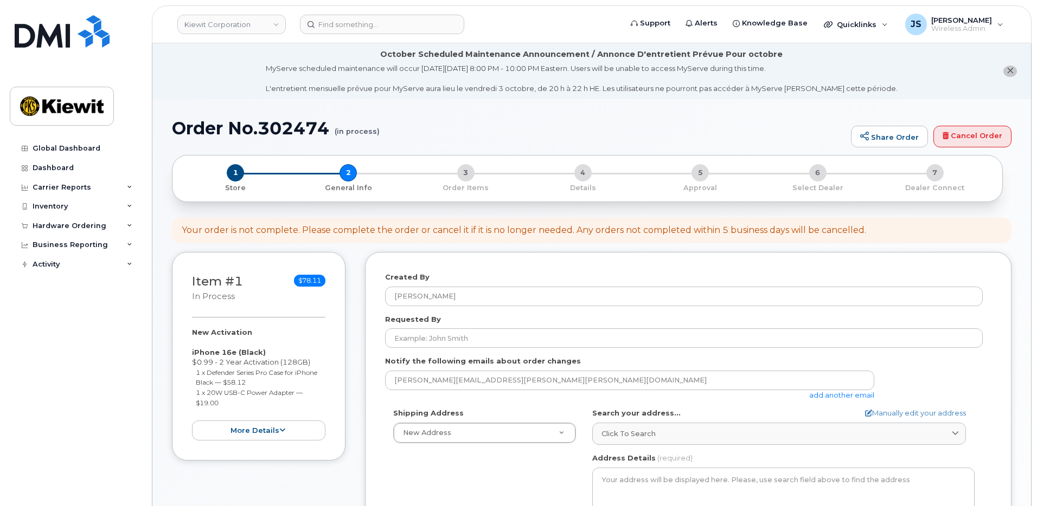
click at [837, 395] on link "add another email" at bounding box center [841, 395] width 65 height 9
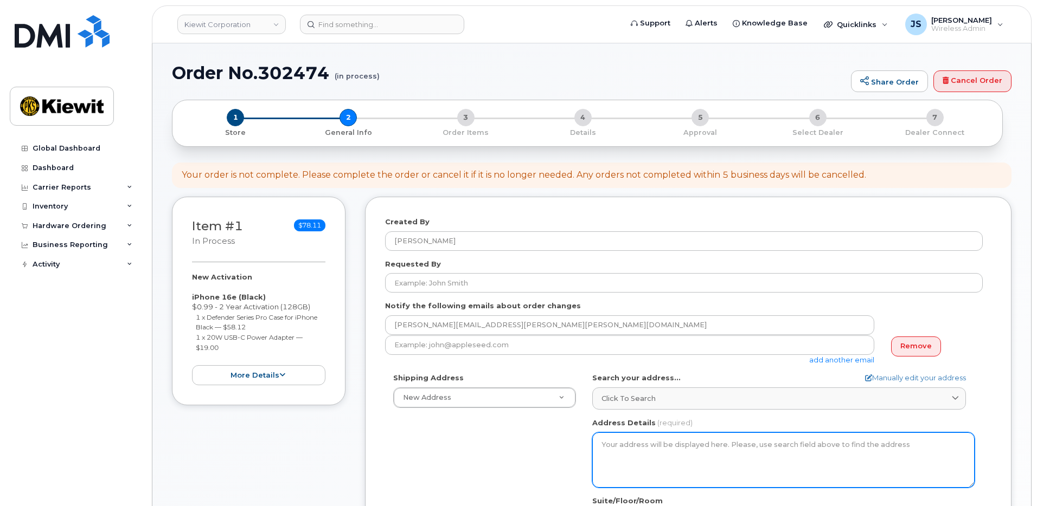
scroll to position [163, 0]
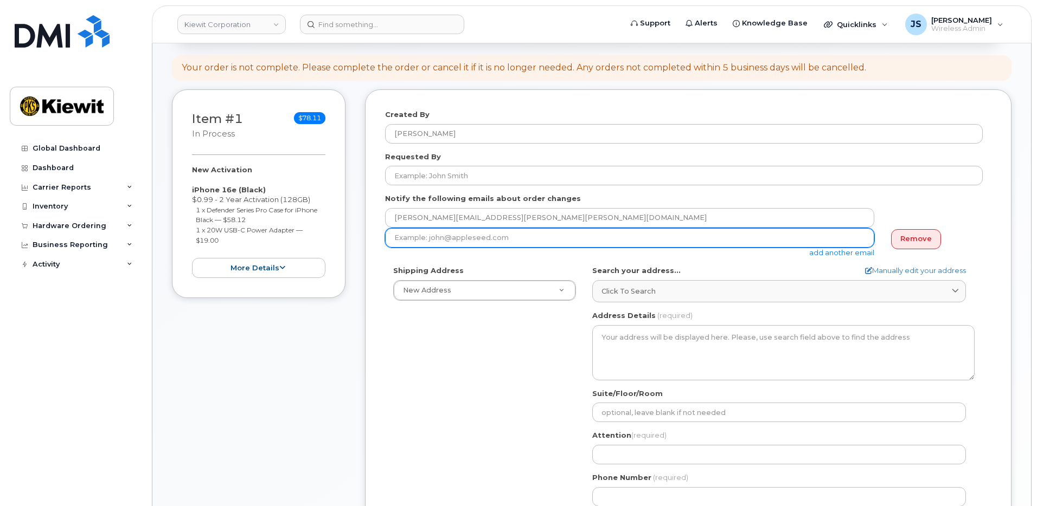
click at [505, 237] on input "email" at bounding box center [629, 238] width 489 height 20
type input "[PERSON_NAME][EMAIL_ADDRESS][PERSON_NAME][DOMAIN_NAME]"
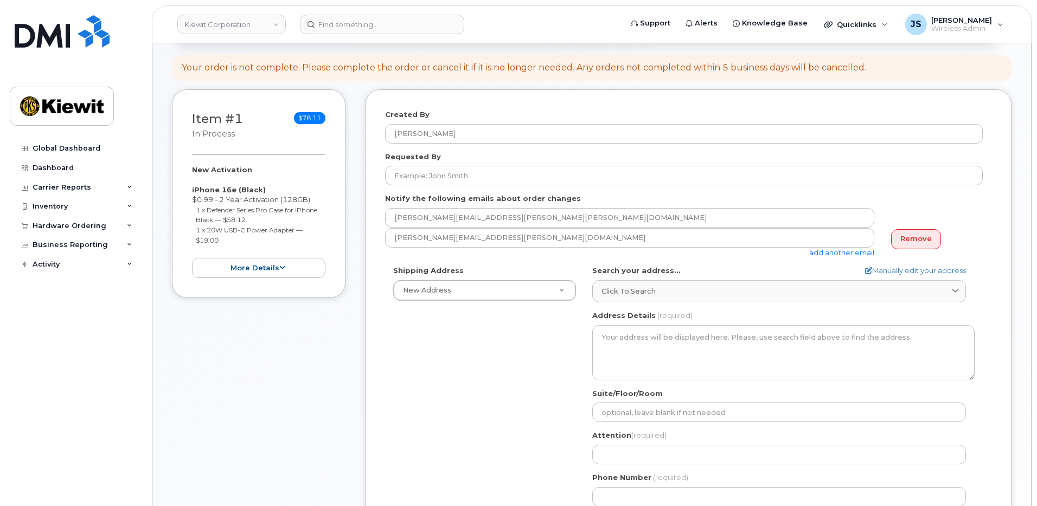
click at [817, 249] on link "add another email" at bounding box center [841, 252] width 65 height 9
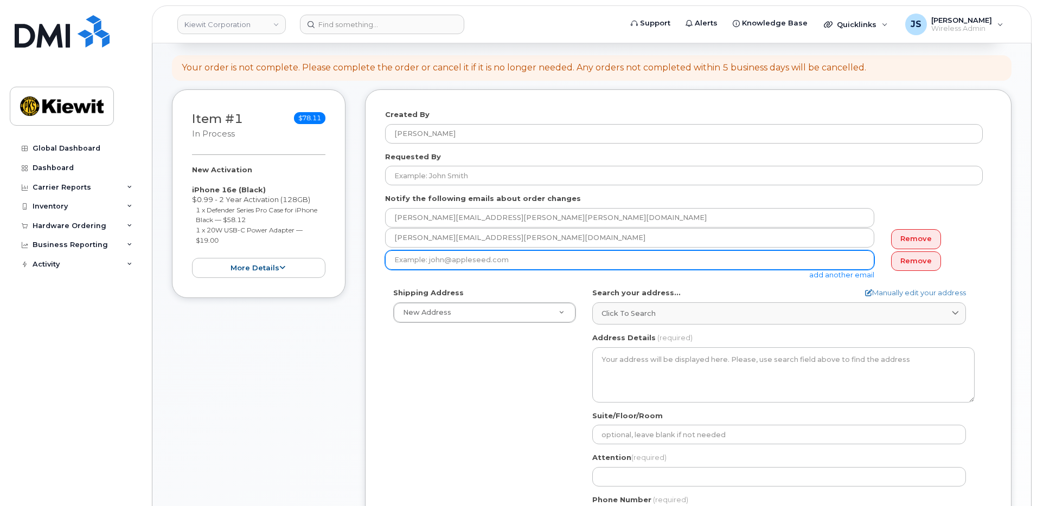
click at [416, 264] on input "email" at bounding box center [629, 260] width 489 height 20
paste input "[PERSON_NAME].[PERSON_NAME]"
type input "[PERSON_NAME][EMAIL_ADDRESS][PERSON_NAME][PERSON_NAME][DOMAIN_NAME]"
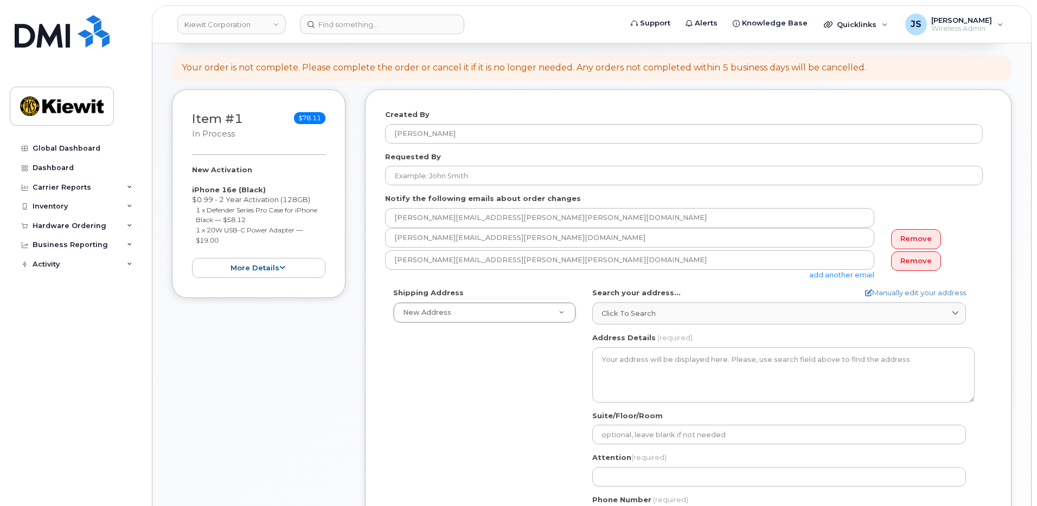
click at [472, 395] on div "Shipping Address New Address New Address 16301 Texas 249 Access Rd 137 Old Mark…" at bounding box center [684, 412] width 598 height 249
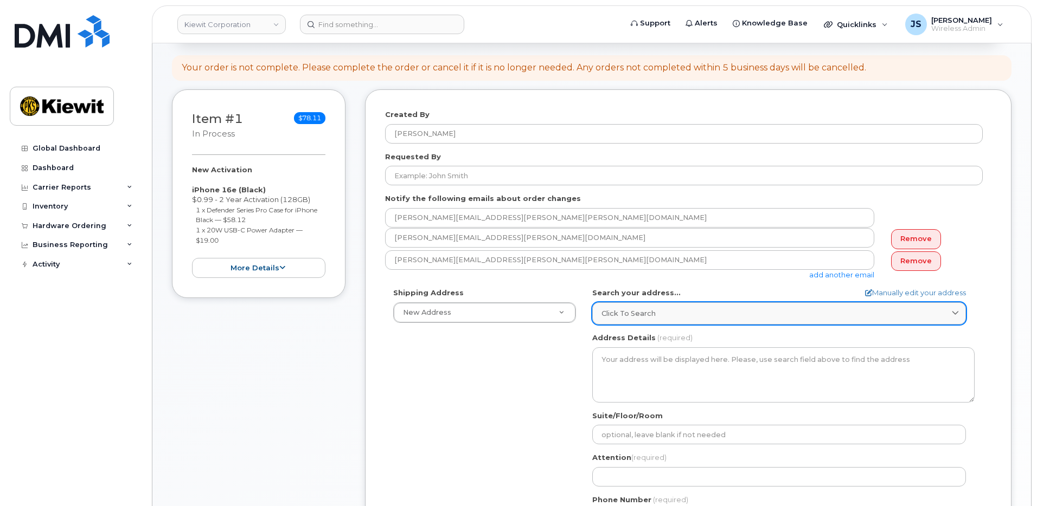
click at [673, 316] on div "Click to search" at bounding box center [778, 314] width 355 height 10
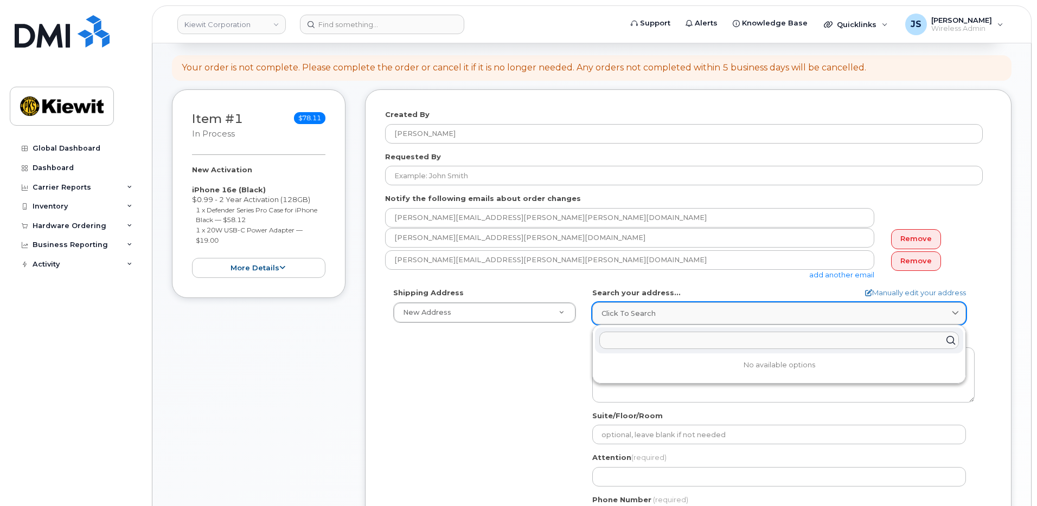
paste input "16301 Texas 249 Access Rd Houston, TX 77064"
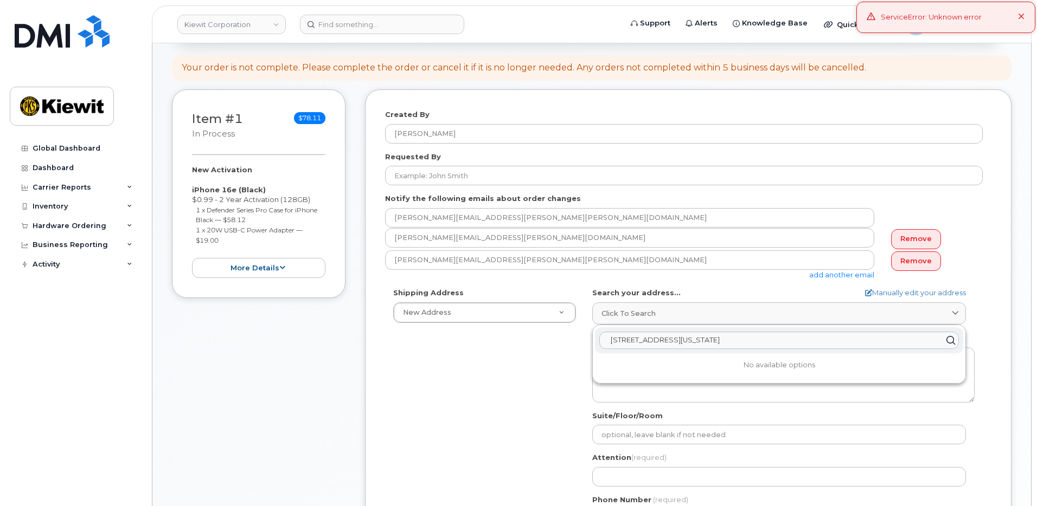
type input "16301 Texas 249 Access Rd Houston, TX 77064"
click at [443, 387] on div "Shipping Address New Address New Address 16301 Texas 249 Access Rd 137 Old Mark…" at bounding box center [684, 412] width 598 height 249
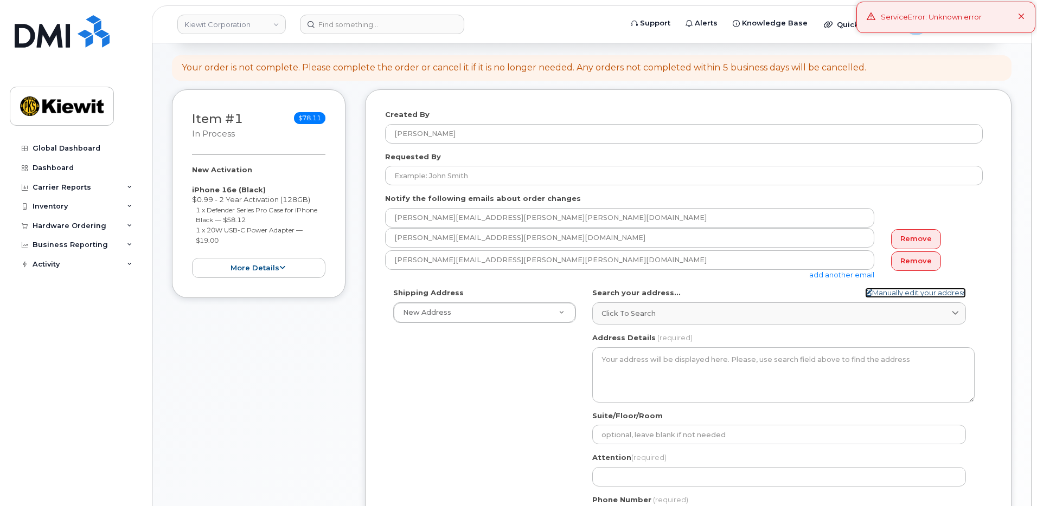
click at [875, 292] on link "Manually edit your address" at bounding box center [915, 293] width 101 height 10
select select
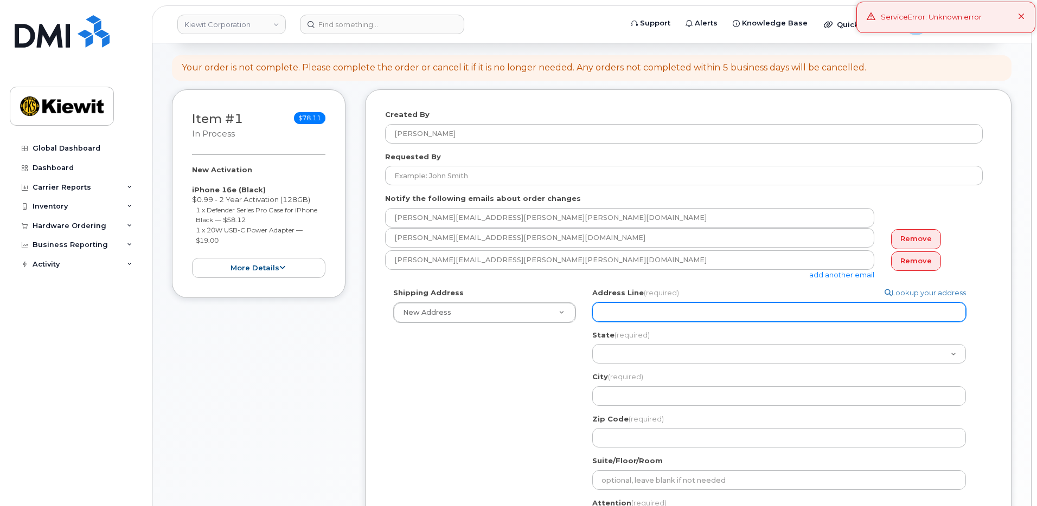
drag, startPoint x: 629, startPoint y: 305, endPoint x: 661, endPoint y: 305, distance: 32.0
click at [629, 305] on input "Address Line (required)" at bounding box center [779, 313] width 374 height 20
paste input "16301 Texas 249 Access Rd Houston, TX 77064"
type input "16301 Texas 249 Access Rd Houston, TX 77064"
drag, startPoint x: 800, startPoint y: 313, endPoint x: 748, endPoint y: 316, distance: 52.6
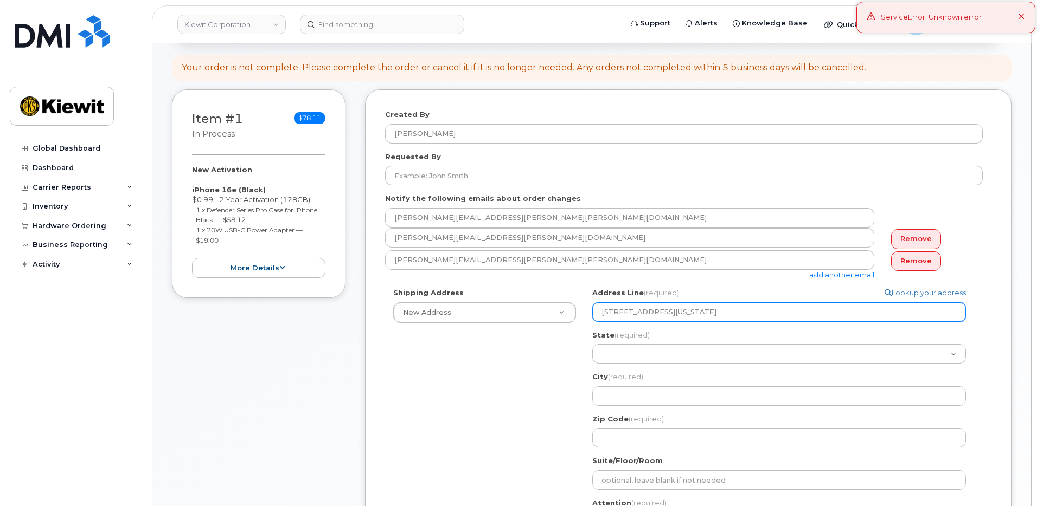
click at [748, 316] on input "16301 Texas 249 Access Rd Houston, TX 77064" at bounding box center [779, 313] width 374 height 20
select select
type input "16301 Texas 249 Access Rd Houston, TX"
drag, startPoint x: 748, startPoint y: 315, endPoint x: 701, endPoint y: 316, distance: 47.2
click at [701, 316] on input "16301 Texas 249 Access Rd Houston, TX" at bounding box center [779, 313] width 374 height 20
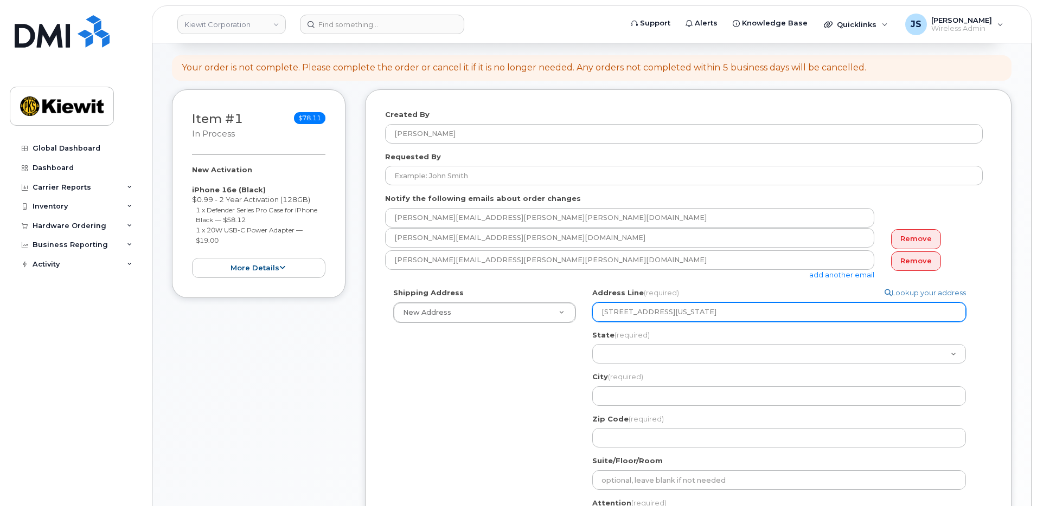
select select
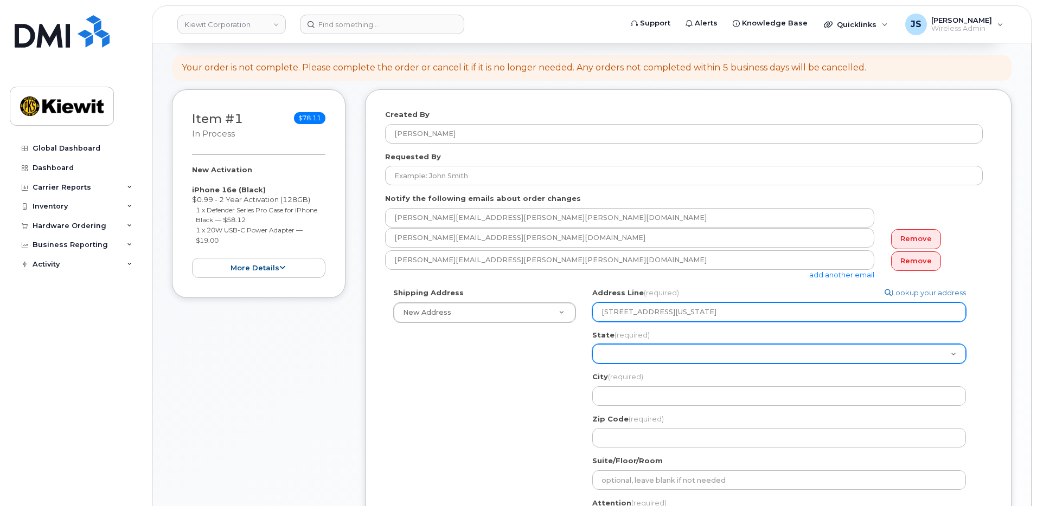
type input "16301 Texas 249 Access Rd"
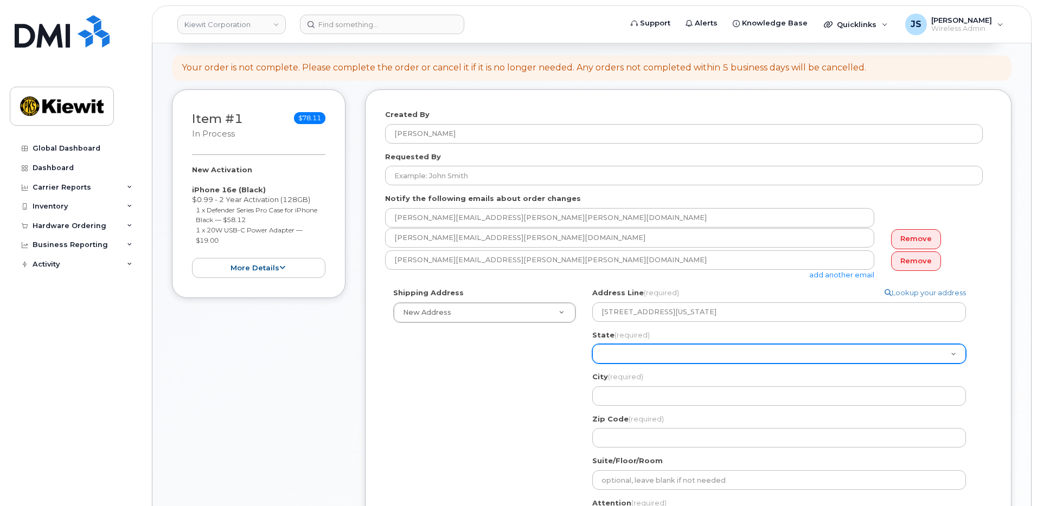
click at [625, 356] on select "Alabama Alaska American Samoa Arizona Arkansas California Colorado Connecticut …" at bounding box center [779, 354] width 374 height 20
select select "TX"
click at [631, 351] on select "Alabama Alaska American Samoa Arizona Arkansas California Colorado Connecticut …" at bounding box center [779, 354] width 374 height 20
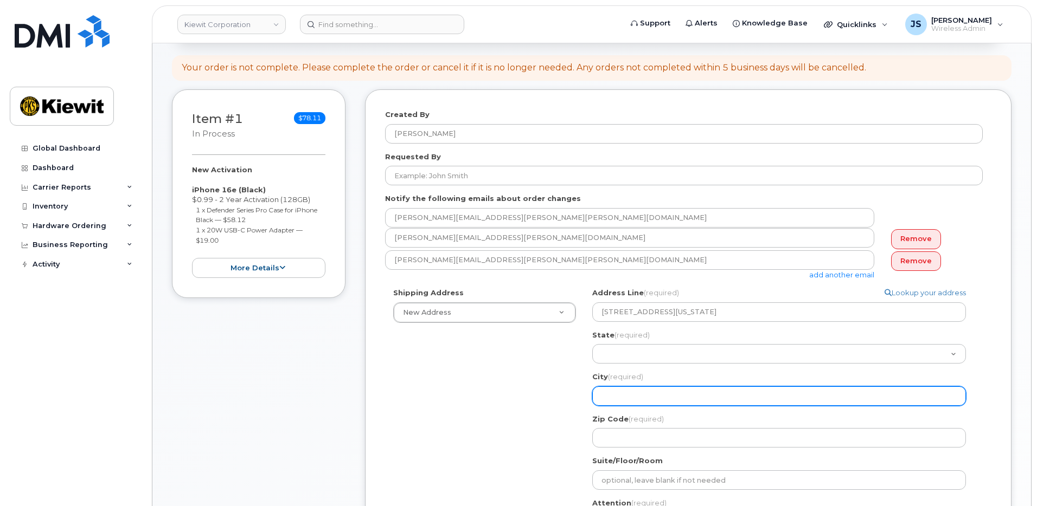
click at [634, 402] on input "City (required)" at bounding box center [779, 397] width 374 height 20
select select
type input "H"
select select
type input "Hp"
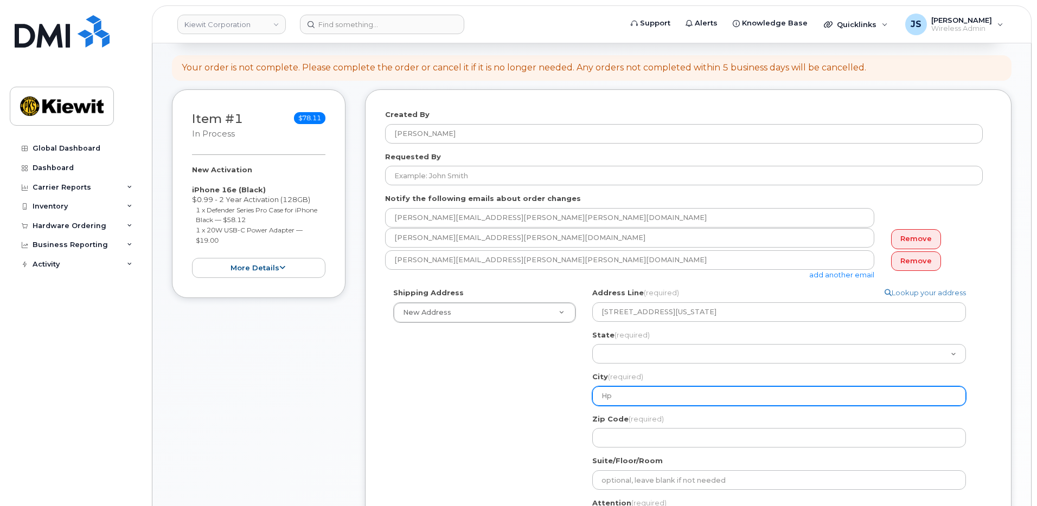
select select
type input "Hpo"
select select
type input "Hpou"
select select
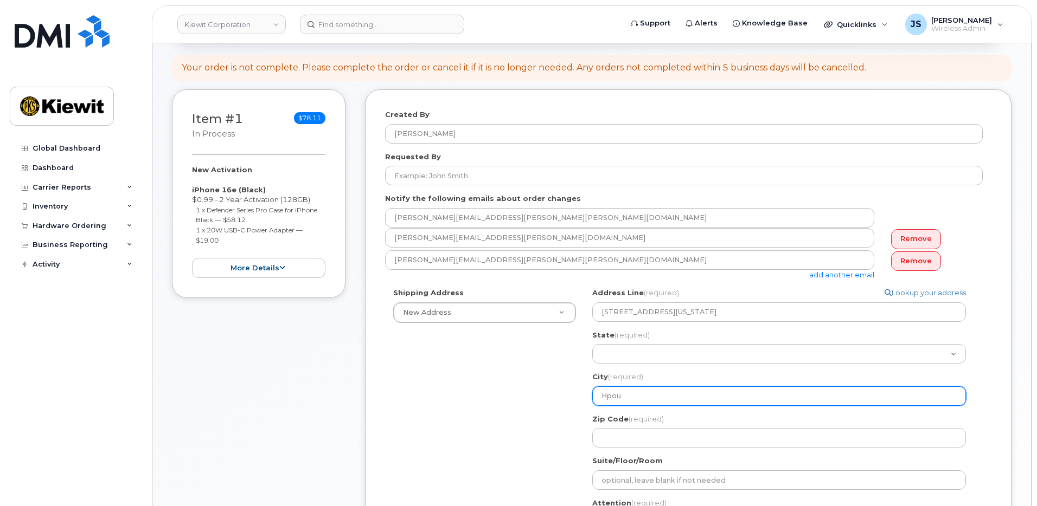
type input "Hpo"
select select
type input "Hp"
select select
type input "H"
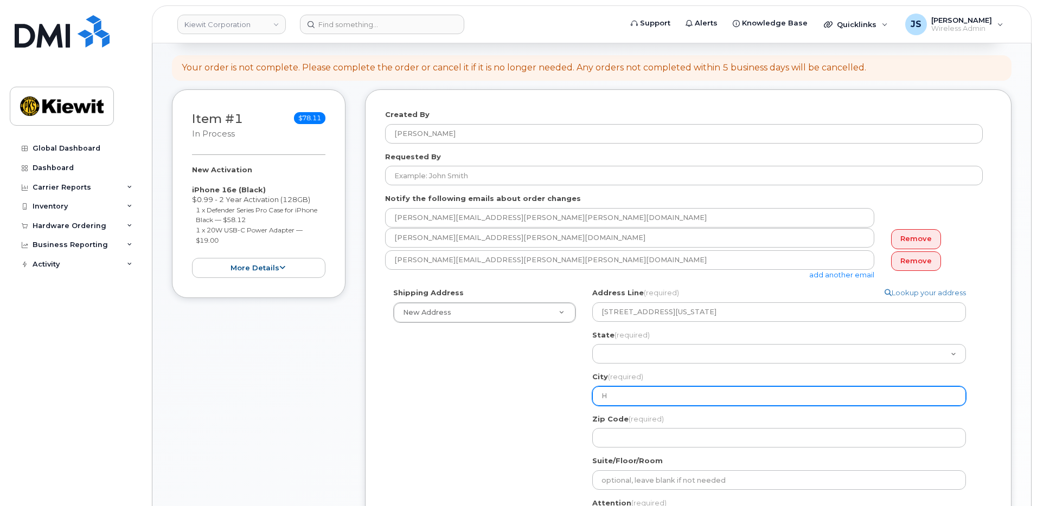
select select
type input "Ho"
select select
type input "Hou"
select select
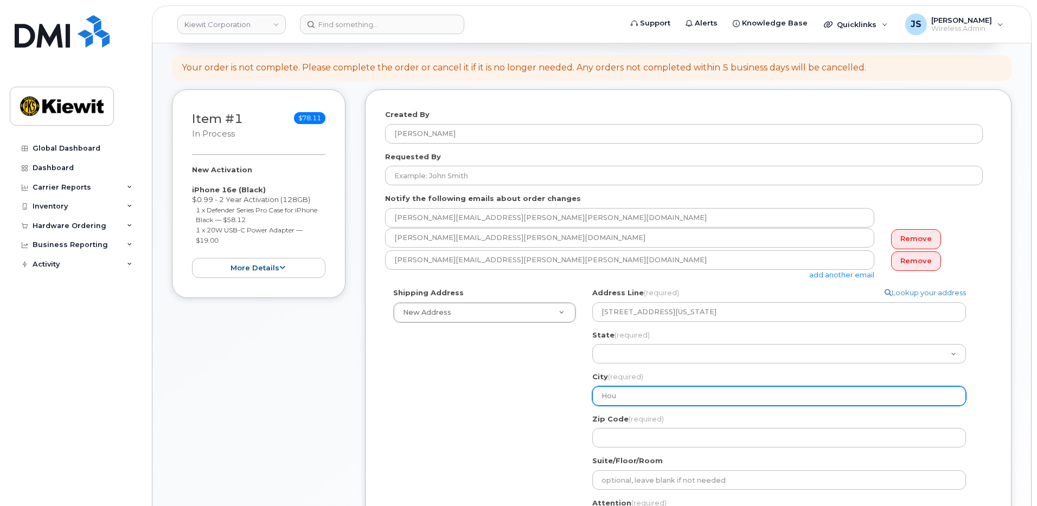
type input "Hous"
select select
type input "Houst"
select select
type input "Housto"
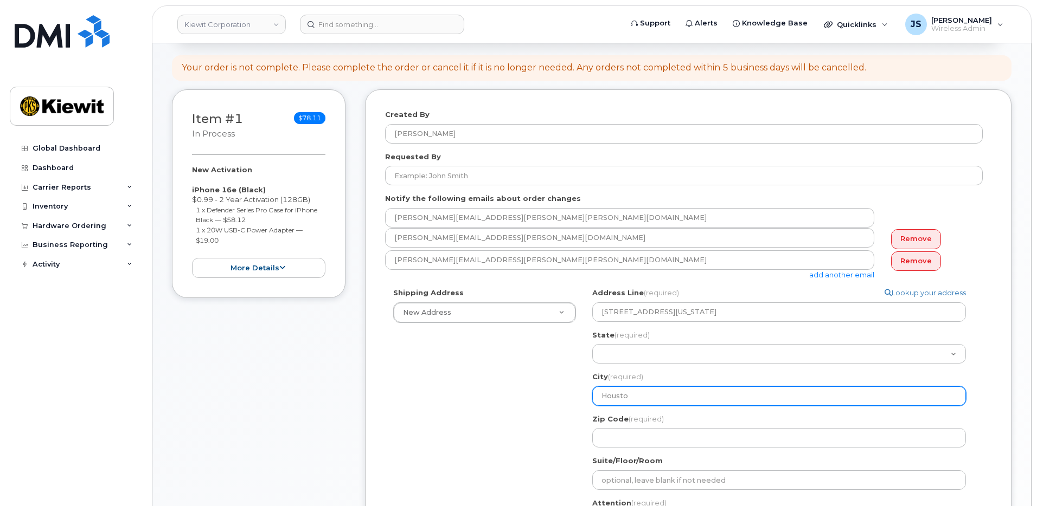
select select
type input "Houston"
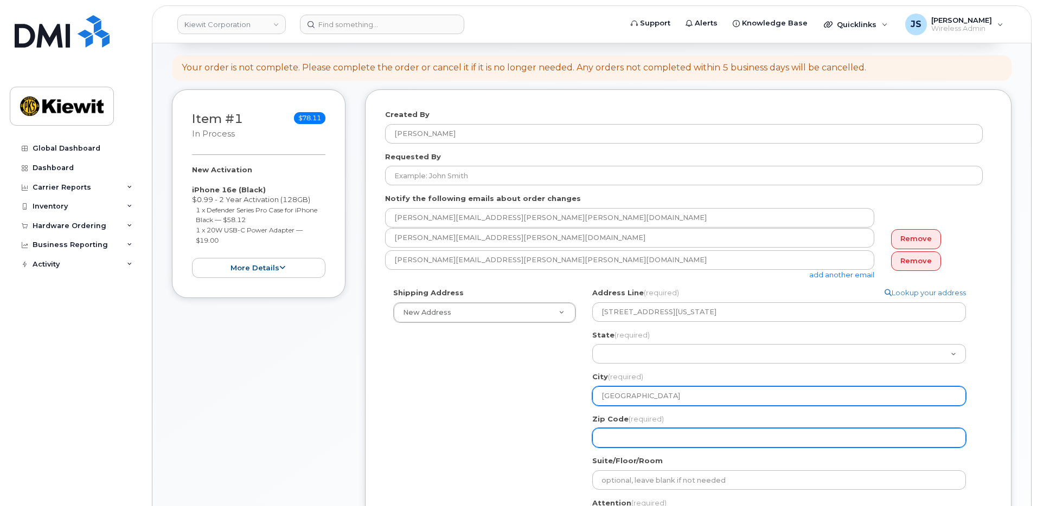
paste input "77064"
select select
type input "77064"
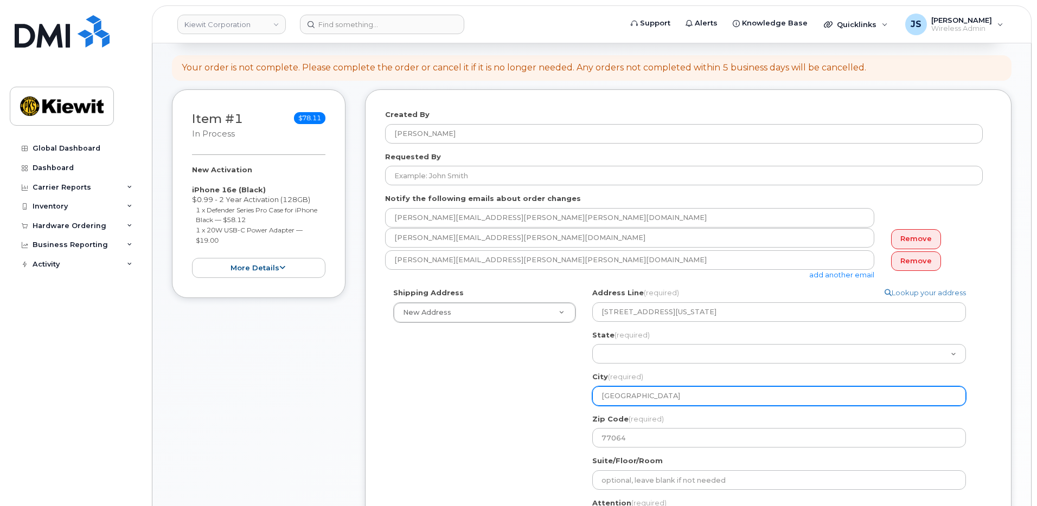
scroll to position [432, 0]
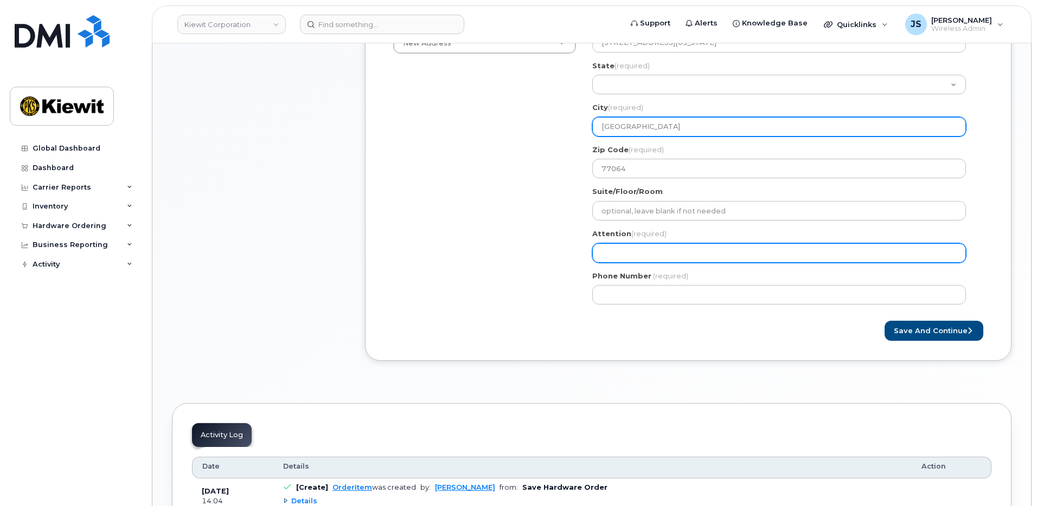
paste input "Justin.Brickey"
type input "Justin.Brickey"
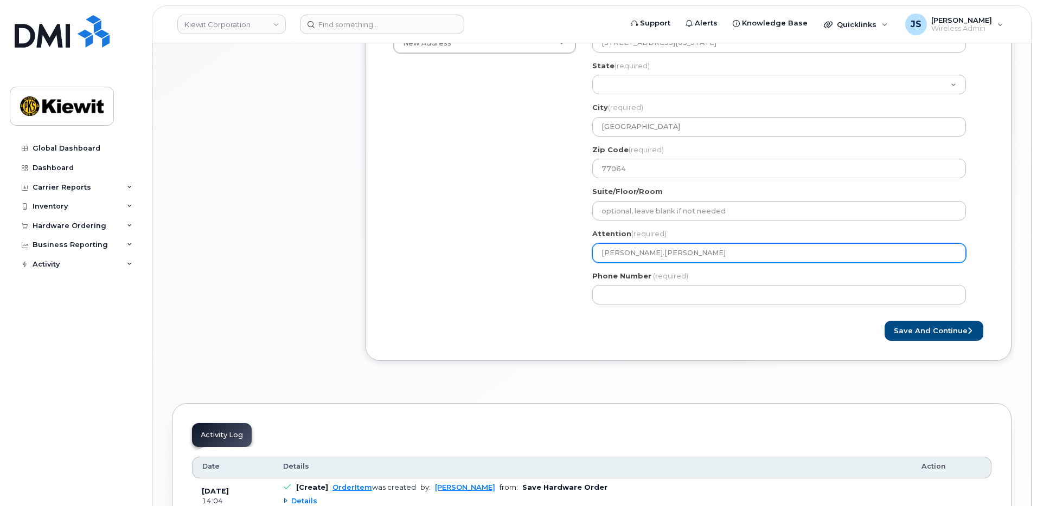
select select
type input "Justin.Brickey/"
select select
type input "Justin.Brickey/S"
select select
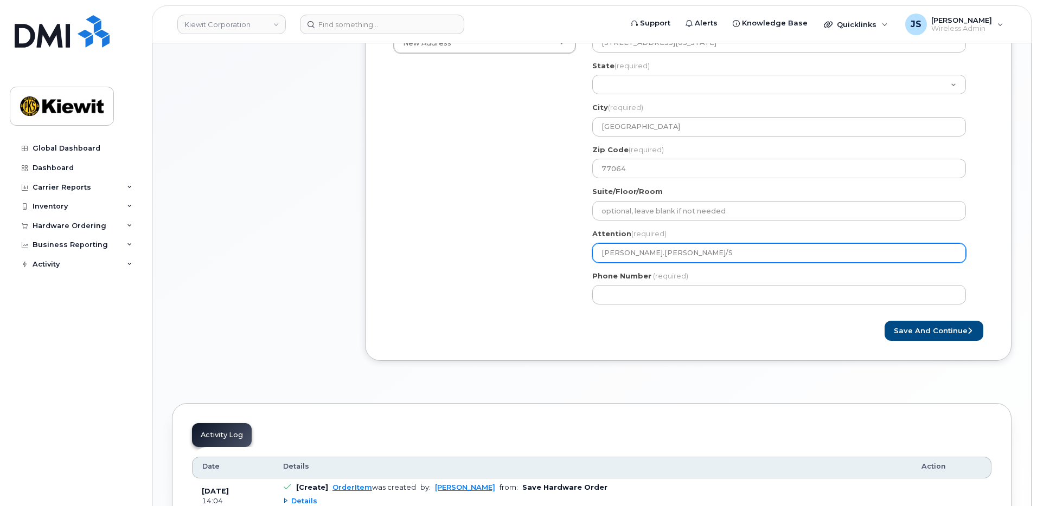
type input "Justin.Brickey/Sa"
select select
type input "Justin.Brickey/Sah"
select select
type input "Justin.Brickey/Sa"
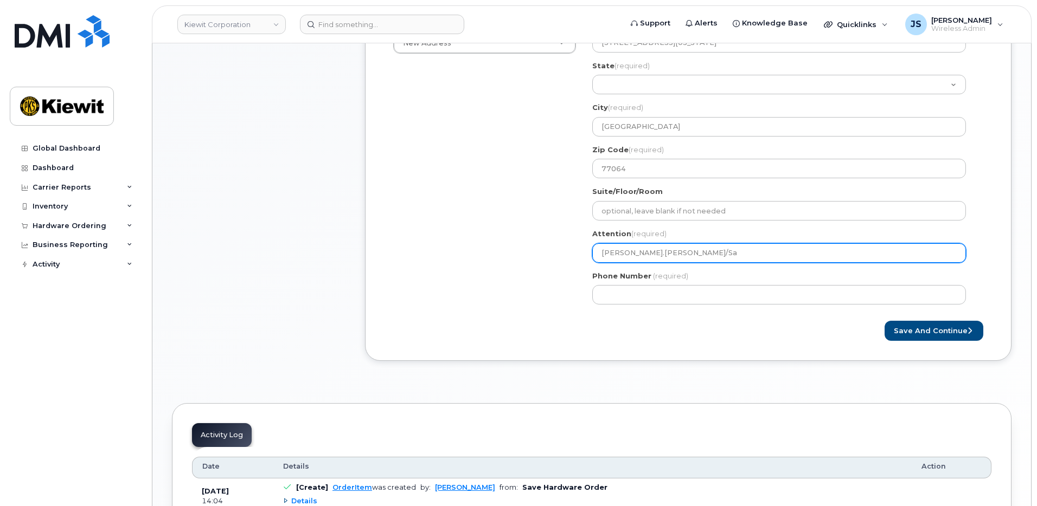
select select
type input "Justin.Brickey/S"
select select
type input "Justin.Brickey/Sh"
select select
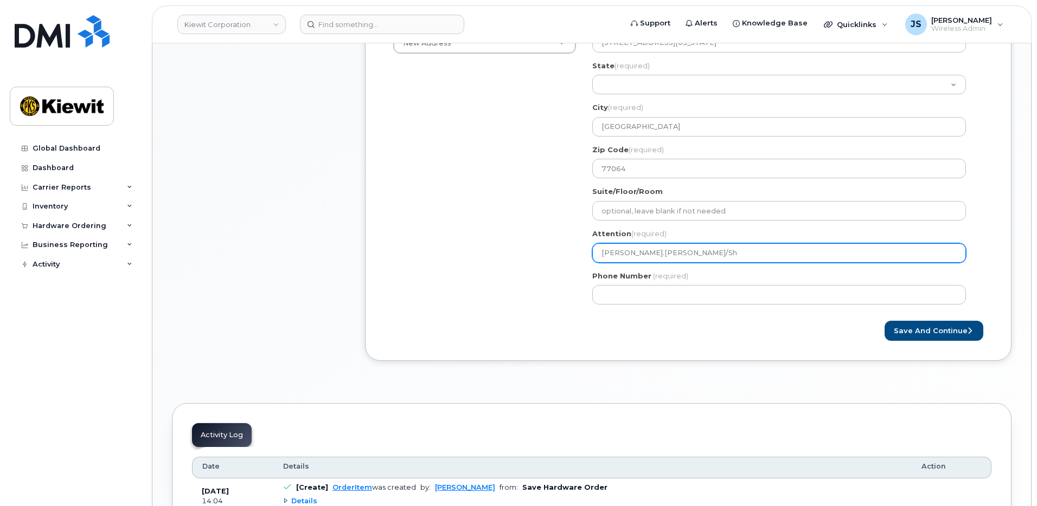
type input "Justin.Brickey/Sha"
select select
type input "Justin.Brickey/Shan"
select select
type input "Justin.Brickey/Shann"
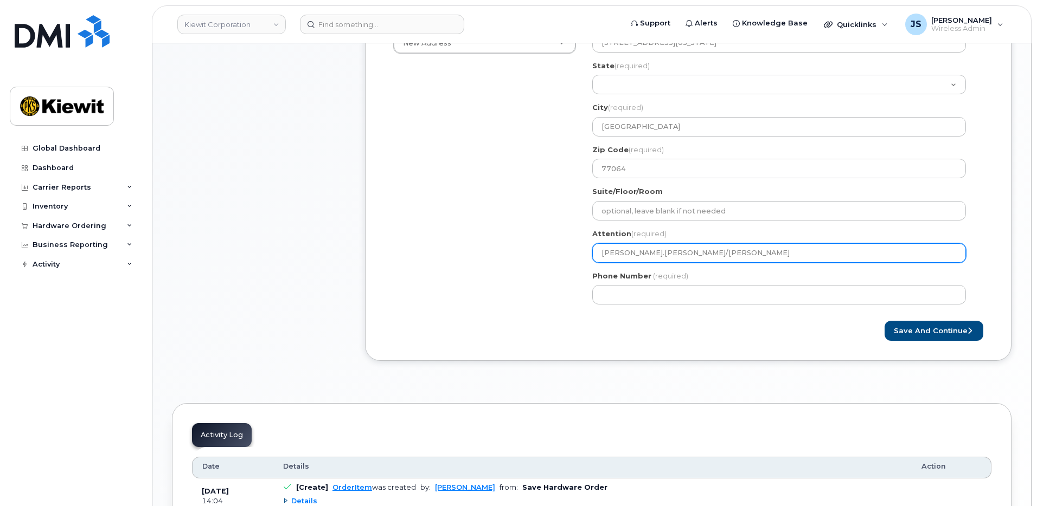
select select
type input "Justin.Brickey/Shanno"
select select
type input "Justin.Brickey/Shannon"
select select
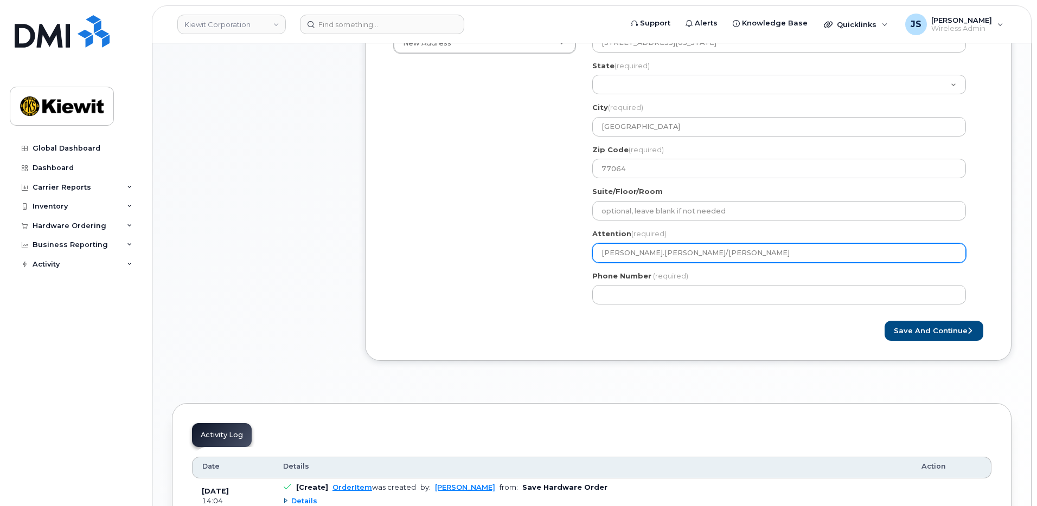
type input "Justin.Brickey/Shannon F"
select select
type input "Justin.Brickey/Shannon Fa"
select select
type input "Justin.Brickey/Shannon Far"
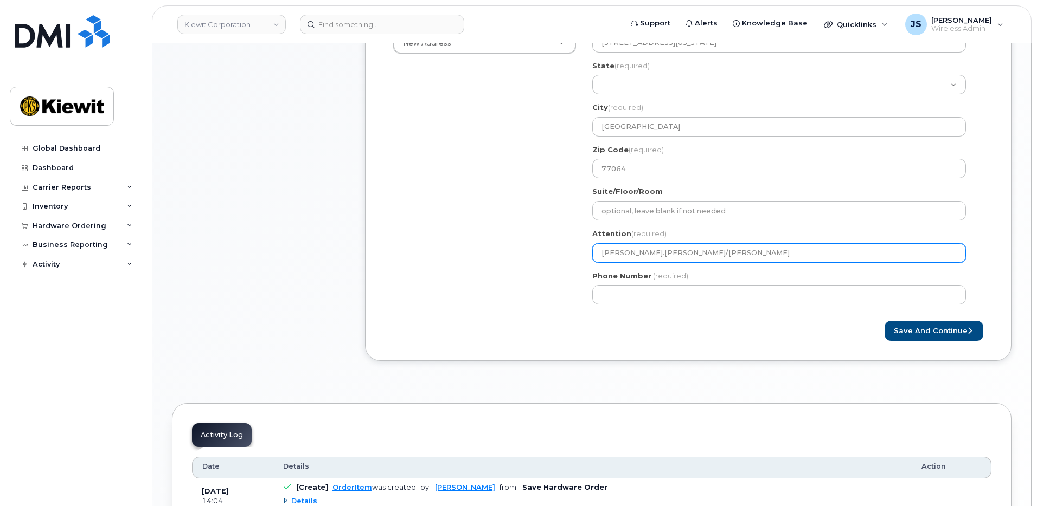
select select
type input "[PERSON_NAME].Brickey/[PERSON_NAME]"
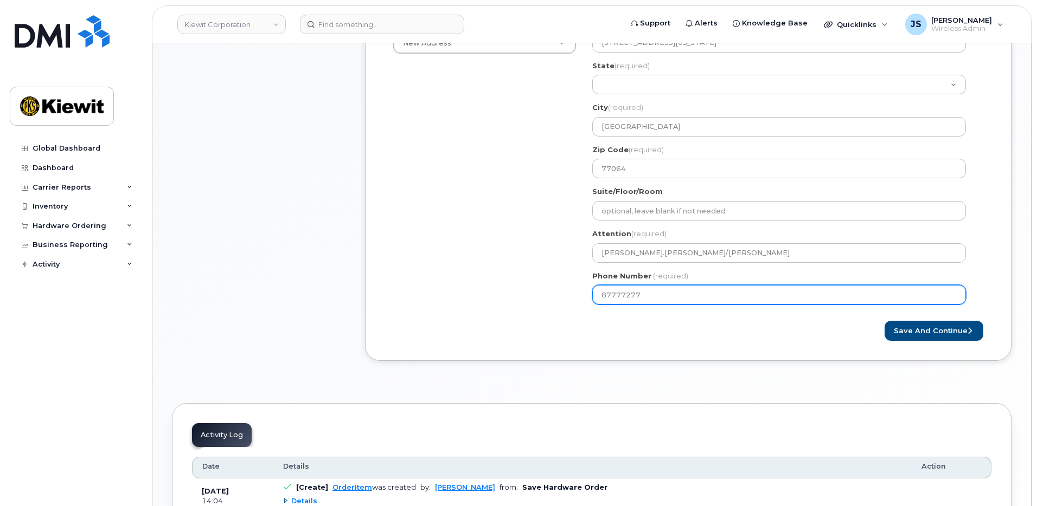
type input "877772770"
select select
type input "8777727707"
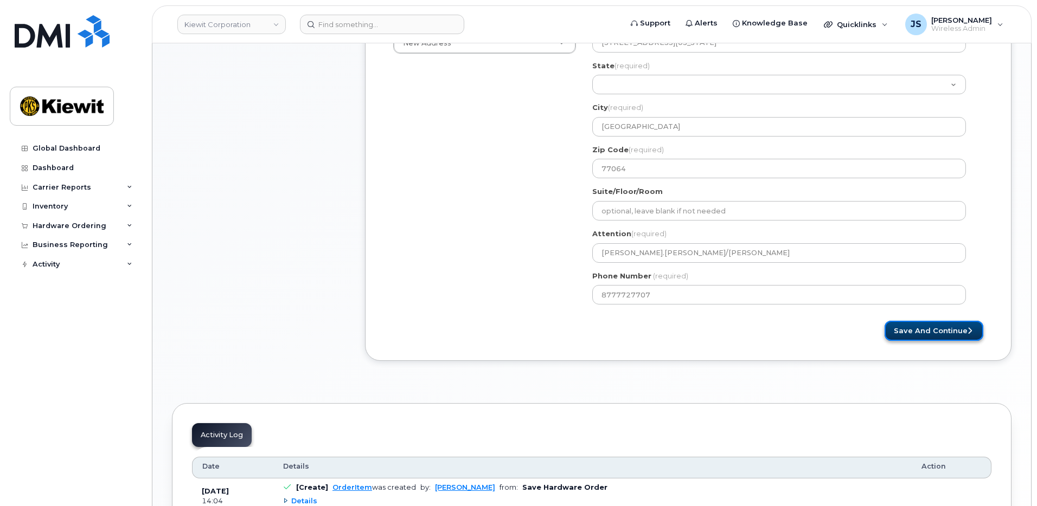
click at [936, 326] on button "Save and Continue" at bounding box center [933, 331] width 99 height 20
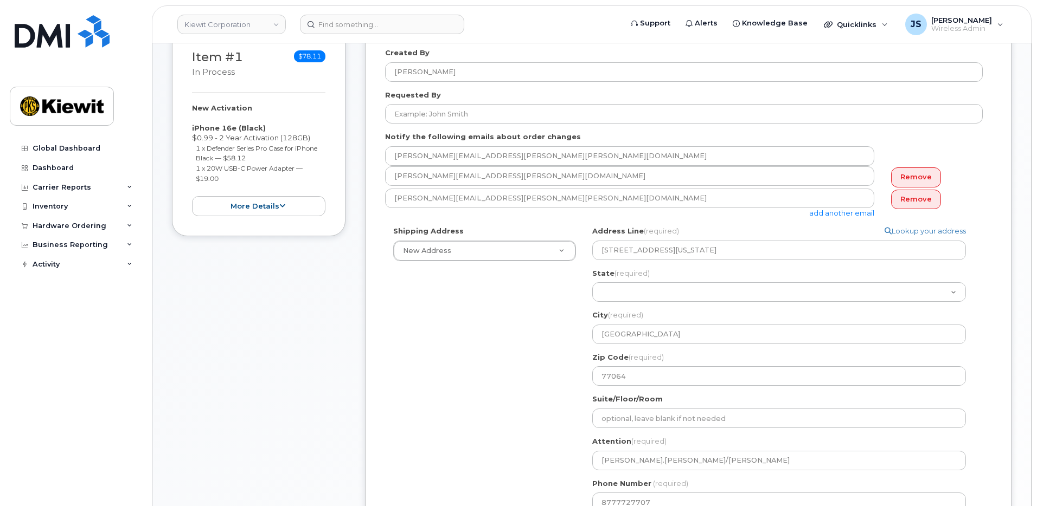
scroll to position [161, 0]
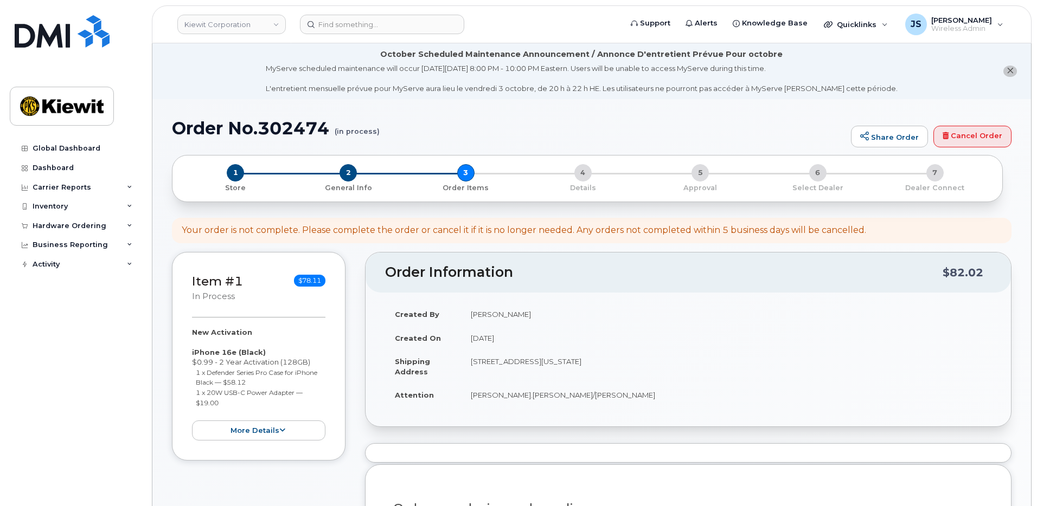
select select
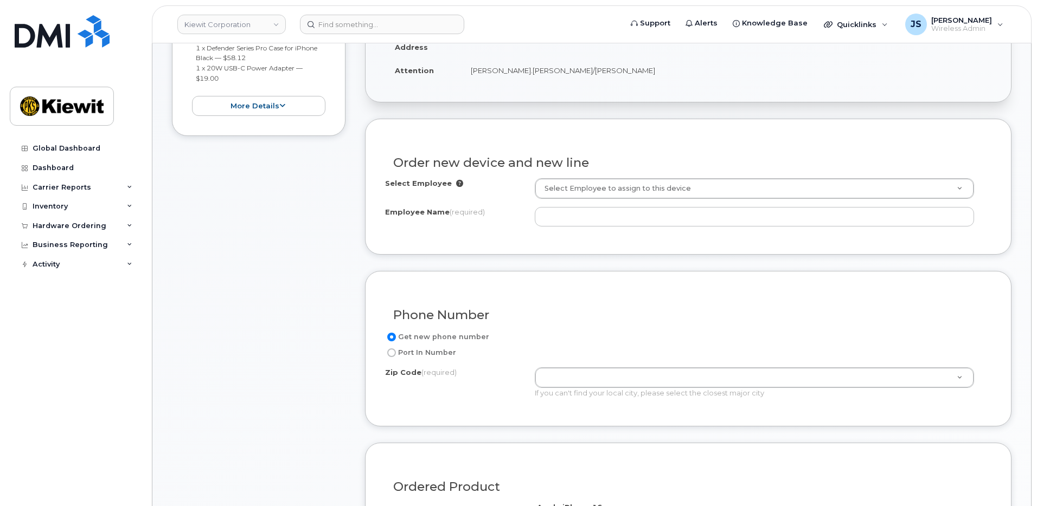
scroll to position [325, 0]
click at [620, 229] on div "Select Employee Select Employee to assign to this device Employee Name (require…" at bounding box center [688, 206] width 606 height 56
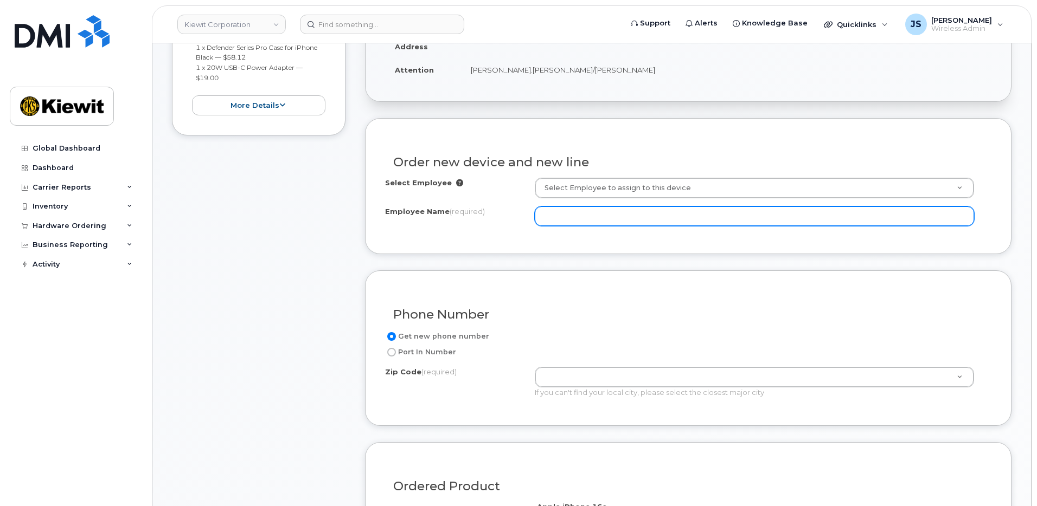
click at [621, 215] on input "Employee Name (required)" at bounding box center [755, 217] width 440 height 20
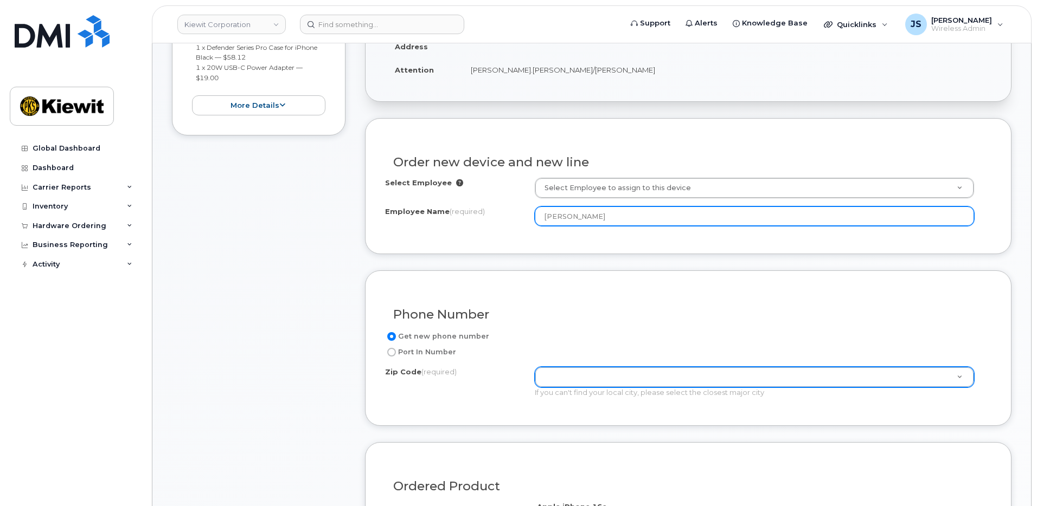
type input "[PERSON_NAME]"
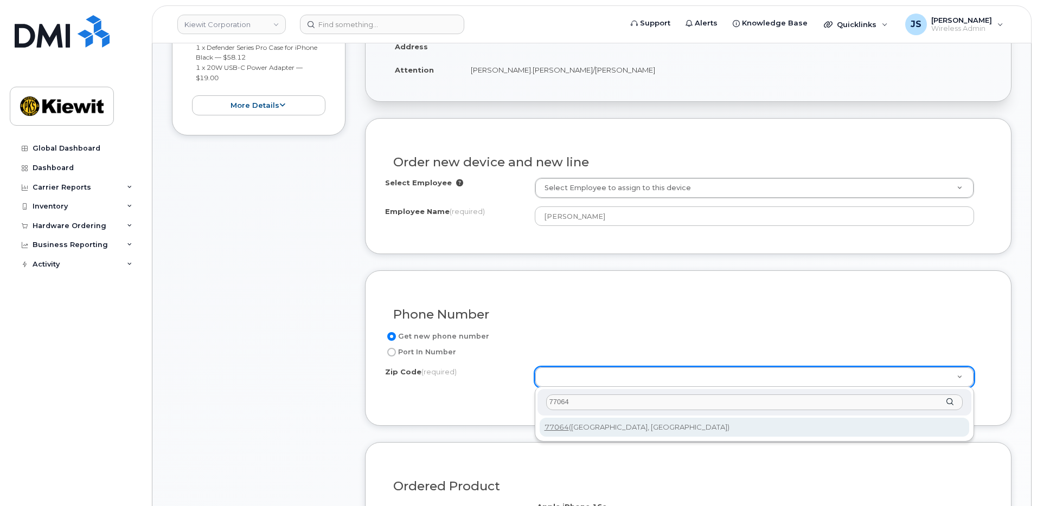
type input "77064"
type input "77064 (Houston, TX)"
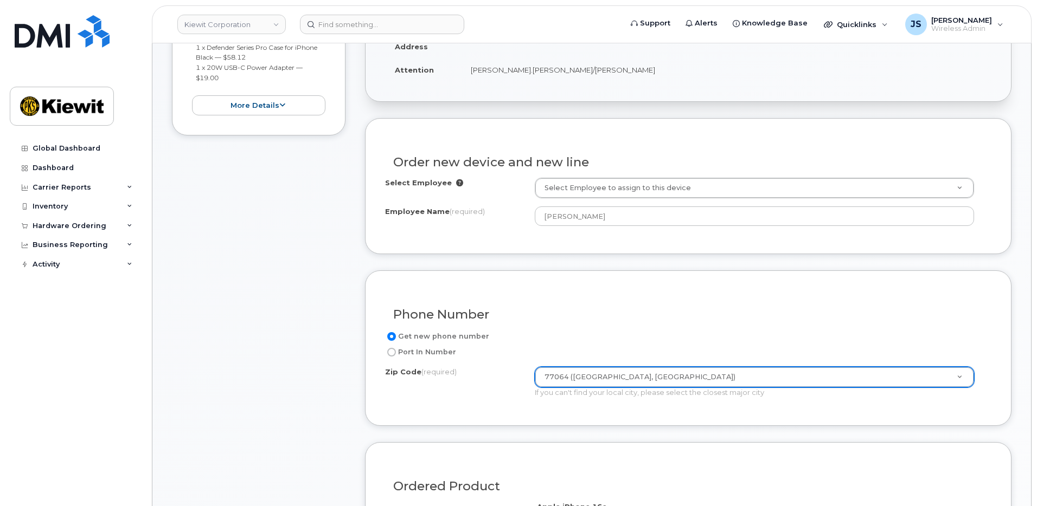
click at [446, 413] on div "Phone Number Get new phone number Port In Number Zip Code (required) 77064 (Hou…" at bounding box center [688, 349] width 646 height 156
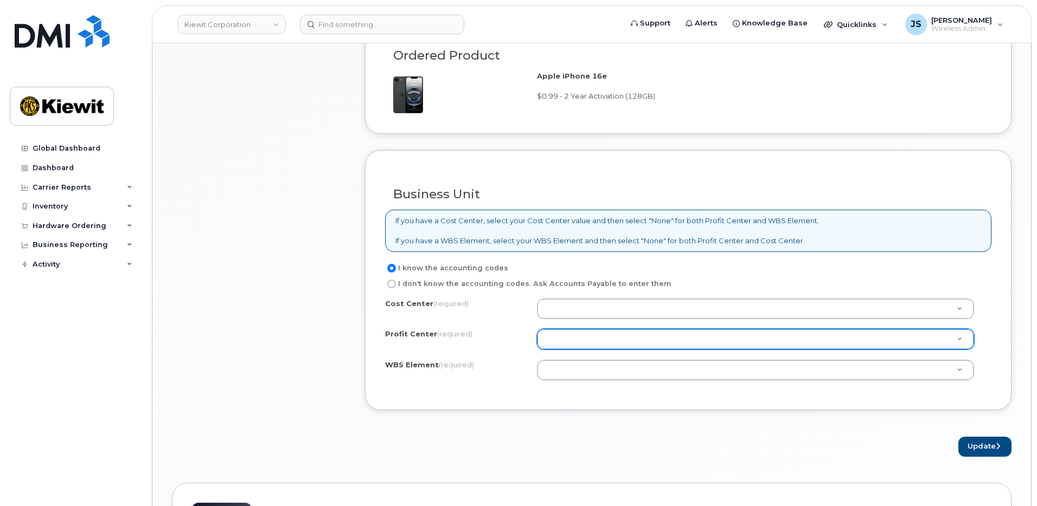
scroll to position [759, 0]
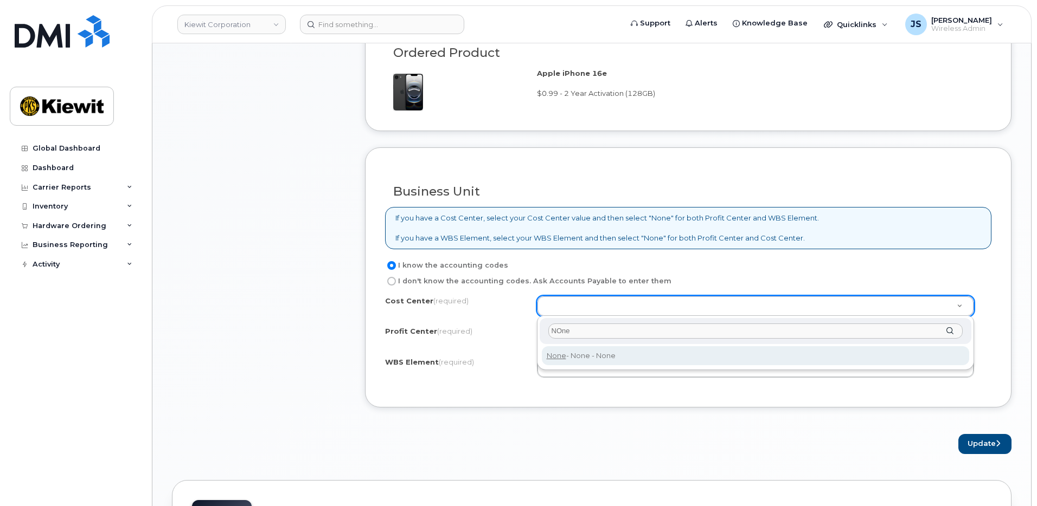
type input "NOne"
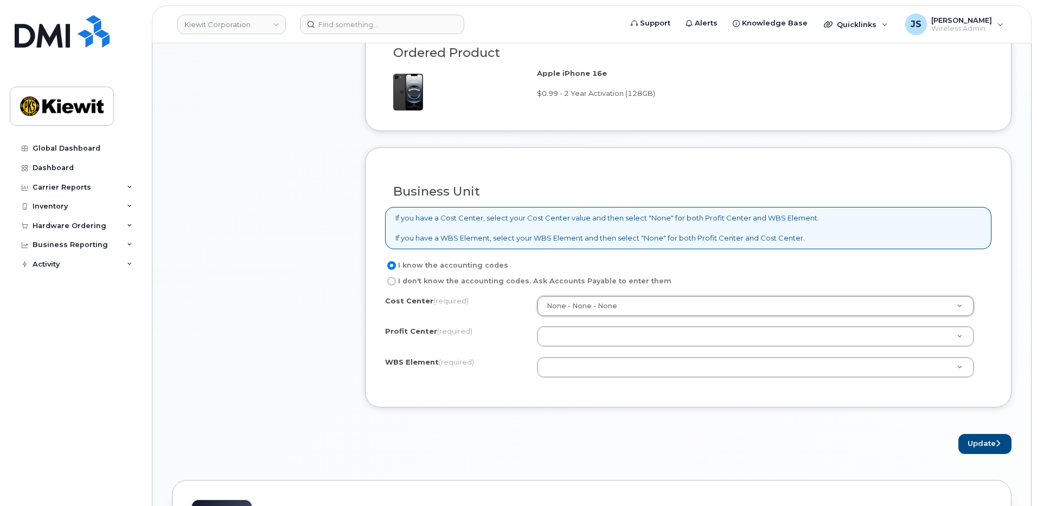
type input "None"
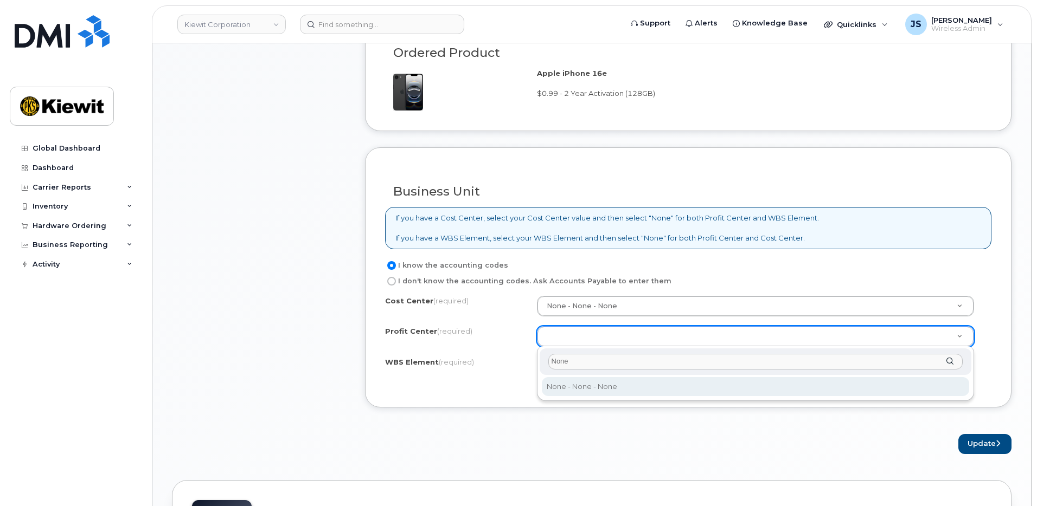
type input "None"
select select "None"
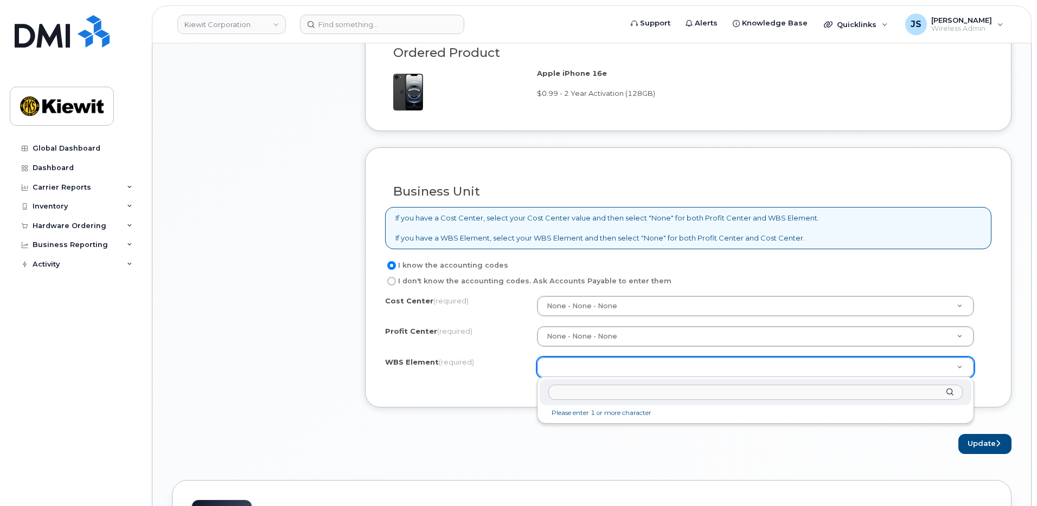
click at [643, 393] on input "text" at bounding box center [755, 393] width 415 height 16
paste input "105933.2235"
type input "105933.2235"
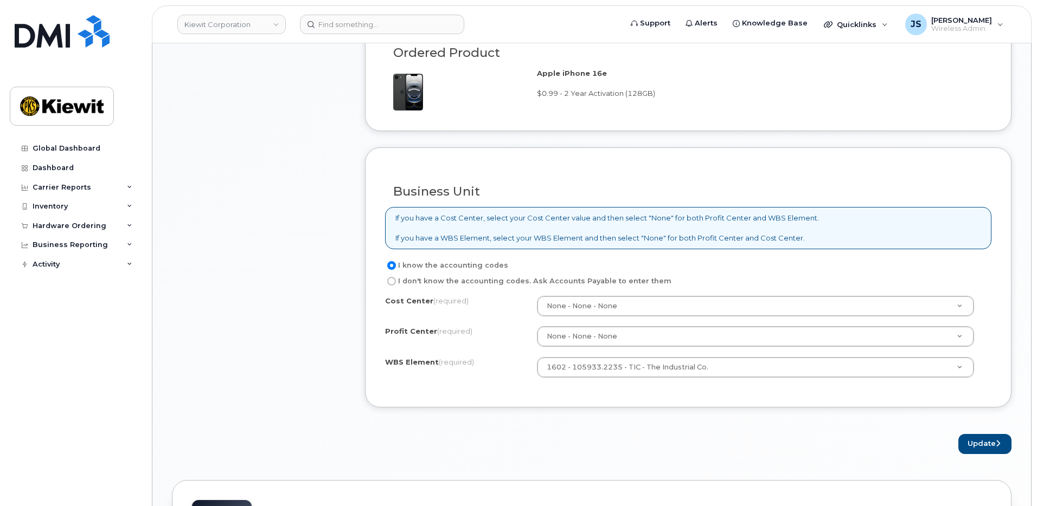
click at [738, 414] on form "Existing User Additional cost to upgrading the device Selected device is Eligib…" at bounding box center [688, 69] width 646 height 770
click at [978, 439] on button "Update" at bounding box center [984, 444] width 53 height 20
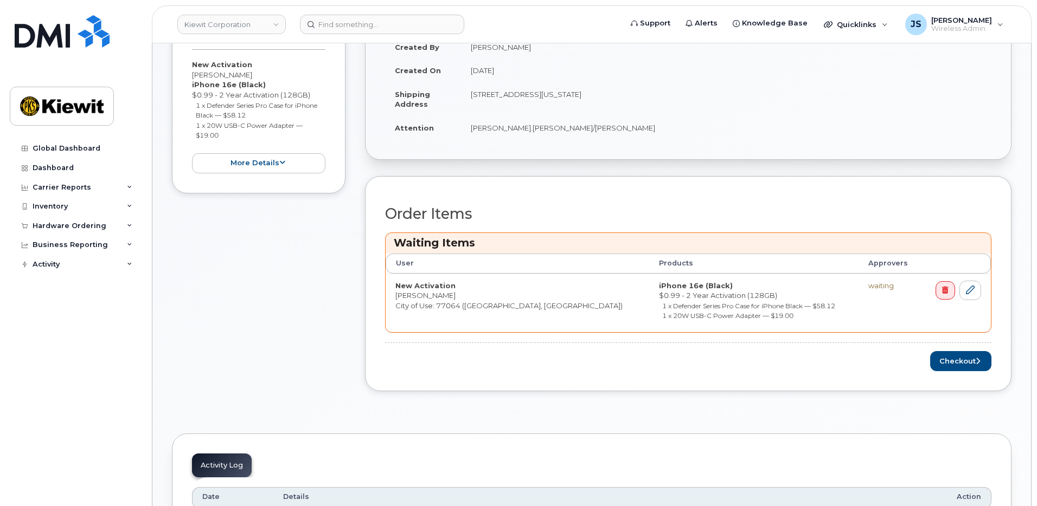
scroll to position [488, 0]
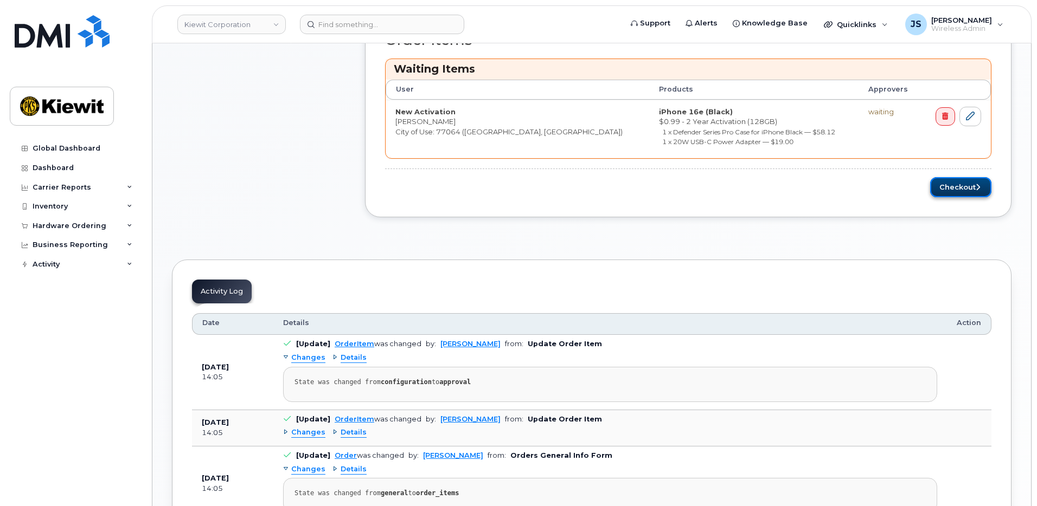
click at [972, 187] on button "Checkout" at bounding box center [960, 187] width 61 height 20
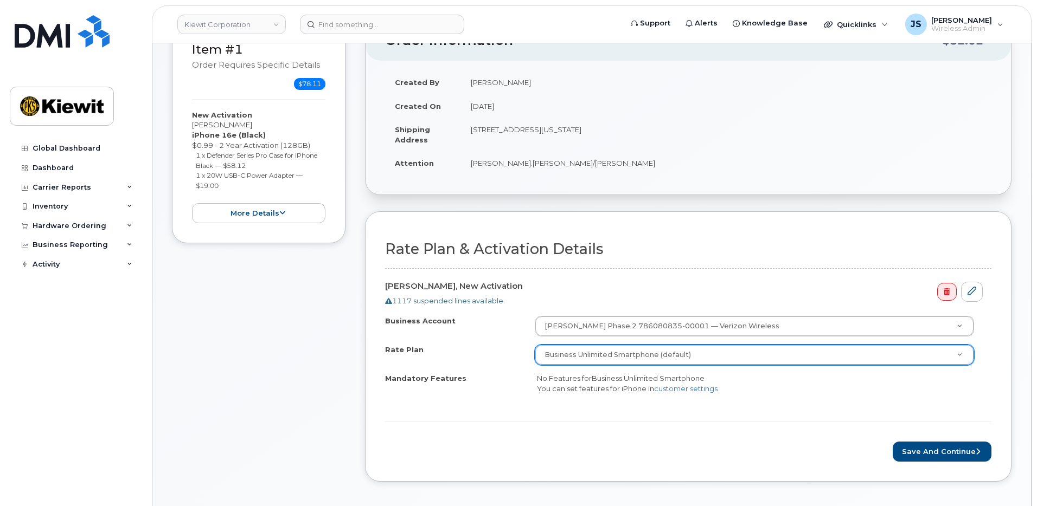
scroll to position [217, 0]
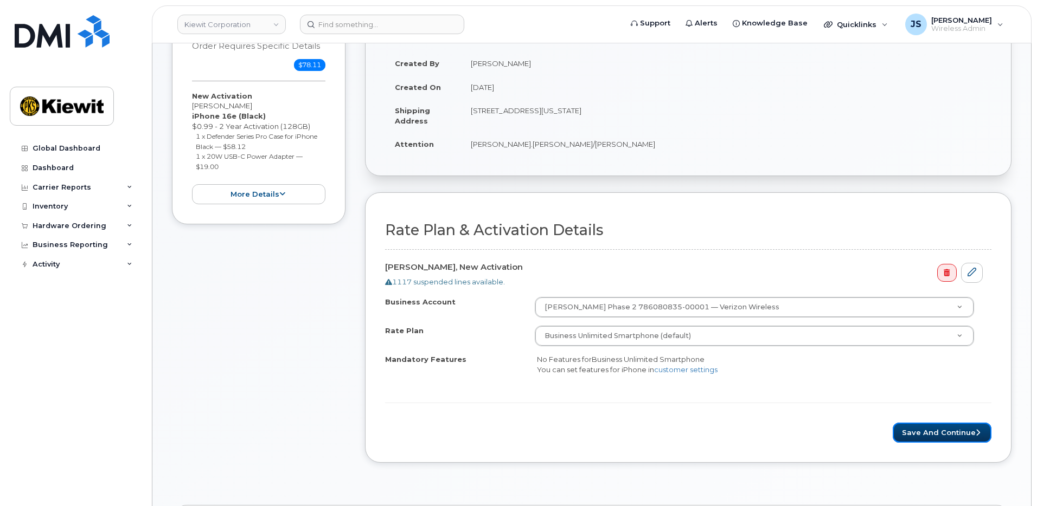
click at [941, 428] on button "Save and Continue" at bounding box center [941, 433] width 99 height 20
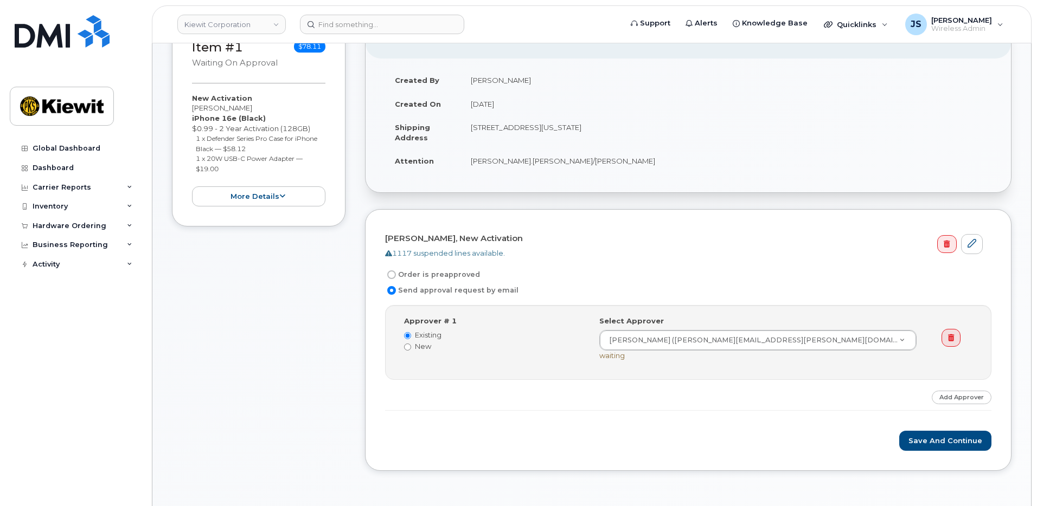
scroll to position [217, 0]
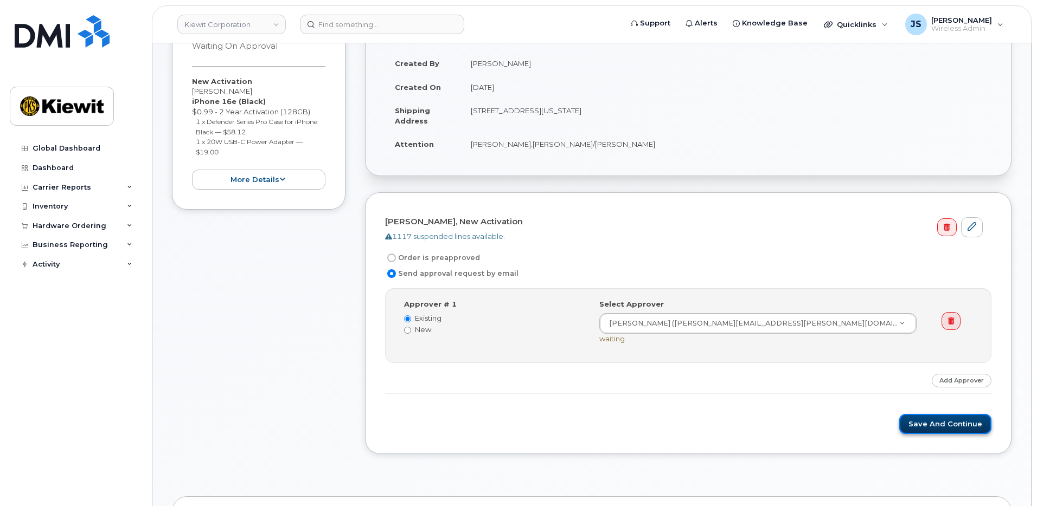
drag, startPoint x: 925, startPoint y: 426, endPoint x: 959, endPoint y: 432, distance: 34.7
click at [925, 426] on button "Save and Continue" at bounding box center [945, 424] width 92 height 20
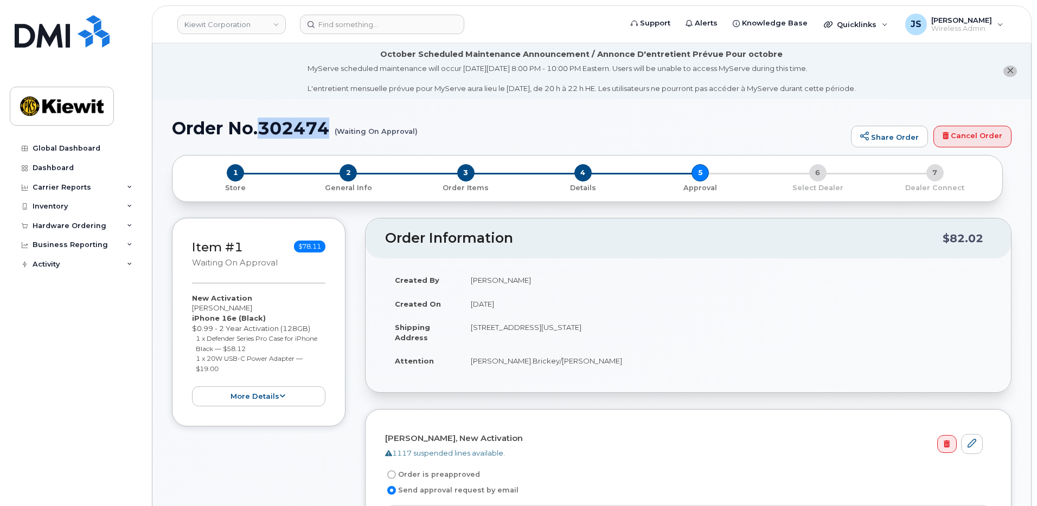
drag, startPoint x: 336, startPoint y: 127, endPoint x: 264, endPoint y: 125, distance: 72.1
click at [264, 125] on h1 "Order No.302474 (Waiting On Approval)" at bounding box center [508, 128] width 673 height 19
copy h1 "302474"
click at [77, 228] on div "Hardware Ordering" at bounding box center [70, 226] width 74 height 9
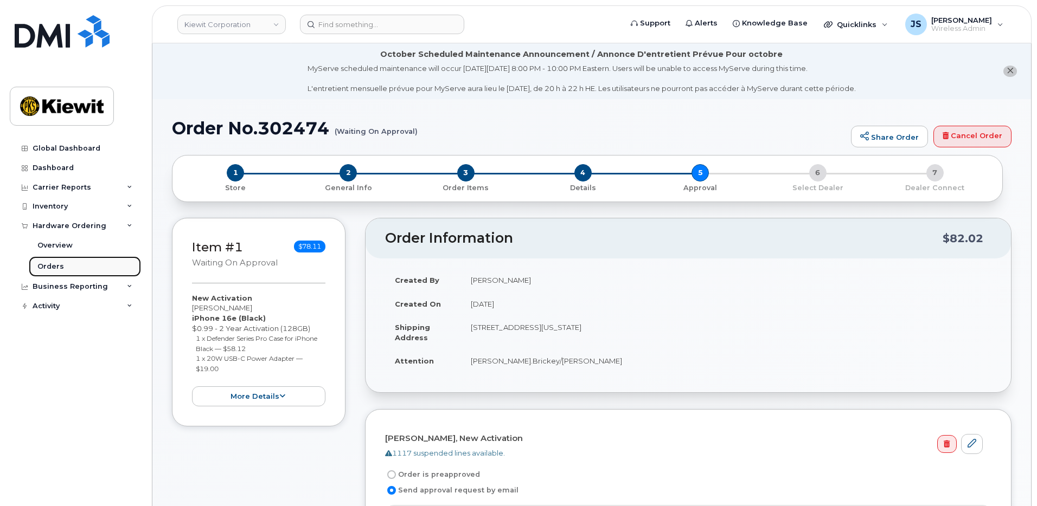
click at [66, 265] on link "Orders" at bounding box center [85, 266] width 112 height 21
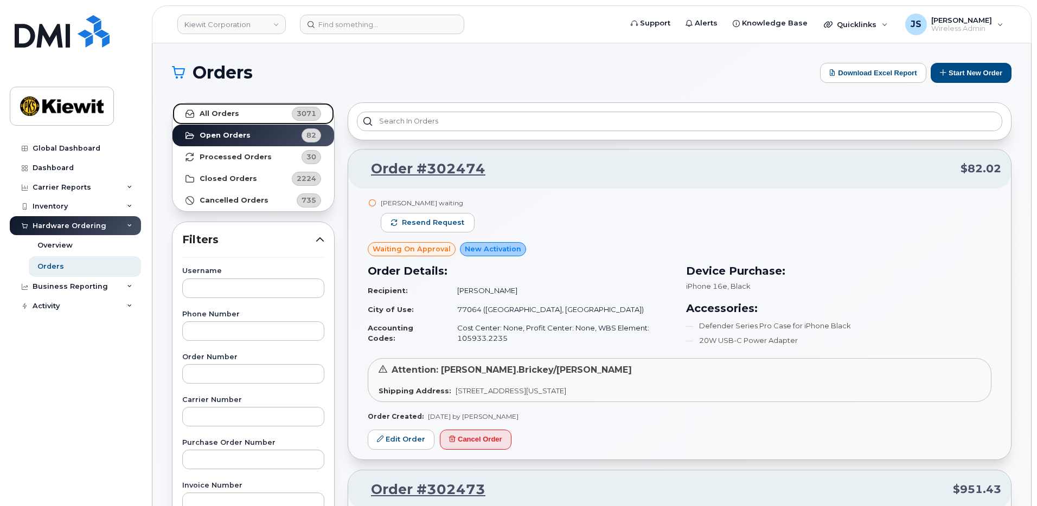
click at [245, 119] on link "All Orders 3071" at bounding box center [253, 114] width 162 height 22
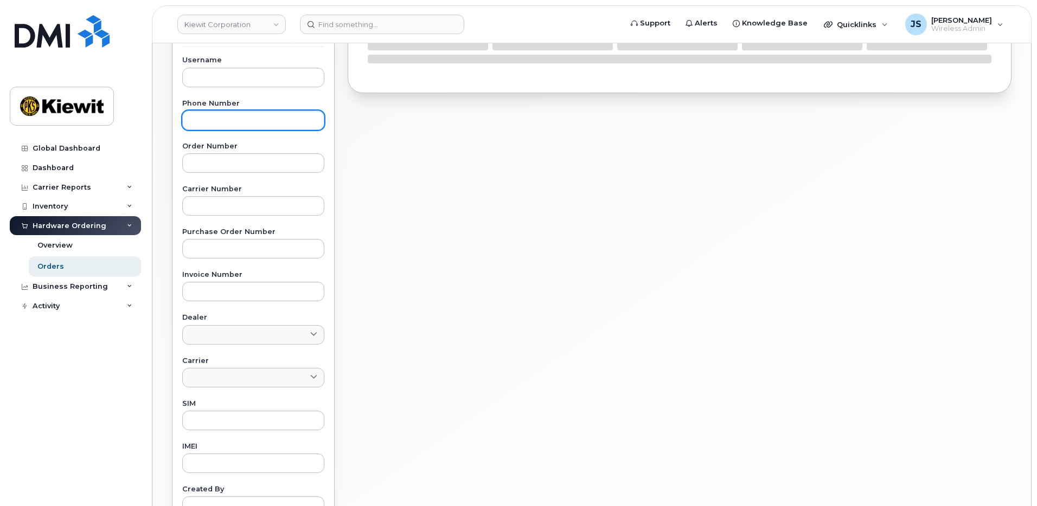
scroll to position [217, 0]
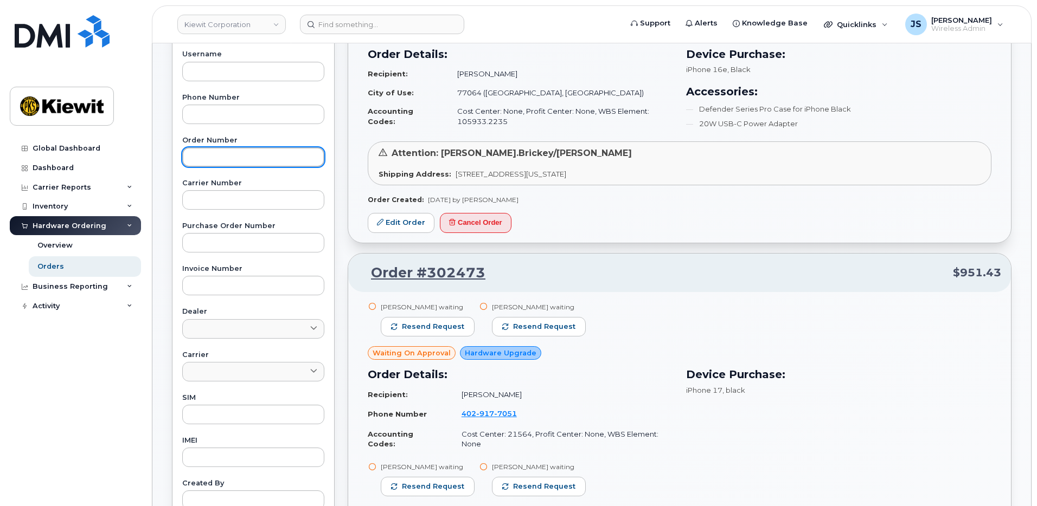
click at [255, 158] on input "text" at bounding box center [253, 157] width 142 height 20
paste input "302129"
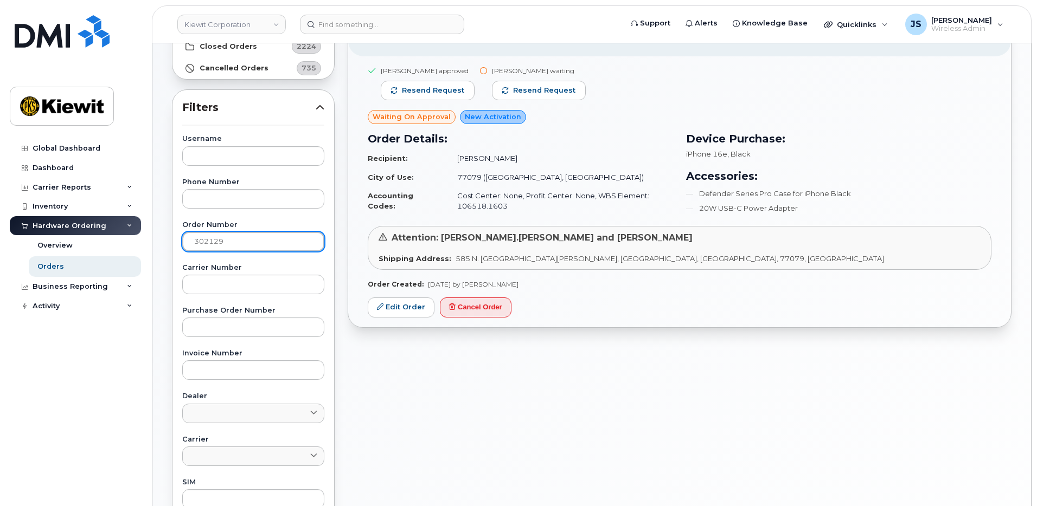
scroll to position [54, 0]
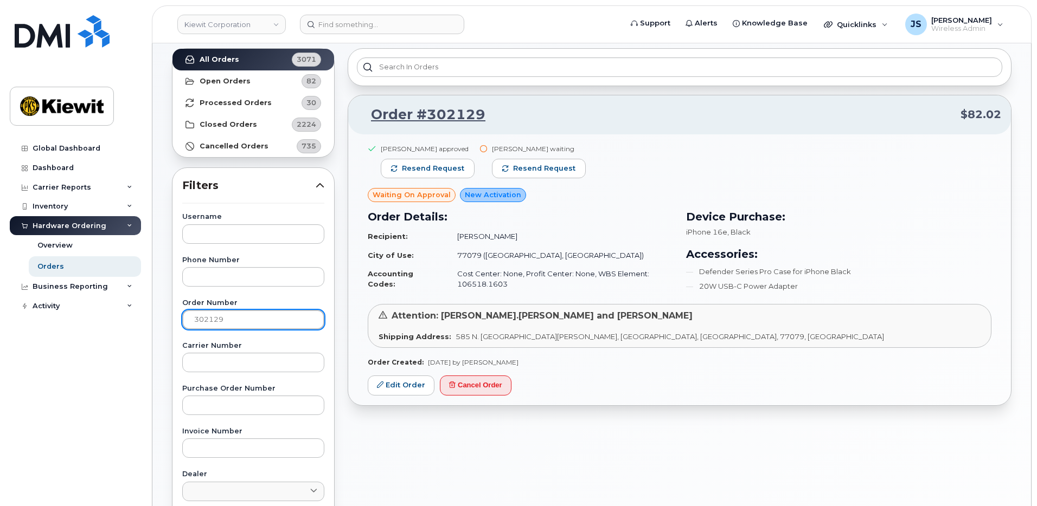
drag, startPoint x: 232, startPoint y: 314, endPoint x: 225, endPoint y: 310, distance: 8.1
click at [191, 317] on input "302129" at bounding box center [253, 320] width 142 height 20
paste input "311"
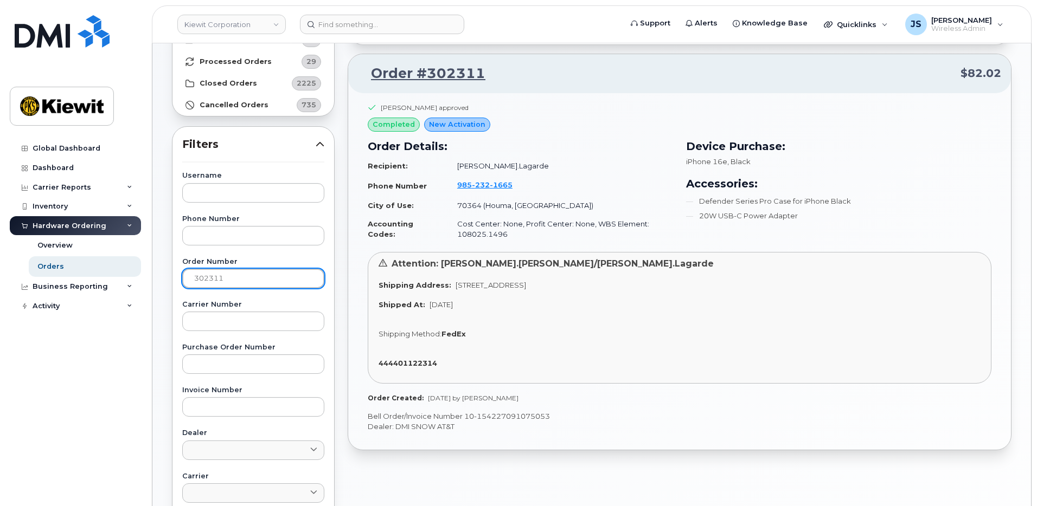
scroll to position [163, 0]
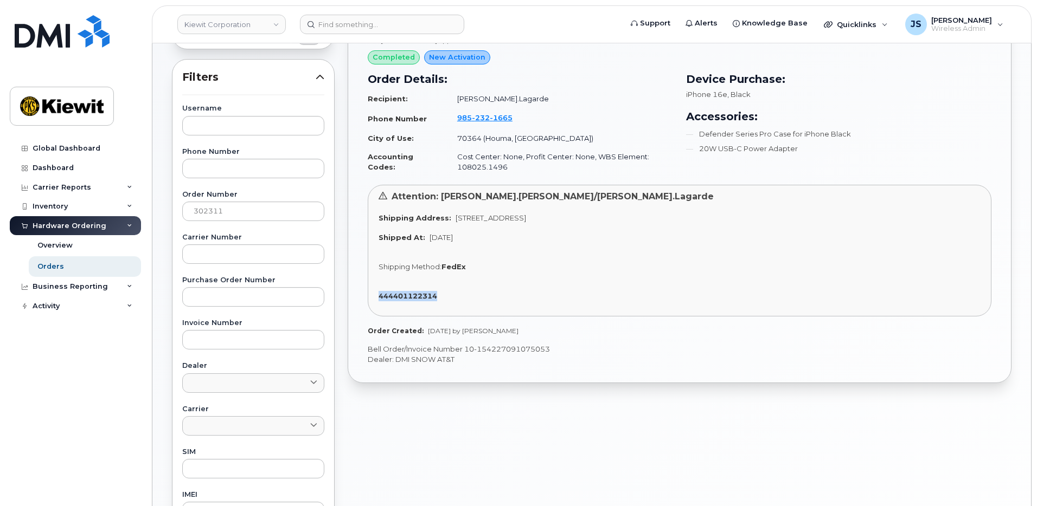
drag, startPoint x: 464, startPoint y: 303, endPoint x: 374, endPoint y: 299, distance: 90.1
click at [374, 299] on div "Attention: Ryan.Welch/Tyler.Lagarde Shipping Address: 1135 Coteau Rd HOUMA LA 7…" at bounding box center [680, 251] width 624 height 132
copy strong "444401122314"
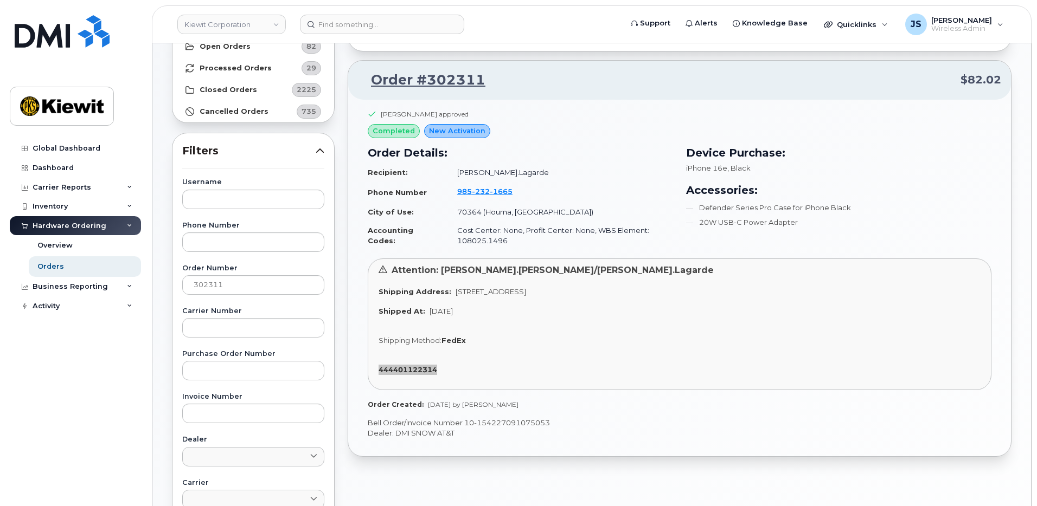
scroll to position [217, 0]
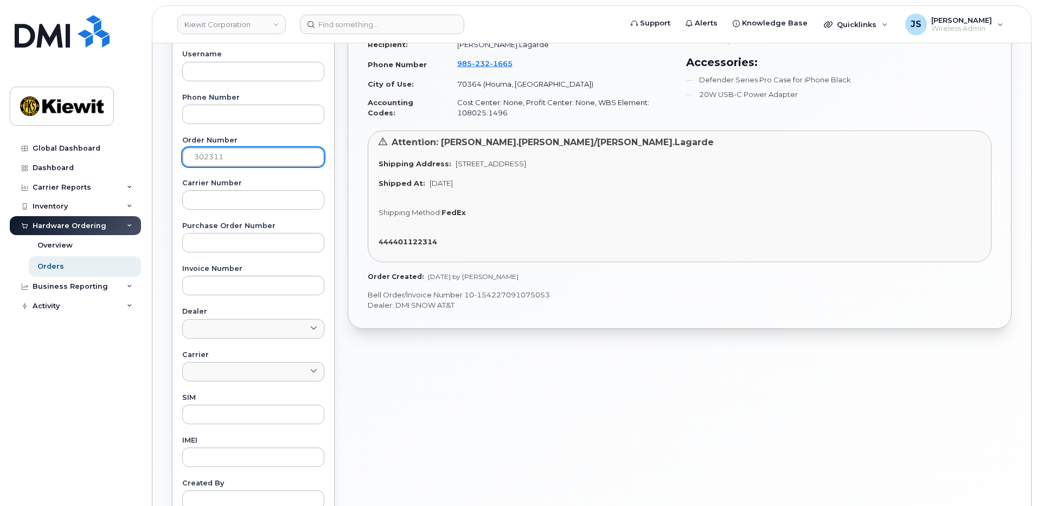
drag, startPoint x: 243, startPoint y: 156, endPoint x: 78, endPoint y: 131, distance: 167.9
click at [152, 132] on div "Kiewit Corporation Support Alerts Knowledge Base Quicklinks Suspend / Cancel De…" at bounding box center [591, 239] width 878 height 827
paste input "236"
type input "302236"
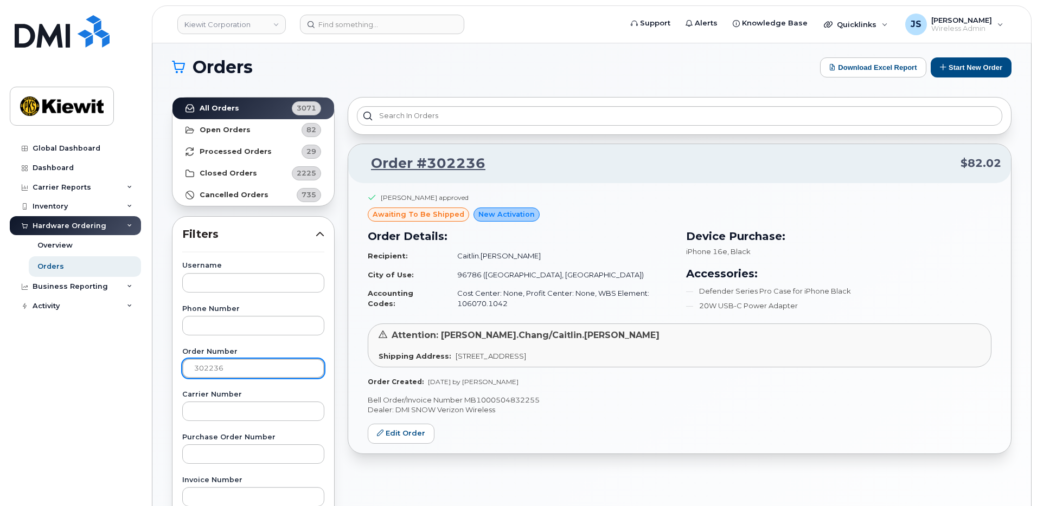
scroll to position [0, 0]
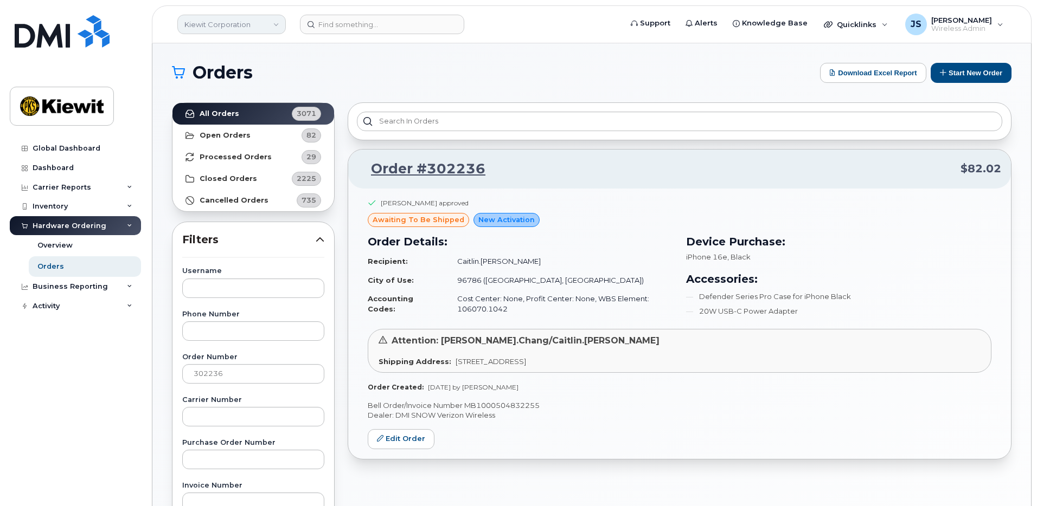
click at [247, 29] on link "Kiewit Corporation" at bounding box center [231, 25] width 108 height 20
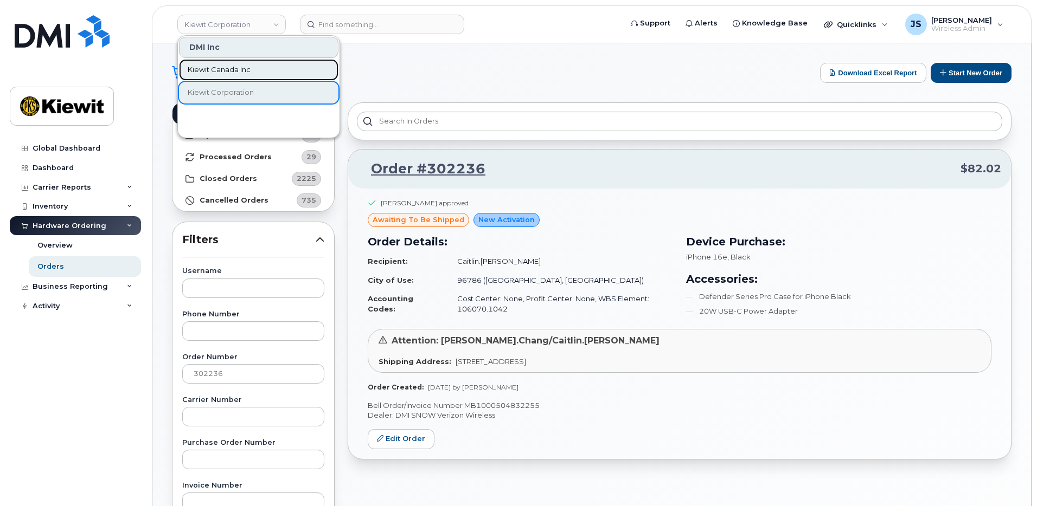
click at [247, 72] on span "Kiewit Canada Inc" at bounding box center [219, 70] width 63 height 11
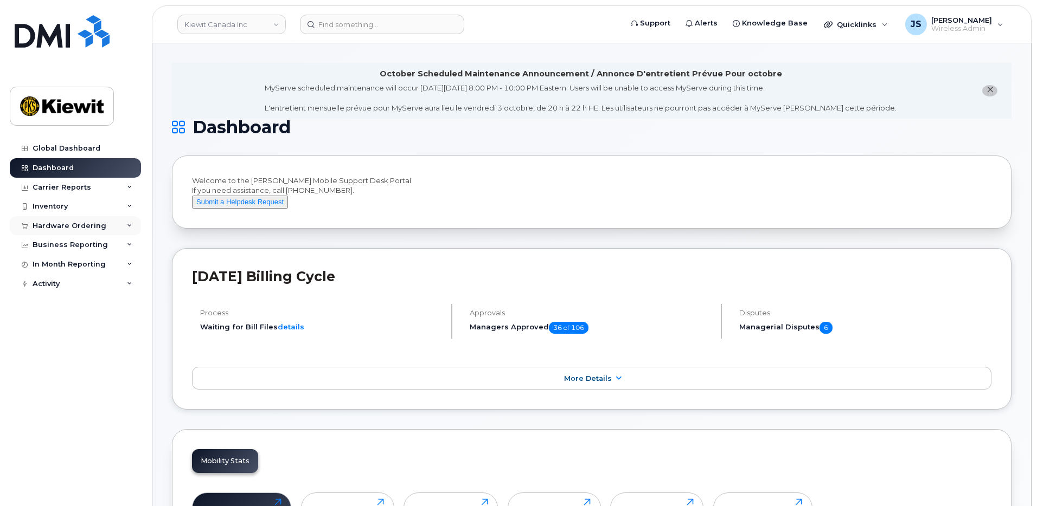
click at [56, 220] on div "Hardware Ordering" at bounding box center [75, 226] width 131 height 20
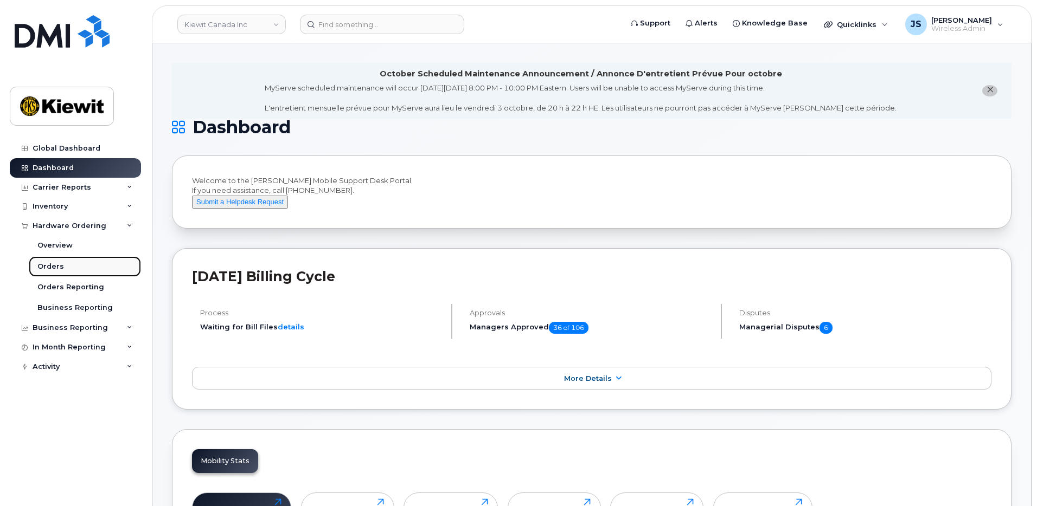
click at [55, 267] on div "Orders" at bounding box center [50, 267] width 27 height 10
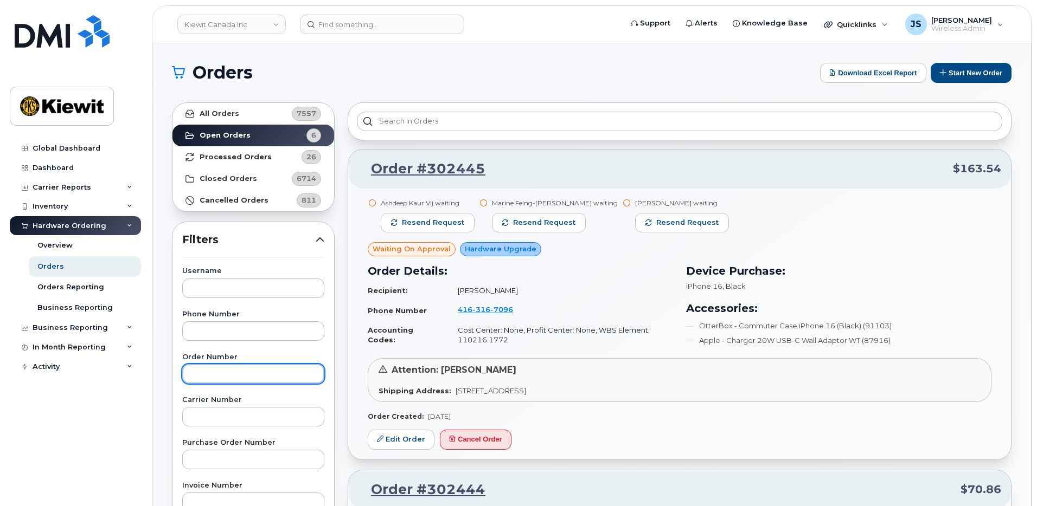
click at [209, 365] on input "text" at bounding box center [253, 374] width 142 height 20
paste input "302185"
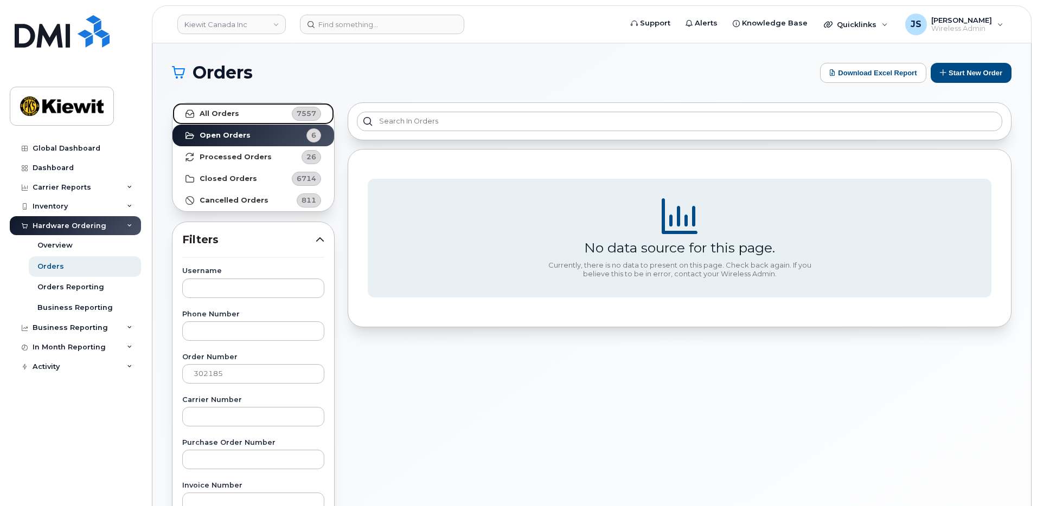
click at [223, 114] on strong "All Orders" at bounding box center [220, 114] width 40 height 9
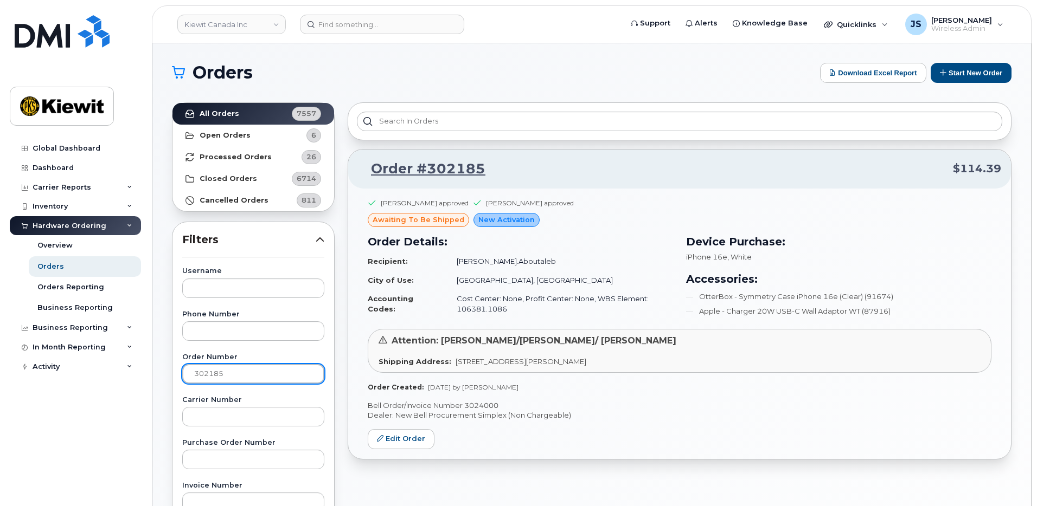
drag, startPoint x: 230, startPoint y: 373, endPoint x: 158, endPoint y: 362, distance: 73.5
click at [159, 363] on div "Orders Download Excel Report Start New Order All Orders 7557 Open Orders 6 Proc…" at bounding box center [591, 456] width 878 height 827
paste input "76"
type input "302176"
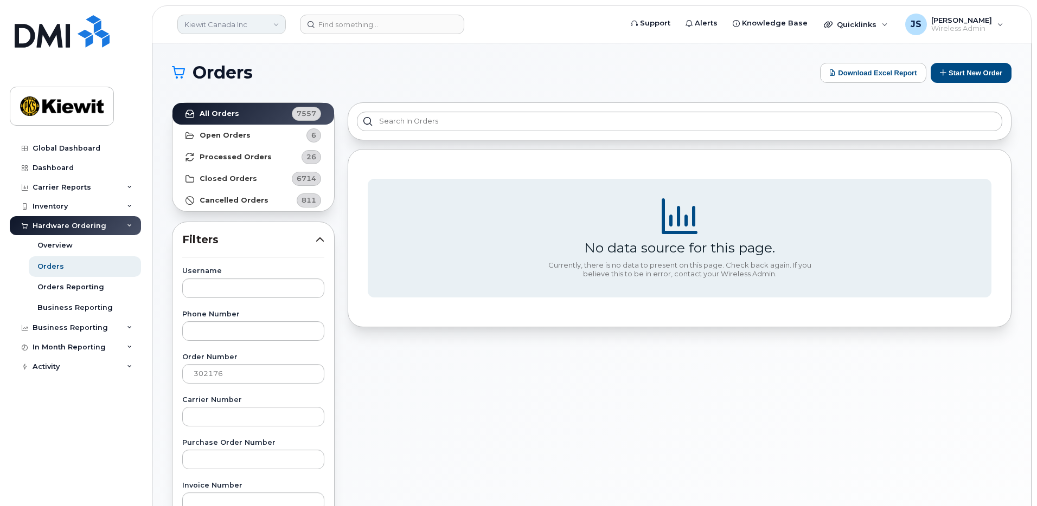
click at [277, 34] on link "Kiewit Canada Inc" at bounding box center [231, 25] width 108 height 20
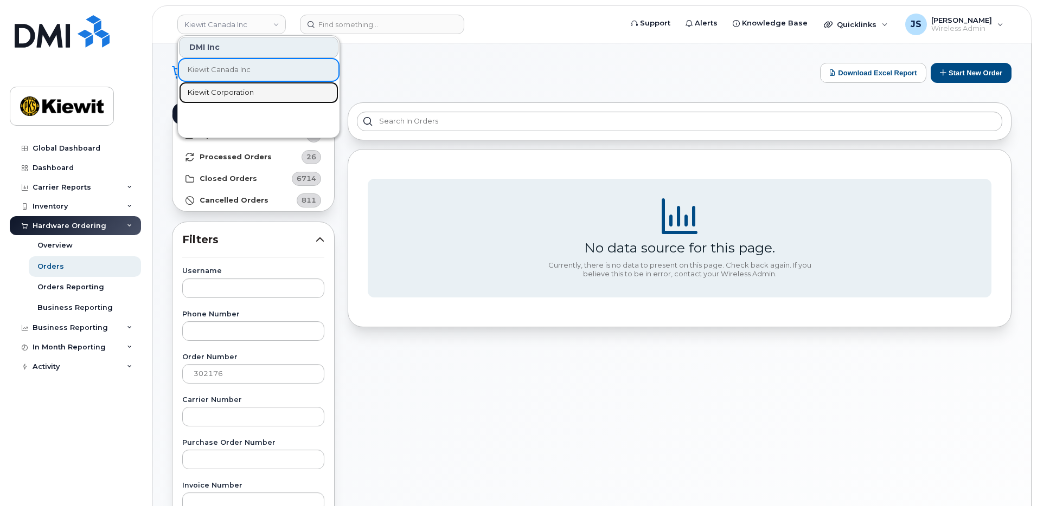
click at [220, 85] on link "Kiewit Corporation" at bounding box center [258, 93] width 159 height 22
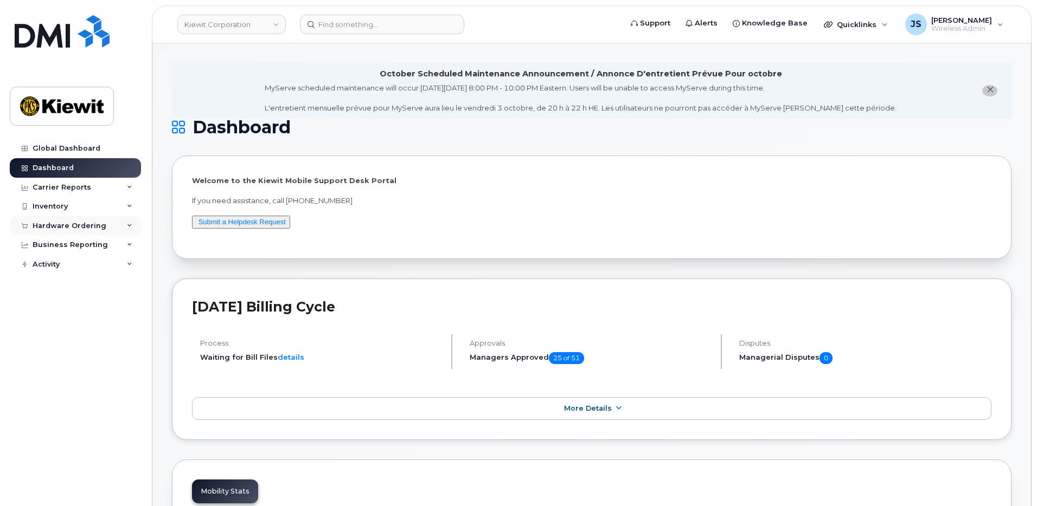
click at [78, 224] on div "Hardware Ordering" at bounding box center [70, 226] width 74 height 9
click at [45, 261] on link "Orders" at bounding box center [85, 266] width 112 height 21
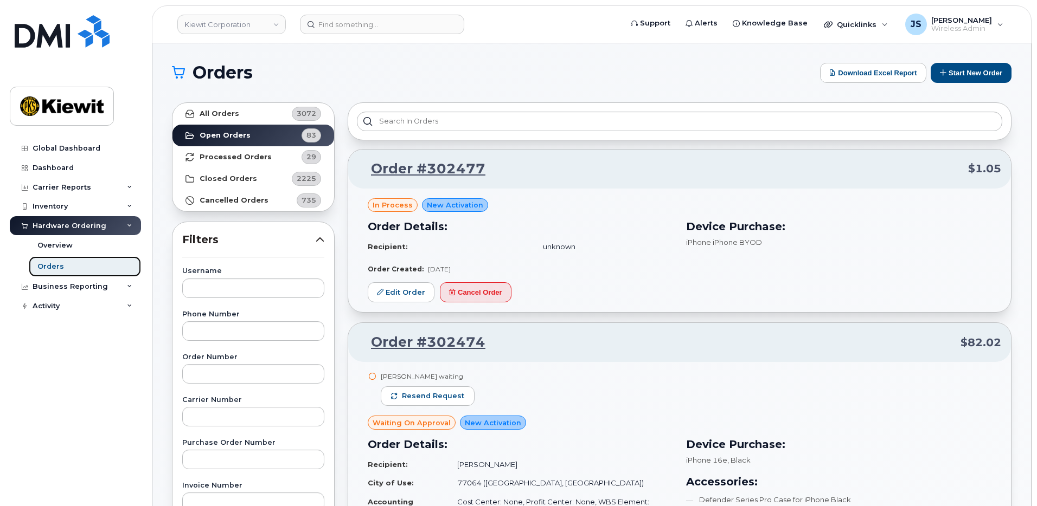
scroll to position [108, 0]
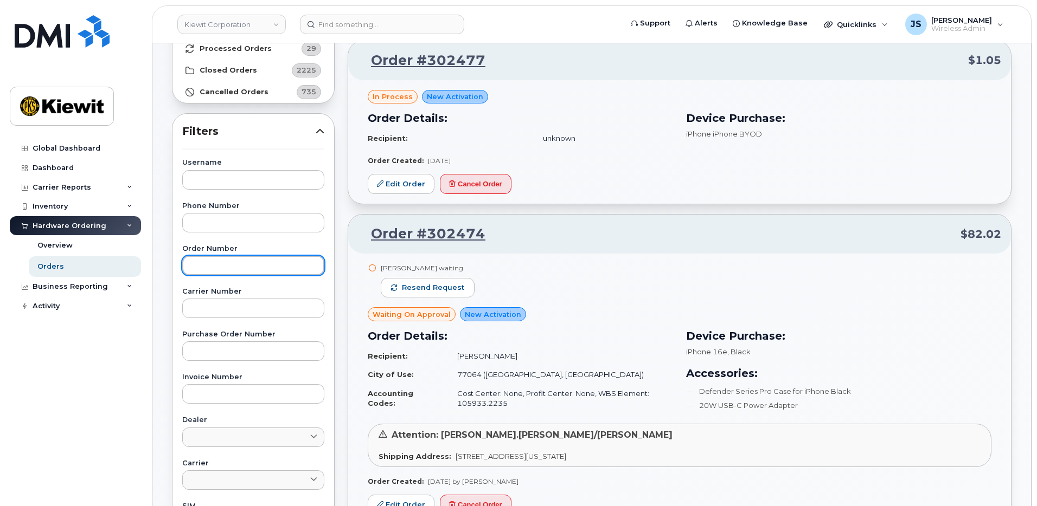
click at [237, 267] on input "text" at bounding box center [253, 266] width 142 height 20
paste input "302176"
type input "302176"
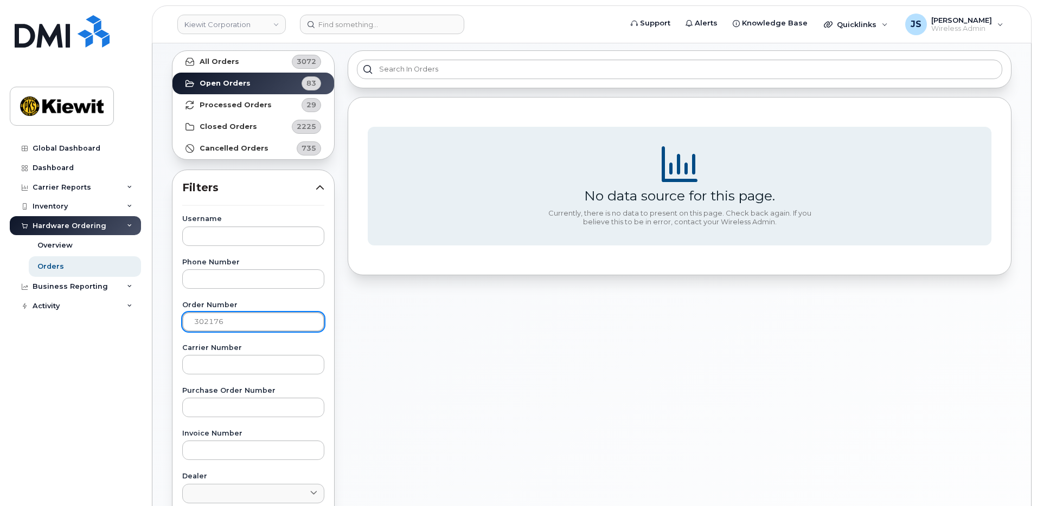
scroll to position [0, 0]
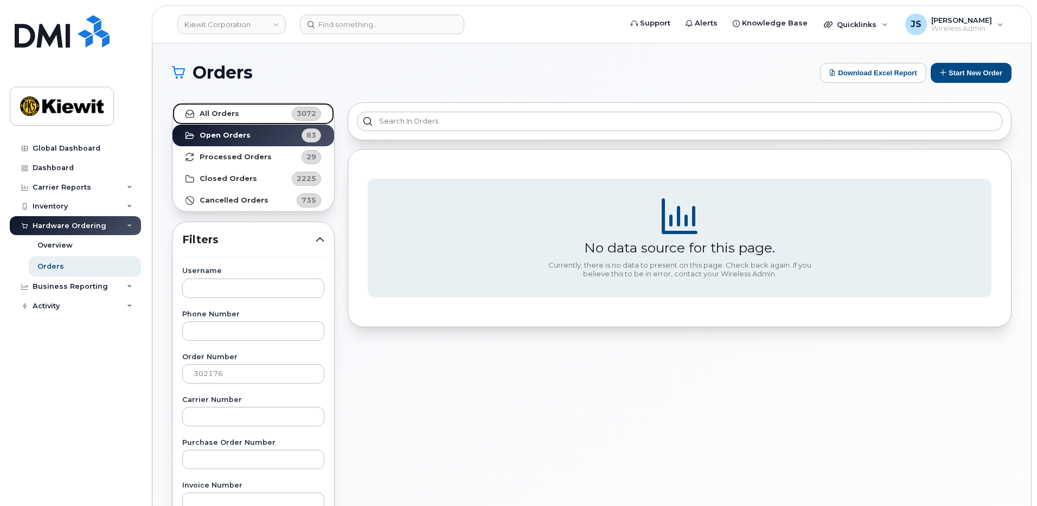
click at [223, 108] on link "All Orders 3072" at bounding box center [253, 114] width 162 height 22
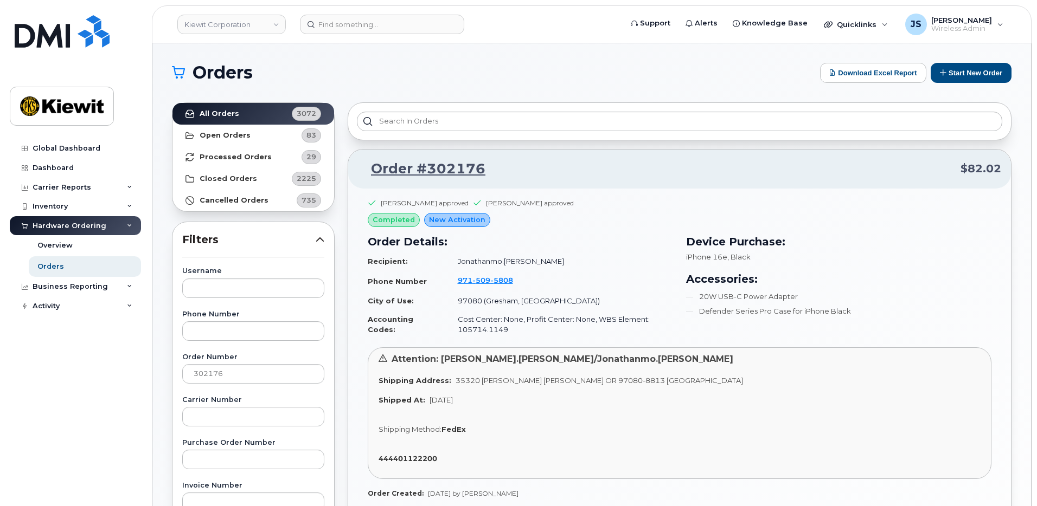
click at [587, 210] on div "Brian Gardner approved Kaia Myers approved" at bounding box center [680, 205] width 624 height 15
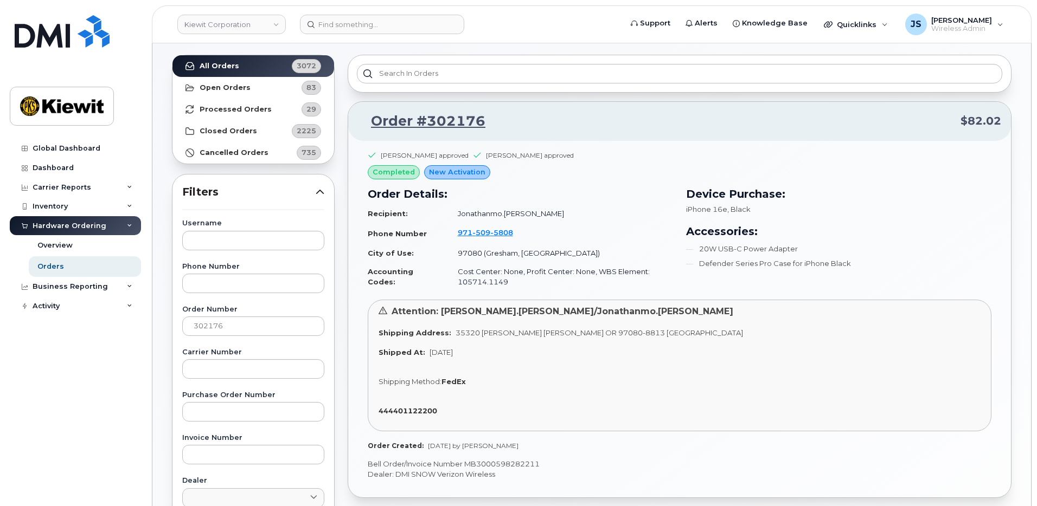
scroll to position [108, 0]
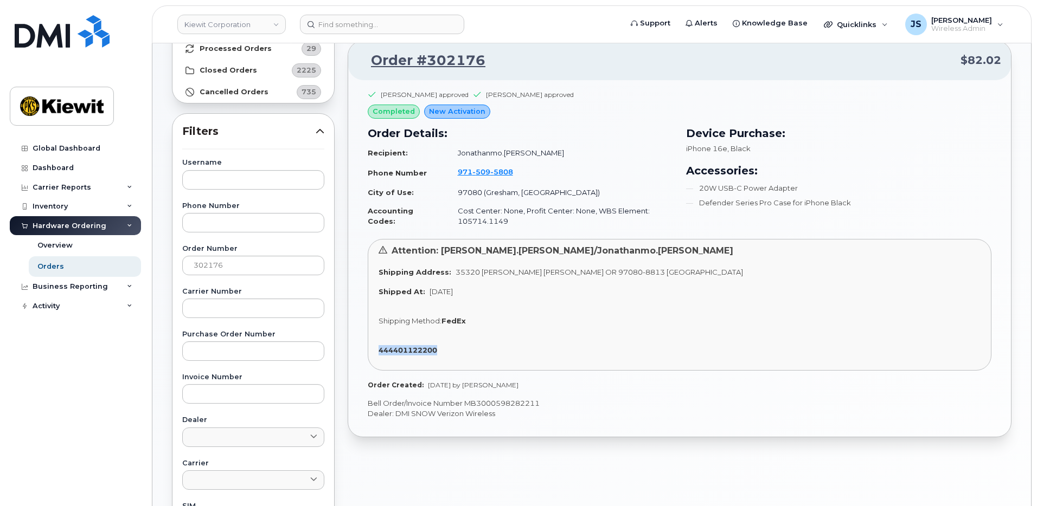
drag, startPoint x: 451, startPoint y: 350, endPoint x: 370, endPoint y: 354, distance: 80.4
click at [370, 354] on div "Attention: Tyler.Moravec/Jonathanmo.Bowen Shipping Address: 35320 SE Carpenter …" at bounding box center [680, 305] width 624 height 132
copy strong "444401122200"
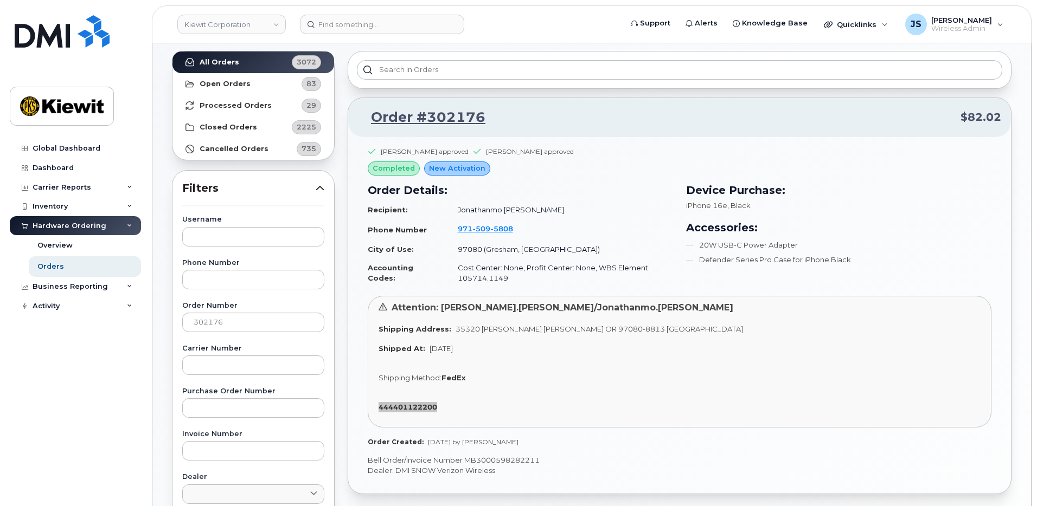
scroll to position [0, 0]
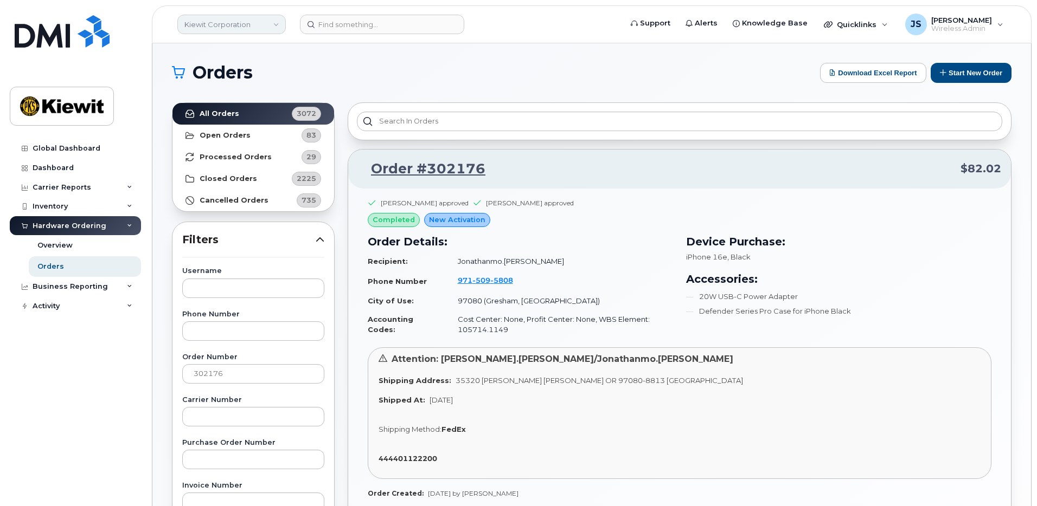
click at [272, 24] on link "Kiewit Corporation" at bounding box center [231, 25] width 108 height 20
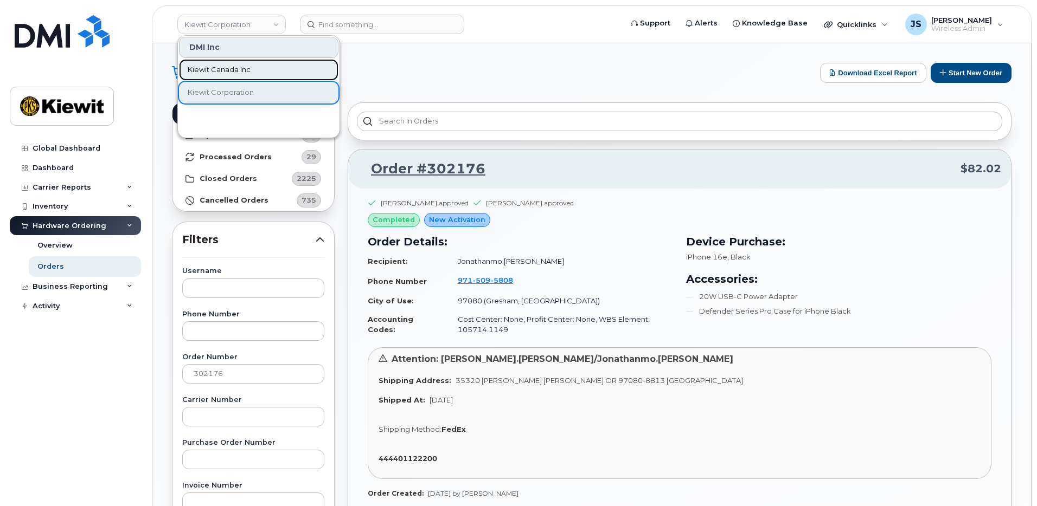
click at [269, 65] on link "Kiewit Canada Inc" at bounding box center [258, 70] width 159 height 22
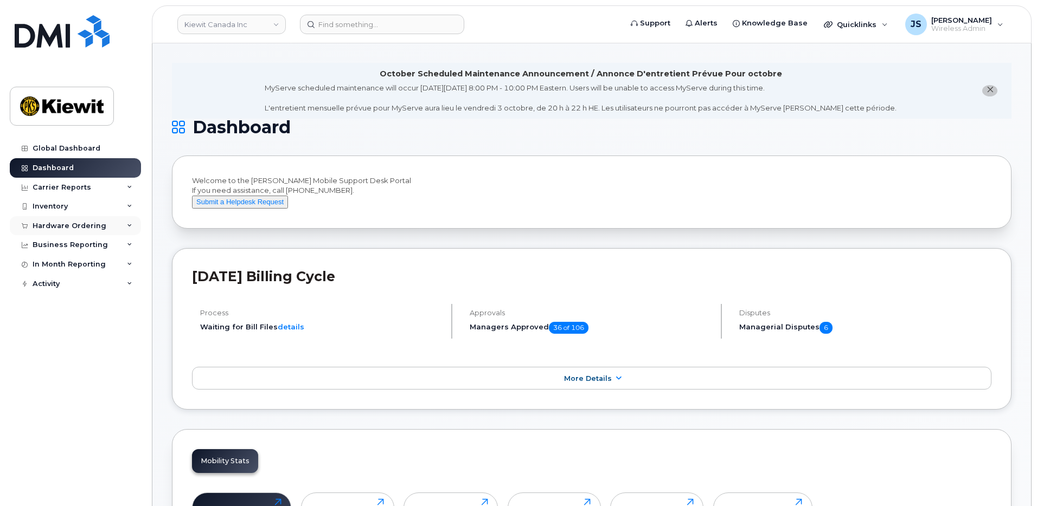
click at [103, 224] on div "Hardware Ordering" at bounding box center [75, 226] width 131 height 20
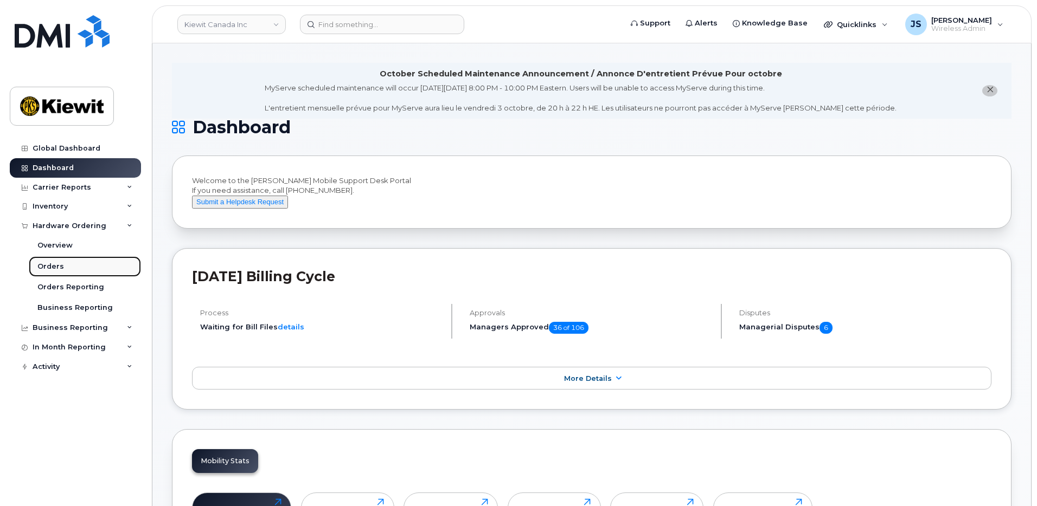
click at [81, 264] on link "Orders" at bounding box center [85, 266] width 112 height 21
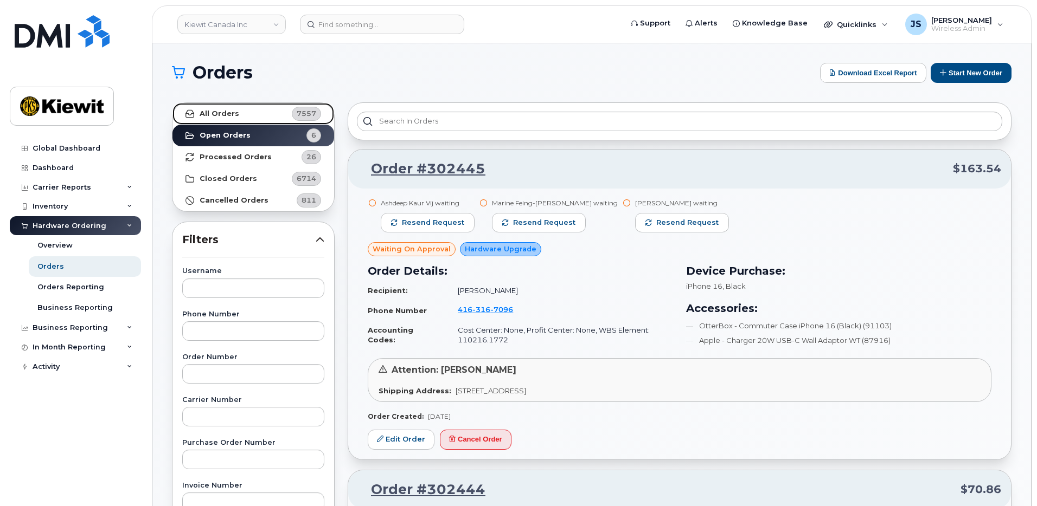
click at [288, 103] on link "All Orders 7557" at bounding box center [253, 114] width 162 height 22
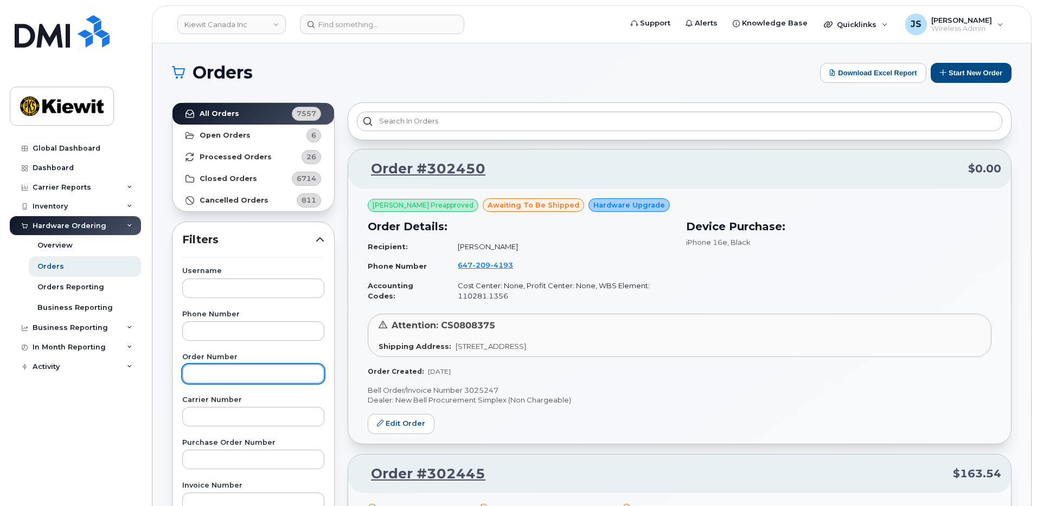
click at [224, 377] on input "text" at bounding box center [253, 374] width 142 height 20
paste input "302184"
type input "302184"
